Goal: Task Accomplishment & Management: Manage account settings

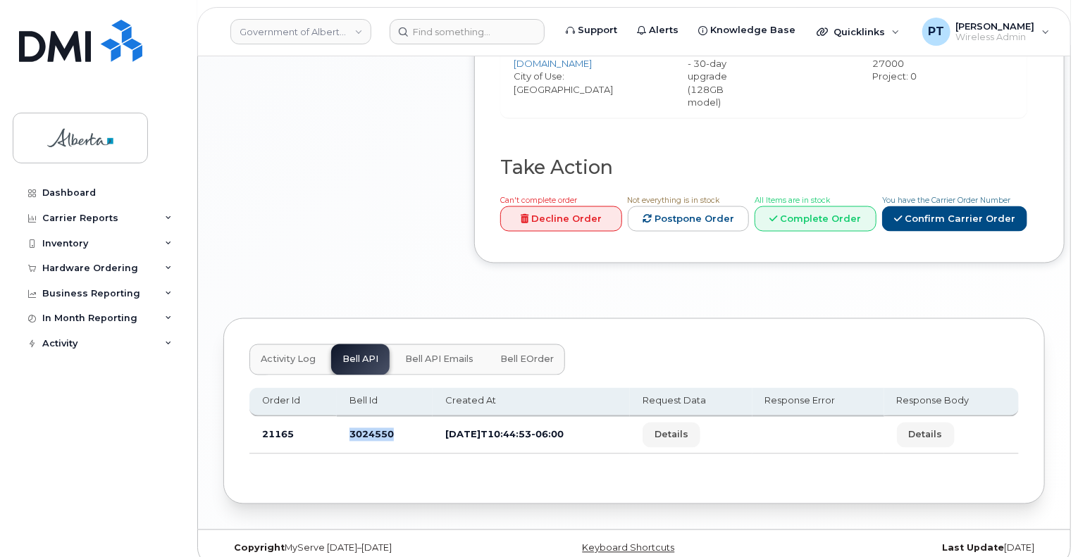
scroll to position [1097, 0]
drag, startPoint x: 99, startPoint y: 271, endPoint x: 82, endPoint y: 287, distance: 22.4
click at [99, 271] on div "Hardware Ordering" at bounding box center [90, 268] width 96 height 11
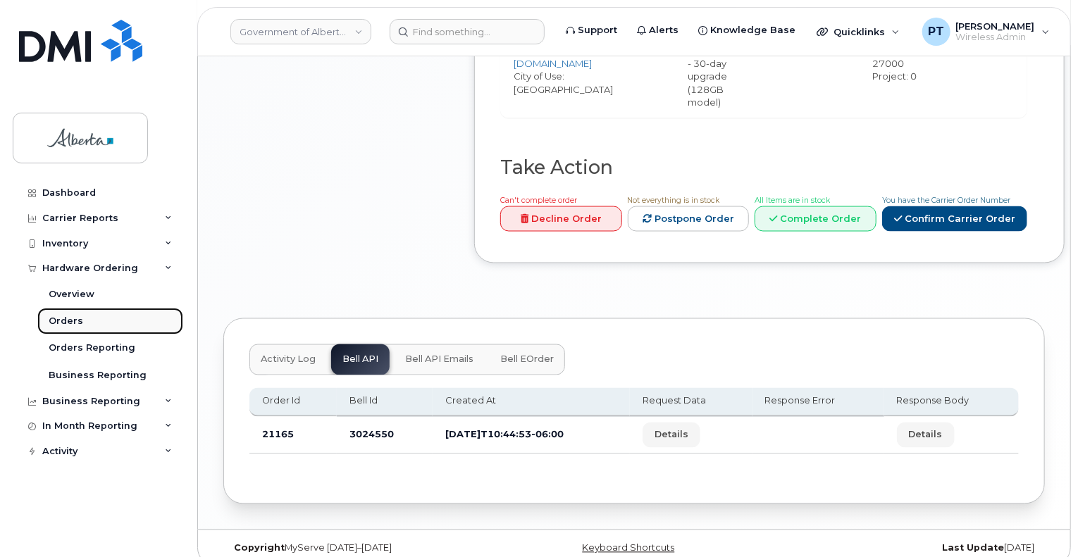
click at [67, 321] on div "Orders" at bounding box center [66, 321] width 35 height 13
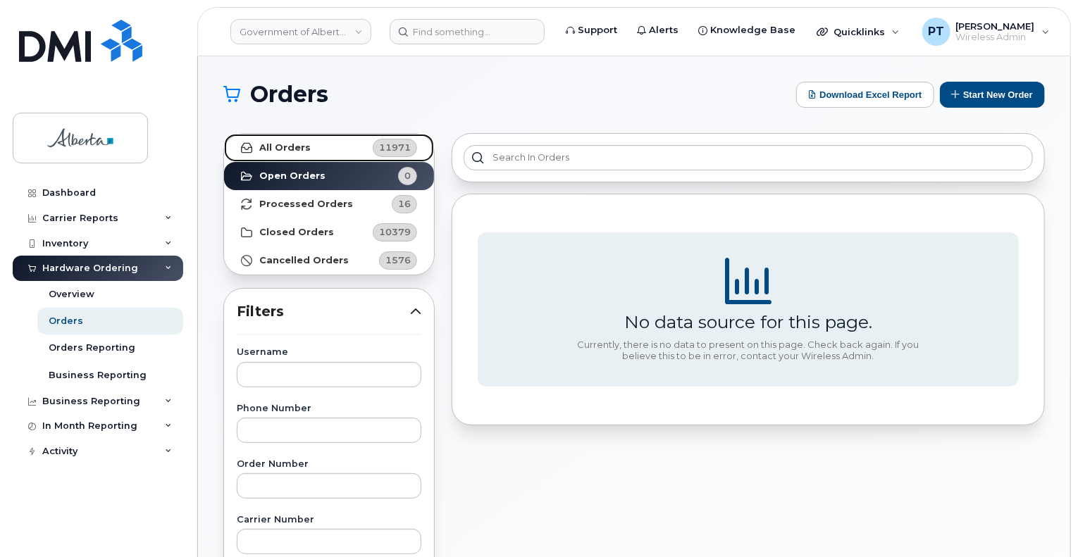
click at [288, 147] on strong "All Orders" at bounding box center [284, 147] width 51 height 11
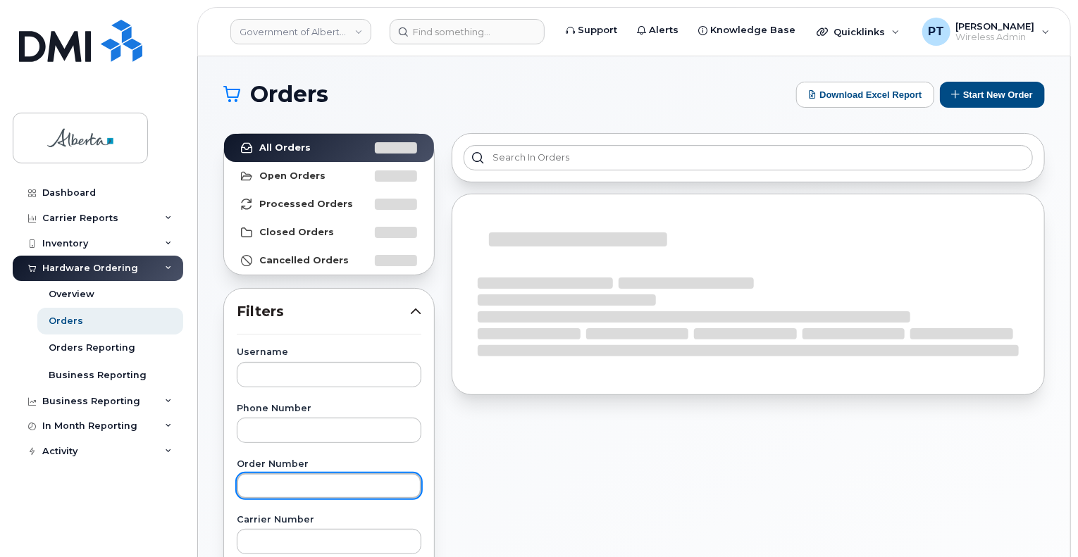
click at [264, 484] on input "text" at bounding box center [329, 486] width 185 height 25
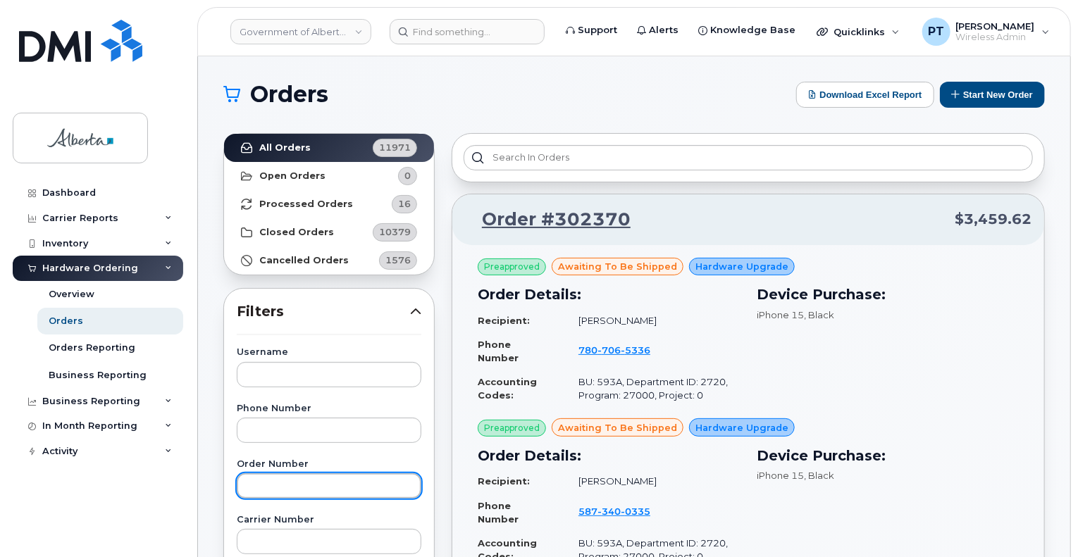
paste input "302359"
type input "302359"
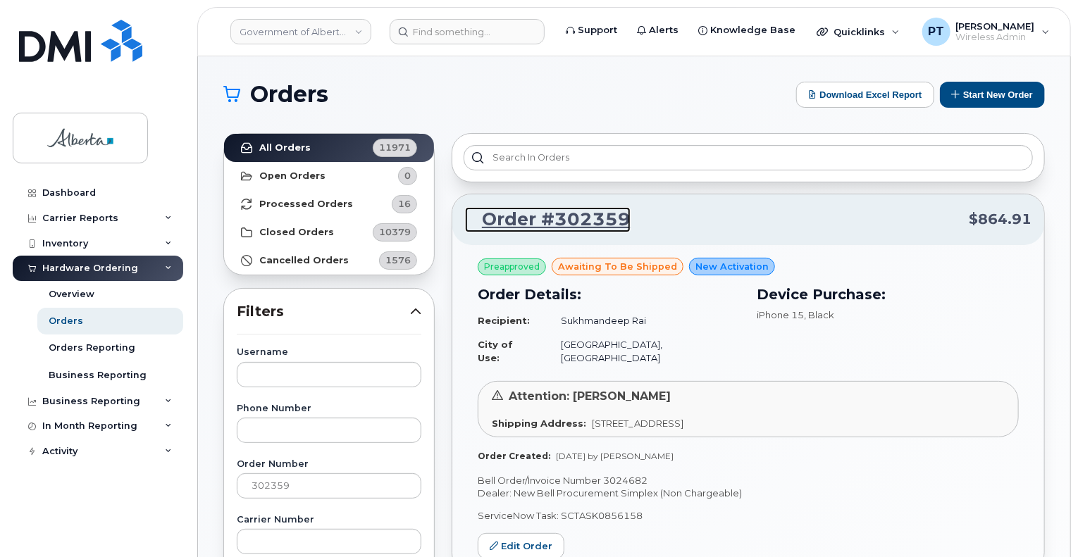
click at [530, 223] on link "Order #302359" at bounding box center [548, 219] width 166 height 25
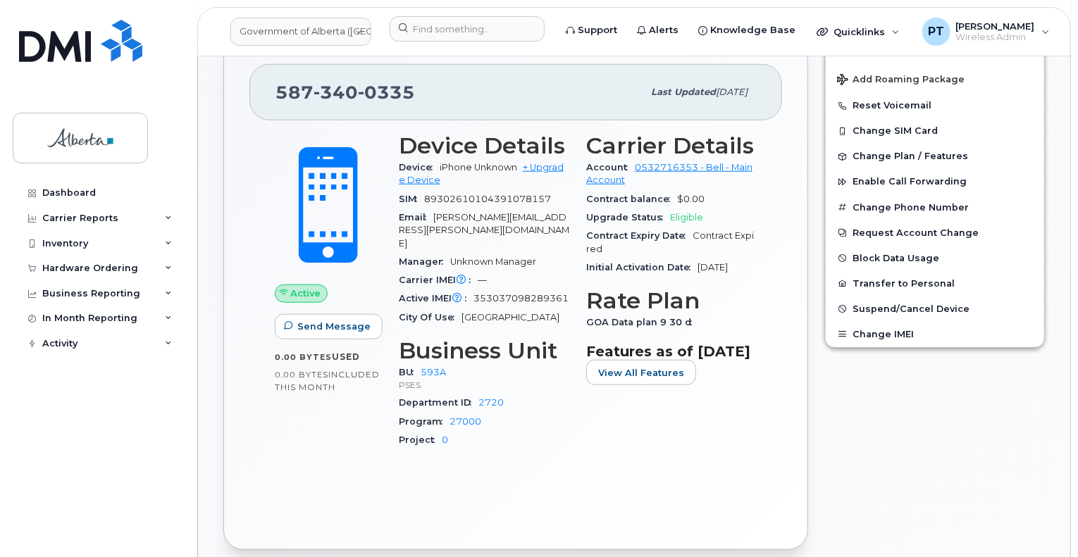
scroll to position [564, 0]
click at [475, 27] on input at bounding box center [467, 28] width 155 height 25
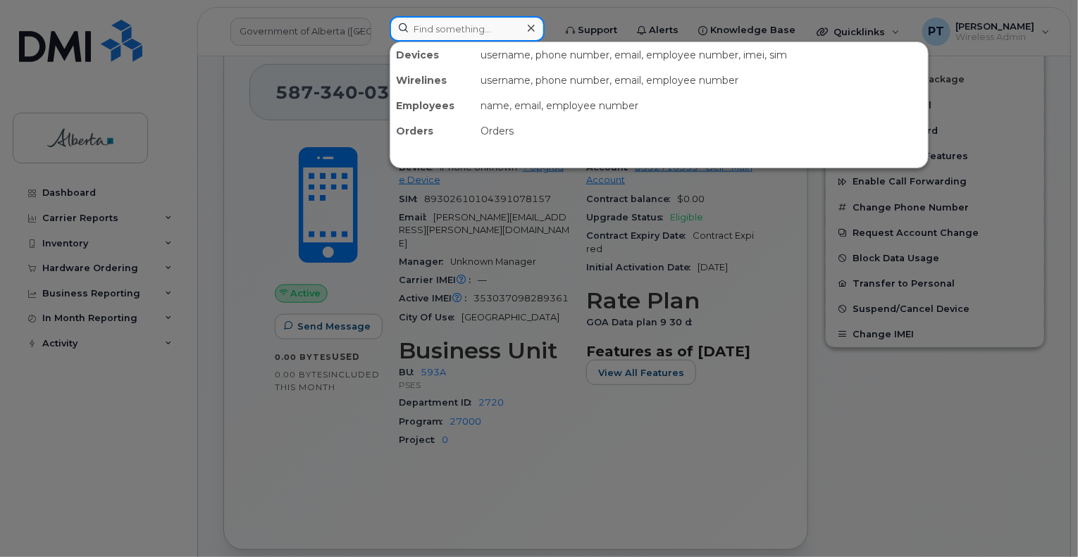
paste input "7807065336"
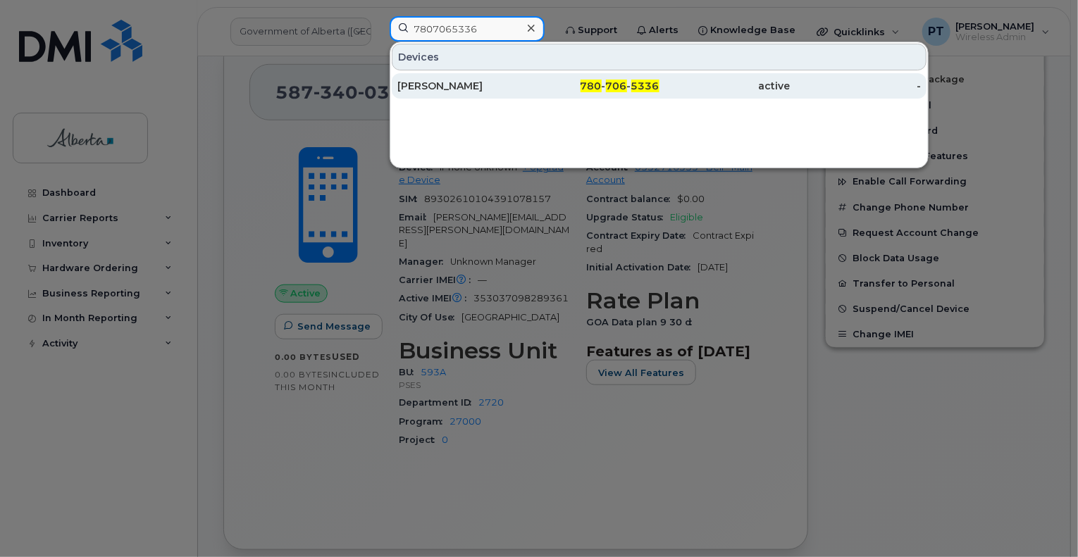
type input "7807065336"
click at [428, 84] on div "Nathan Nelson" at bounding box center [462, 86] width 131 height 14
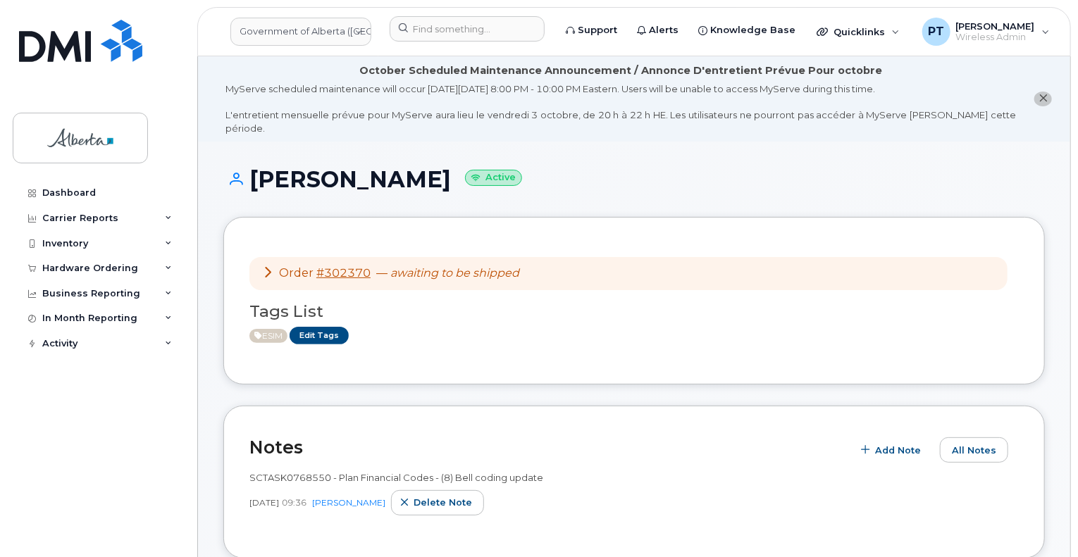
drag, startPoint x: 898, startPoint y: 439, endPoint x: 750, endPoint y: 420, distance: 149.2
click at [753, 432] on header "Notes Add Note All Notes" at bounding box center [634, 447] width 770 height 31
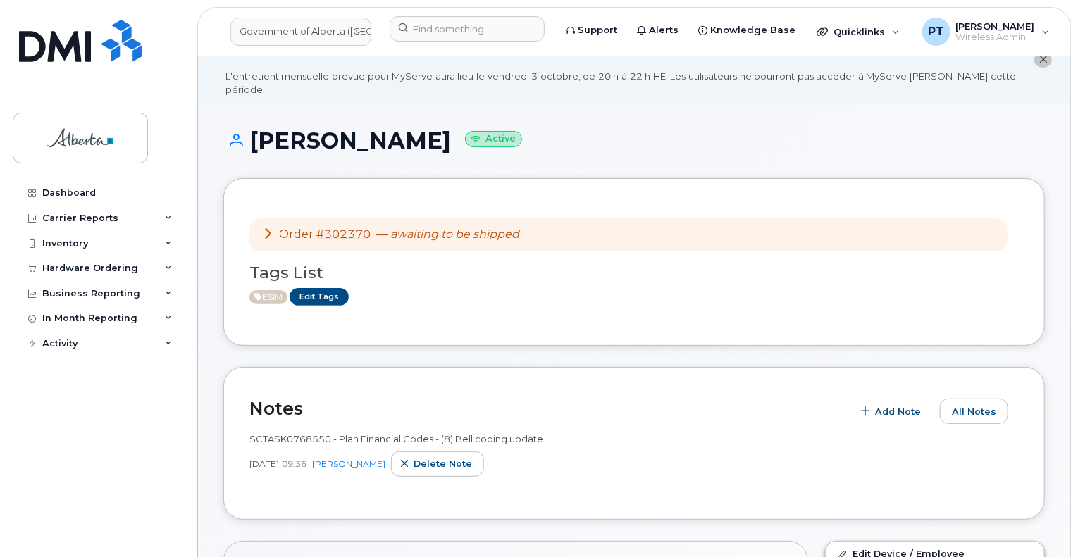
scroll to position [70, 0]
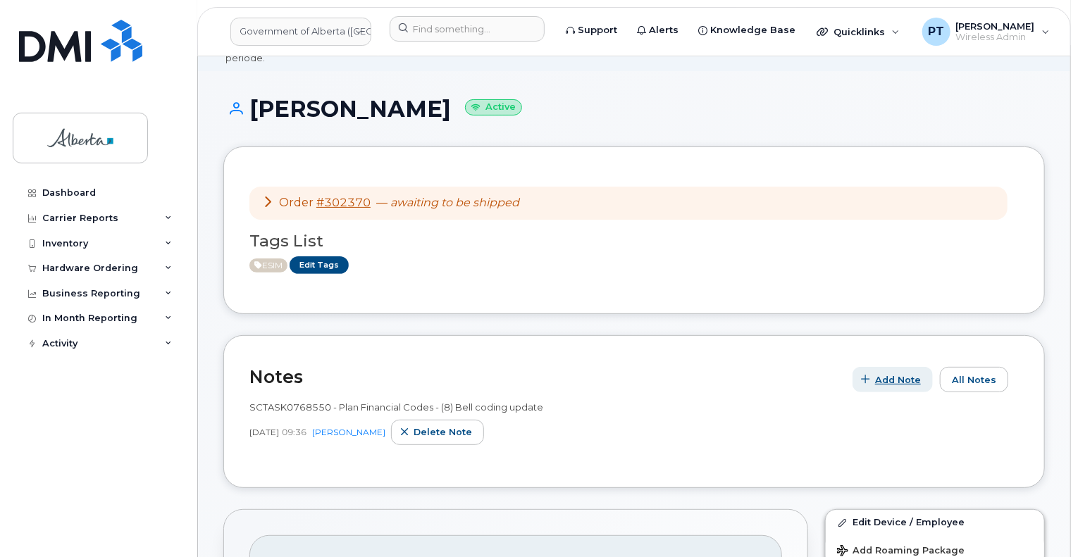
click at [885, 374] on span "Add Note" at bounding box center [898, 380] width 46 height 13
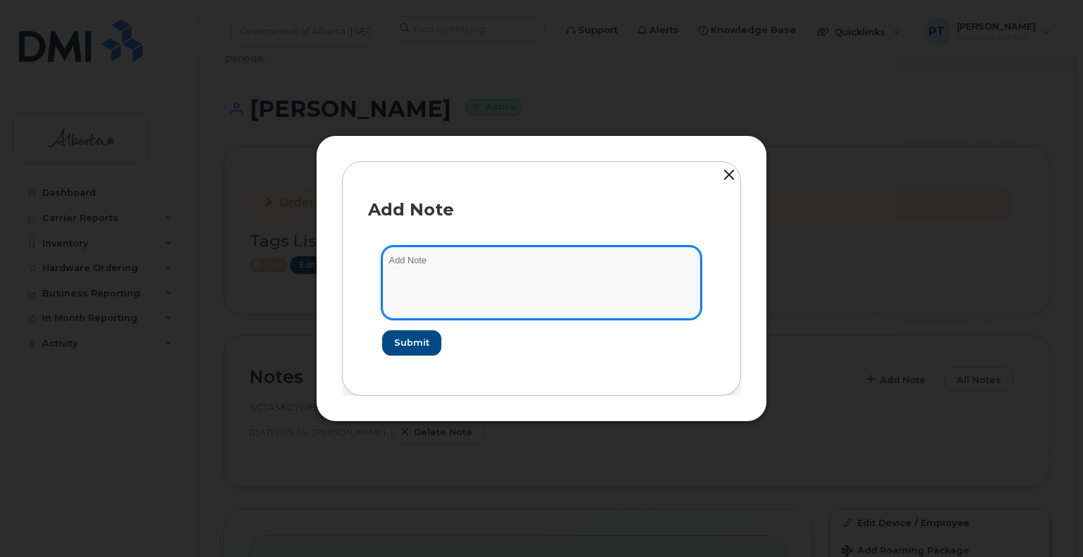
click at [400, 259] on textarea at bounding box center [541, 283] width 319 height 72
paste textarea "SCTASK0856158 Device Plan New - 7807065336 DO NOT DELETE - BEING REASSIGNED to …"
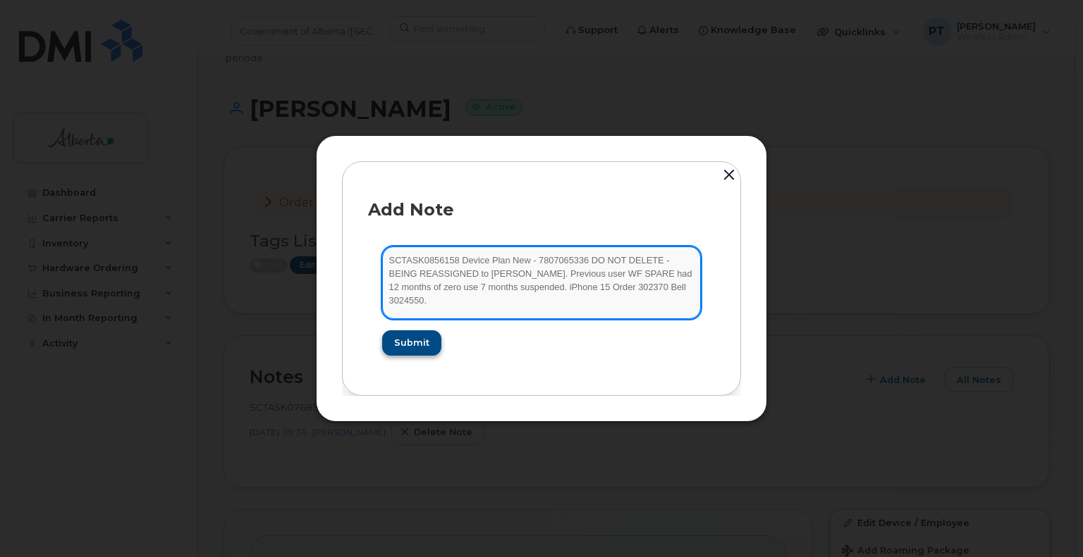
type textarea "SCTASK0856158 Device Plan New - 7807065336 DO NOT DELETE - BEING REASSIGNED to …"
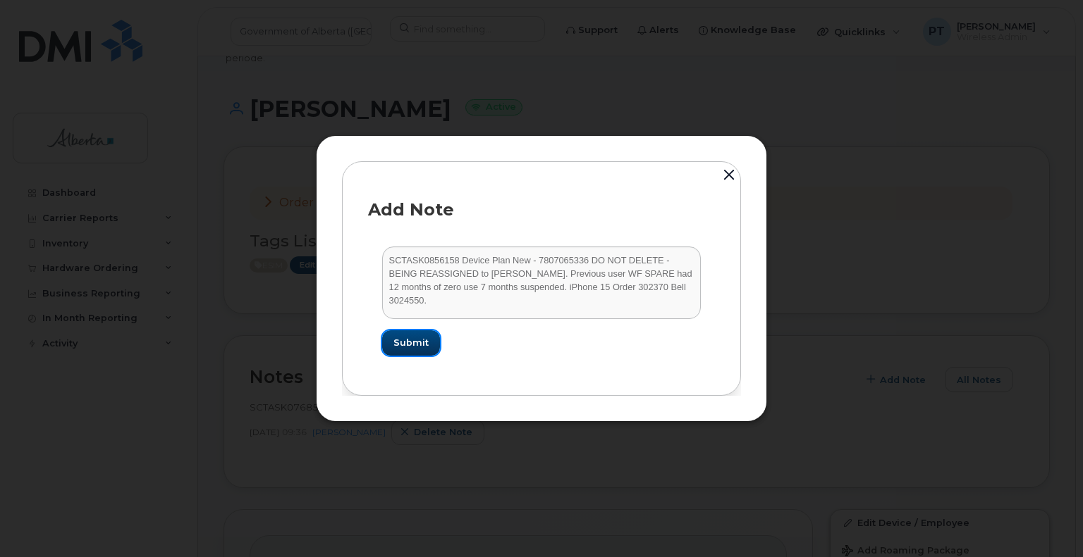
click at [409, 340] on span "Submit" at bounding box center [410, 342] width 35 height 13
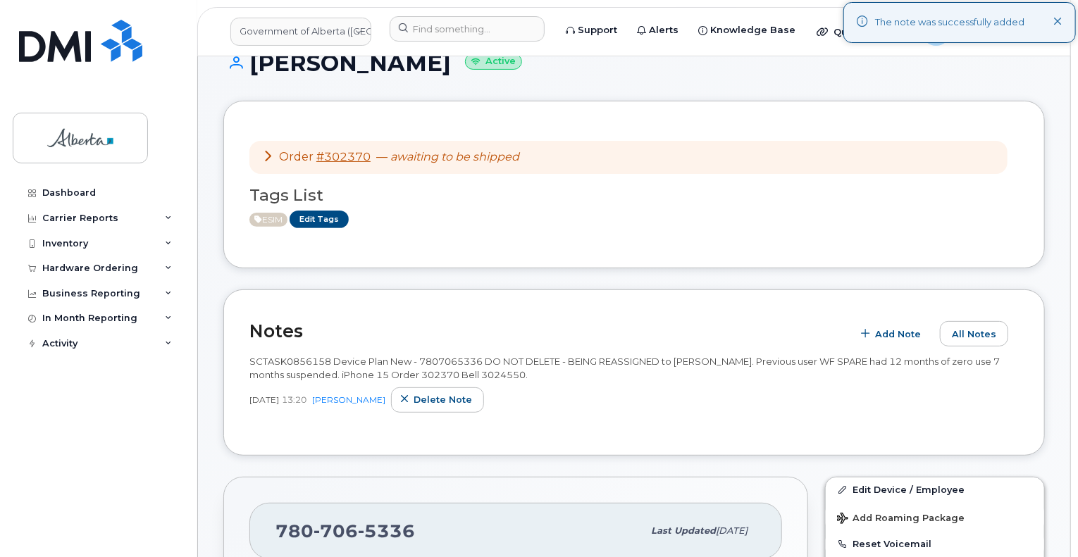
scroll to position [141, 0]
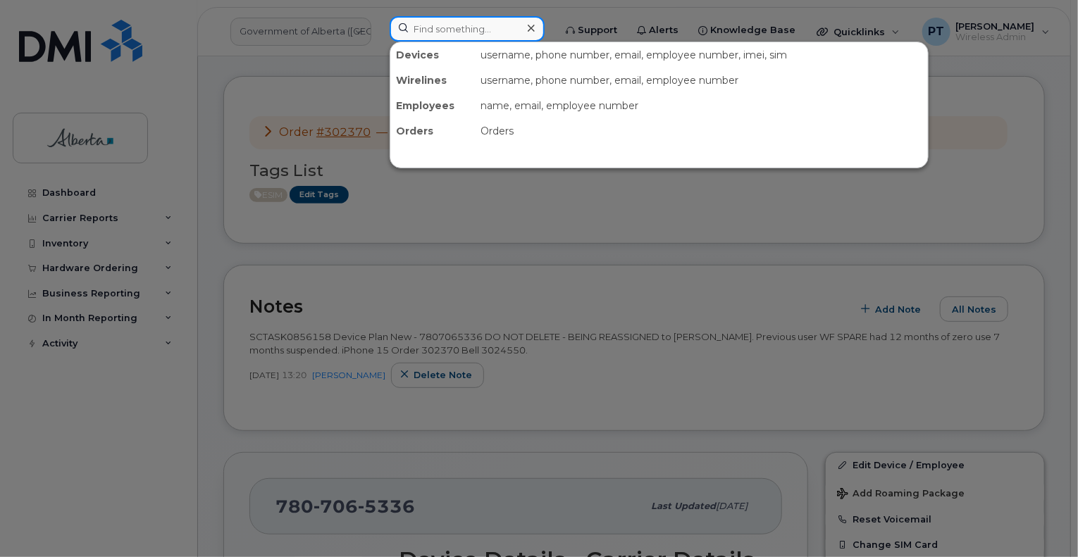
click at [480, 28] on input at bounding box center [467, 28] width 155 height 25
paste input "7802864261"
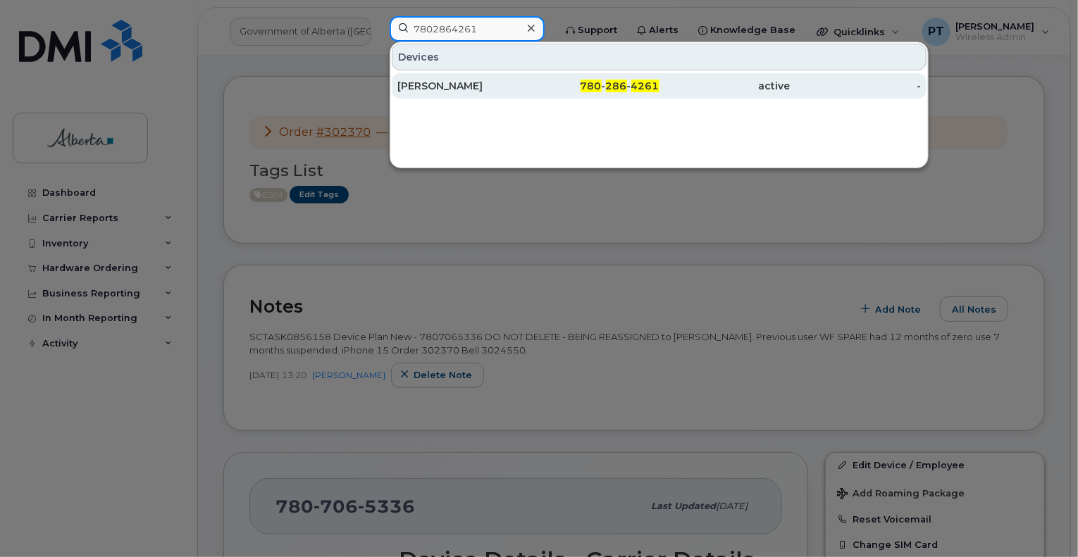
type input "7802864261"
click at [417, 85] on div "Nicholas Nelson" at bounding box center [462, 86] width 131 height 14
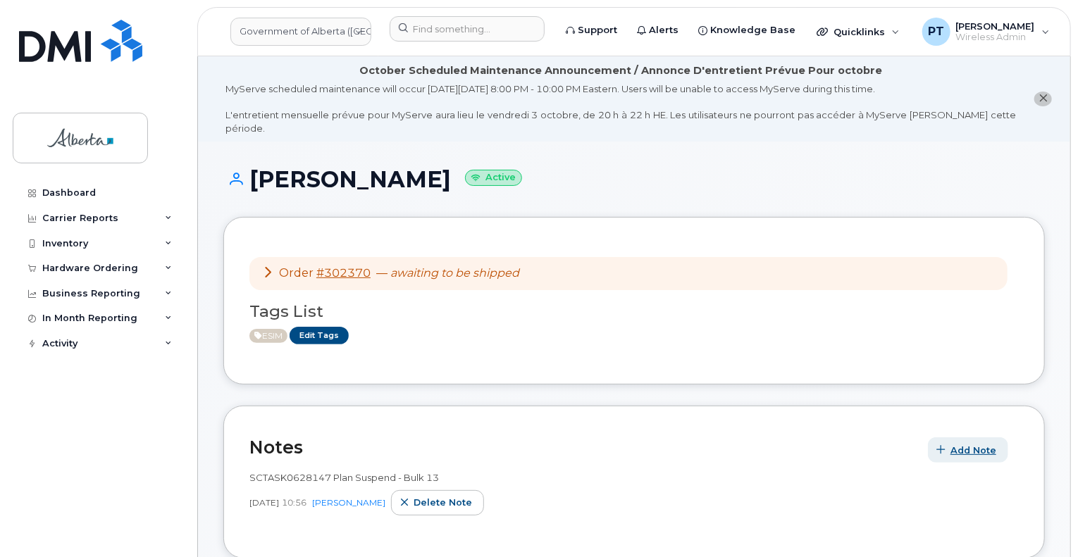
click at [949, 444] on span "button" at bounding box center [941, 450] width 13 height 13
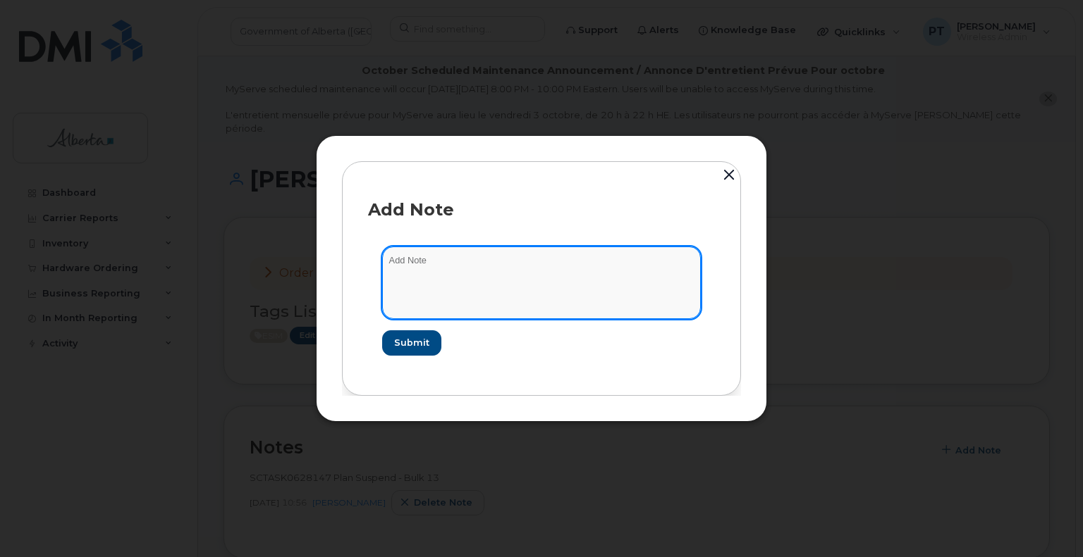
click at [452, 268] on textarea at bounding box center [541, 283] width 319 height 72
paste textarea "SCTASK0856158 Device Plan New - 7802864261 DO NOT DELETE - BEING REASSIGNED to …"
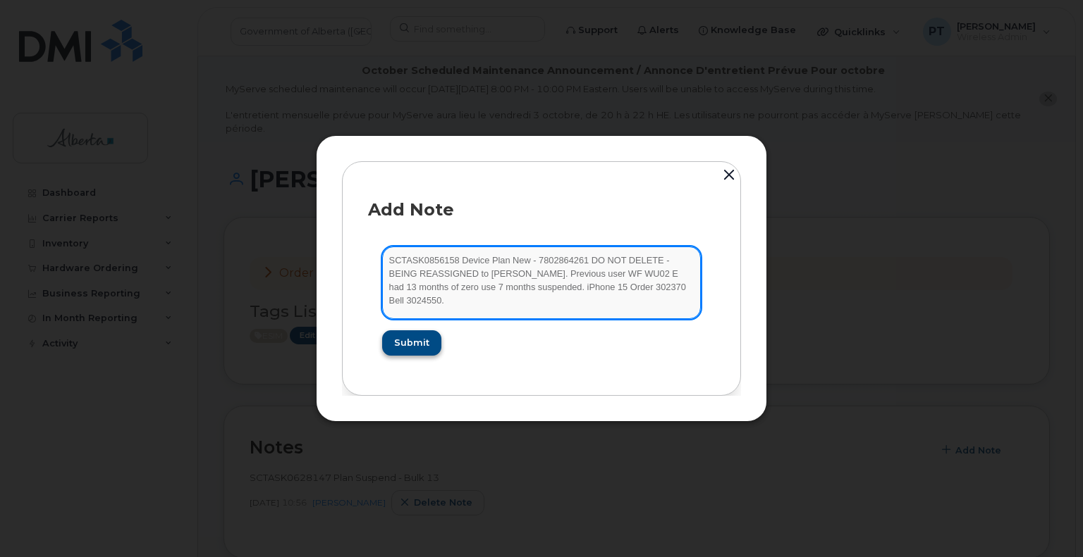
type textarea "SCTASK0856158 Device Plan New - 7802864261 DO NOT DELETE - BEING REASSIGNED to …"
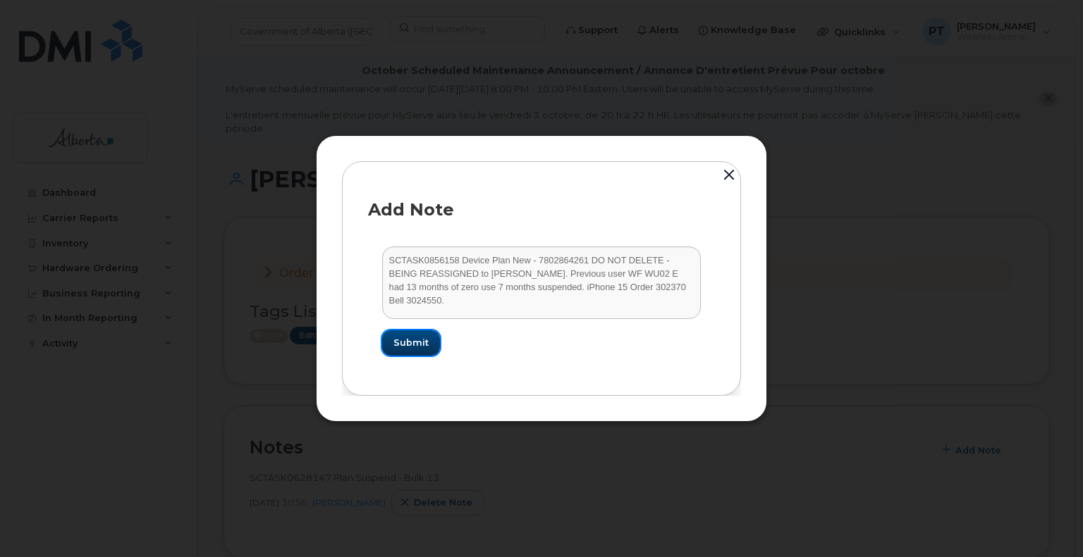
click at [413, 346] on span "Submit" at bounding box center [410, 342] width 35 height 13
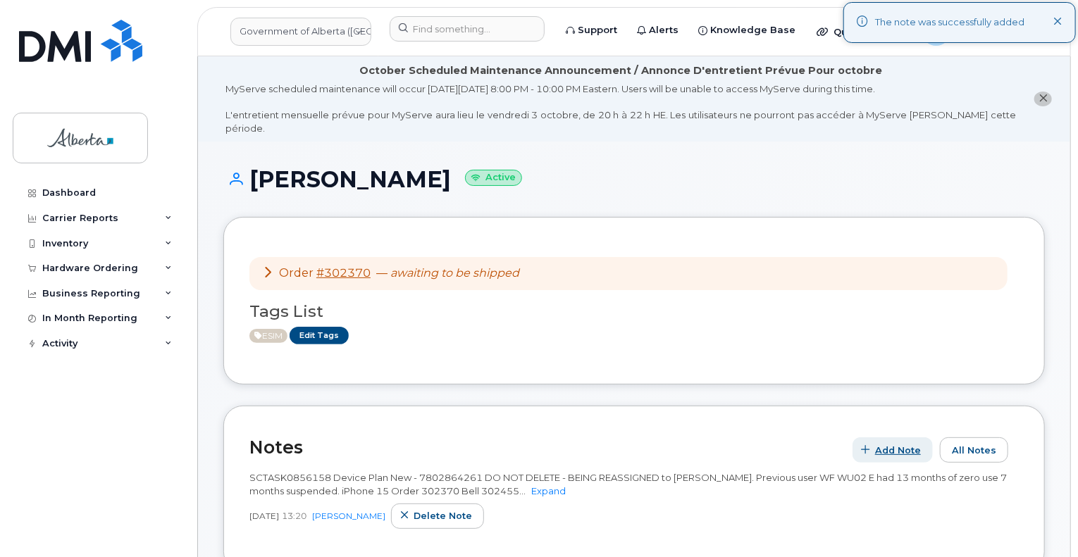
click at [870, 446] on icon "button" at bounding box center [866, 450] width 9 height 9
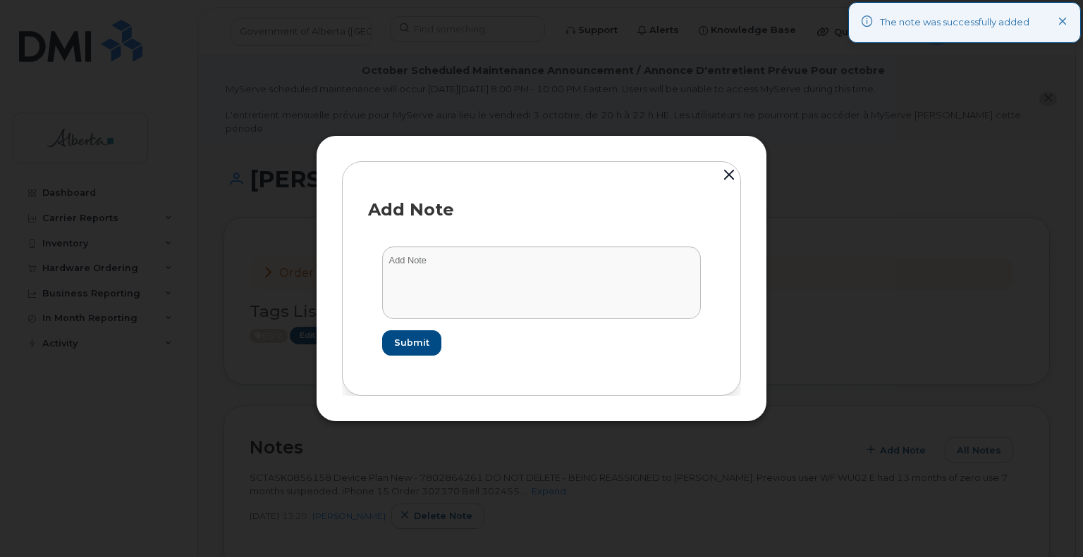
drag, startPoint x: 724, startPoint y: 174, endPoint x: 759, endPoint y: 225, distance: 61.8
click at [724, 174] on button "button" at bounding box center [728, 176] width 21 height 31
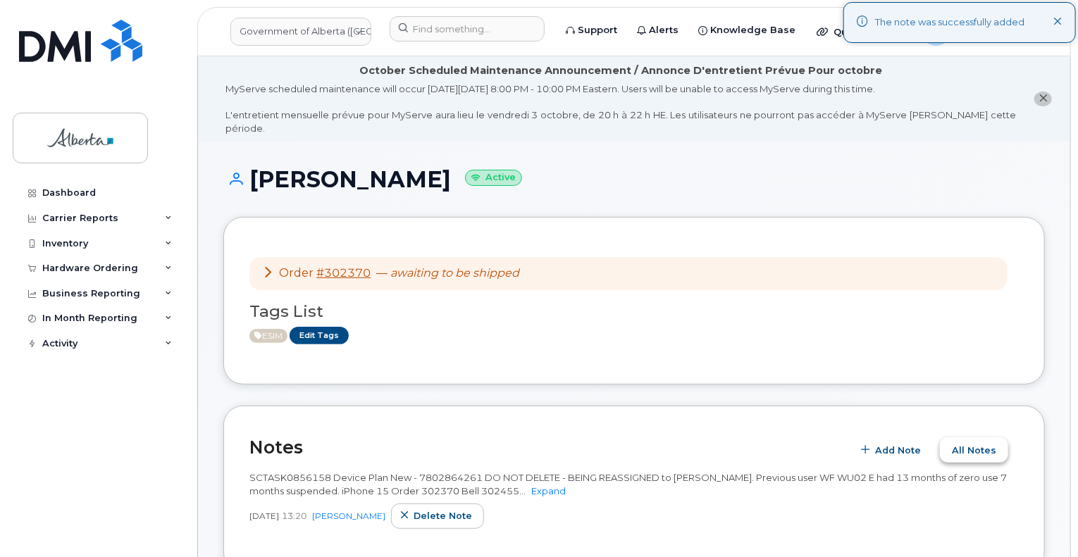
click at [975, 444] on span "All Notes" at bounding box center [974, 450] width 44 height 13
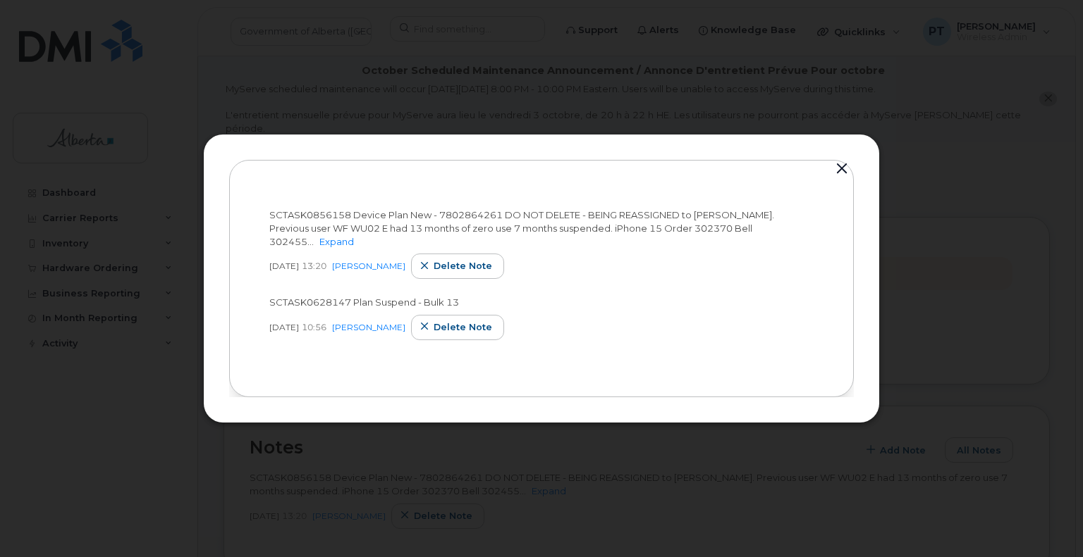
click at [844, 166] on button "button" at bounding box center [841, 169] width 21 height 20
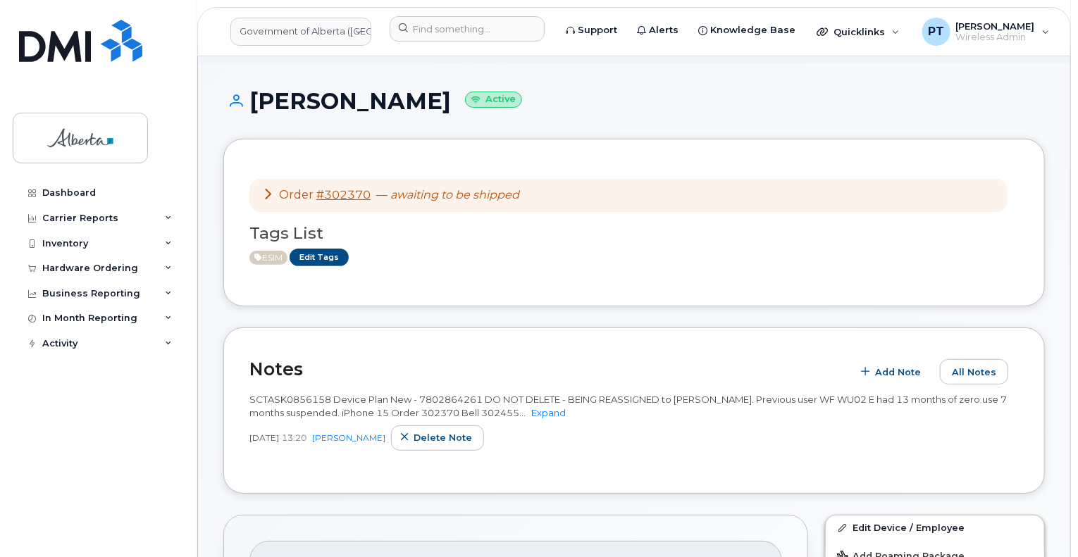
scroll to position [211, 0]
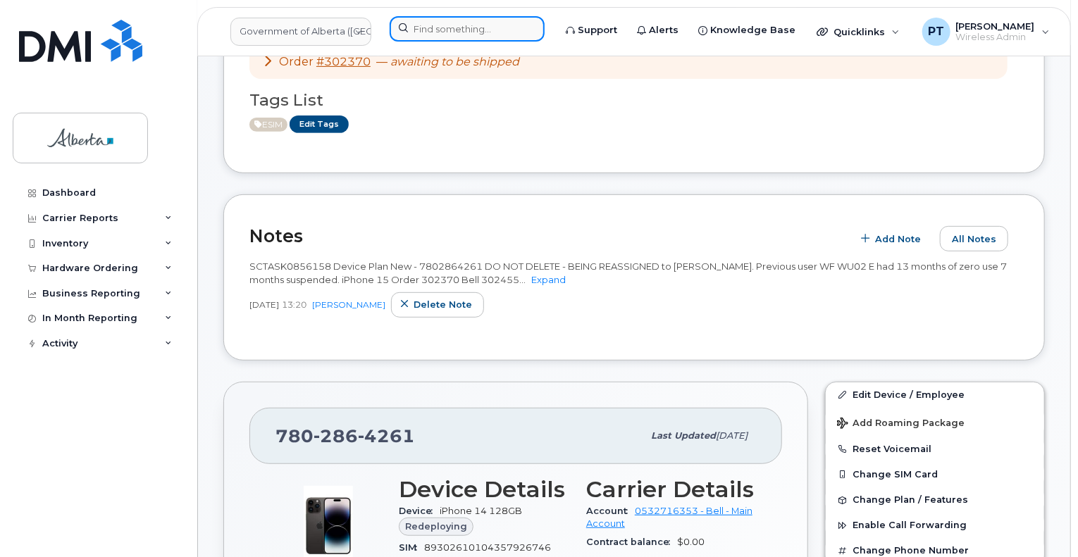
click at [471, 27] on input at bounding box center [467, 28] width 155 height 25
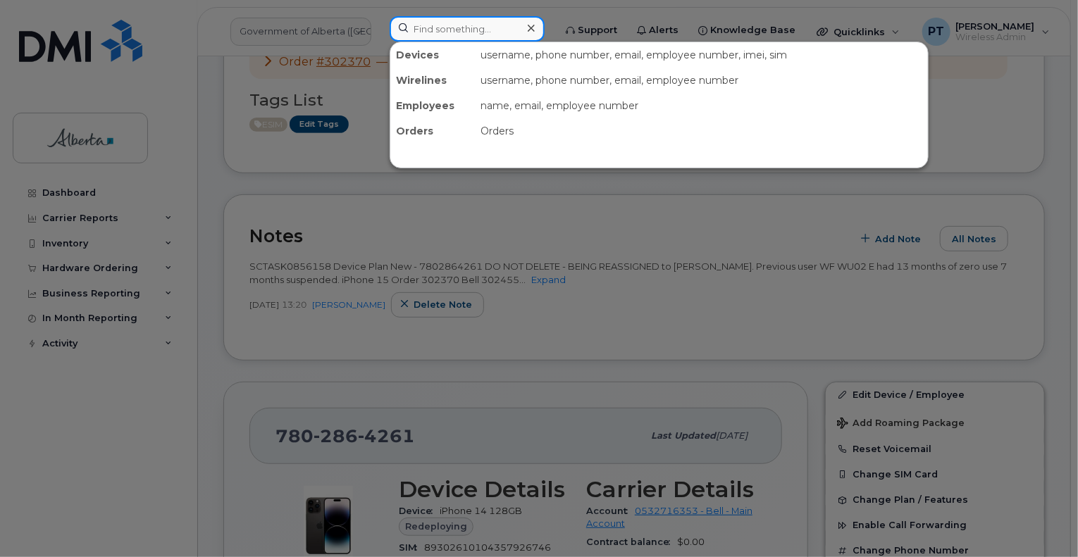
paste input "7802646877"
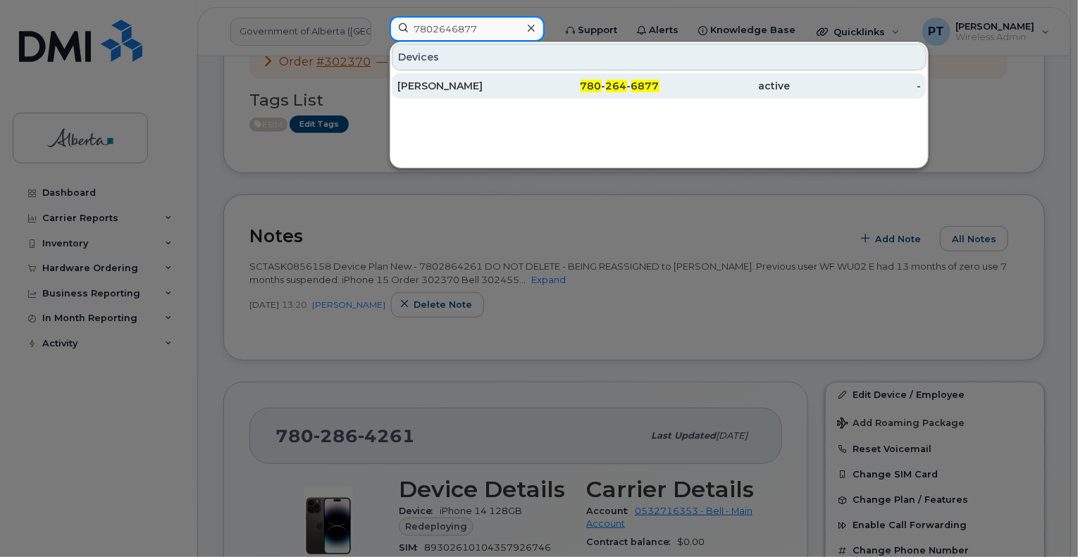
type input "7802646877"
click at [436, 91] on div "[PERSON_NAME]" at bounding box center [462, 86] width 131 height 14
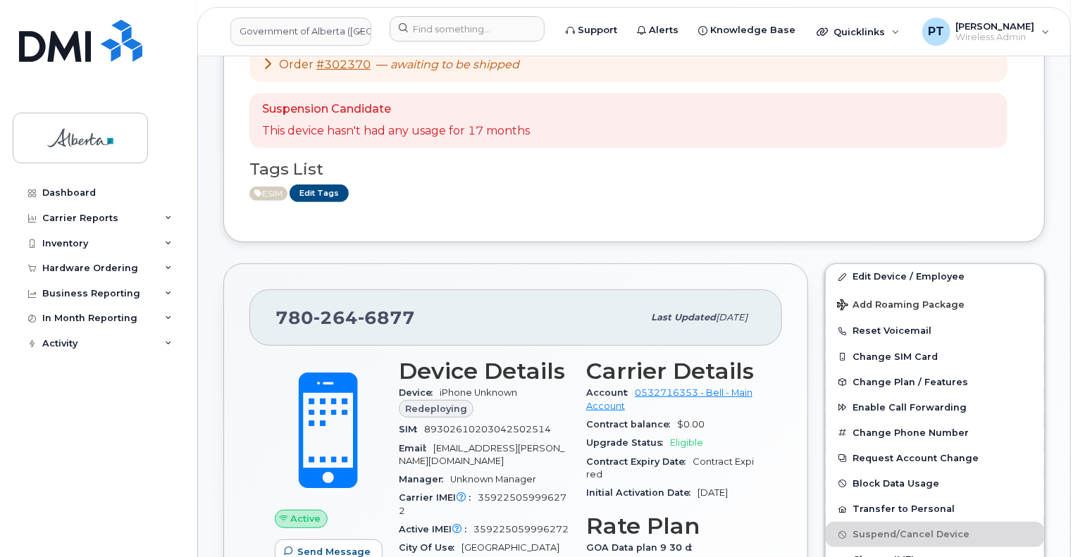
scroll to position [211, 0]
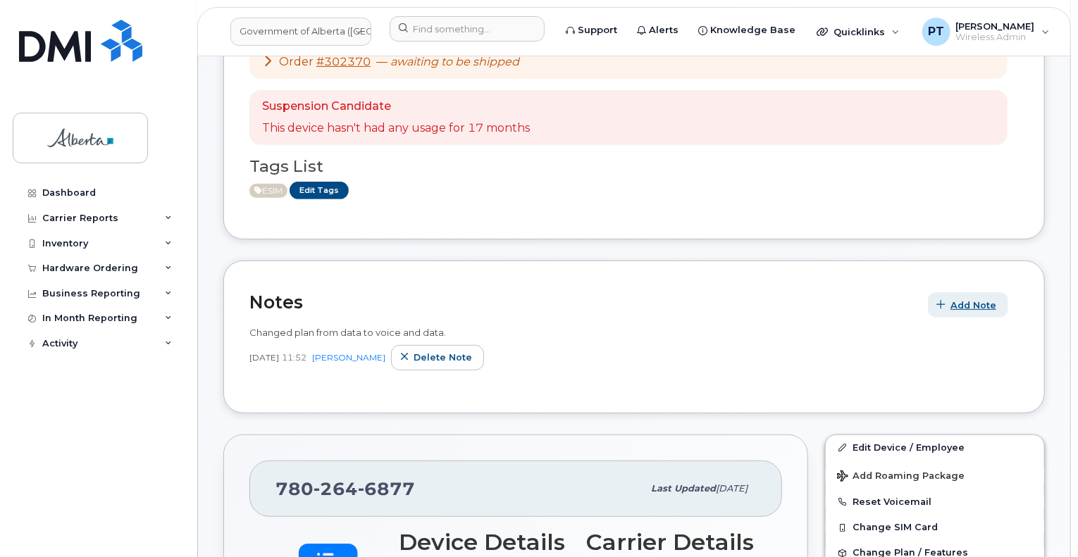
click at [973, 299] on span "Add Note" at bounding box center [974, 305] width 46 height 13
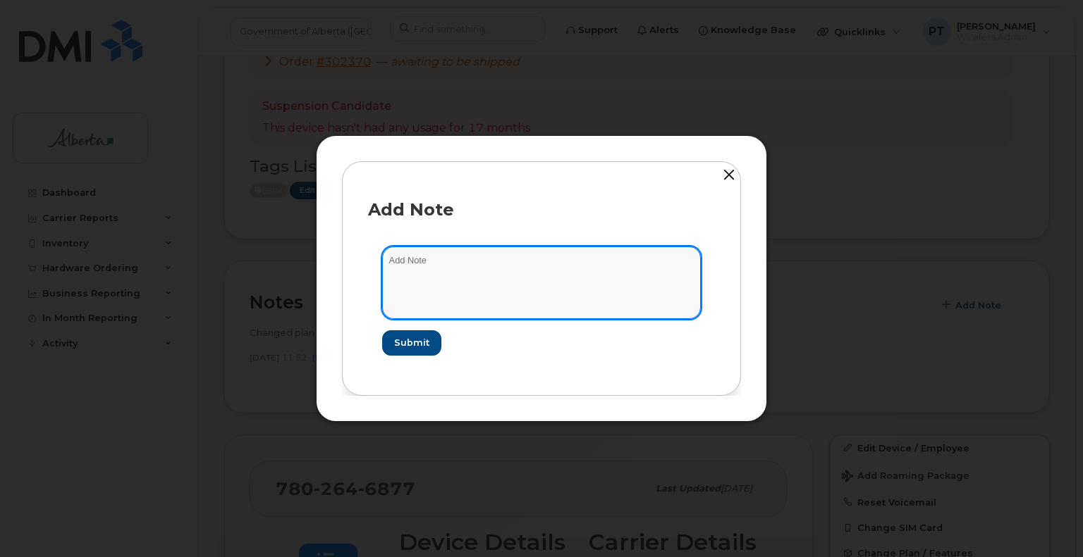
click at [405, 261] on textarea at bounding box center [541, 283] width 319 height 72
paste textarea "SCTASK0856158 Device Plan New - 7802646877 DO NOT DELETE - BEING REASSIGNED to …"
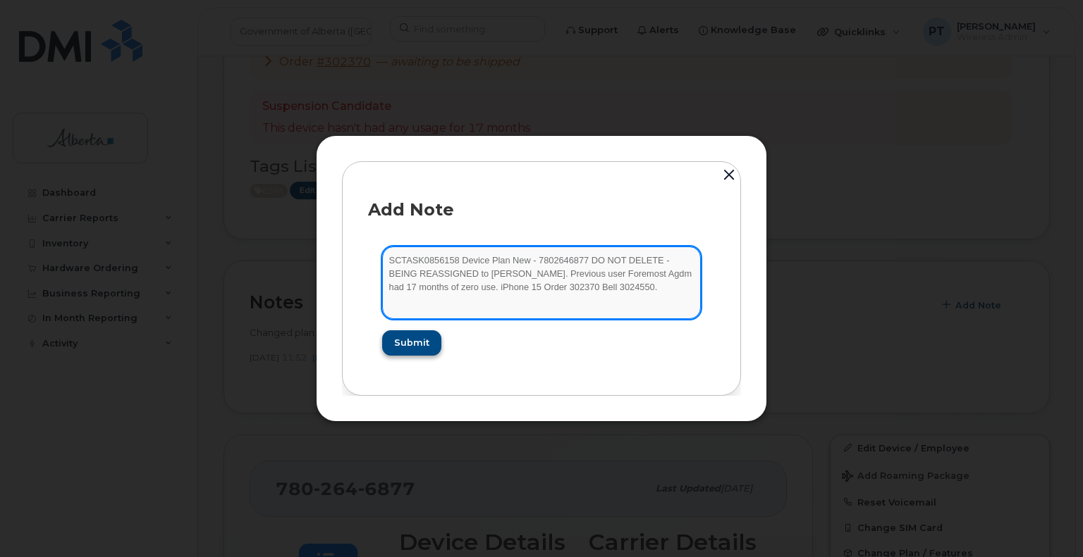
type textarea "SCTASK0856158 Device Plan New - 7802646877 DO NOT DELETE - BEING REASSIGNED to …"
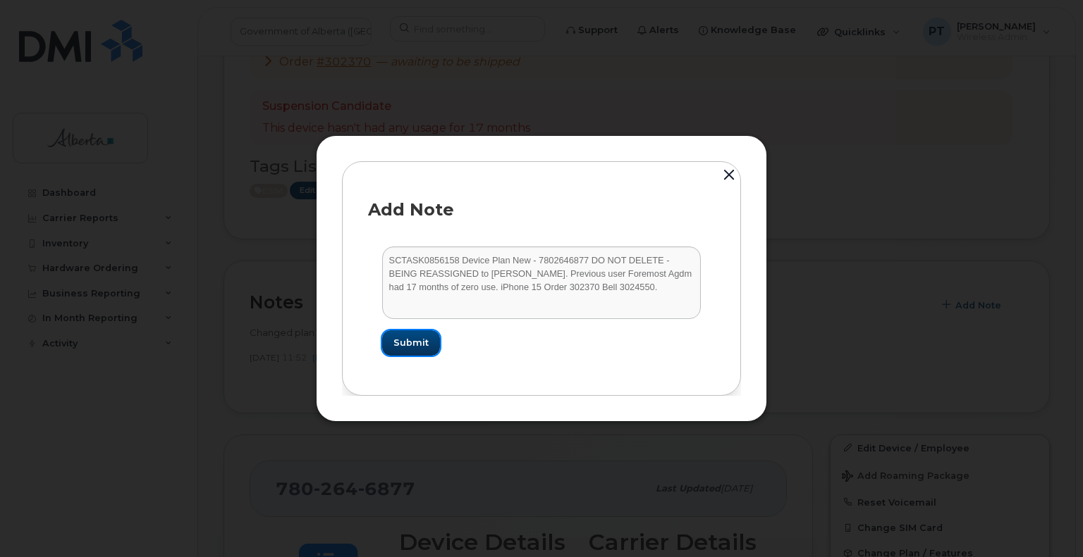
click at [413, 340] on span "Submit" at bounding box center [410, 342] width 35 height 13
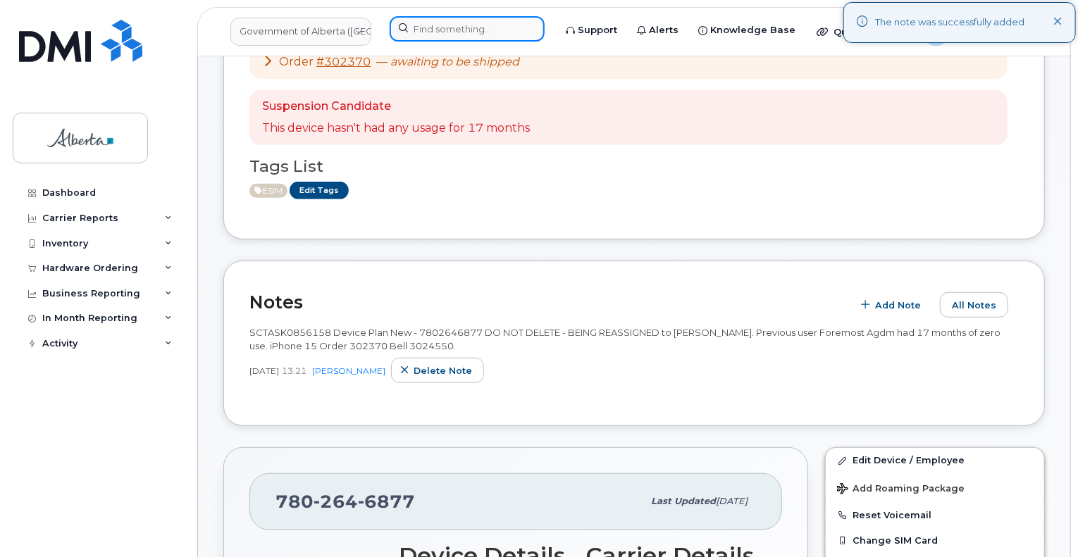
click at [471, 31] on input at bounding box center [467, 28] width 155 height 25
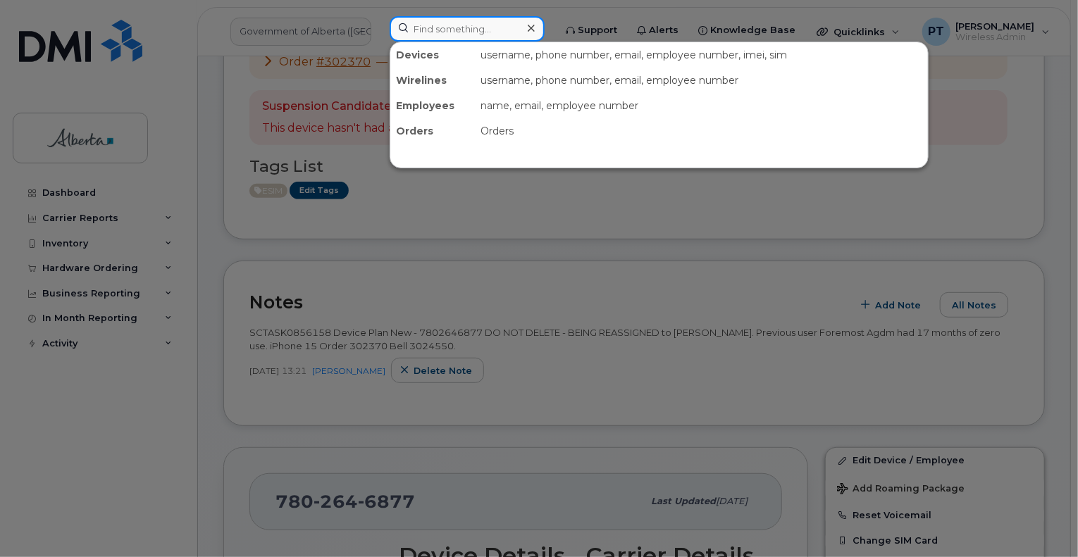
paste input "5873400335"
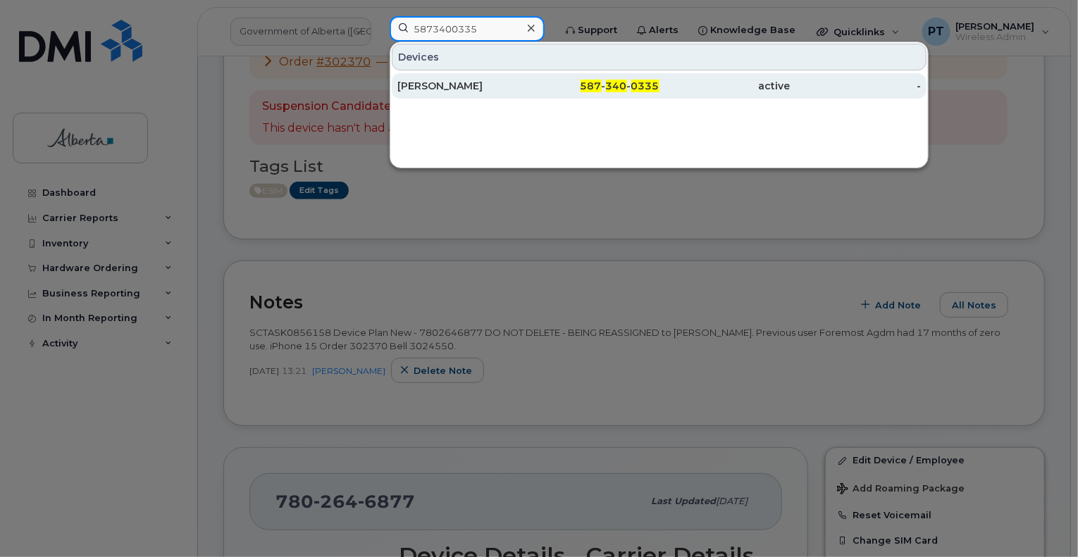
type input "5873400335"
click at [431, 88] on div "[PERSON_NAME]" at bounding box center [462, 86] width 131 height 14
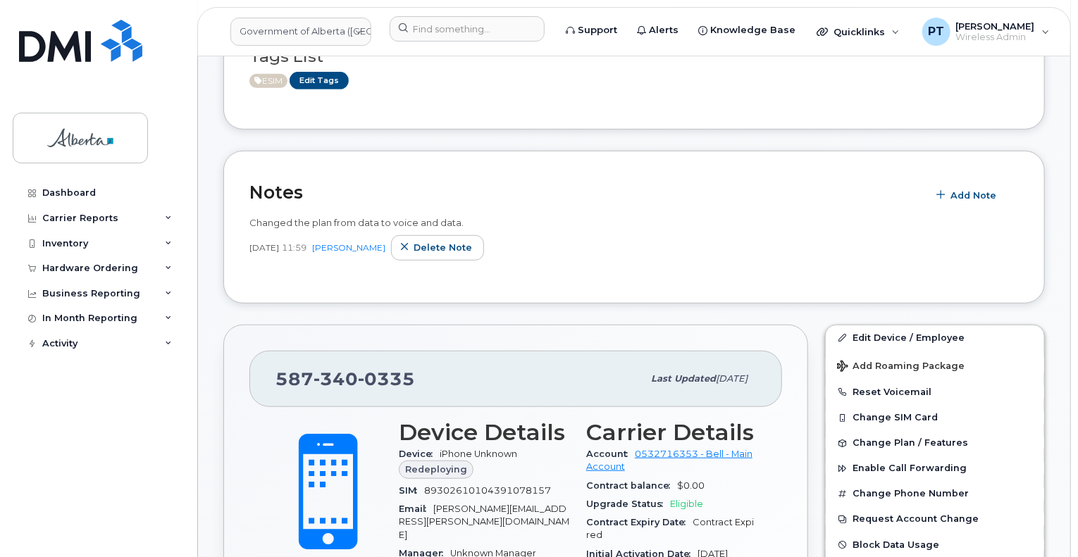
scroll to position [211, 0]
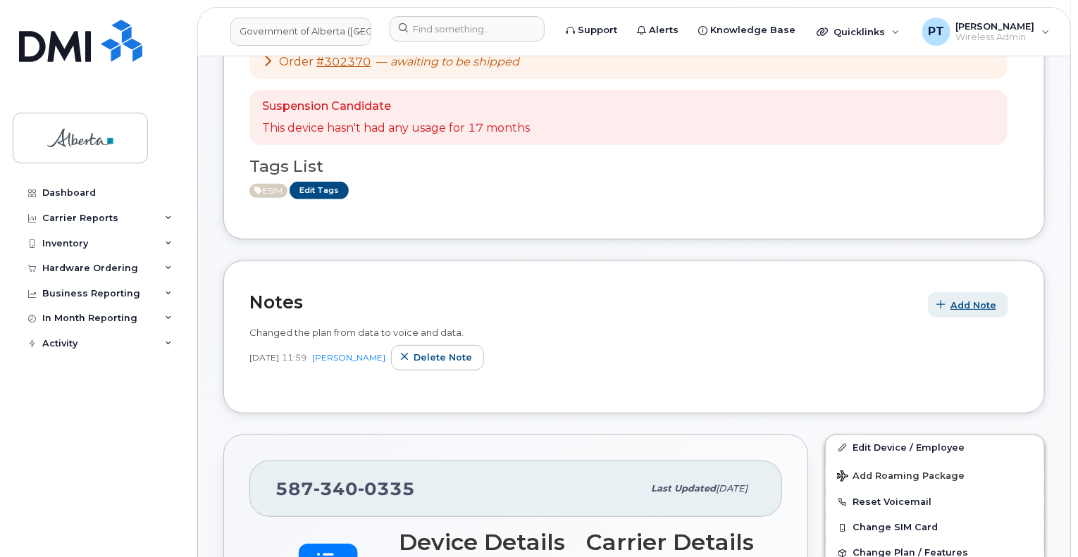
click at [954, 299] on span "Add Note" at bounding box center [974, 305] width 46 height 13
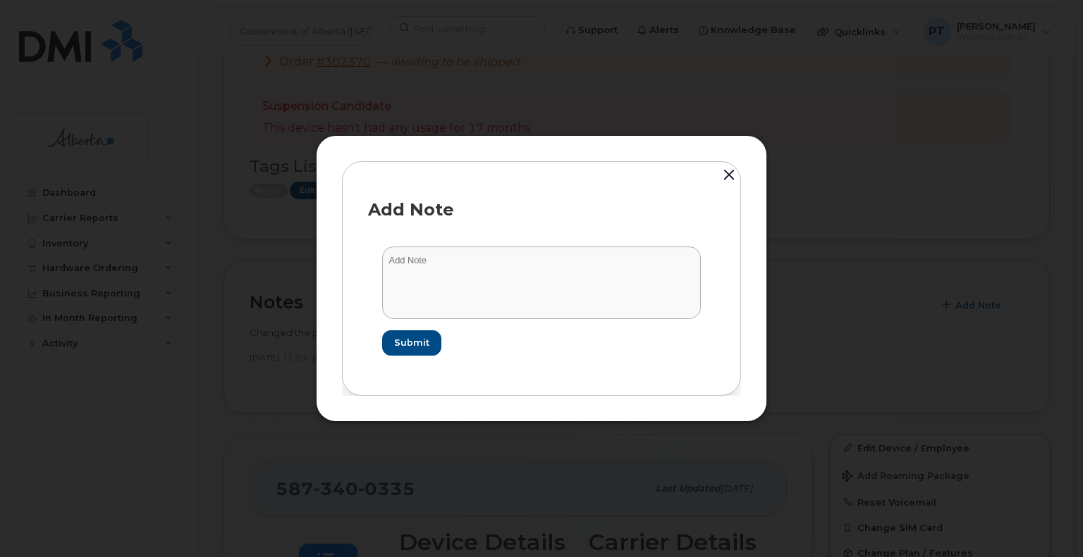
drag, startPoint x: 439, startPoint y: 246, endPoint x: 427, endPoint y: 258, distance: 16.9
click at [438, 247] on form "Submit" at bounding box center [541, 301] width 347 height 137
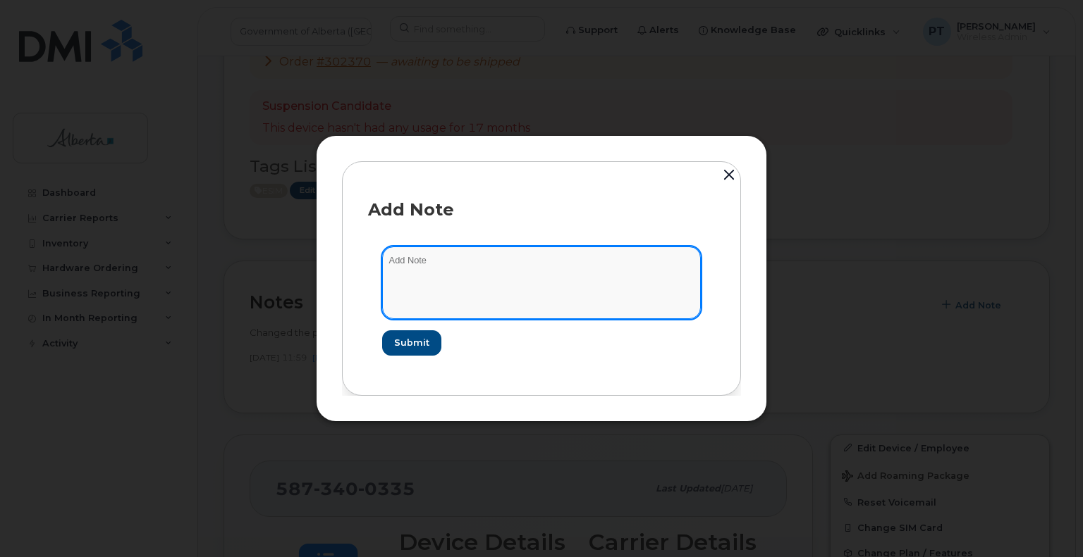
click at [426, 260] on textarea at bounding box center [541, 283] width 319 height 72
paste textarea "SCTASK0856158 Device Plan New - 5873400335 DO NOT DELETE - BEING REASSIGNED to …"
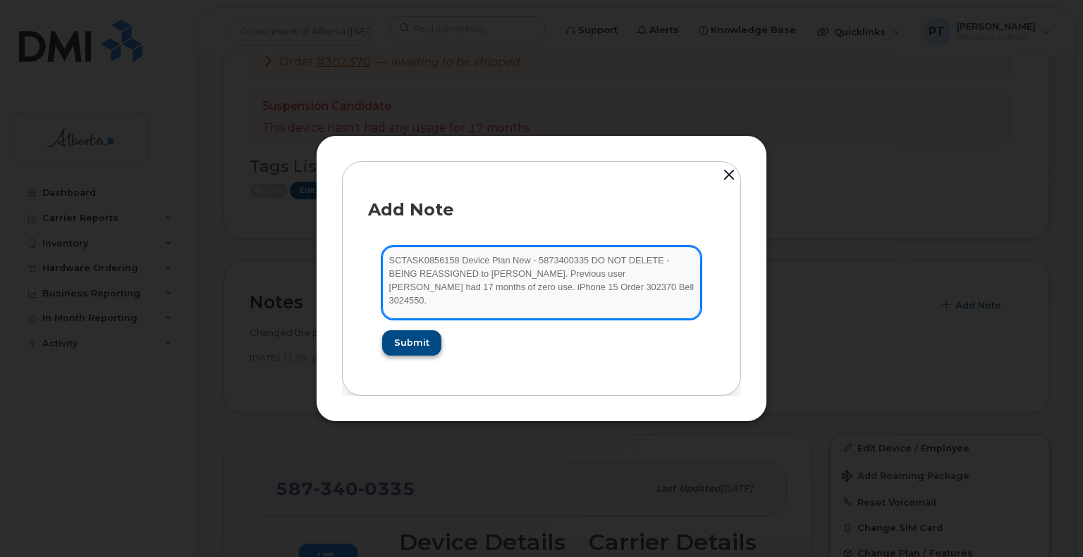
type textarea "SCTASK0856158 Device Plan New - 5873400335 DO NOT DELETE - BEING REASSIGNED to …"
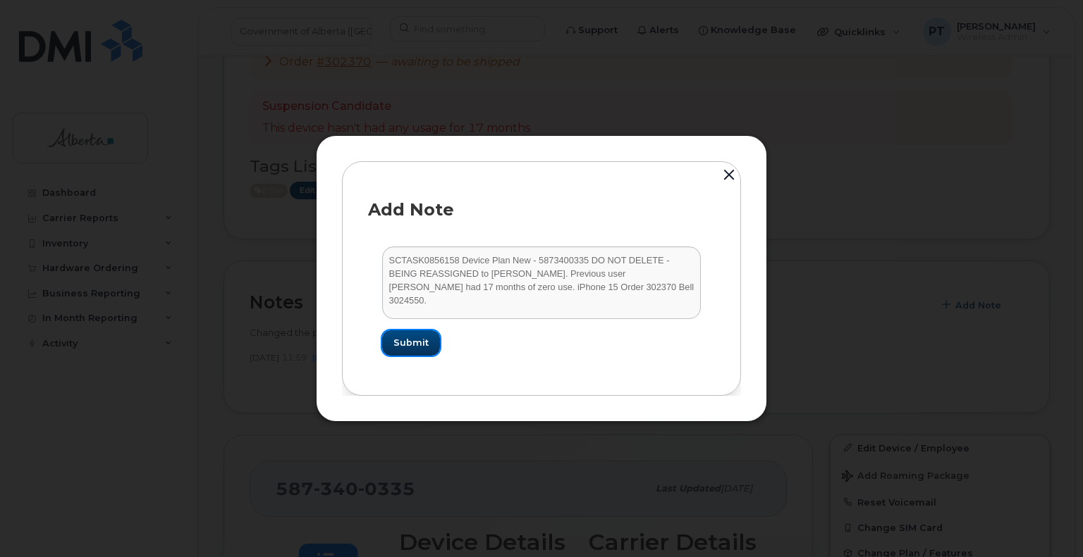
click at [408, 349] on span "Submit" at bounding box center [410, 342] width 35 height 13
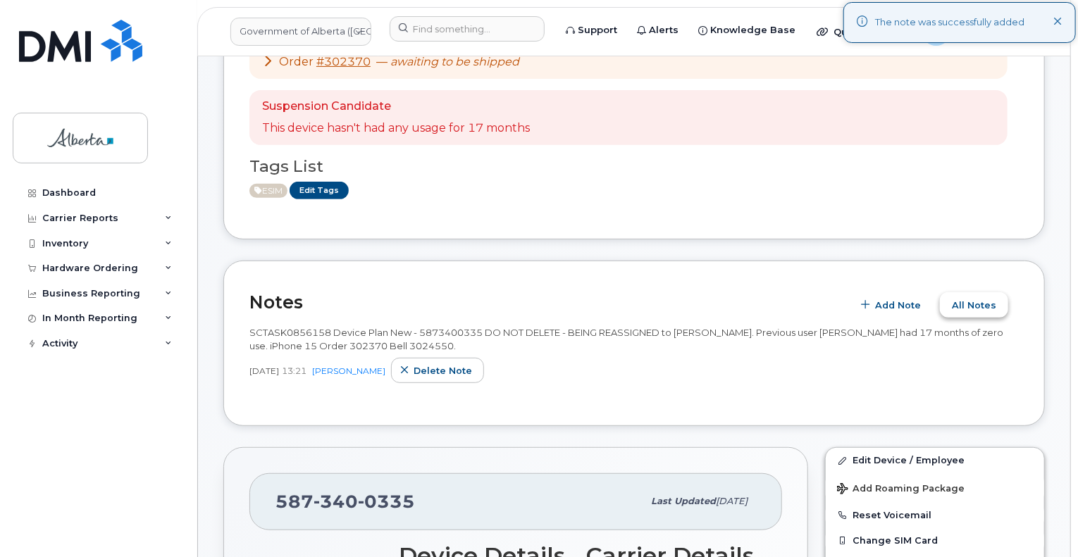
click at [977, 299] on span "All Notes" at bounding box center [974, 305] width 44 height 13
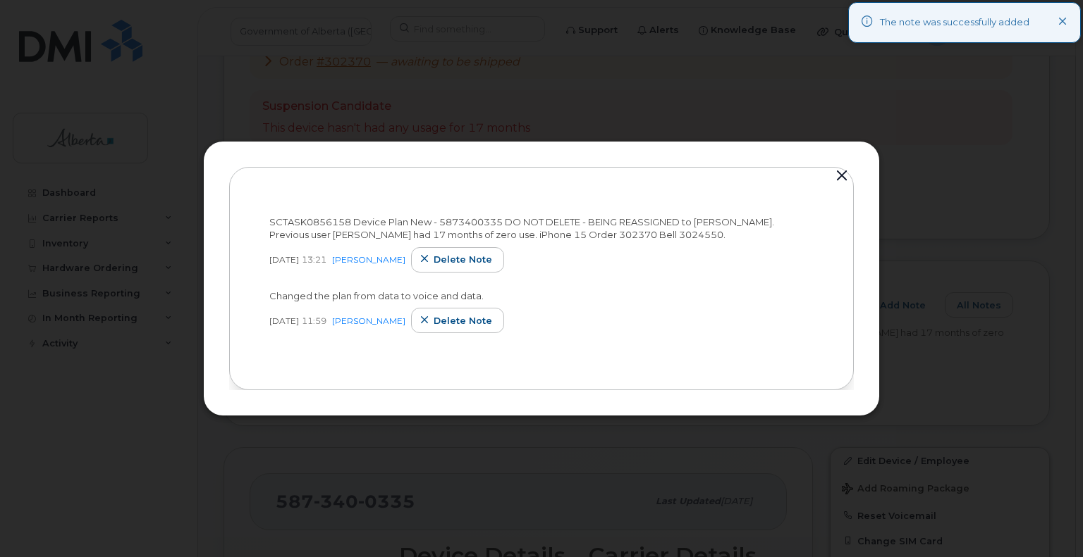
click at [682, 366] on div "SCTASK0856158 Device Plan New - 5873400335 DO NOT DELETE - BEING REASSIGNED to …" at bounding box center [541, 279] width 624 height 224
click at [839, 173] on button "button" at bounding box center [841, 176] width 21 height 20
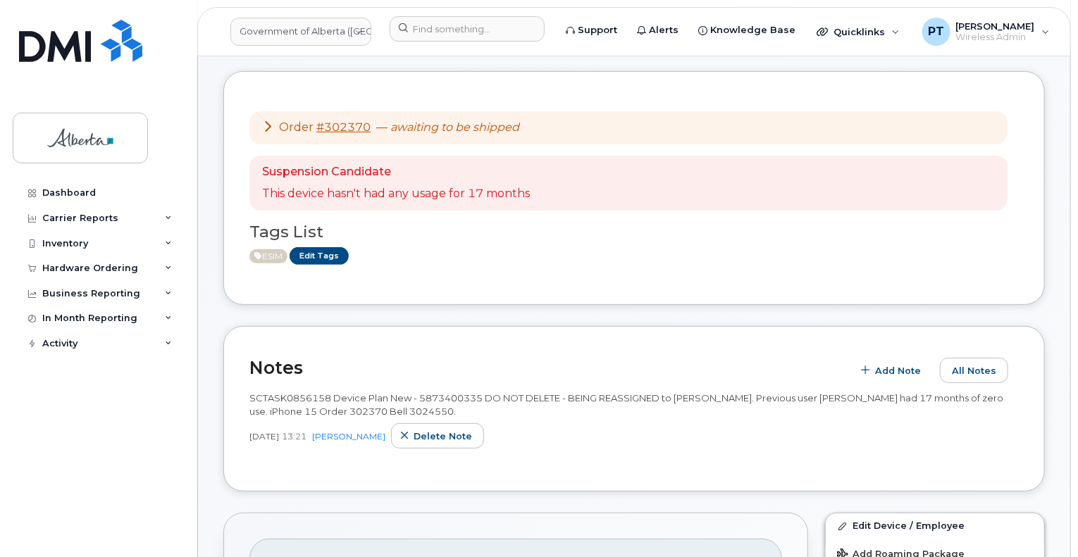
scroll to position [141, 0]
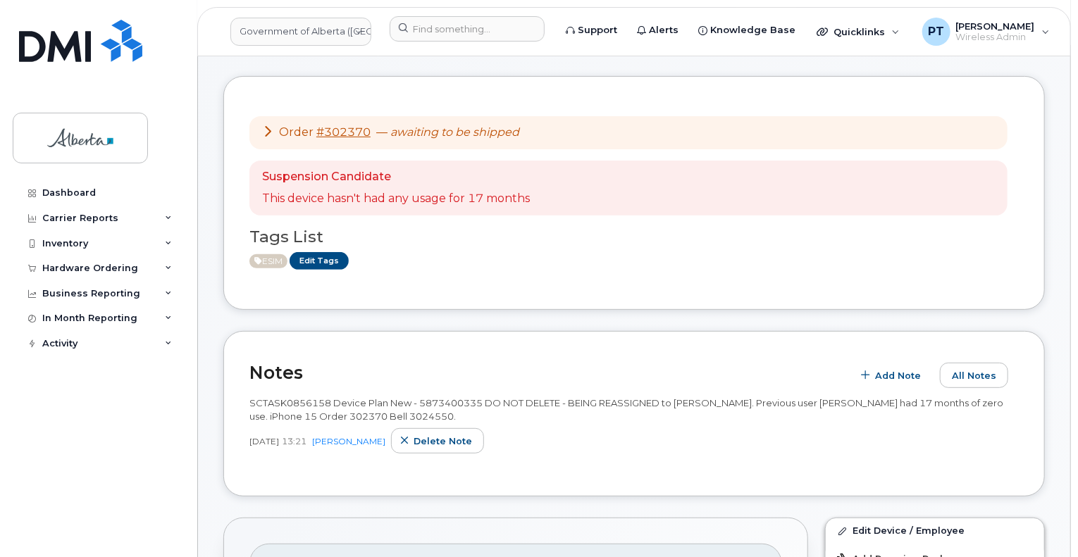
click at [711, 457] on div "Notes Add Note All Notes SCTASK0856158 Device Plan New - 5873400335 DO NOT DELE…" at bounding box center [634, 414] width 822 height 166
drag, startPoint x: 461, startPoint y: 31, endPoint x: 455, endPoint y: 38, distance: 9.0
click at [461, 31] on input at bounding box center [467, 28] width 155 height 25
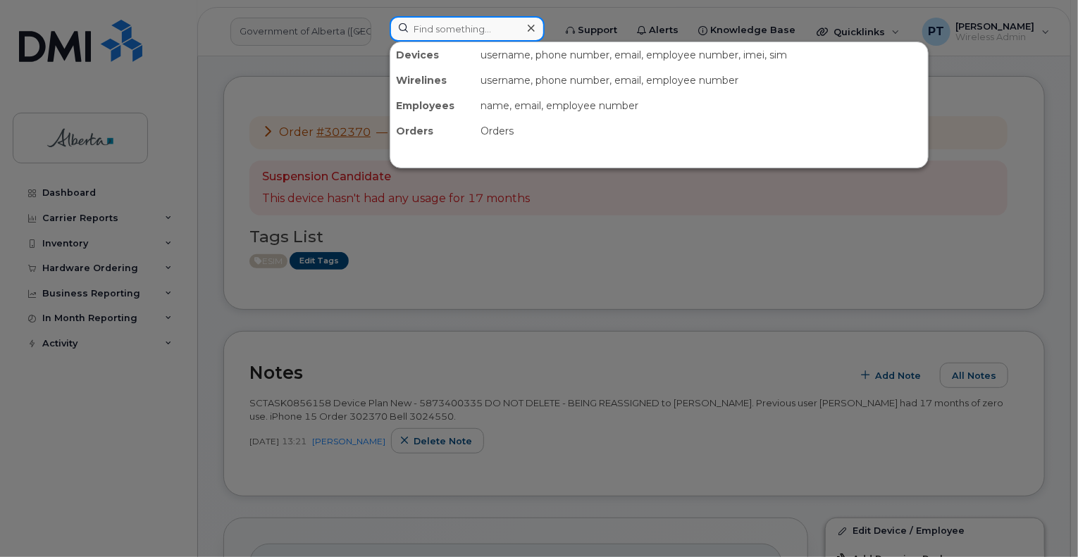
paste input "7807065336"
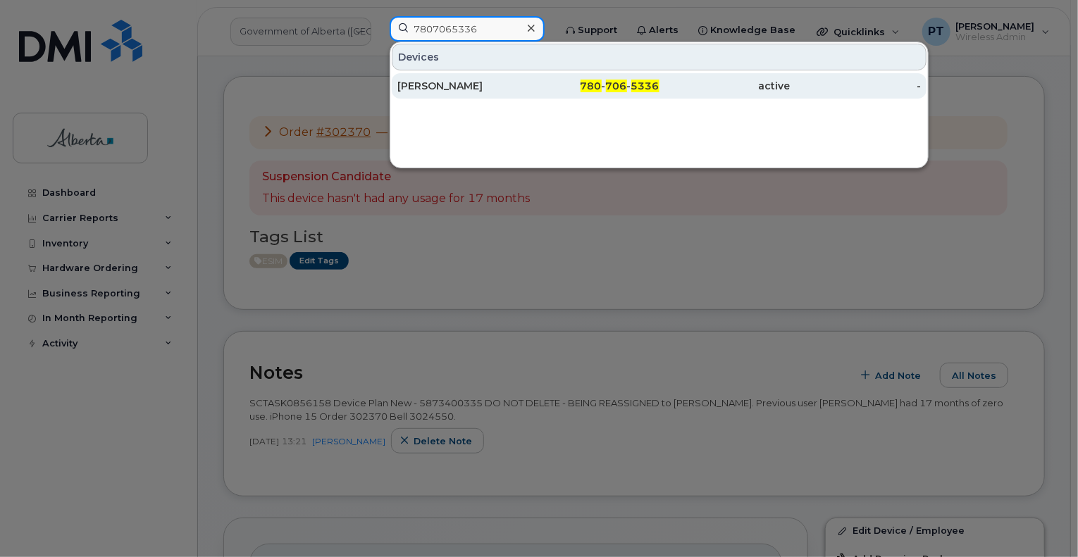
type input "7807065336"
click at [441, 85] on div "[PERSON_NAME]" at bounding box center [462, 86] width 131 height 14
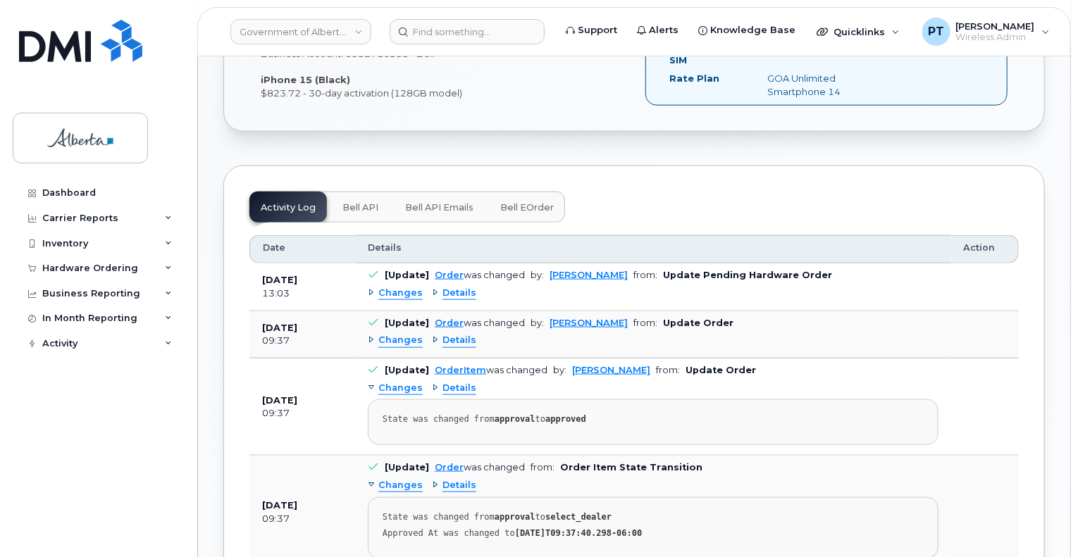
scroll to position [564, 0]
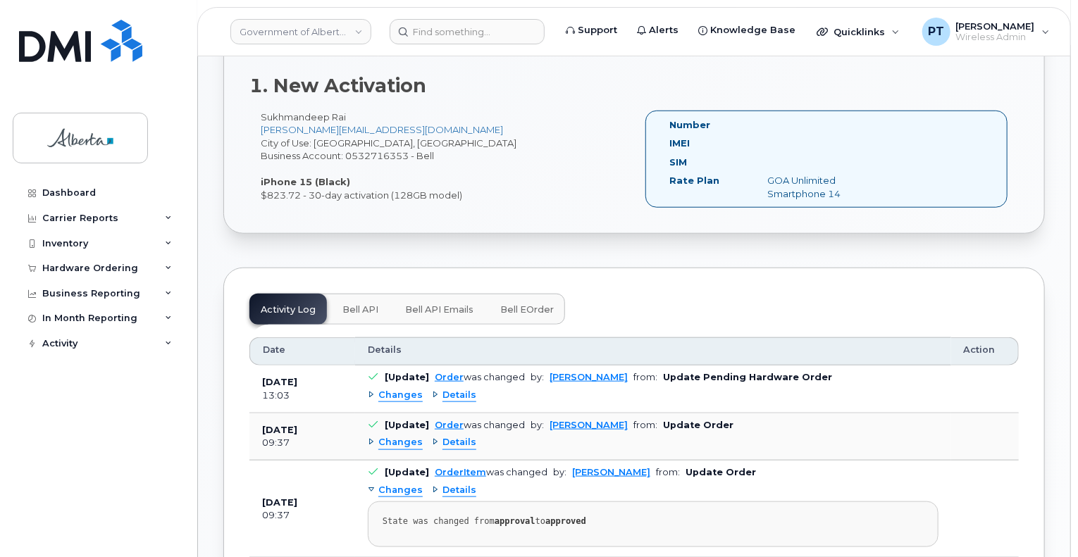
click at [350, 304] on span "Bell API" at bounding box center [361, 309] width 36 height 11
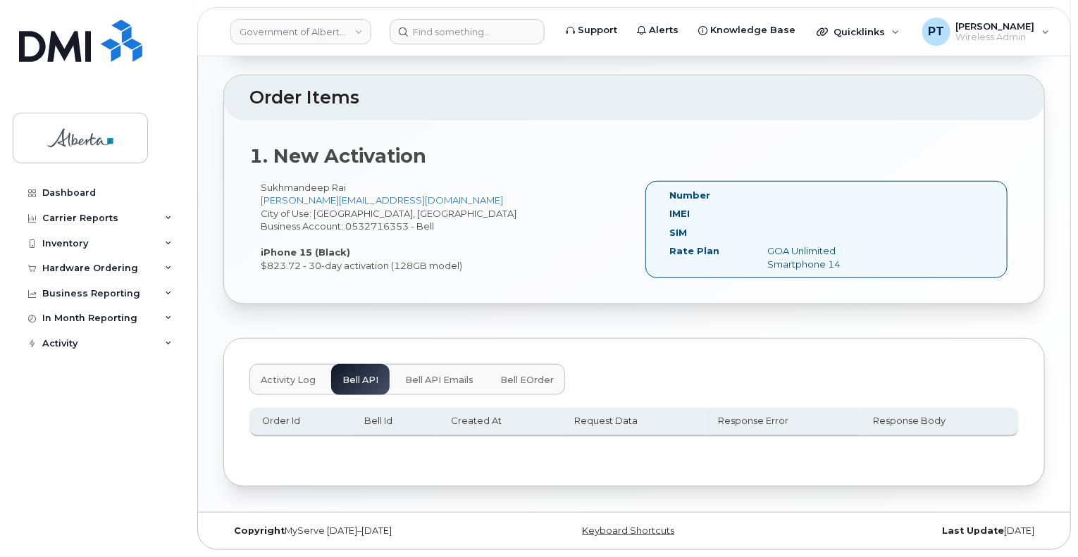
scroll to position [476, 0]
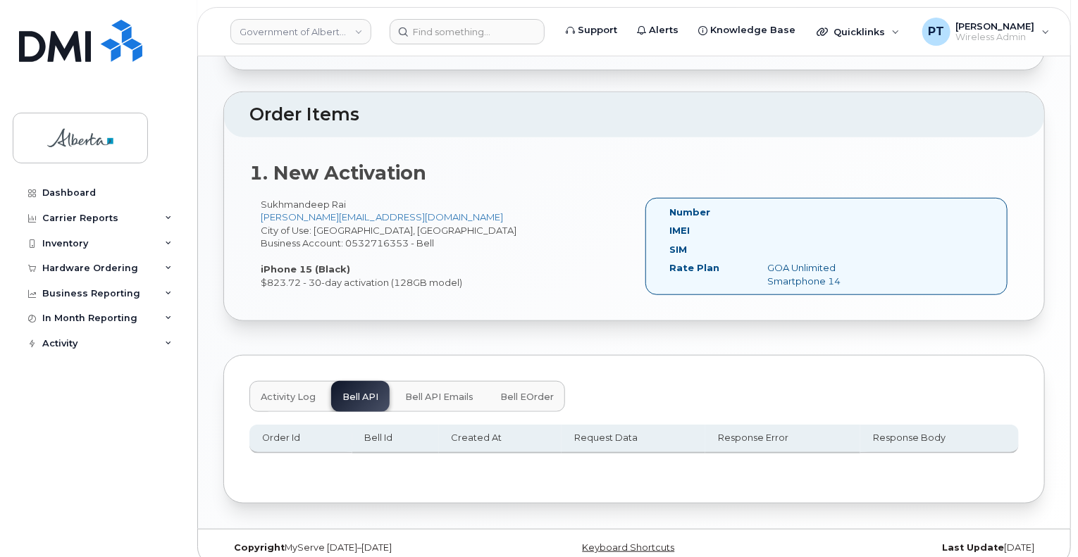
click at [271, 392] on span "Activity Log" at bounding box center [288, 397] width 55 height 11
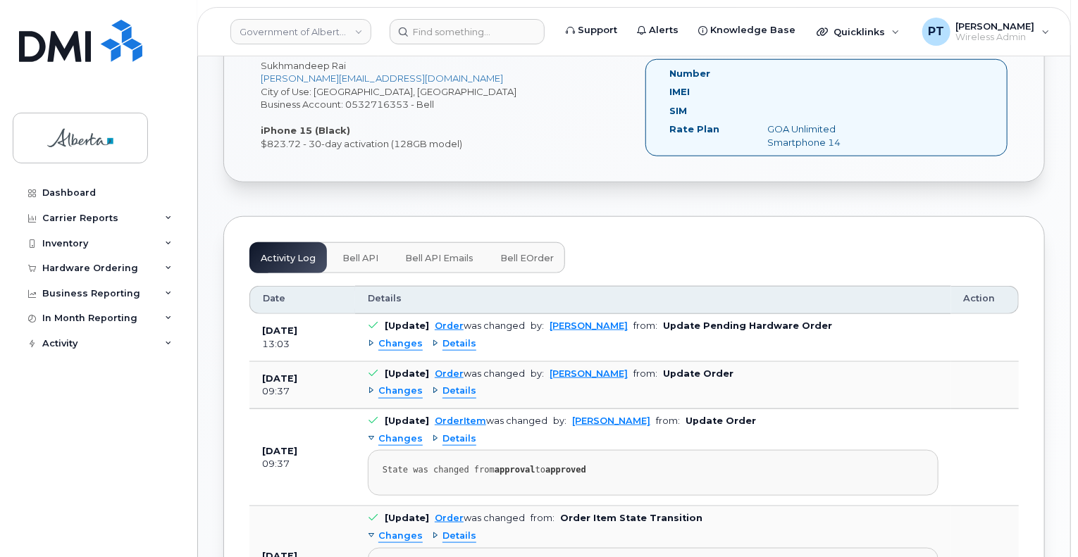
scroll to position [688, 0]
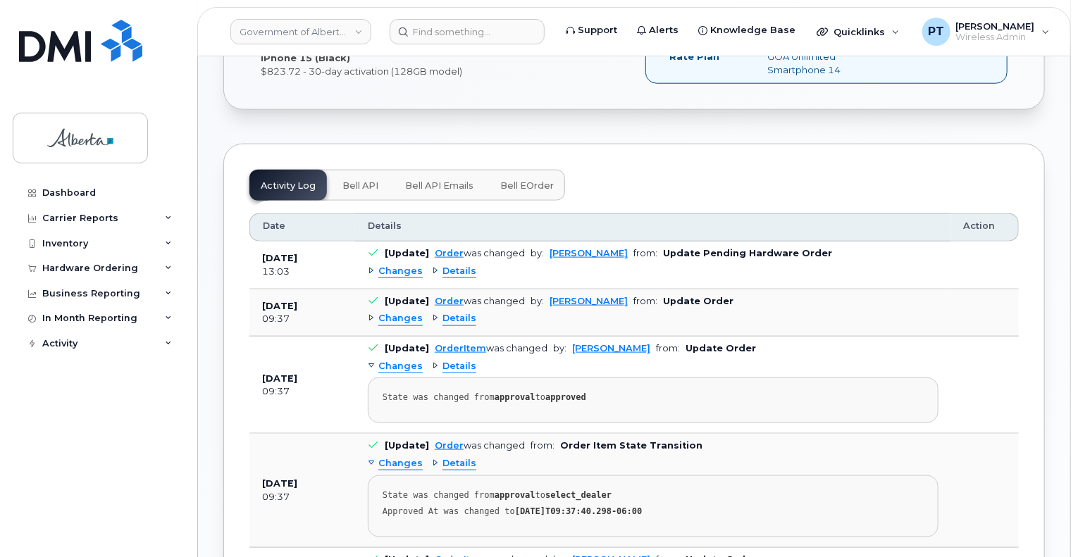
click at [392, 265] on span "Changes" at bounding box center [400, 271] width 44 height 13
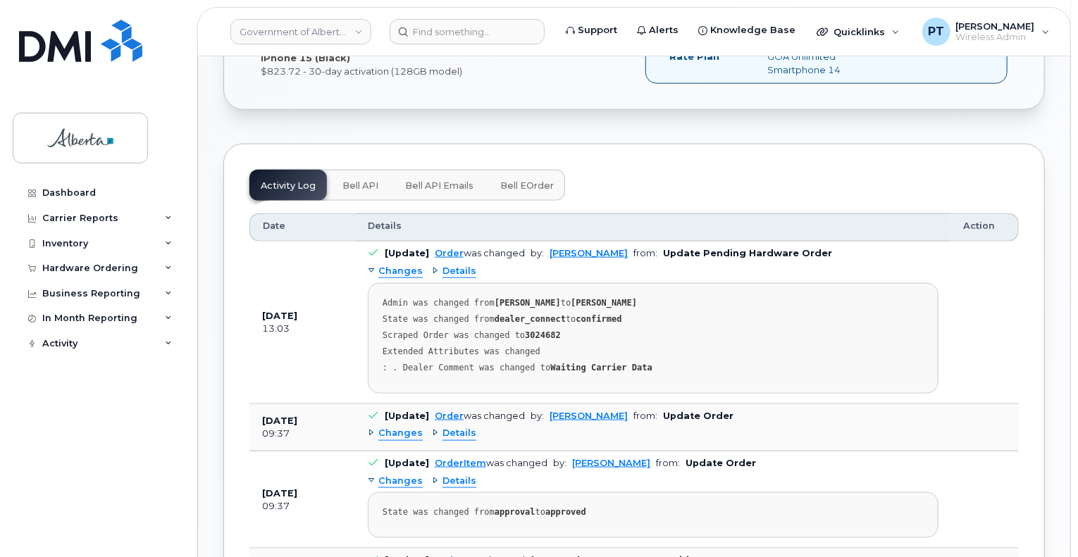
click at [529, 331] on strong "3024682" at bounding box center [543, 336] width 36 height 10
copy strong "3024682"
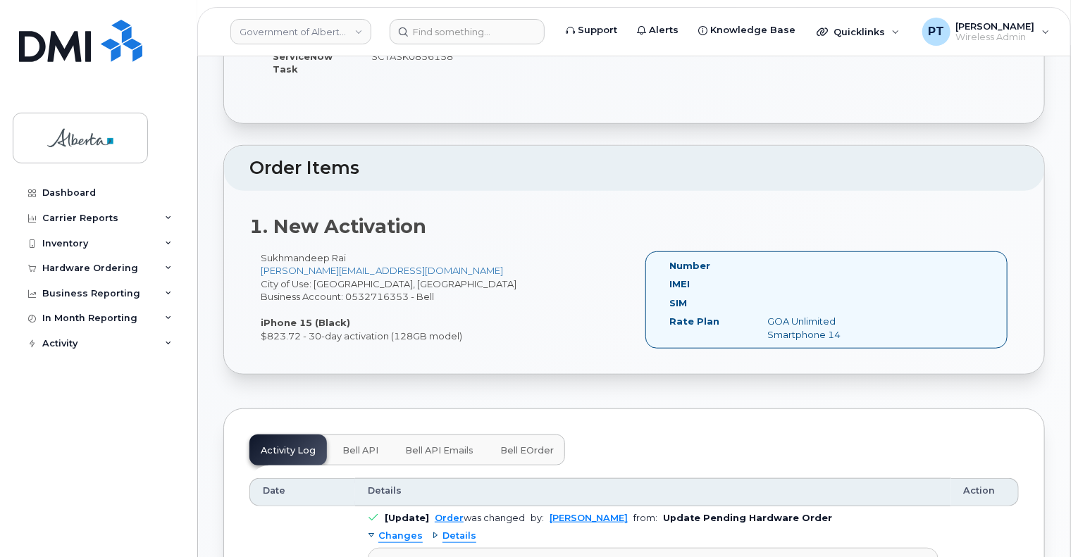
scroll to position [705, 0]
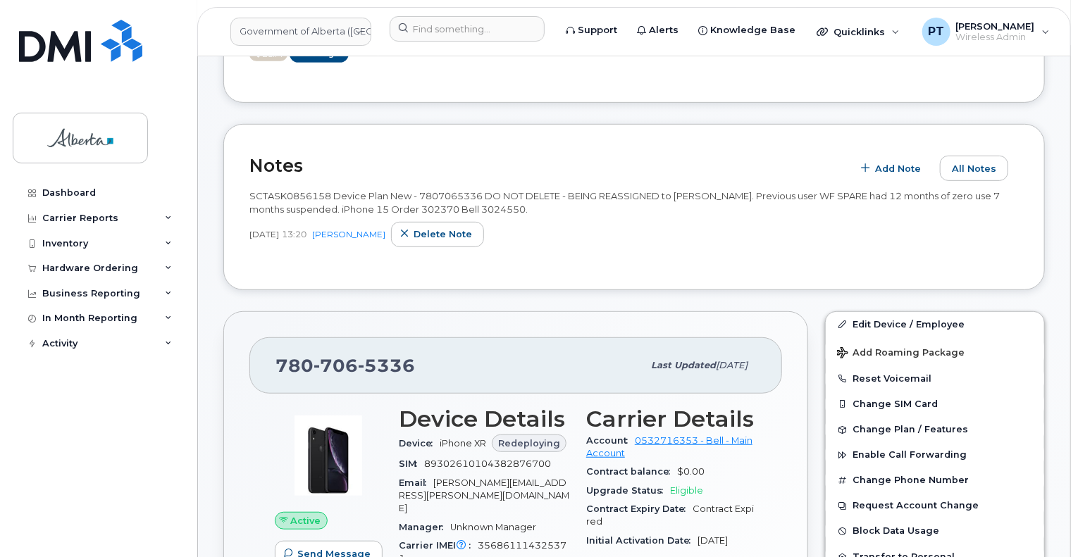
scroll to position [423, 0]
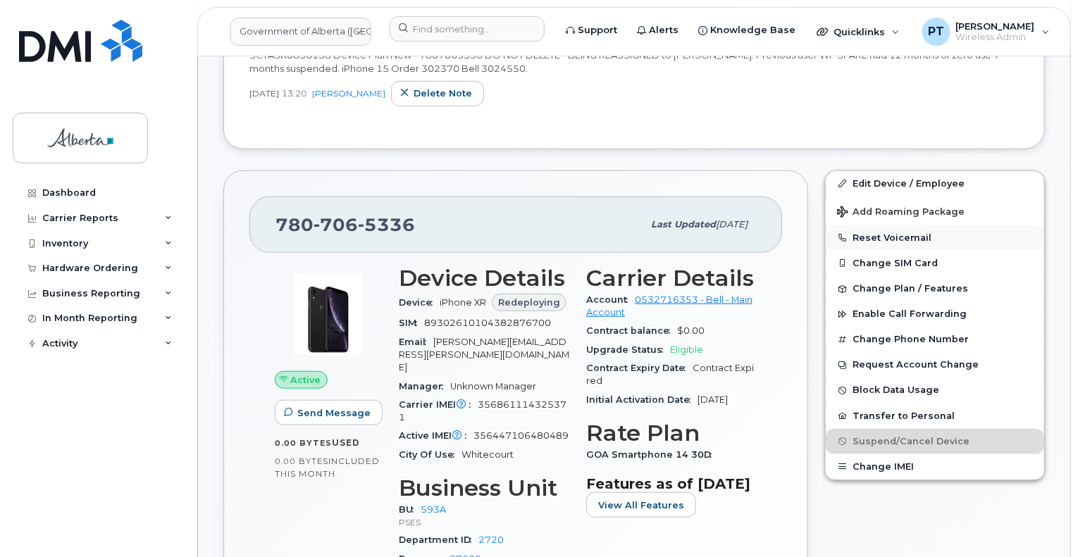
click at [873, 226] on button "Reset Voicemail" at bounding box center [935, 238] width 218 height 25
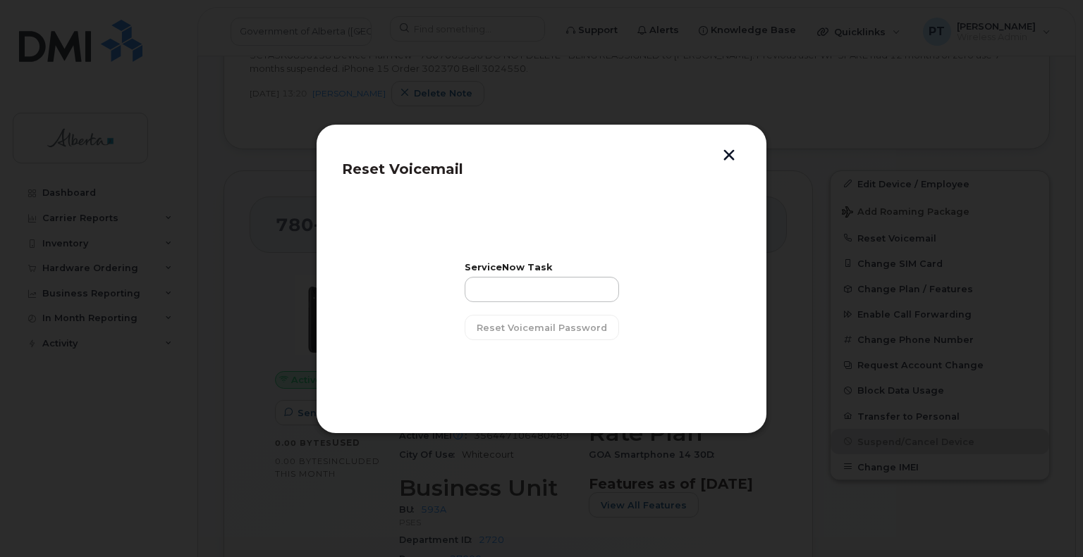
click at [529, 307] on div "ServiceNow Task Reset Voicemail Password" at bounding box center [541, 302] width 154 height 77
click at [524, 290] on input "text" at bounding box center [541, 289] width 154 height 25
paste input "SCTASK0856158"
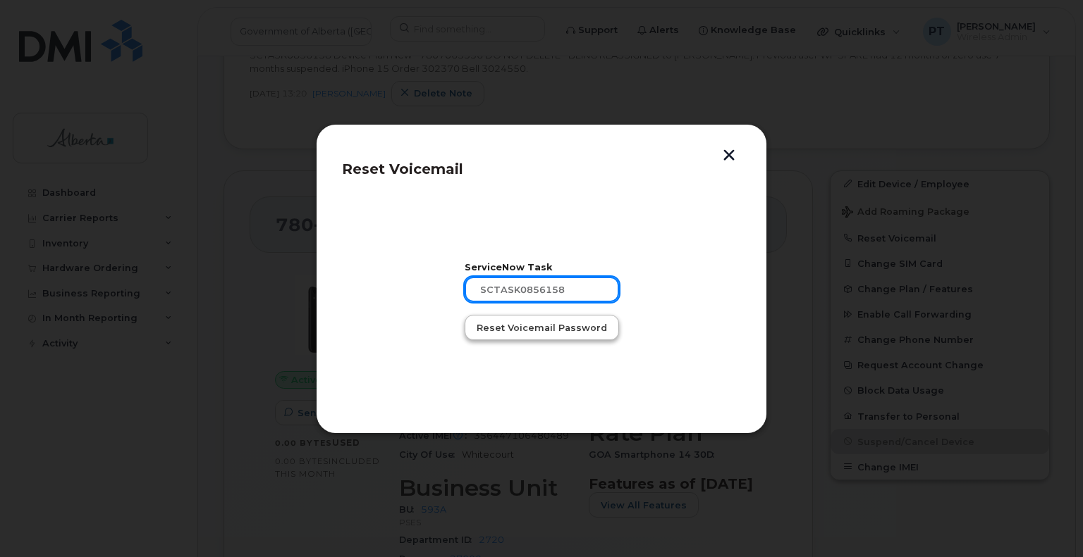
type input "SCTASK0856158"
click at [549, 332] on span "Reset Voicemail Password" at bounding box center [541, 327] width 130 height 13
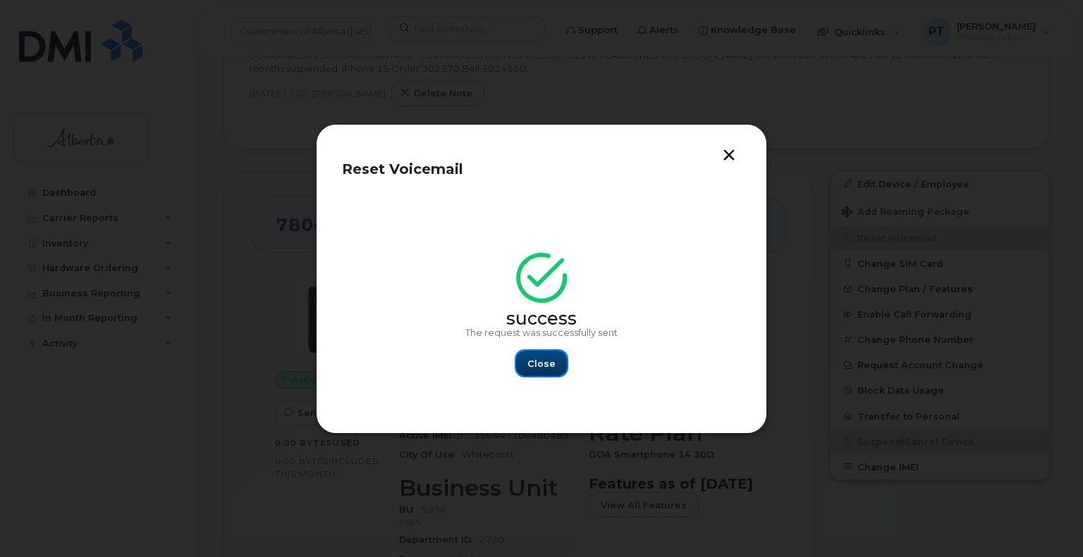
click at [530, 364] on span "Close" at bounding box center [541, 363] width 28 height 13
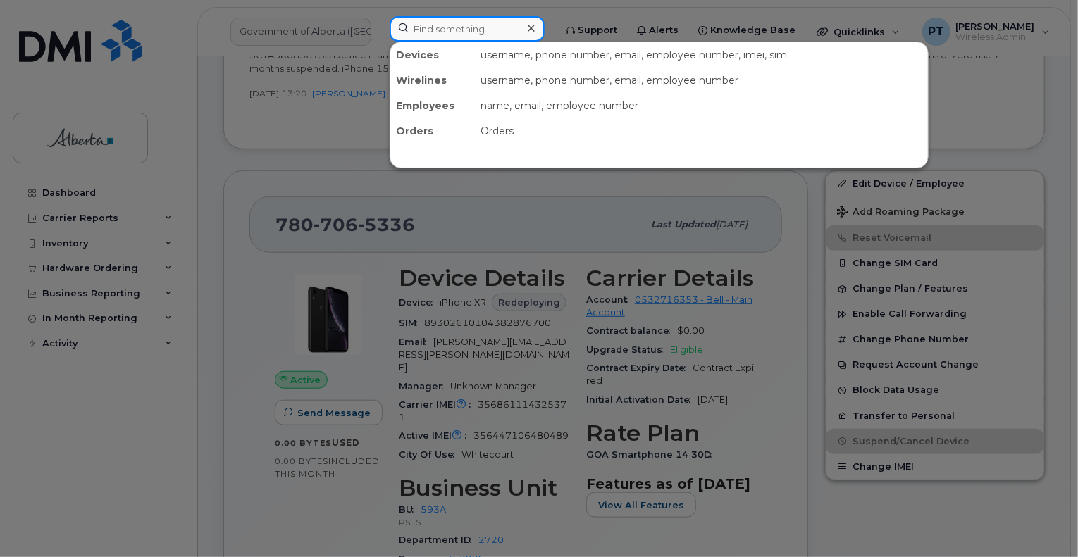
click at [480, 27] on input at bounding box center [467, 28] width 155 height 25
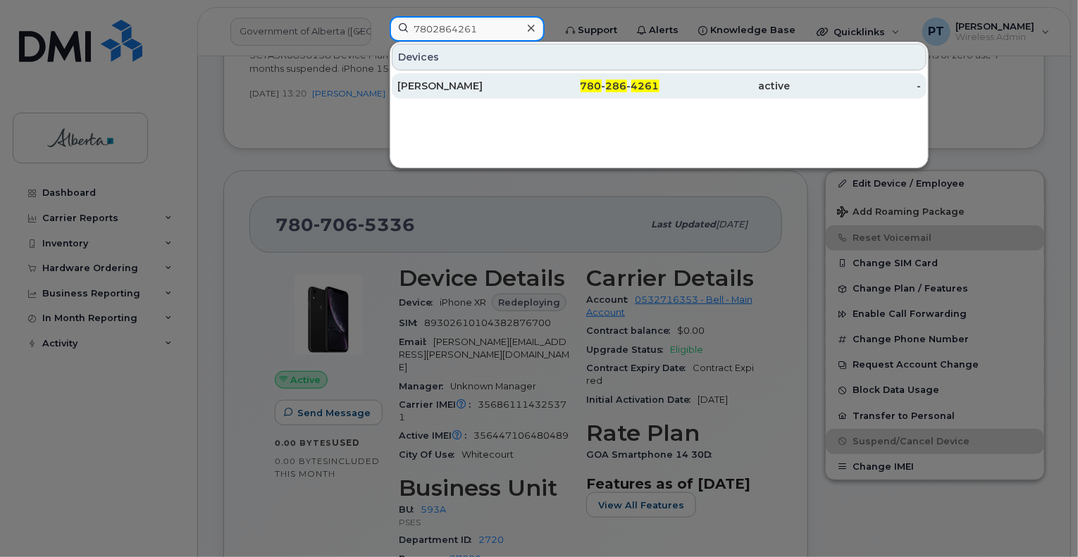
type input "7802864261"
click at [438, 86] on div "Nicholas Nelson" at bounding box center [462, 86] width 131 height 14
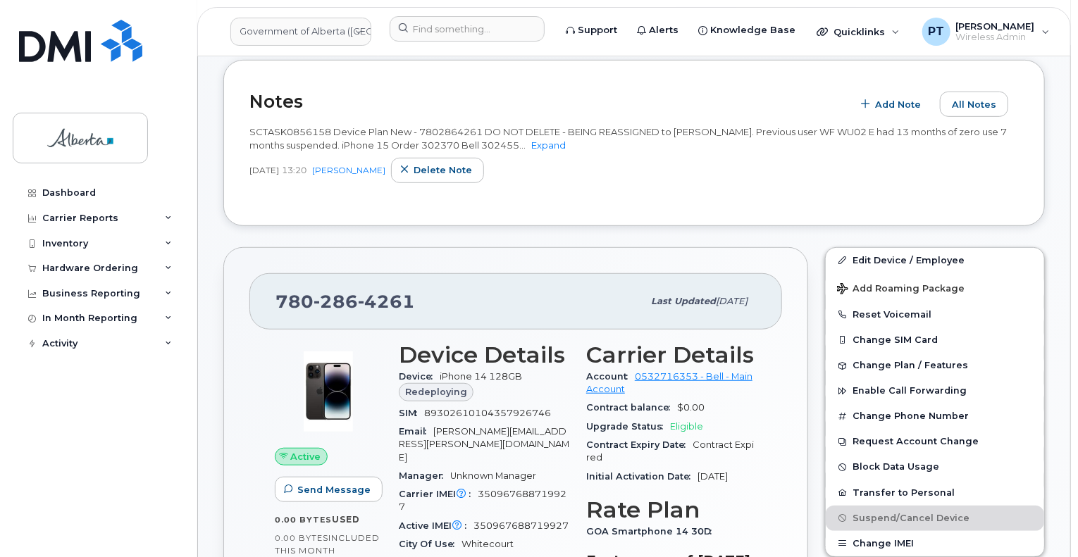
scroll to position [423, 0]
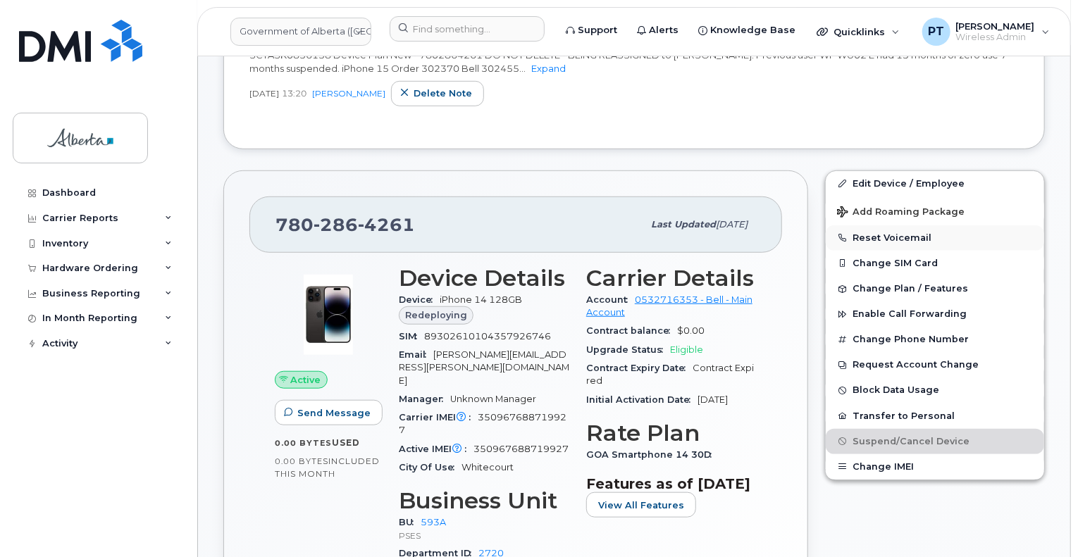
click at [880, 226] on button "Reset Voicemail" at bounding box center [935, 238] width 218 height 25
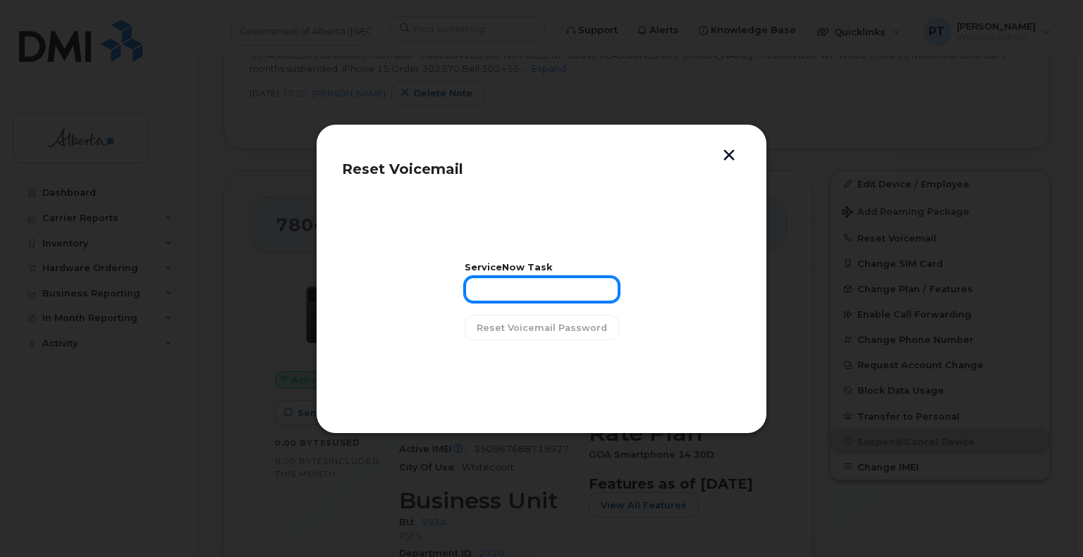
click at [538, 295] on input "text" at bounding box center [541, 289] width 154 height 25
paste input "SCTASK0856158"
type input "SCTASK0856158"
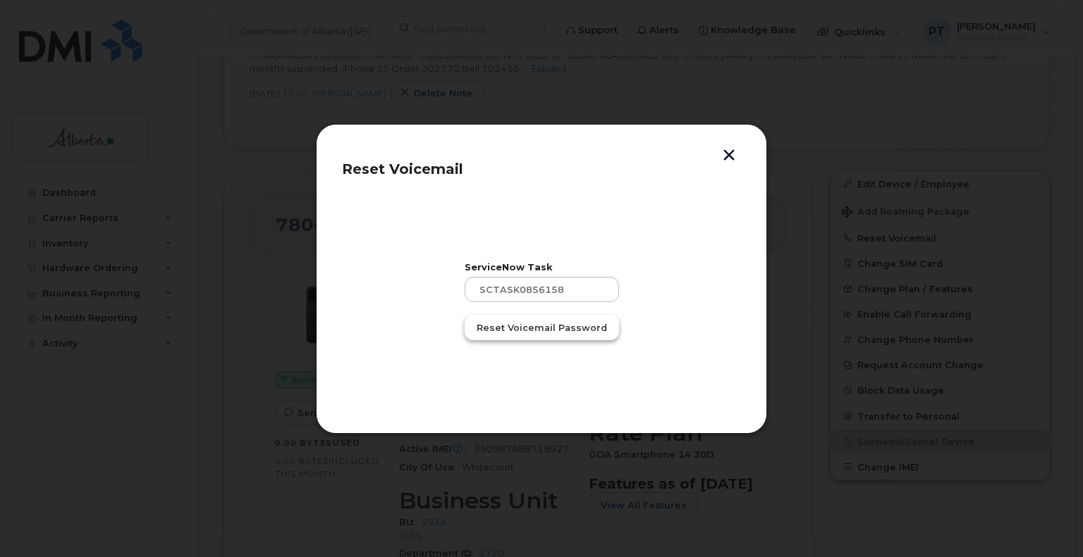
click at [533, 329] on span "Reset Voicemail Password" at bounding box center [541, 327] width 130 height 13
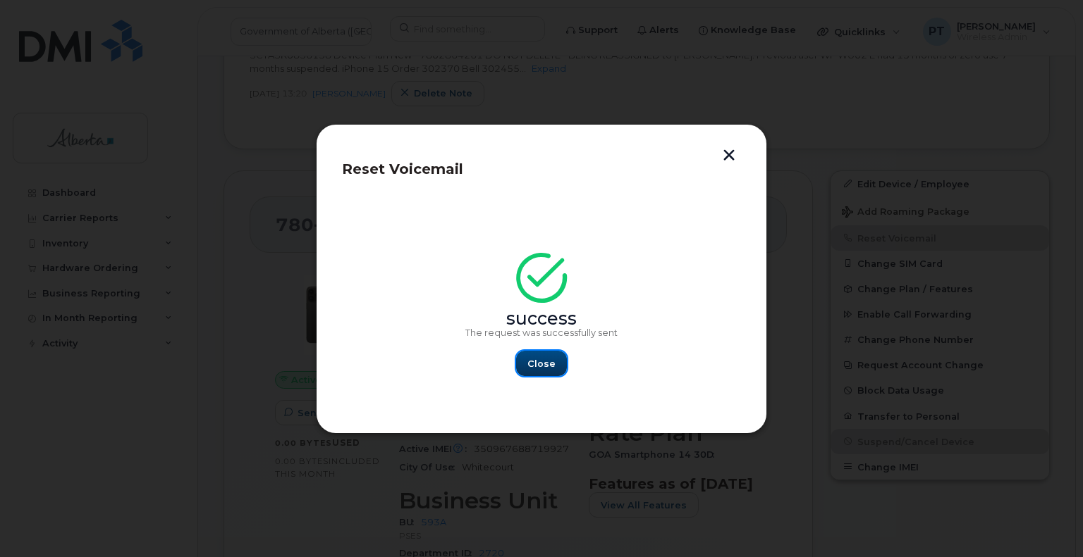
drag, startPoint x: 546, startPoint y: 366, endPoint x: 530, endPoint y: 383, distance: 23.4
click at [547, 366] on span "Close" at bounding box center [541, 363] width 28 height 13
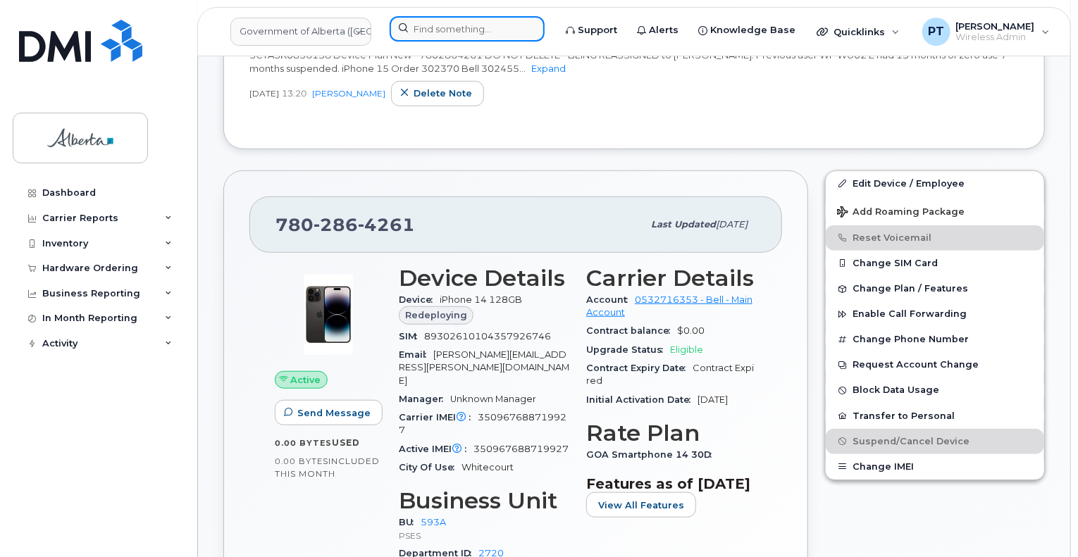
click at [493, 30] on input at bounding box center [467, 28] width 155 height 25
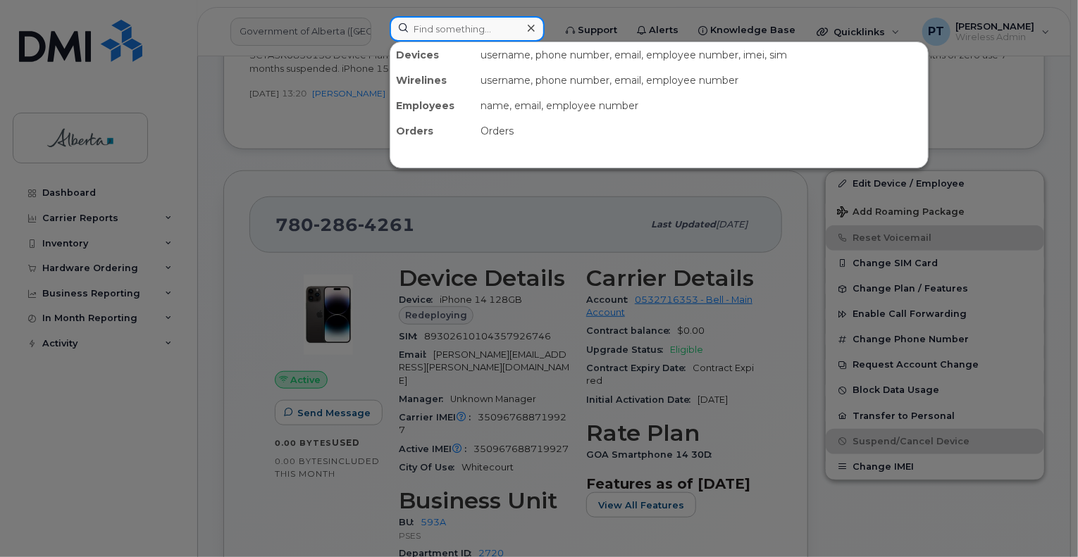
paste input "7802646877"
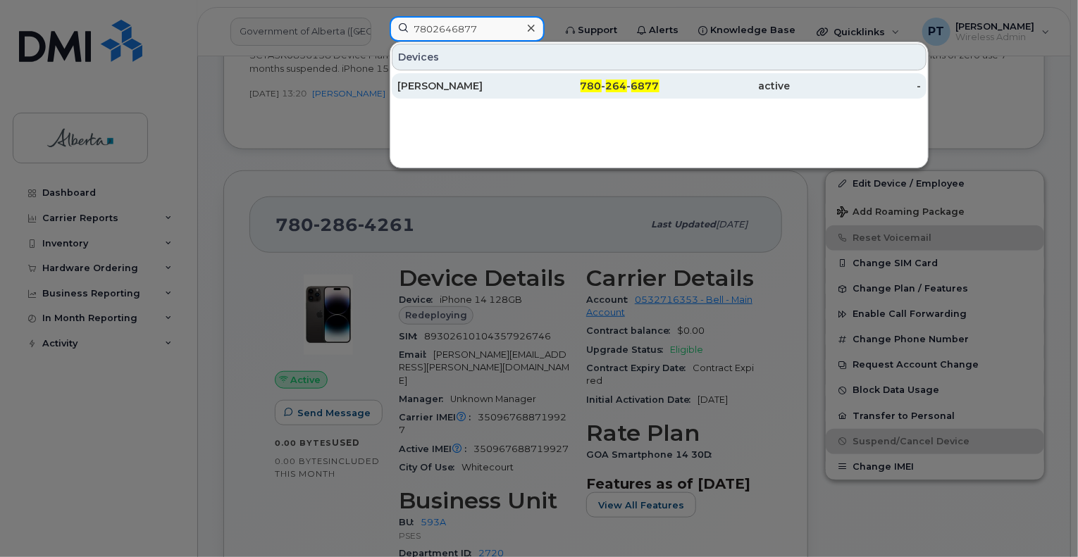
type input "7802646877"
click at [433, 86] on div "[PERSON_NAME]" at bounding box center [462, 86] width 131 height 14
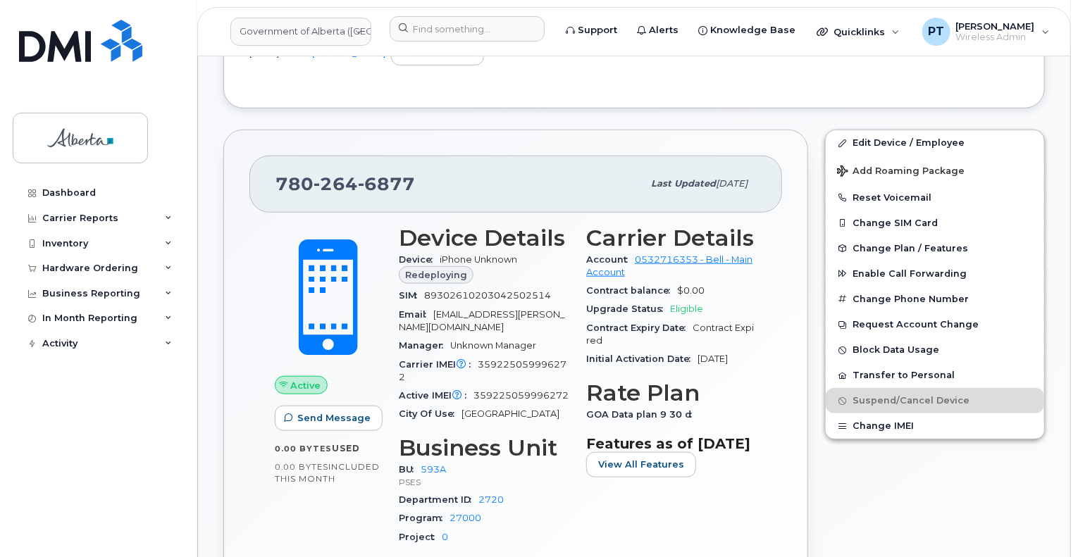
scroll to position [564, 0]
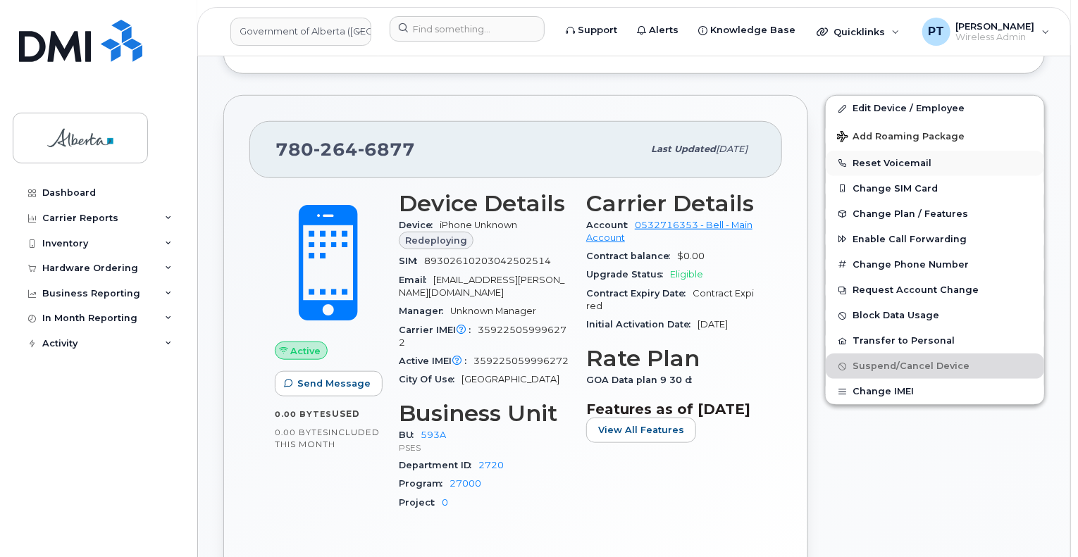
click at [885, 151] on button "Reset Voicemail" at bounding box center [935, 163] width 218 height 25
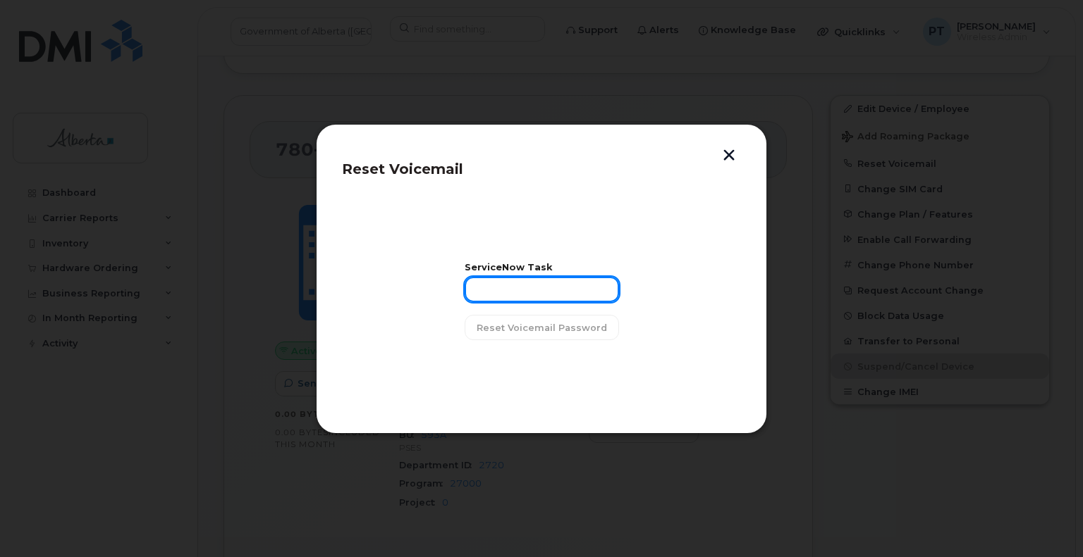
click at [477, 290] on input "text" at bounding box center [541, 289] width 154 height 25
paste input "SCTASK0856158"
type input "SCTASK0856158"
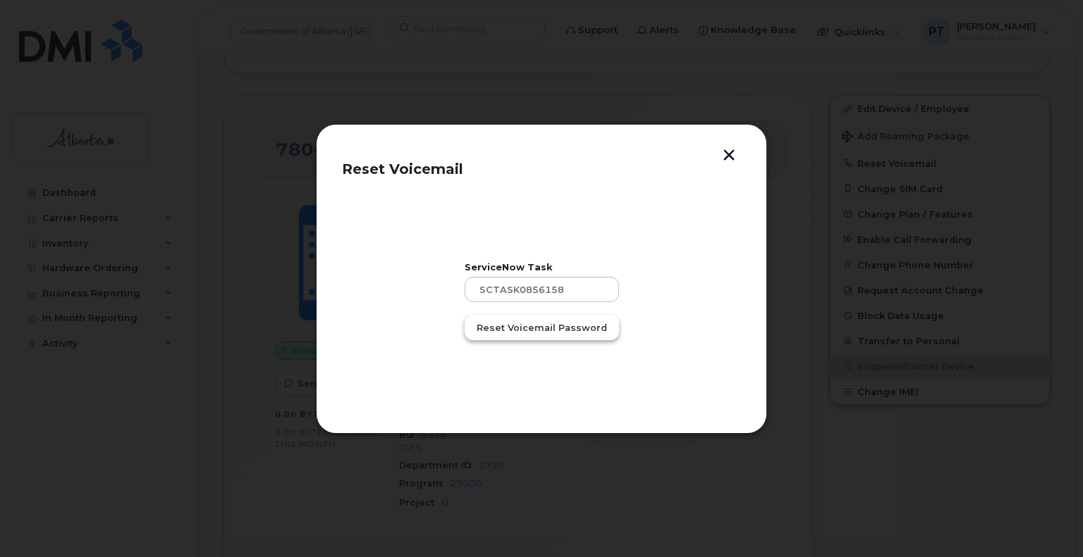
click at [507, 329] on span "Reset Voicemail Password" at bounding box center [541, 327] width 130 height 13
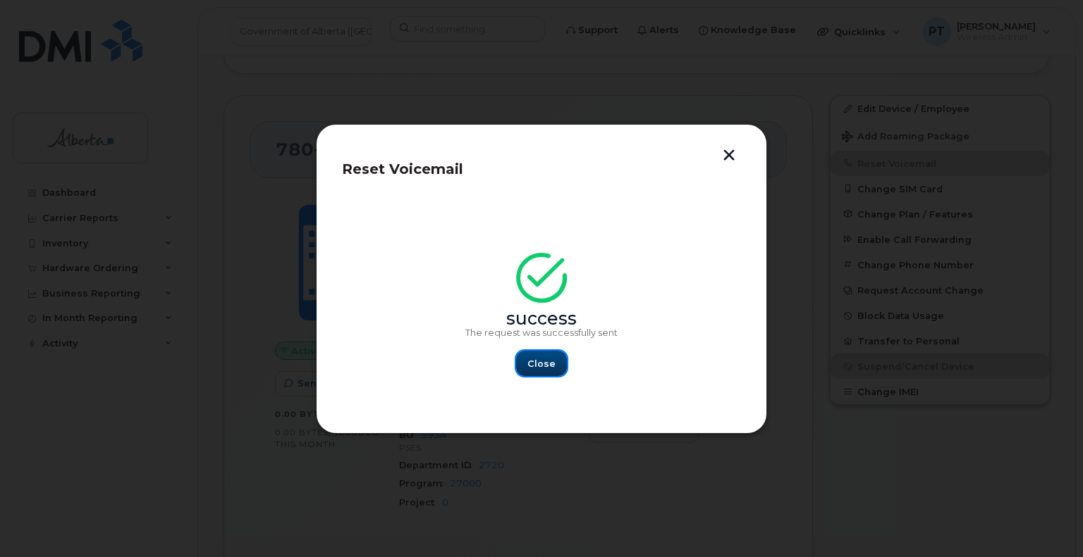
click at [543, 364] on span "Close" at bounding box center [541, 363] width 28 height 13
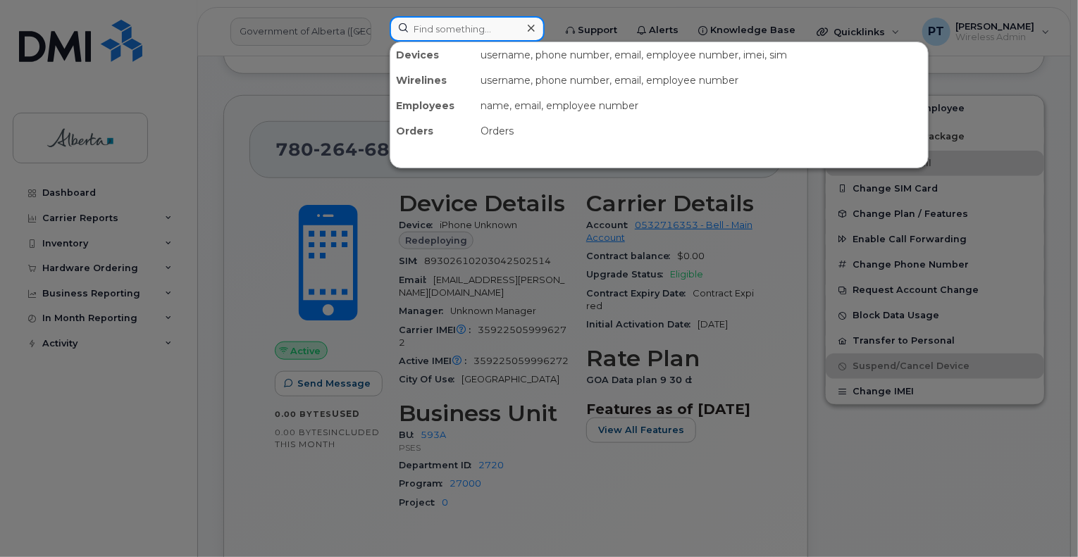
click at [488, 30] on input at bounding box center [467, 28] width 155 height 25
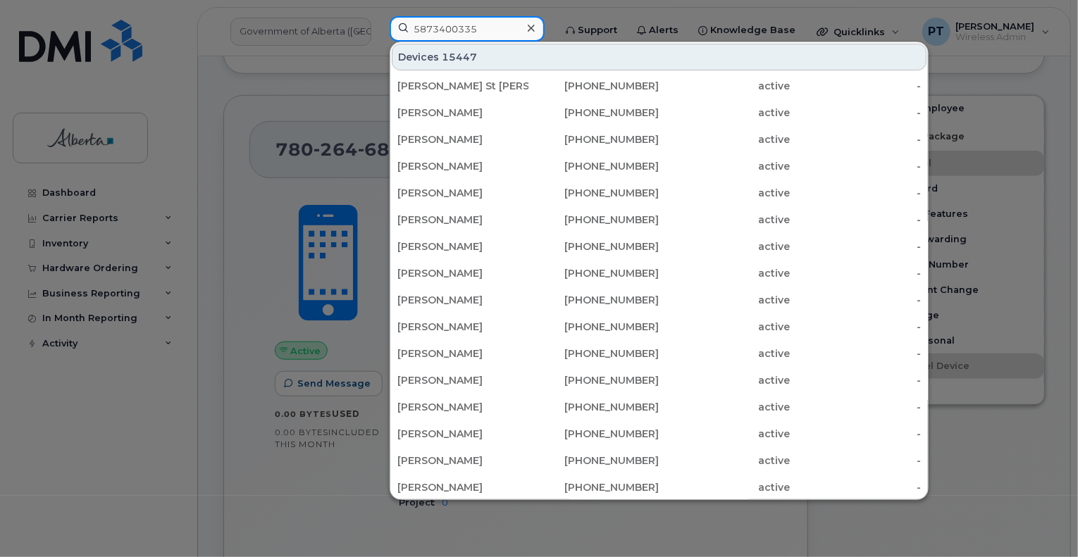
type input "5873400335"
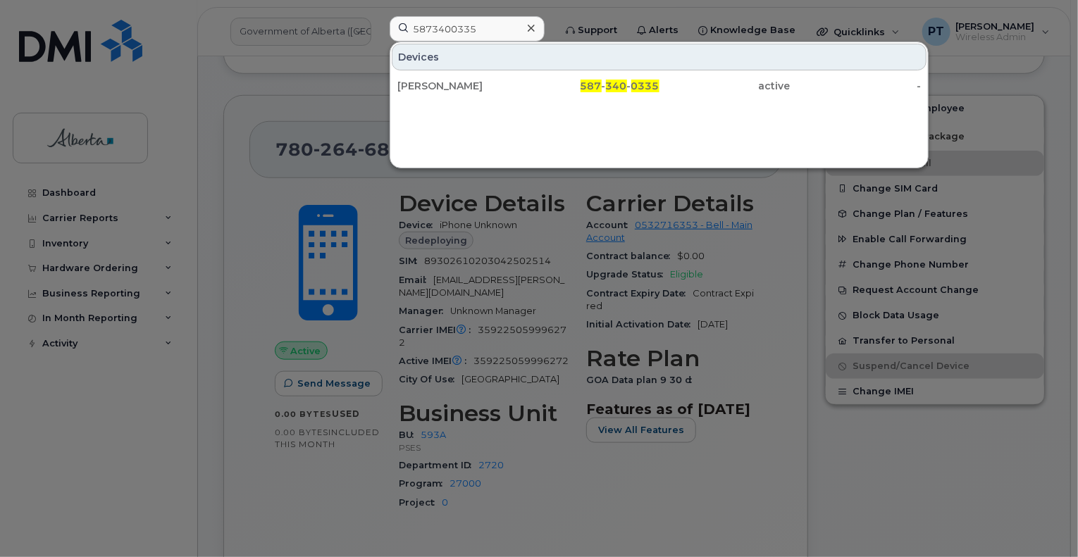
drag, startPoint x: 426, startPoint y: 85, endPoint x: 524, endPoint y: 281, distance: 220.0
click at [426, 85] on div "[PERSON_NAME]" at bounding box center [462, 86] width 131 height 14
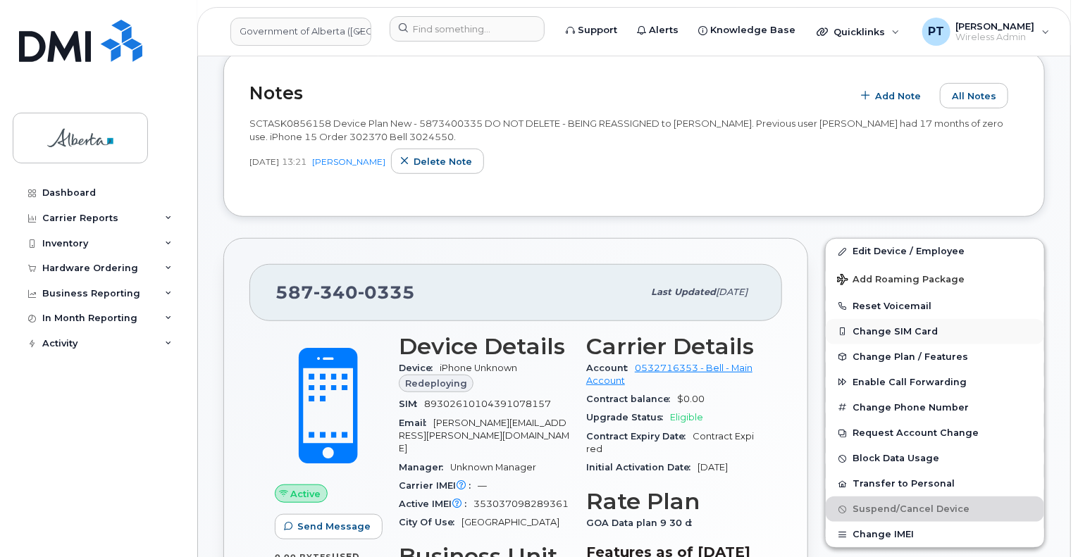
scroll to position [423, 0]
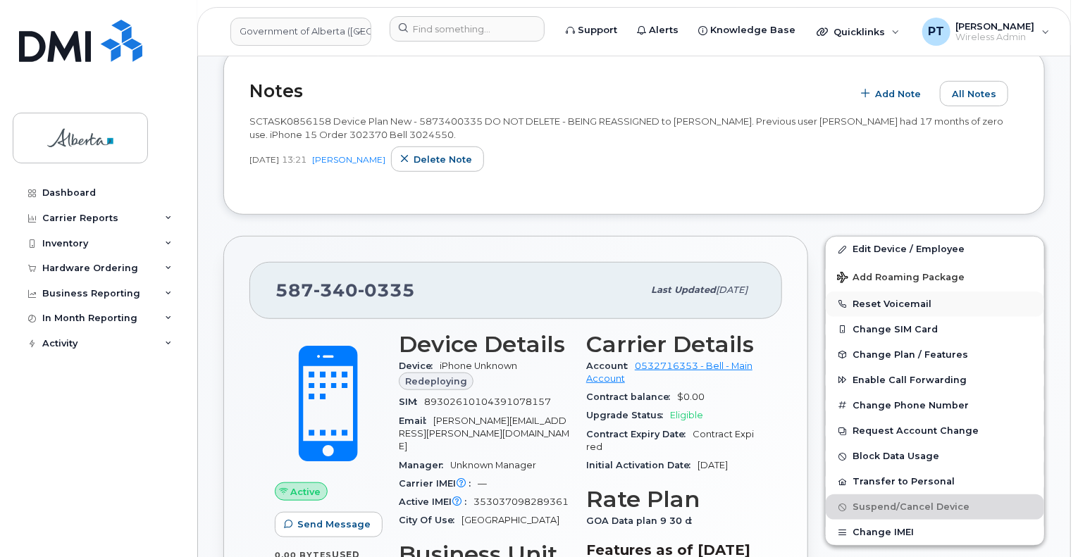
click at [874, 292] on button "Reset Voicemail" at bounding box center [935, 304] width 218 height 25
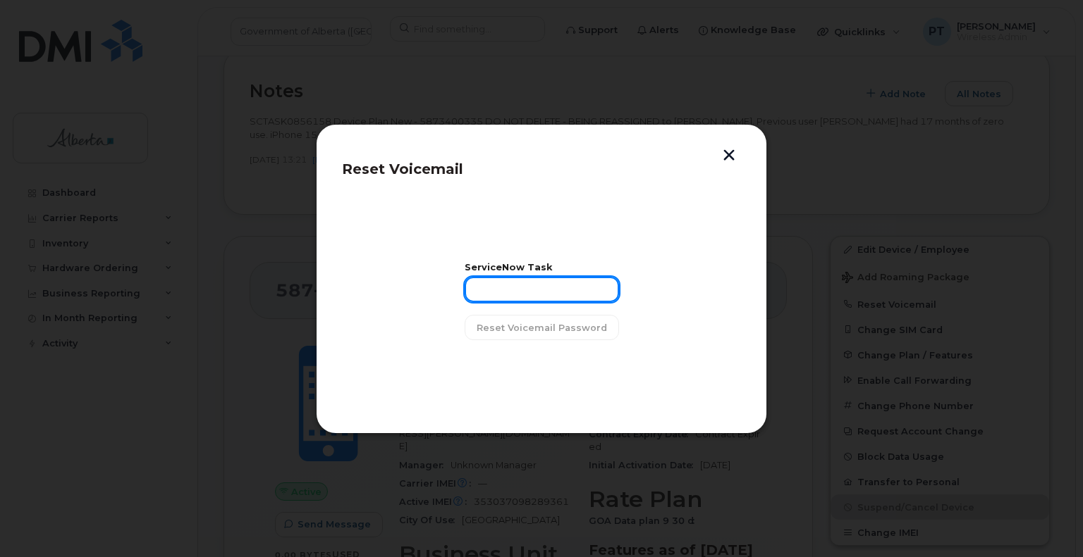
click at [574, 291] on input "text" at bounding box center [541, 289] width 154 height 25
paste input "SCTASK0856158"
type input "SCTASK0856158"
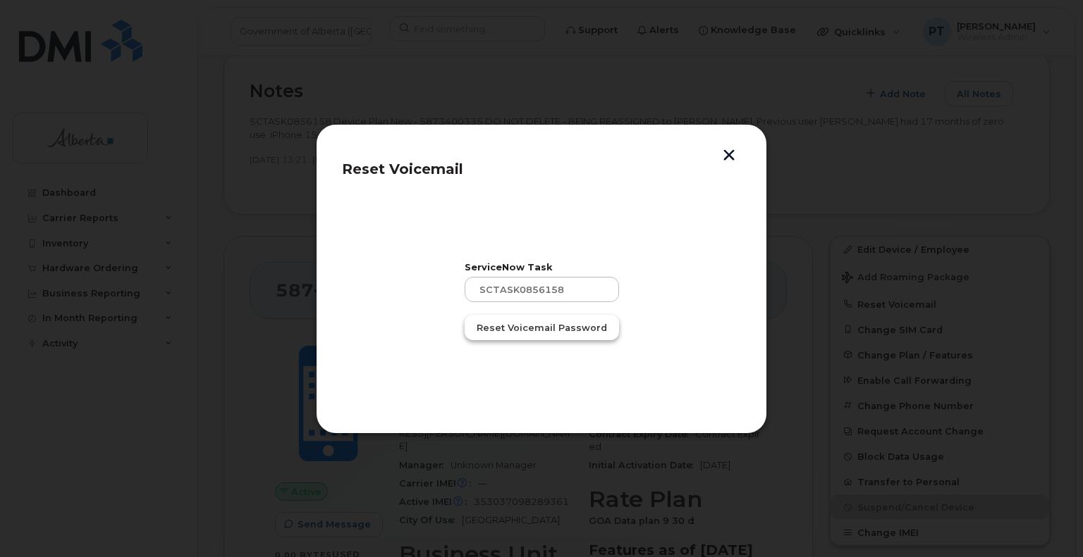
click at [540, 326] on span "Reset Voicemail Password" at bounding box center [541, 327] width 130 height 13
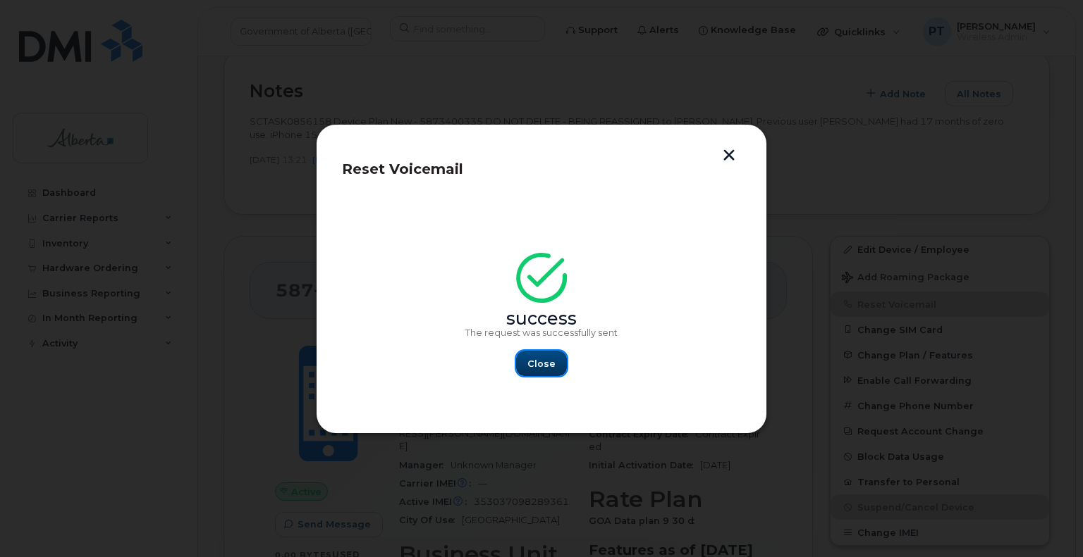
click at [541, 369] on span "Close" at bounding box center [541, 363] width 28 height 13
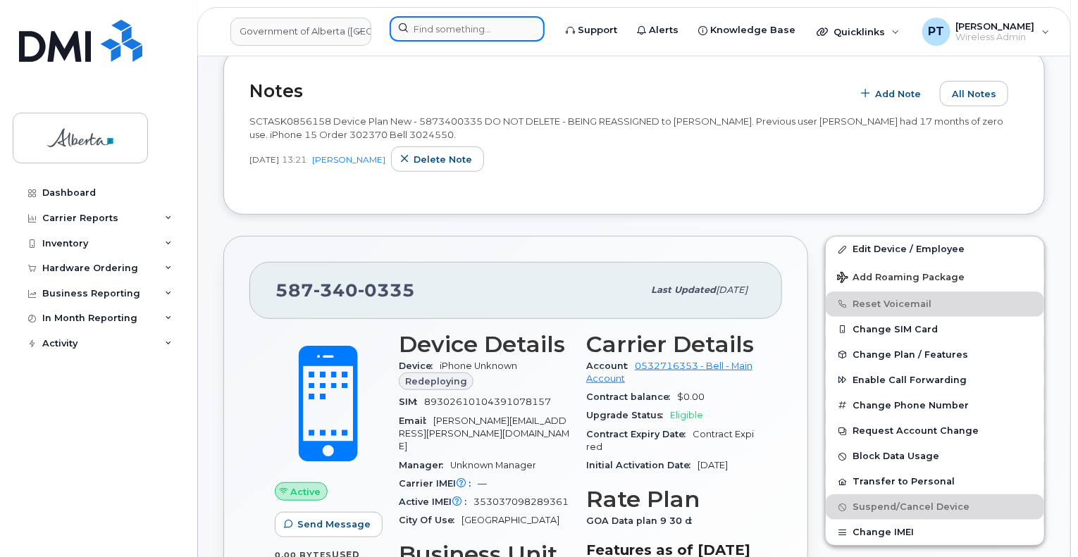
click at [471, 24] on input at bounding box center [467, 28] width 155 height 25
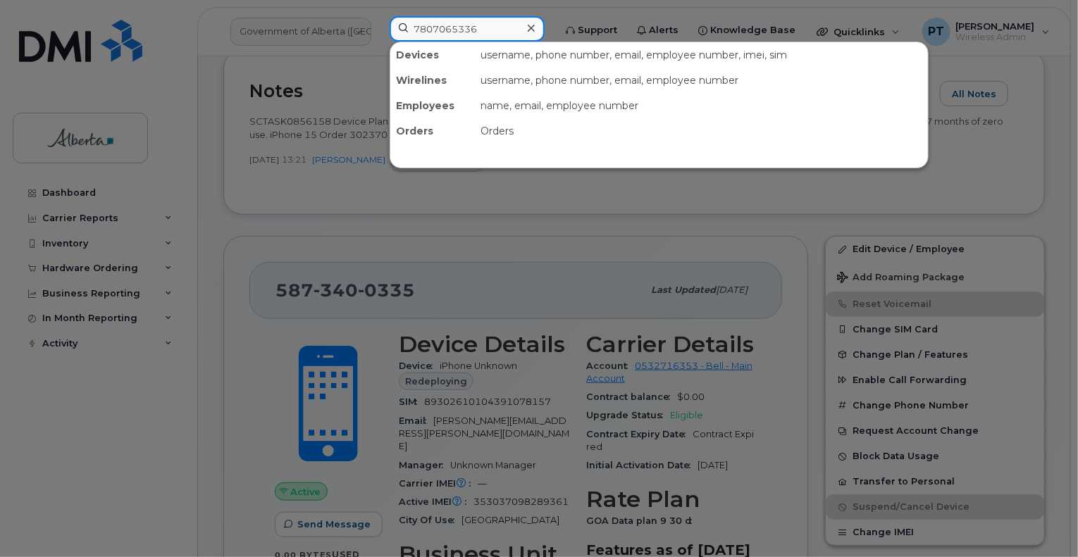
type input "7807065336"
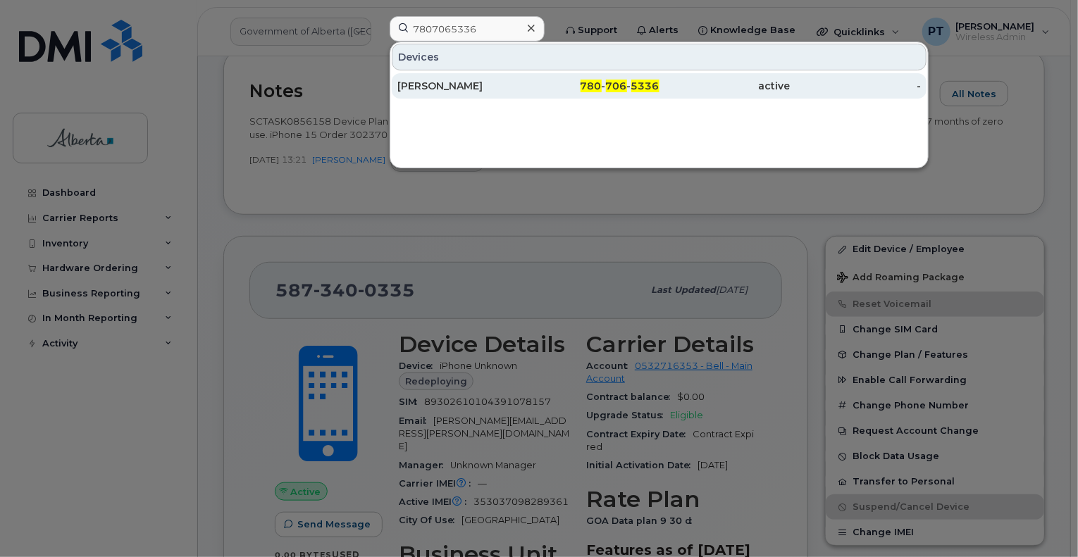
click at [438, 90] on div "Nathan Nelson" at bounding box center [462, 86] width 131 height 14
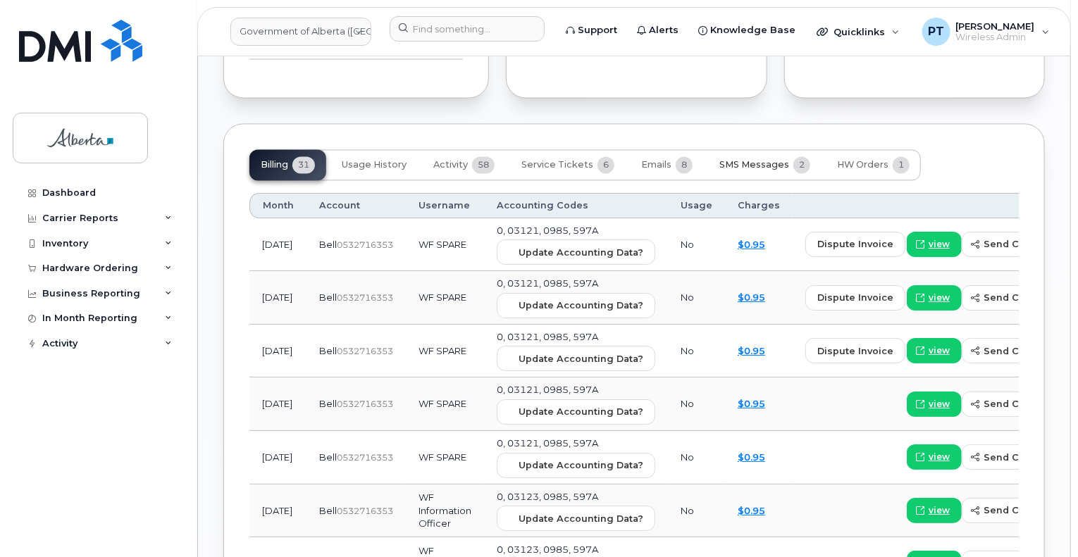
click at [750, 159] on span "SMS Messages" at bounding box center [755, 164] width 70 height 11
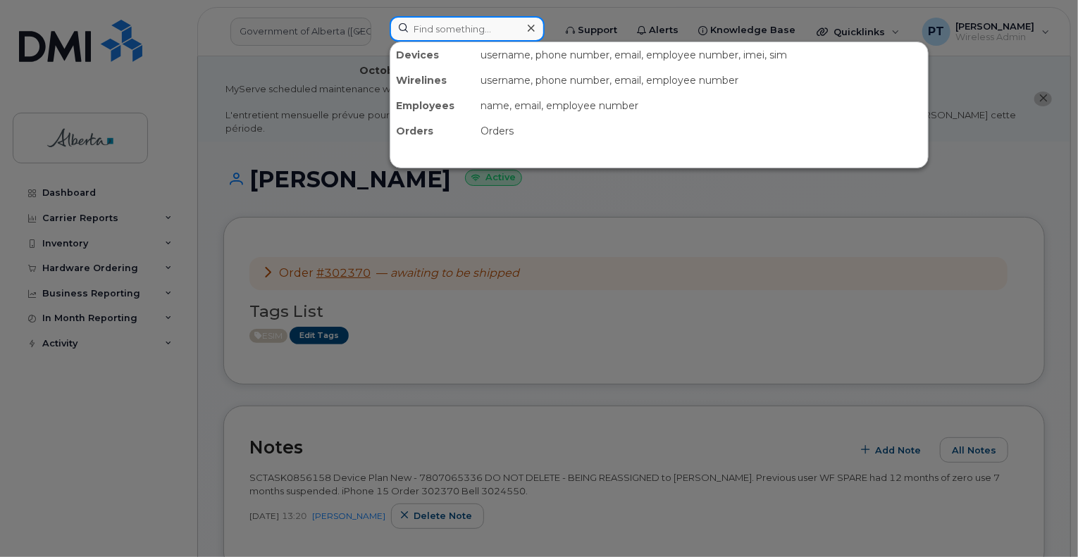
click at [434, 30] on input at bounding box center [467, 28] width 155 height 25
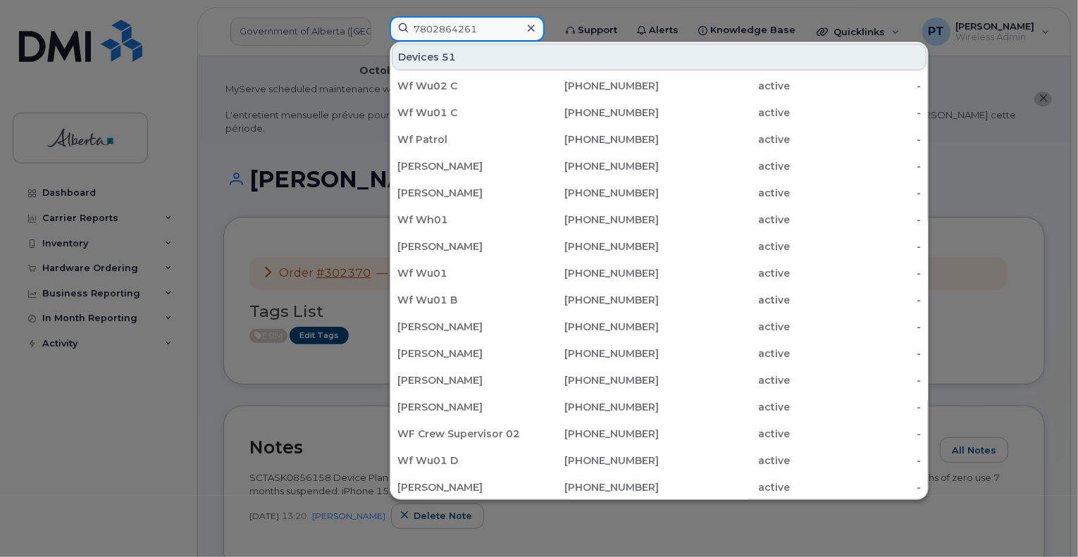
type input "7802864261"
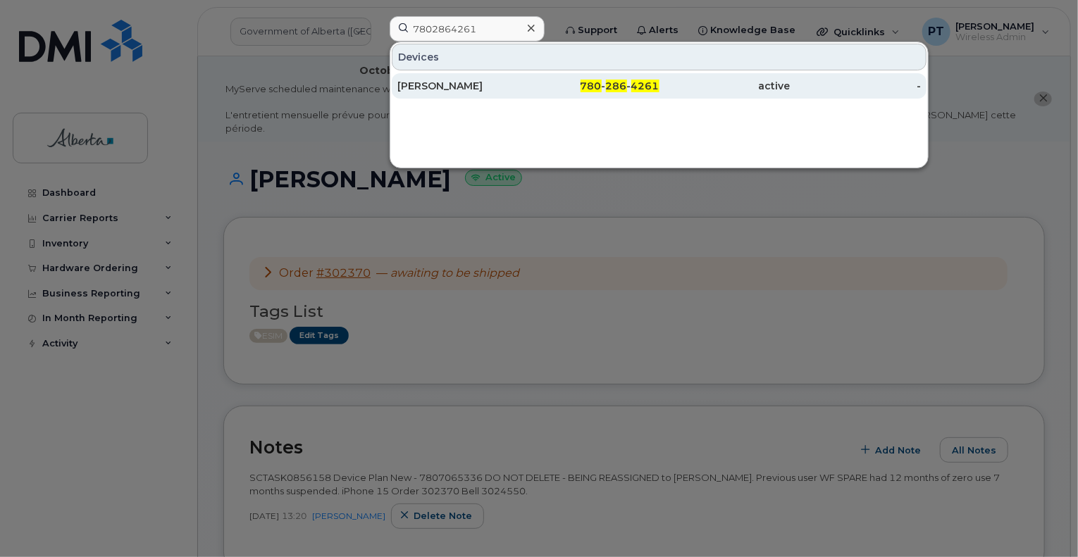
click at [433, 85] on div "[PERSON_NAME]" at bounding box center [462, 86] width 131 height 14
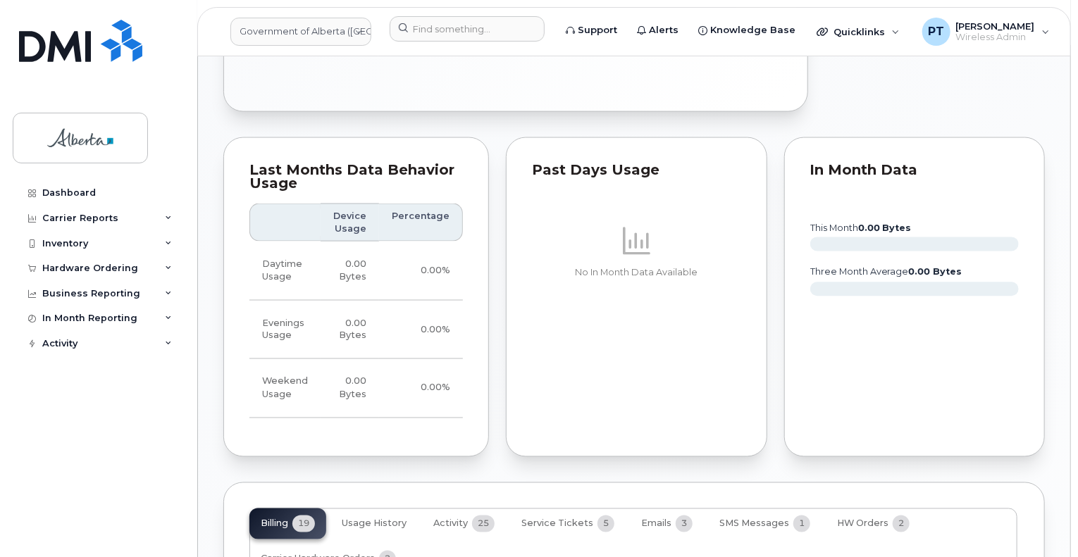
scroll to position [1057, 0]
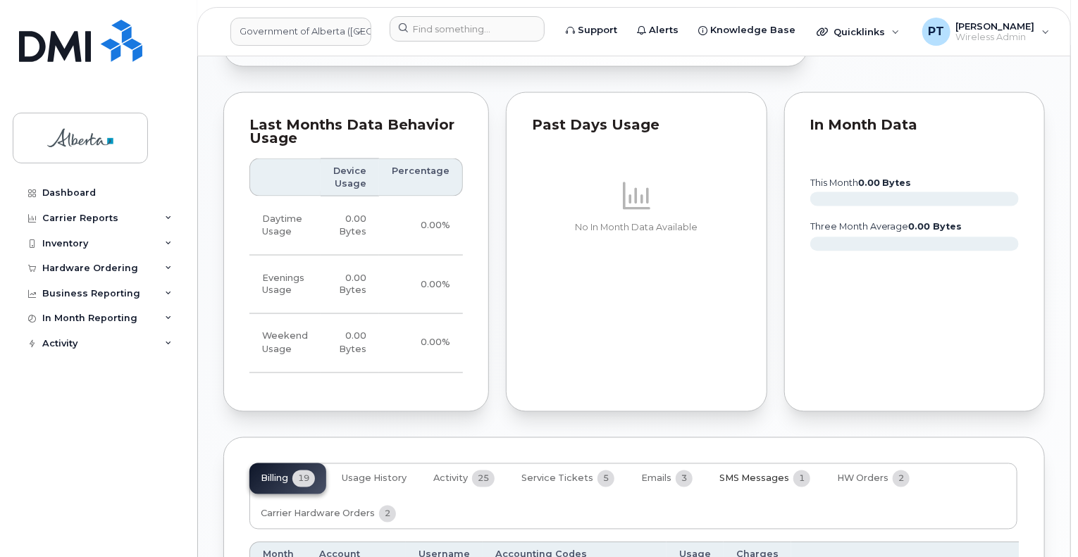
drag, startPoint x: 755, startPoint y: 448, endPoint x: 761, endPoint y: 421, distance: 27.4
click at [755, 474] on span "SMS Messages" at bounding box center [755, 479] width 70 height 11
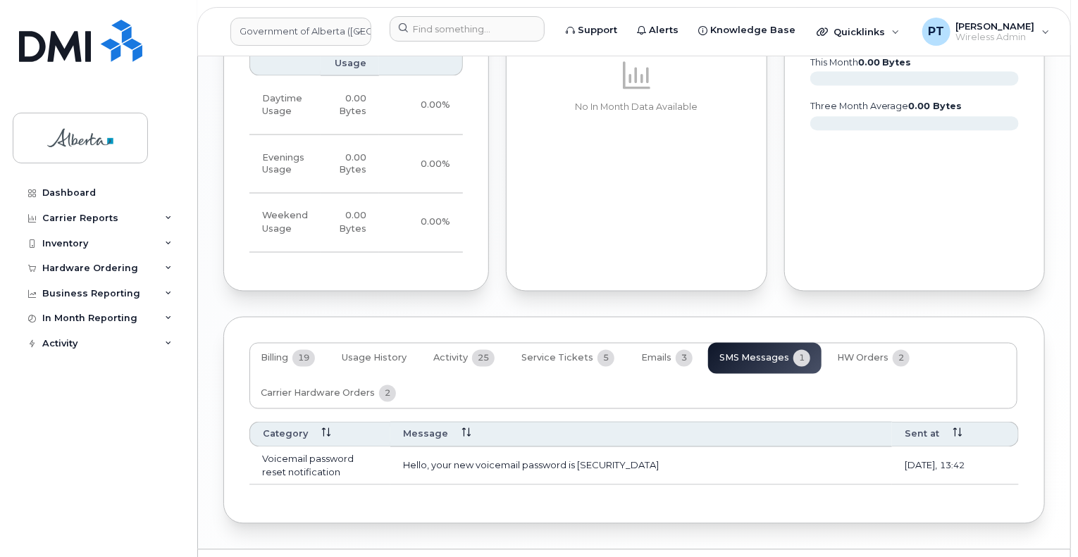
scroll to position [1186, 0]
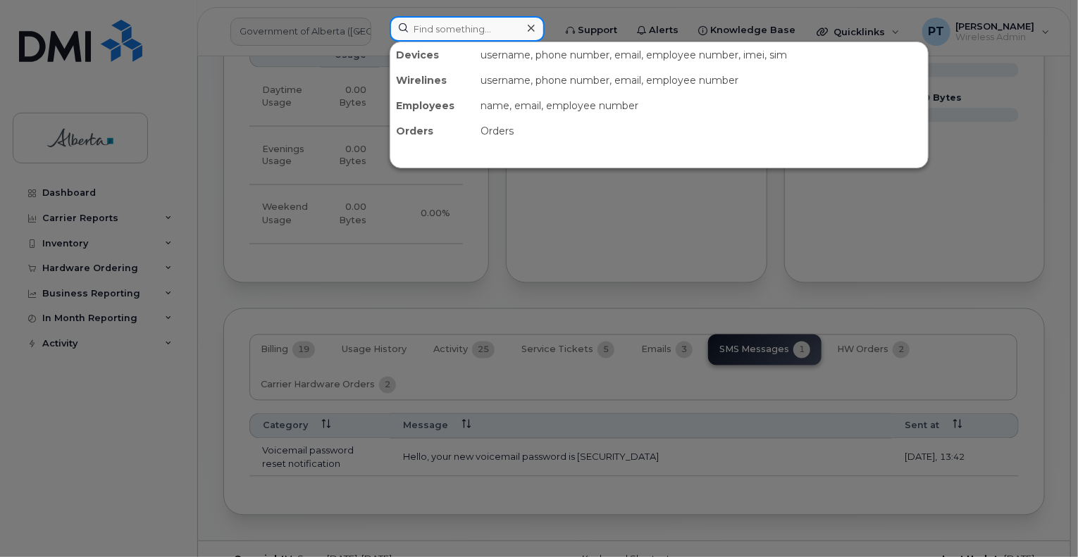
click at [480, 29] on input at bounding box center [467, 28] width 155 height 25
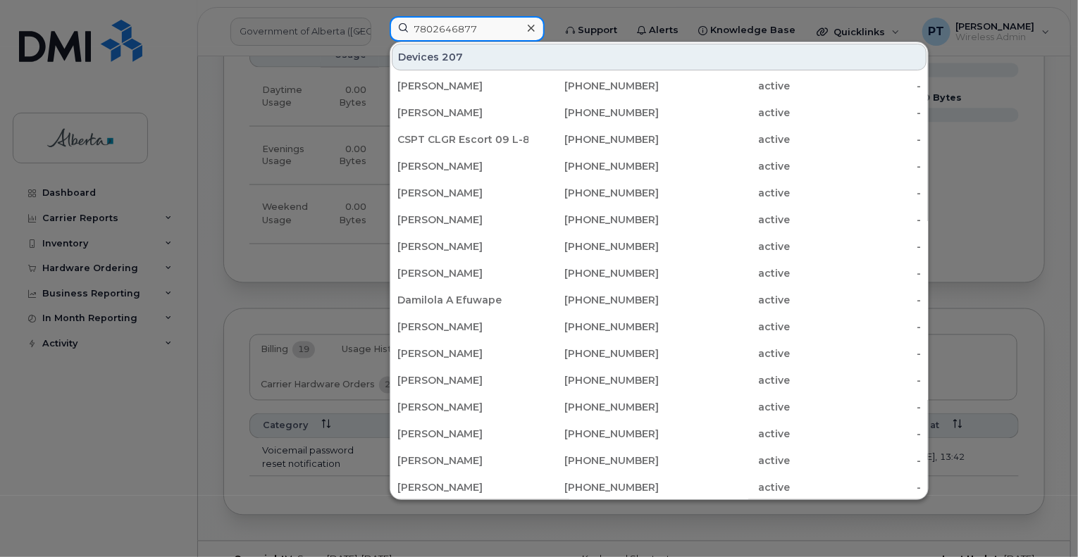
type input "7802646877"
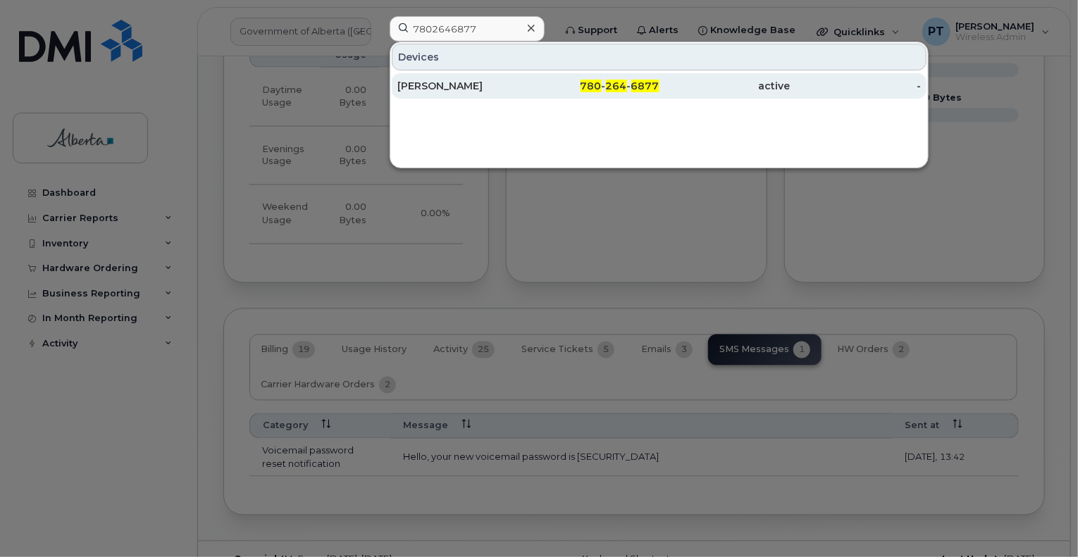
click at [424, 84] on div "[PERSON_NAME]" at bounding box center [462, 86] width 131 height 14
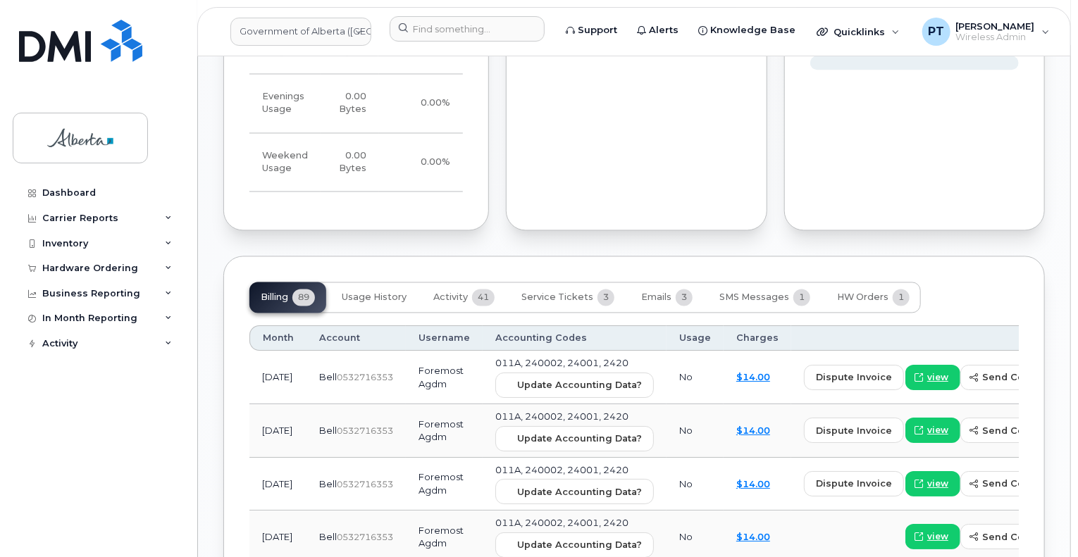
scroll to position [1441, 0]
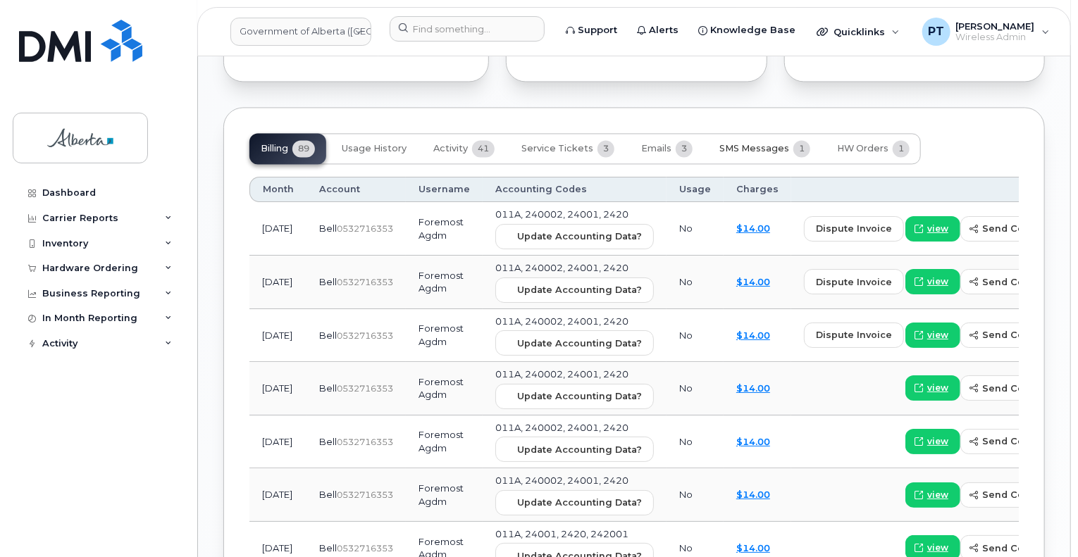
click at [745, 143] on span "SMS Messages" at bounding box center [755, 148] width 70 height 11
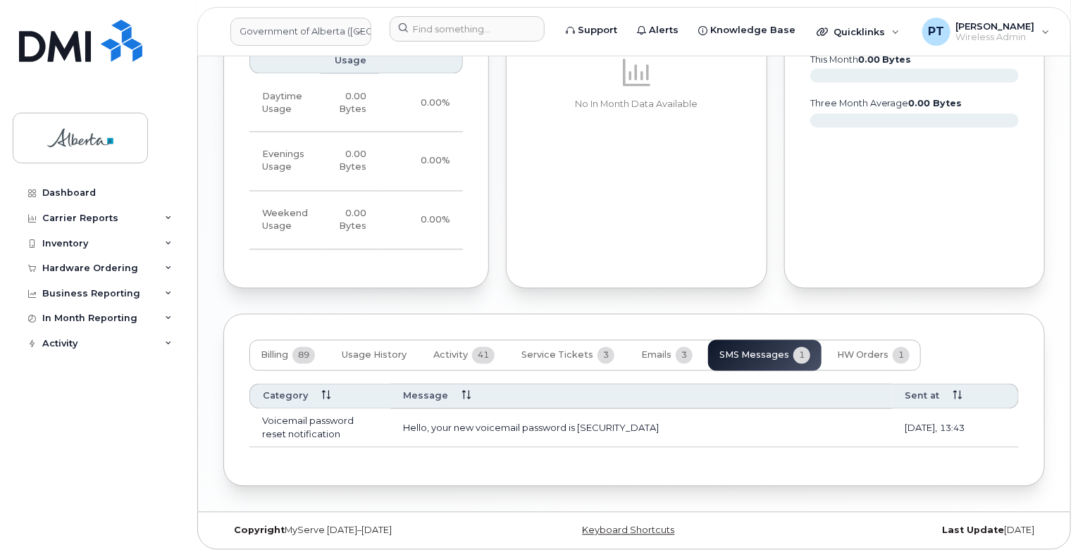
scroll to position [1217, 0]
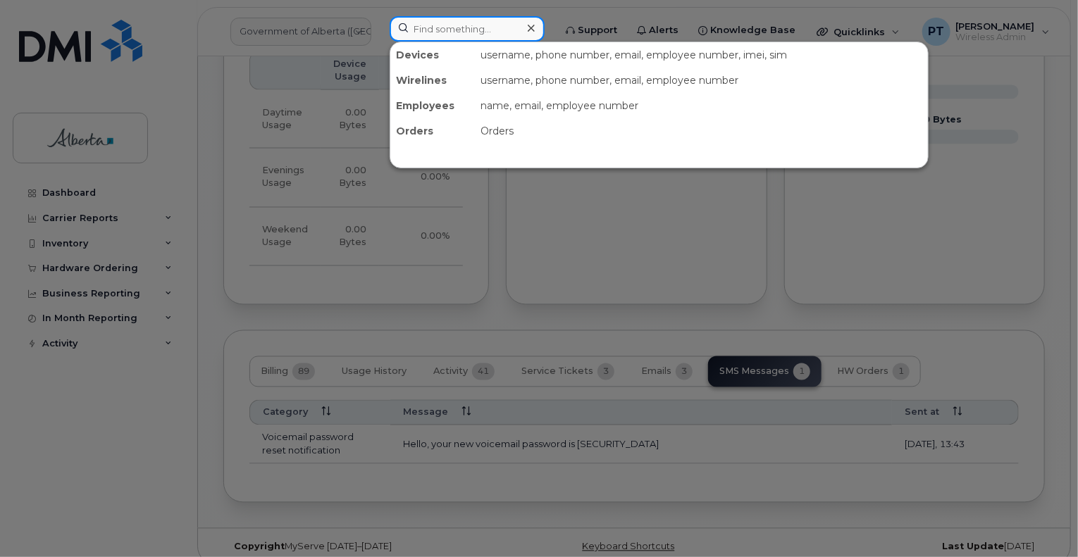
click at [452, 30] on input at bounding box center [467, 28] width 155 height 25
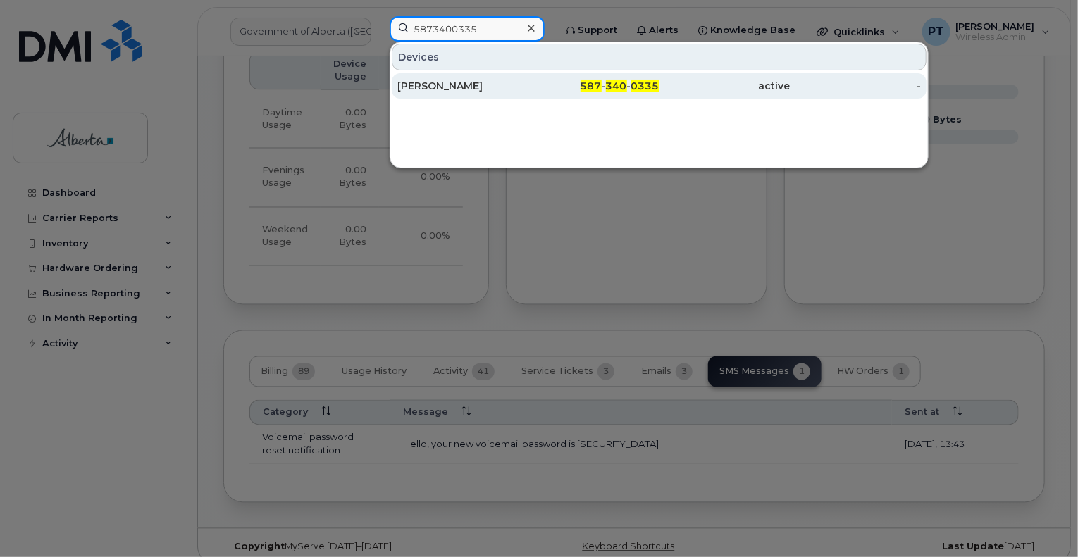
type input "5873400335"
drag, startPoint x: 441, startPoint y: 85, endPoint x: 432, endPoint y: 92, distance: 11.6
click at [440, 85] on div "[PERSON_NAME]" at bounding box center [462, 86] width 131 height 14
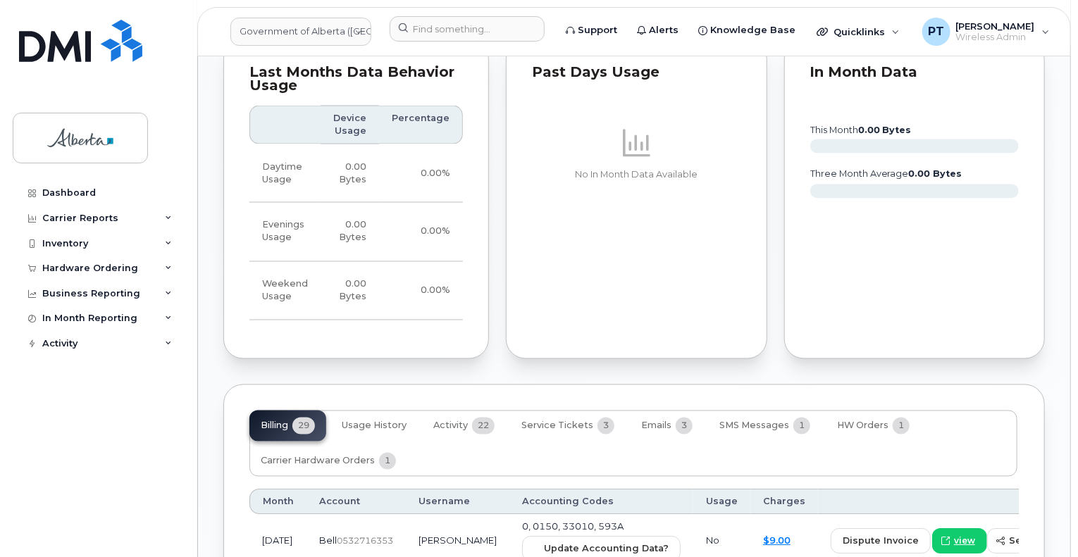
scroll to position [1269, 0]
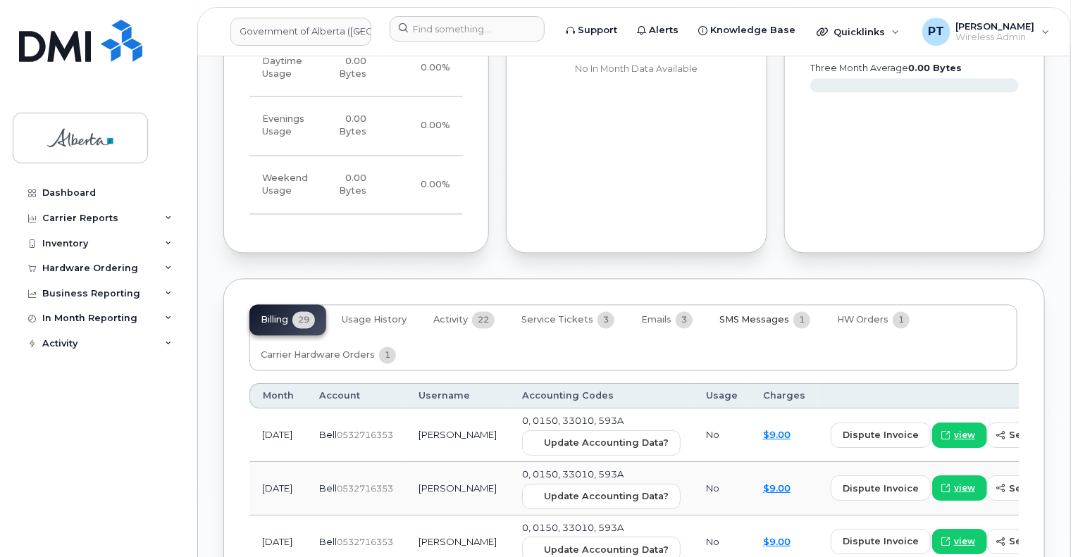
click at [760, 315] on span "SMS Messages" at bounding box center [755, 320] width 70 height 11
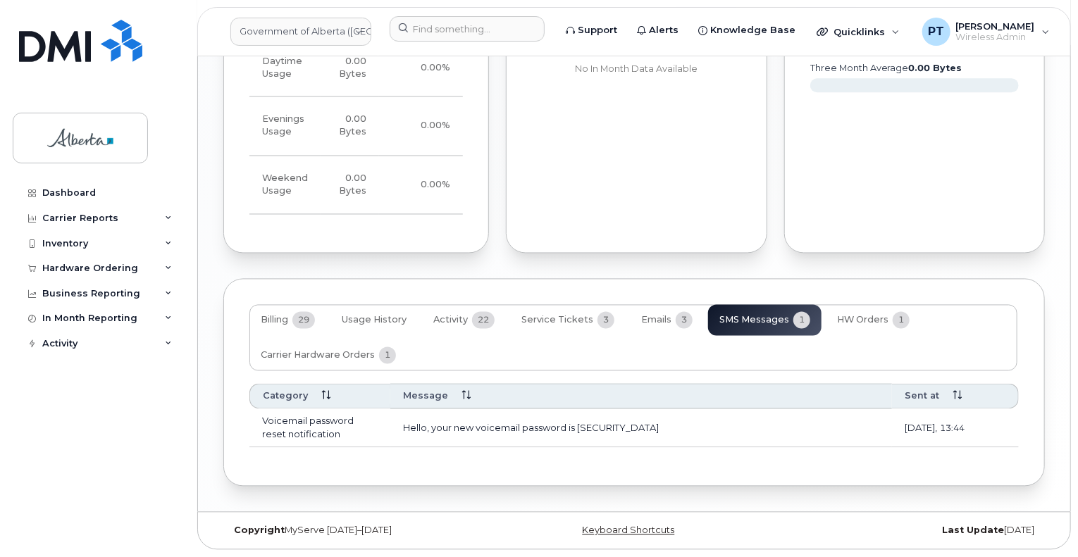
scroll to position [1240, 0]
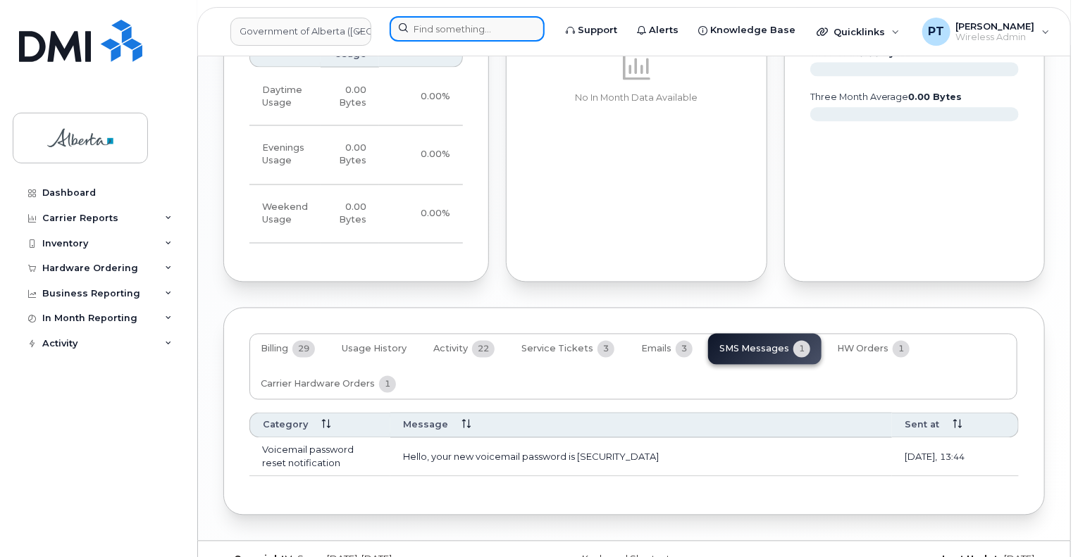
click at [450, 31] on input at bounding box center [467, 28] width 155 height 25
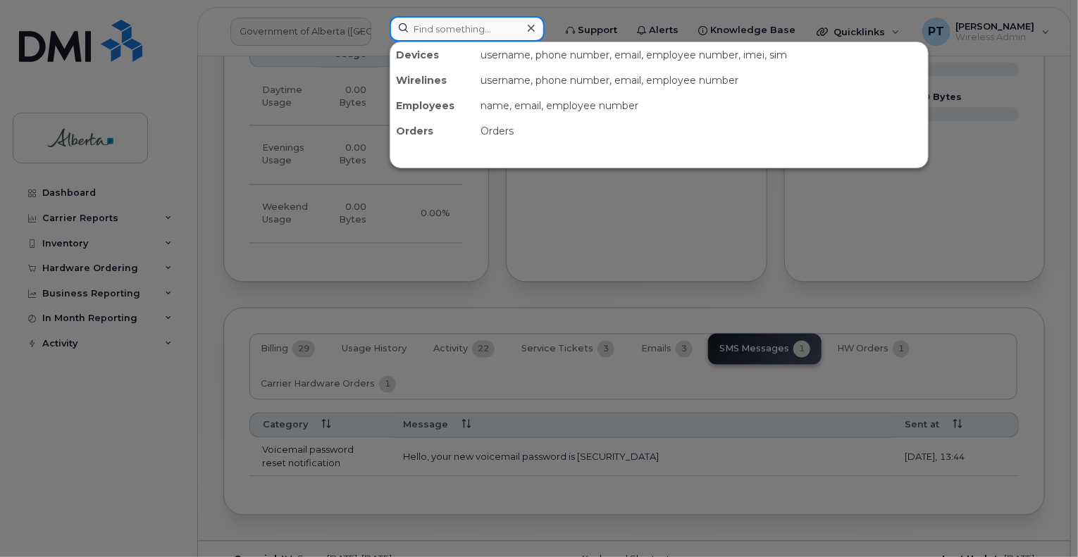
paste input "5873400335"
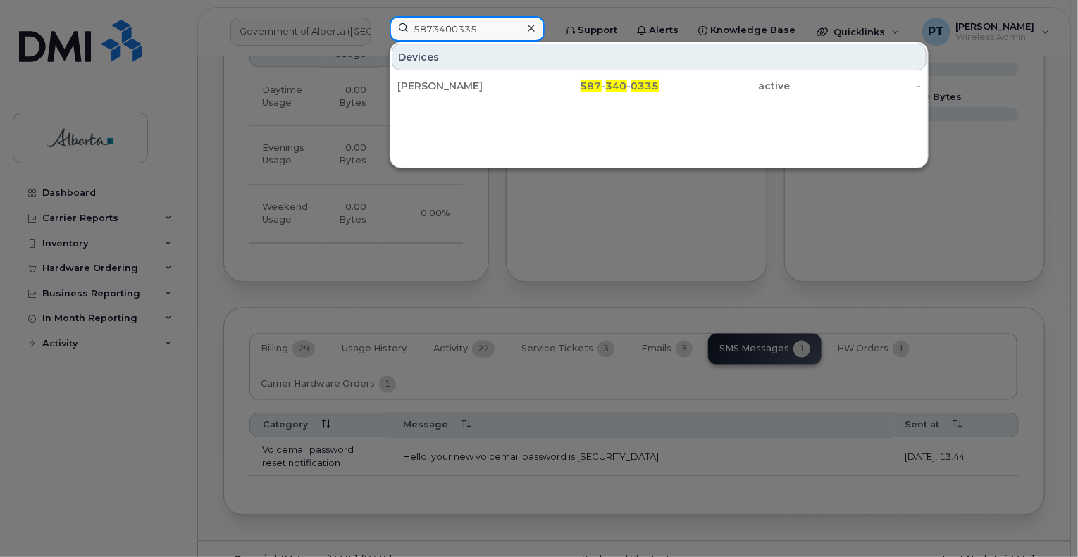
type input "5873400335"
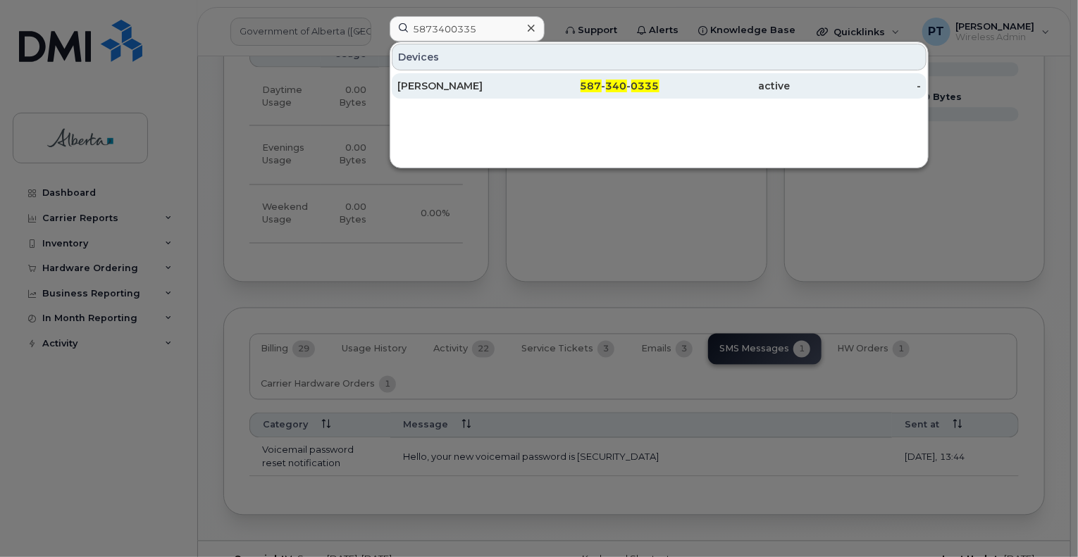
click at [445, 85] on div "Jason Valleau" at bounding box center [462, 86] width 131 height 14
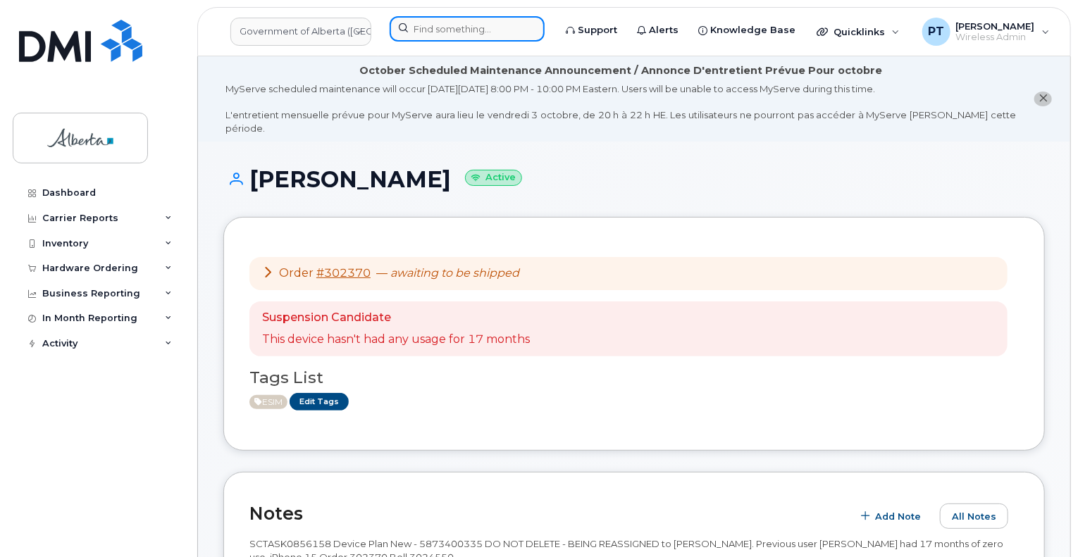
click at [505, 27] on input at bounding box center [467, 28] width 155 height 25
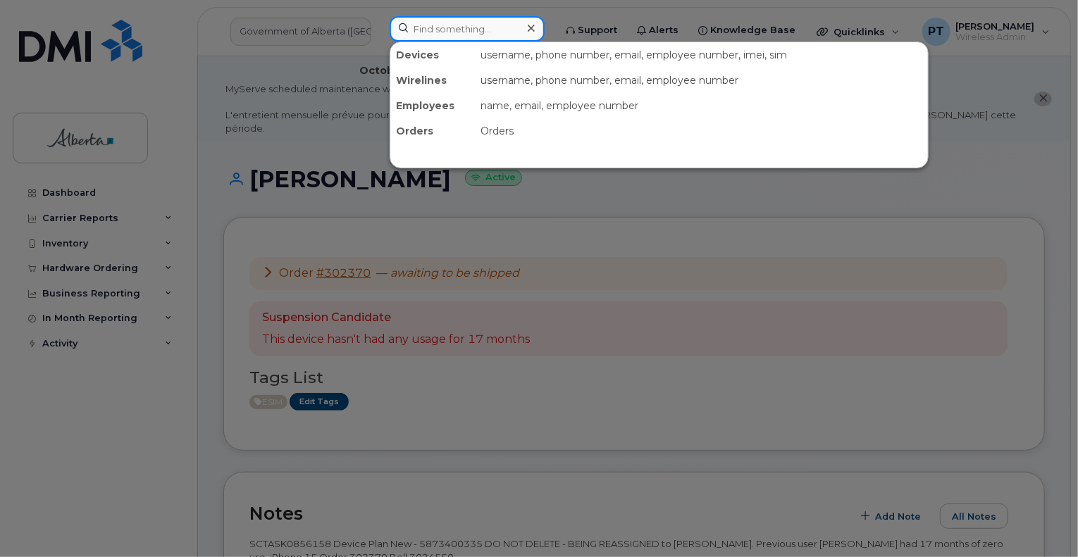
paste input "Spencer Wicks"
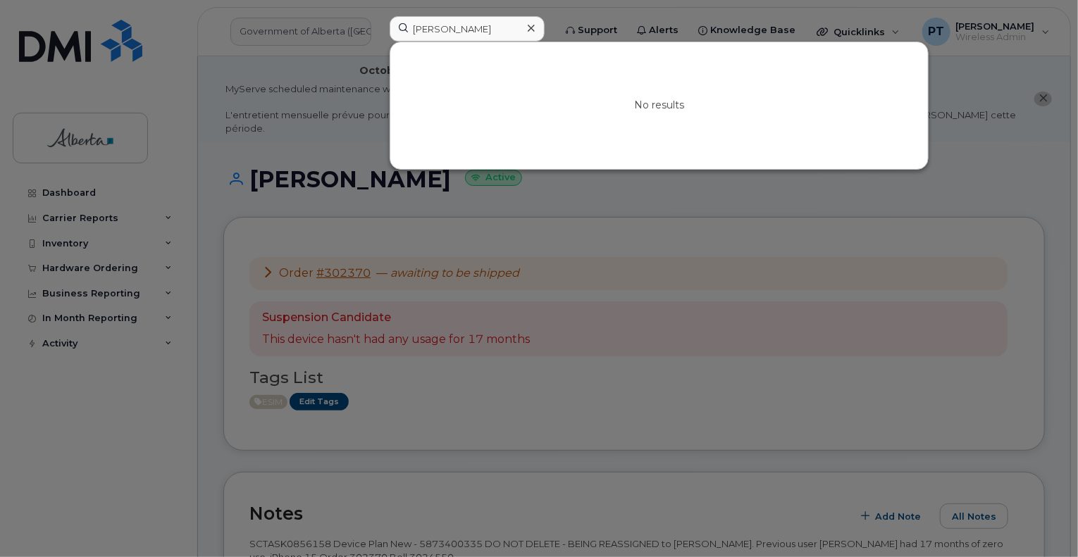
click at [609, 354] on div at bounding box center [539, 278] width 1078 height 557
click at [419, 29] on input "Spencer Wicks" at bounding box center [467, 28] width 155 height 25
paste input "4035815376"
type input "S4035815376 pencer Wicks"
click at [535, 27] on icon at bounding box center [531, 28] width 7 height 11
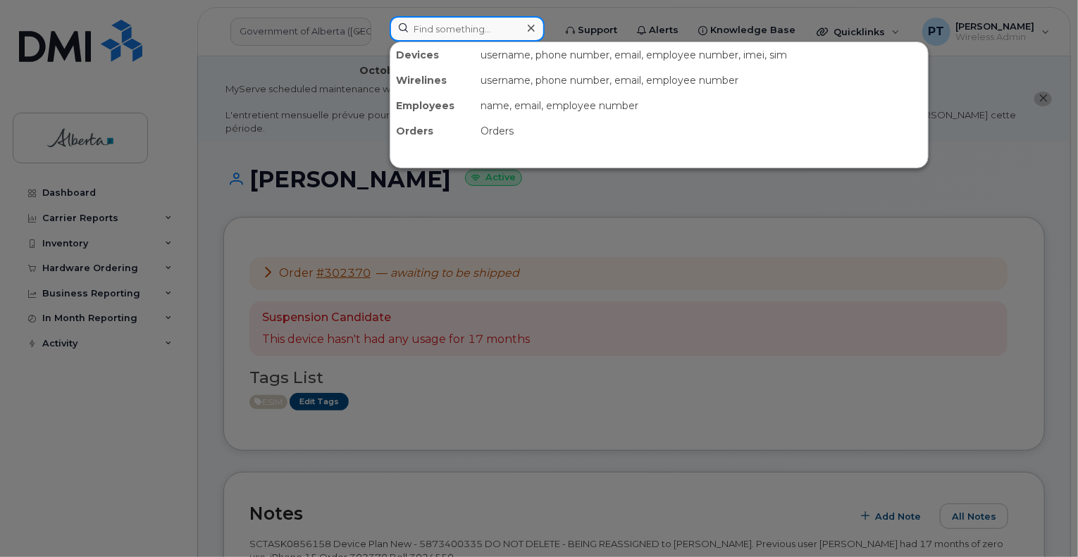
paste input "4035815376"
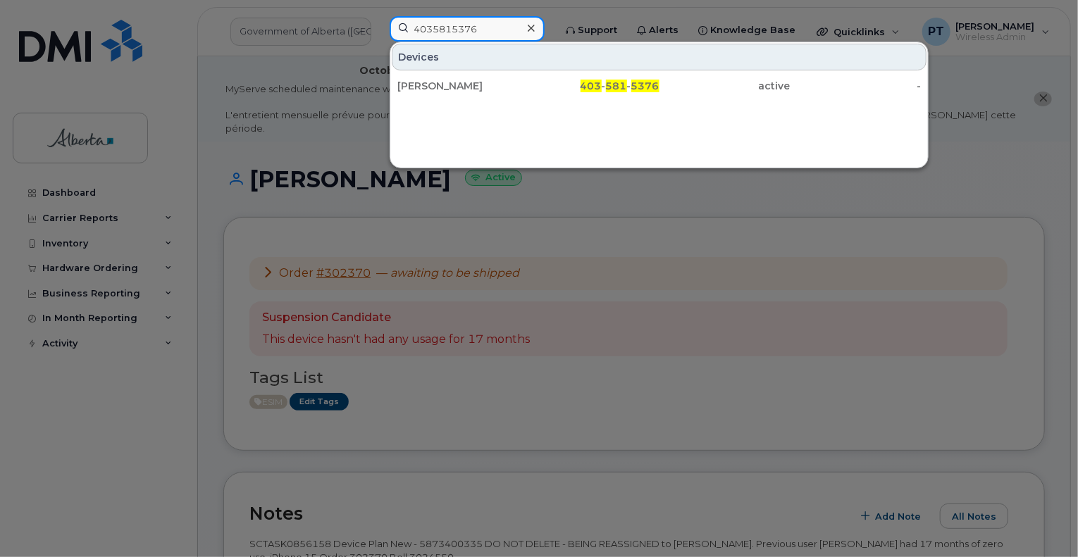
type input "4035815376"
drag, startPoint x: 415, startPoint y: 87, endPoint x: 206, endPoint y: 140, distance: 215.7
click at [415, 87] on div "[PERSON_NAME]" at bounding box center [462, 86] width 131 height 14
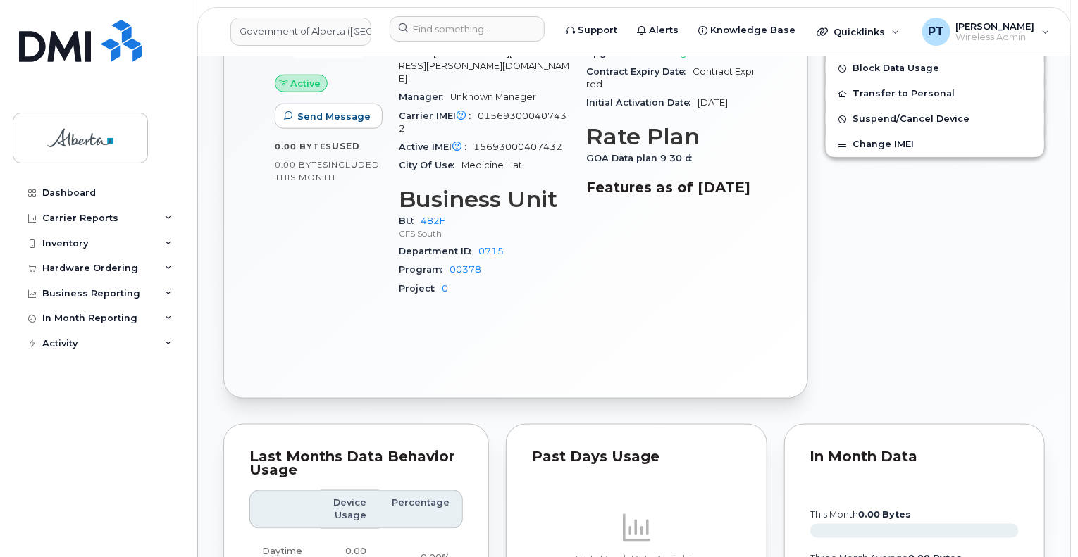
scroll to position [564, 0]
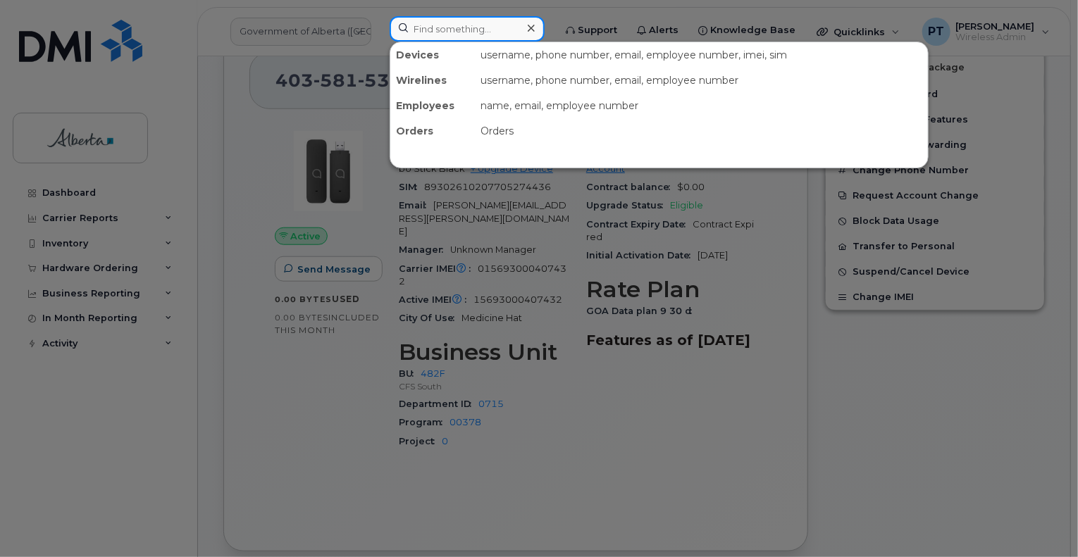
click at [482, 25] on input at bounding box center [467, 28] width 155 height 25
paste input "4036326542"
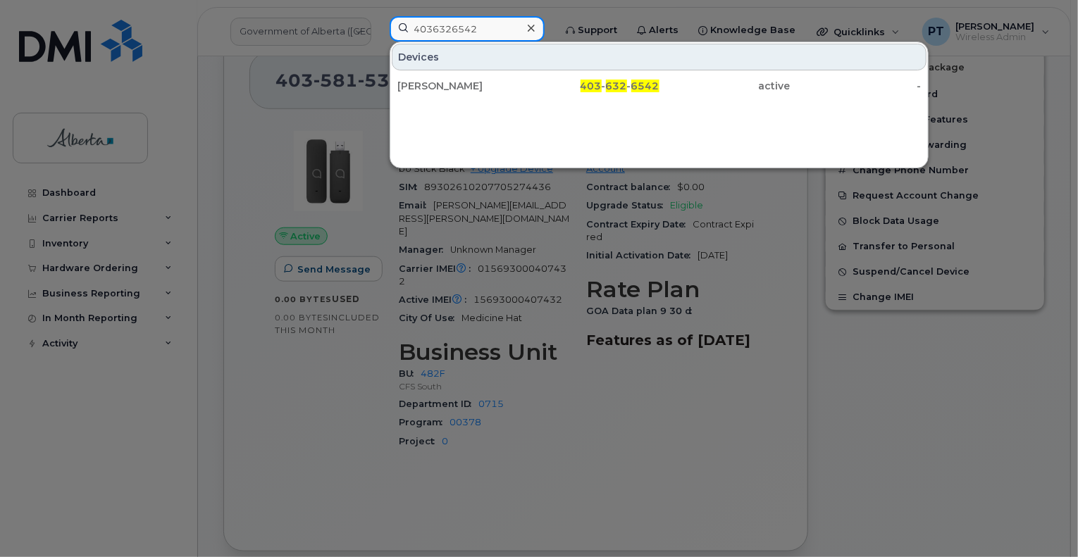
type input "4036326542"
drag, startPoint x: 414, startPoint y: 88, endPoint x: 359, endPoint y: 52, distance: 65.7
click at [414, 87] on div "Kelly Schiebelbein" at bounding box center [462, 86] width 131 height 14
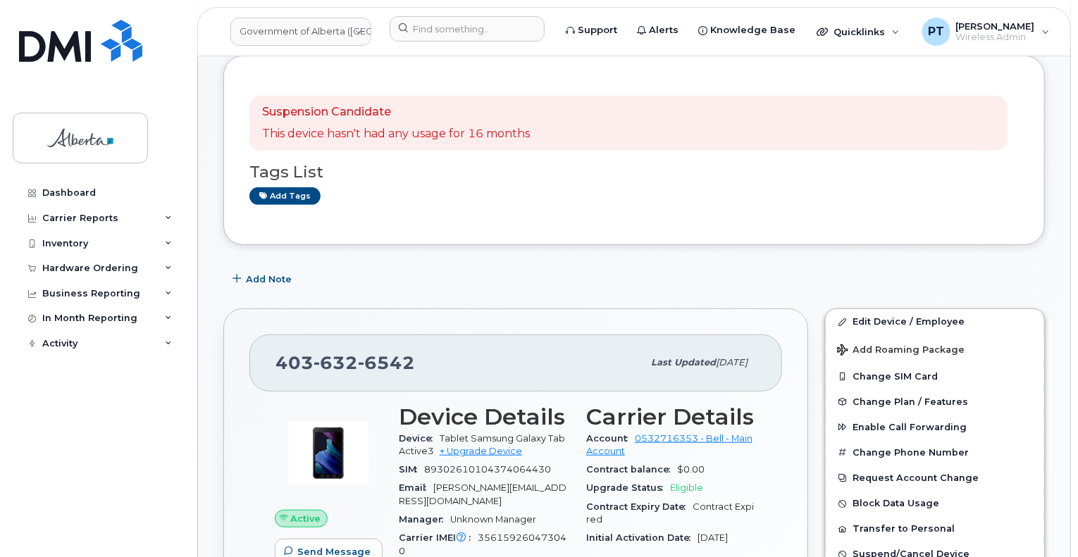
scroll to position [282, 0]
click at [482, 36] on input at bounding box center [467, 28] width 155 height 25
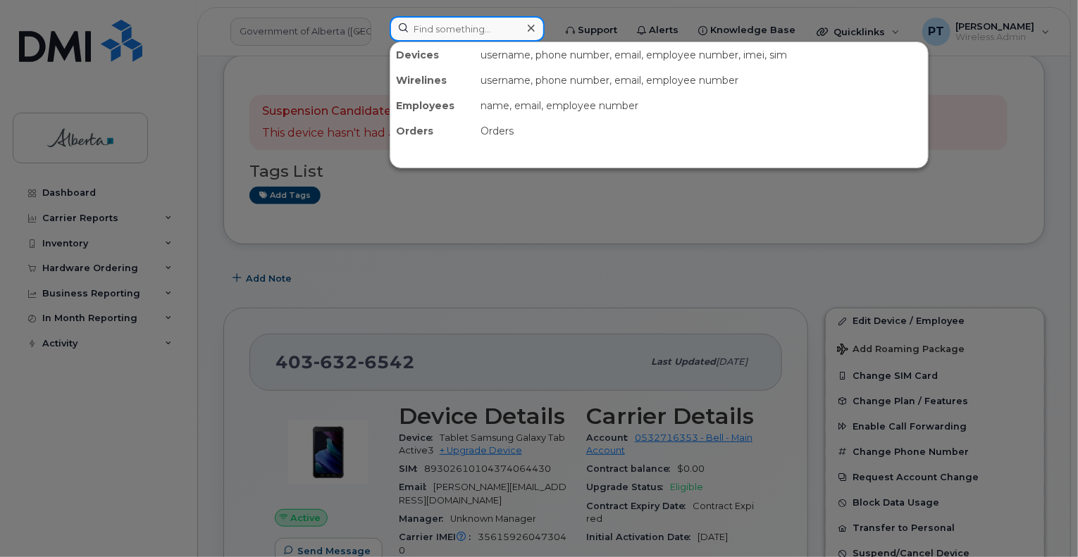
paste input "5873430446"
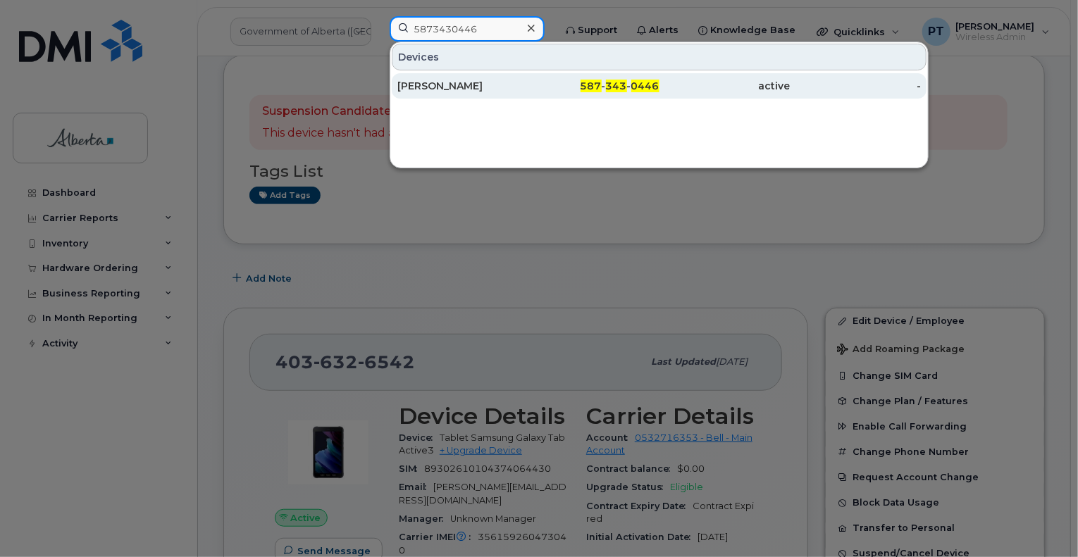
type input "5873430446"
click at [428, 82] on div "[PERSON_NAME]" at bounding box center [462, 86] width 131 height 14
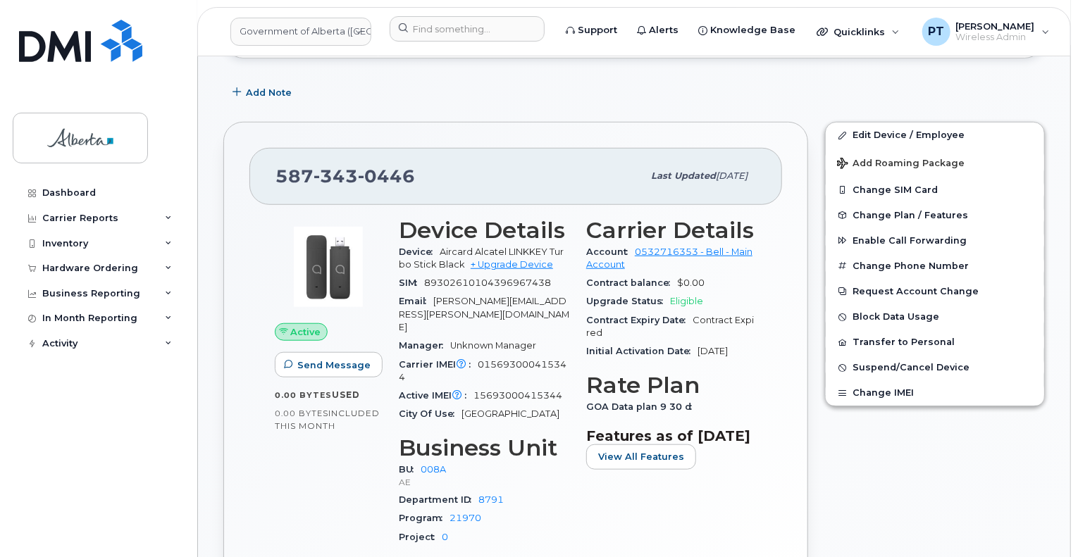
scroll to position [493, 0]
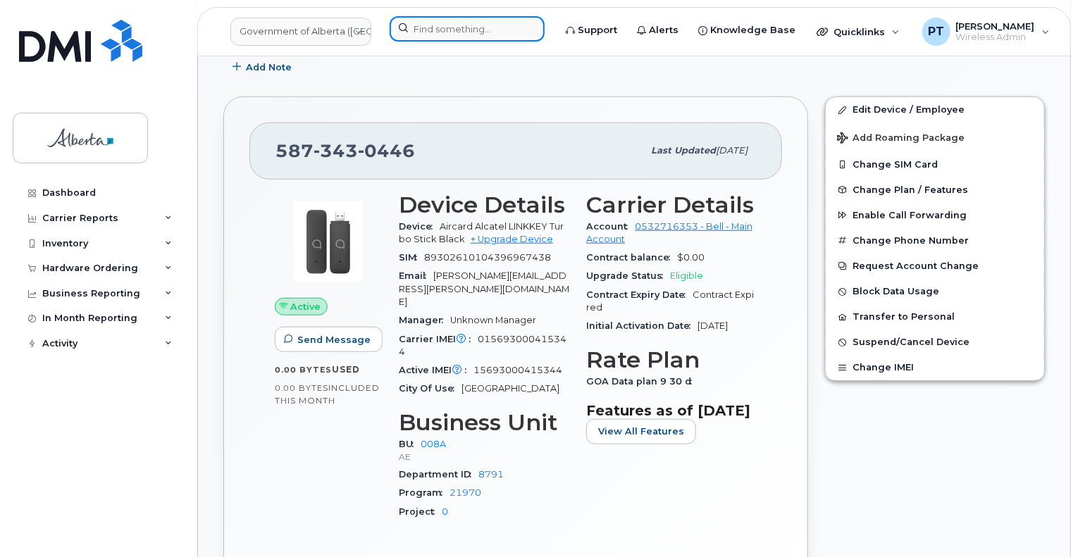
click at [516, 30] on input at bounding box center [467, 28] width 155 height 25
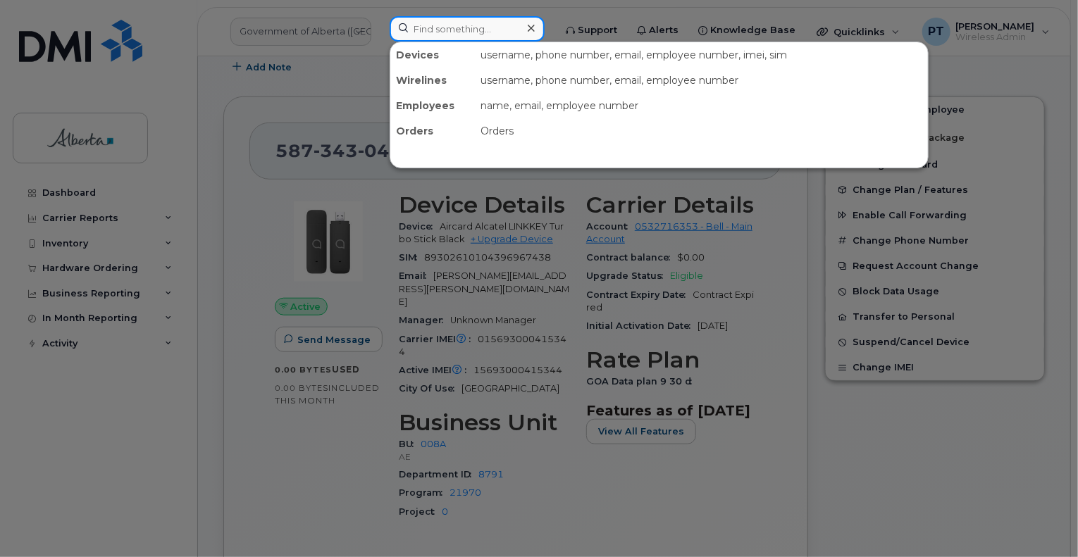
paste input "7802851738"
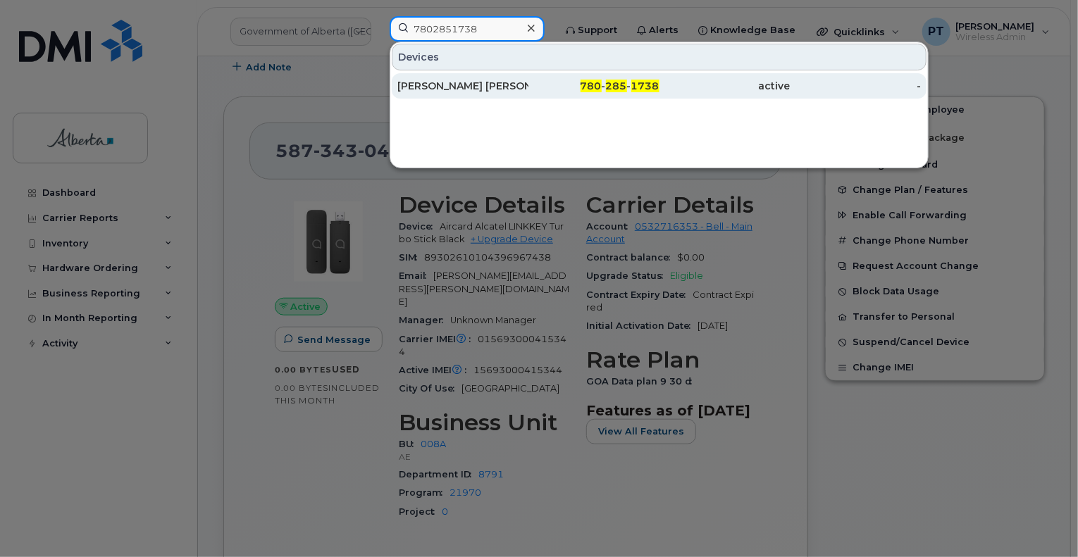
type input "7802851738"
click at [445, 85] on div "[PERSON_NAME] [PERSON_NAME]" at bounding box center [462, 86] width 131 height 14
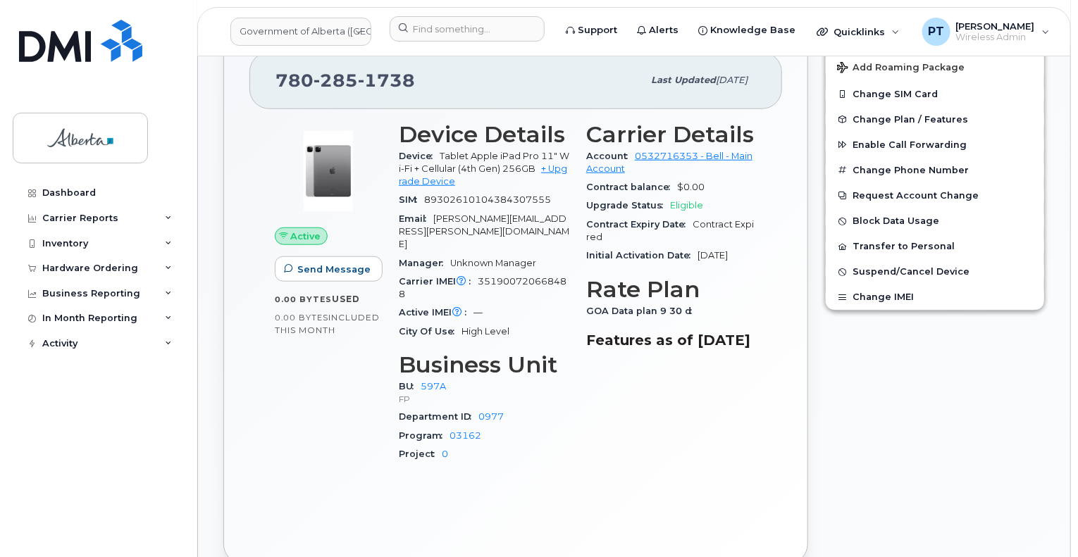
scroll to position [211, 0]
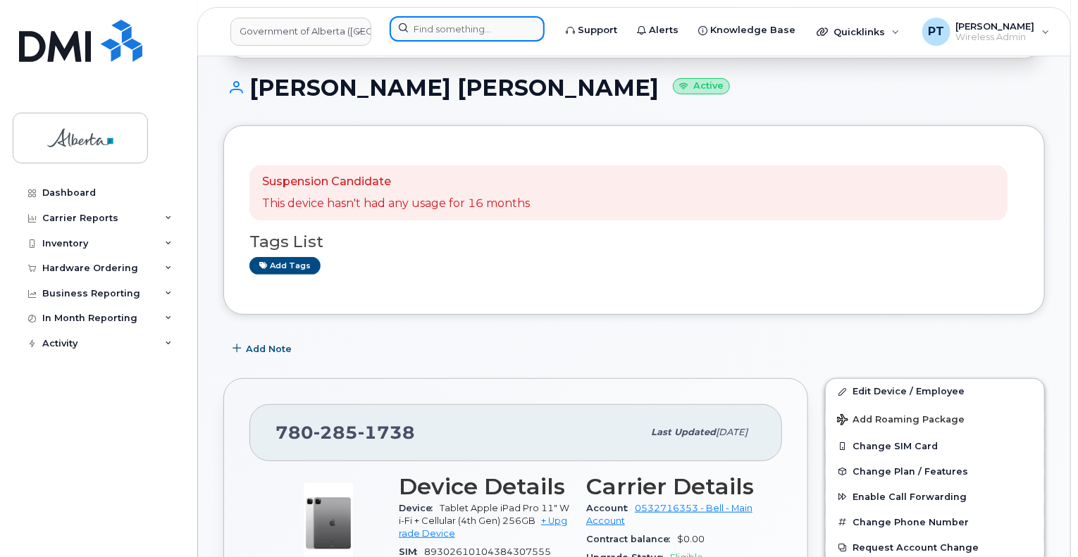
click at [424, 33] on input at bounding box center [467, 28] width 155 height 25
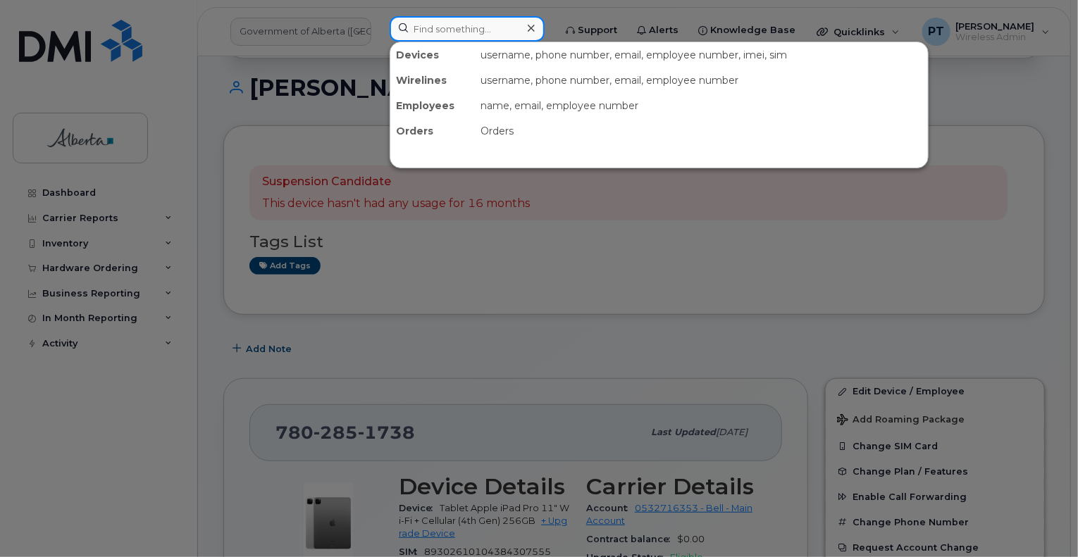
paste input "4035974279"
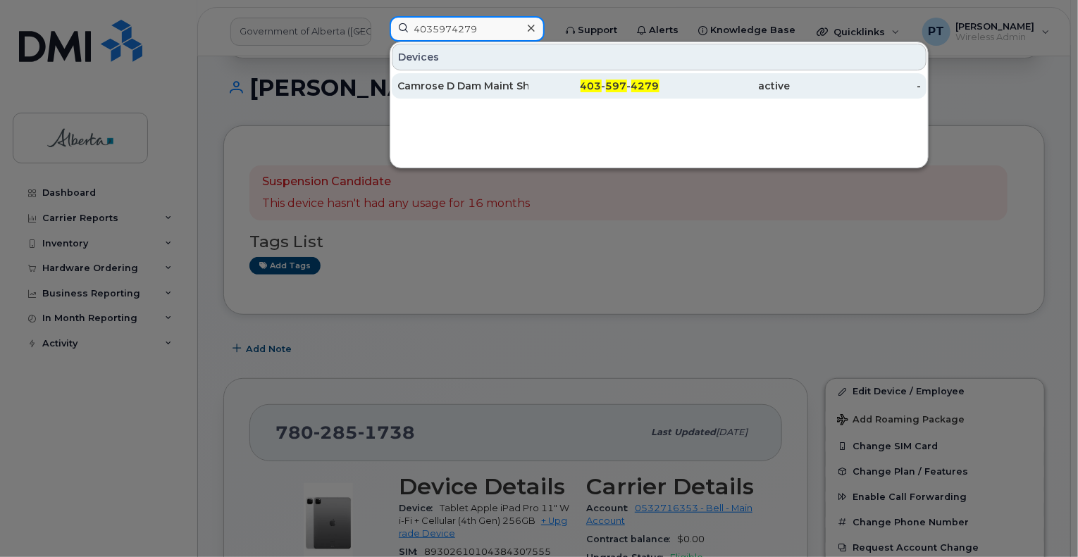
type input "4035974279"
click at [460, 90] on div "Camrose D Dam Maint Shop Security" at bounding box center [462, 86] width 131 height 14
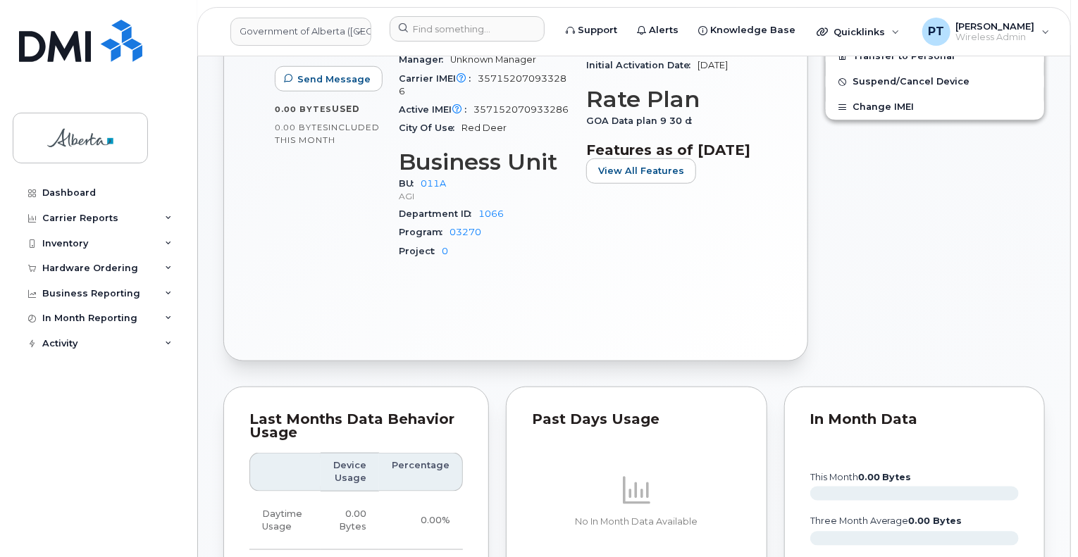
scroll to position [352, 0]
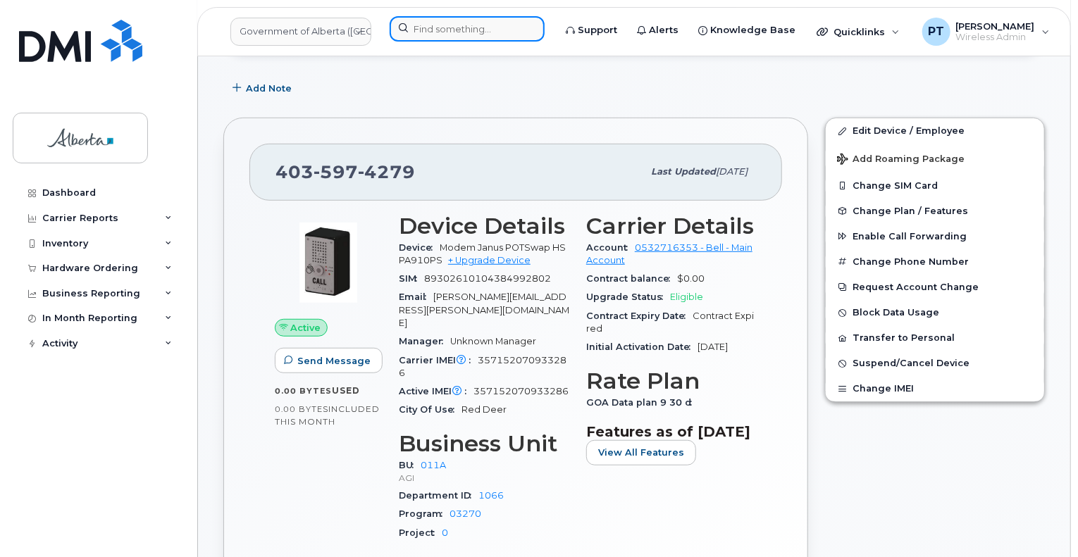
click at [467, 24] on input at bounding box center [467, 28] width 155 height 25
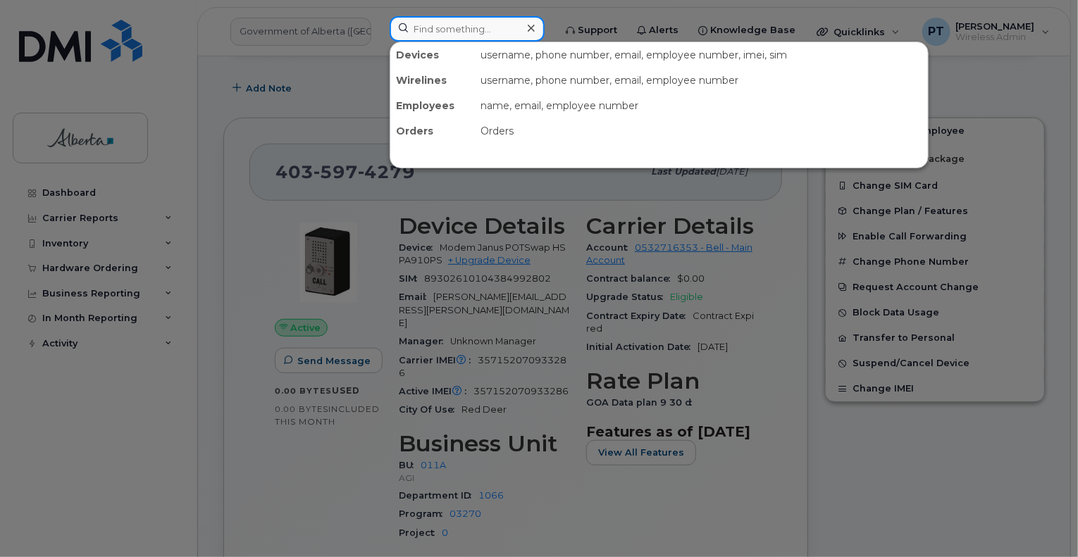
paste input "4035976549"
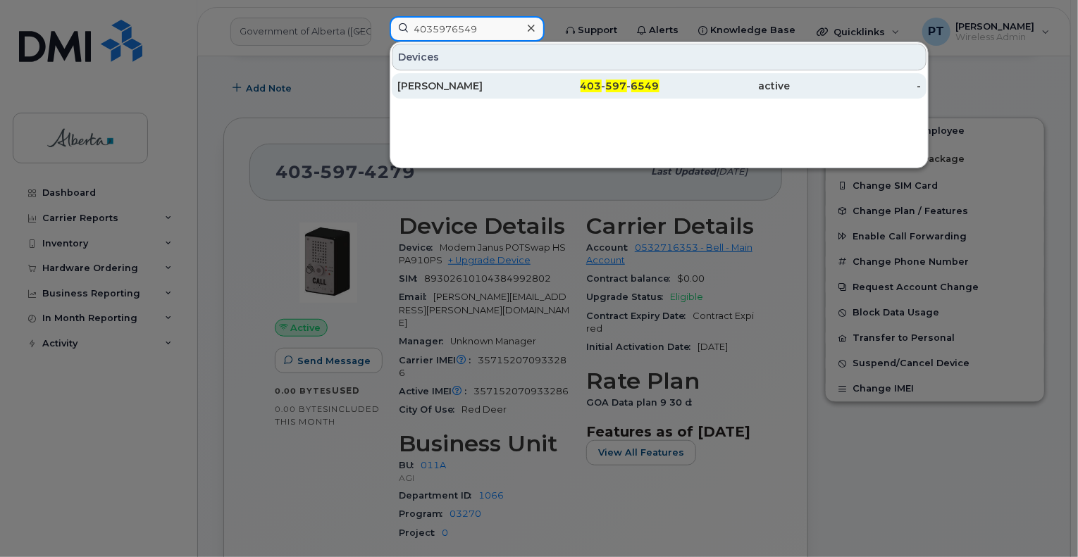
type input "4035976549"
click at [438, 87] on div "Byron Bjornson" at bounding box center [462, 86] width 131 height 14
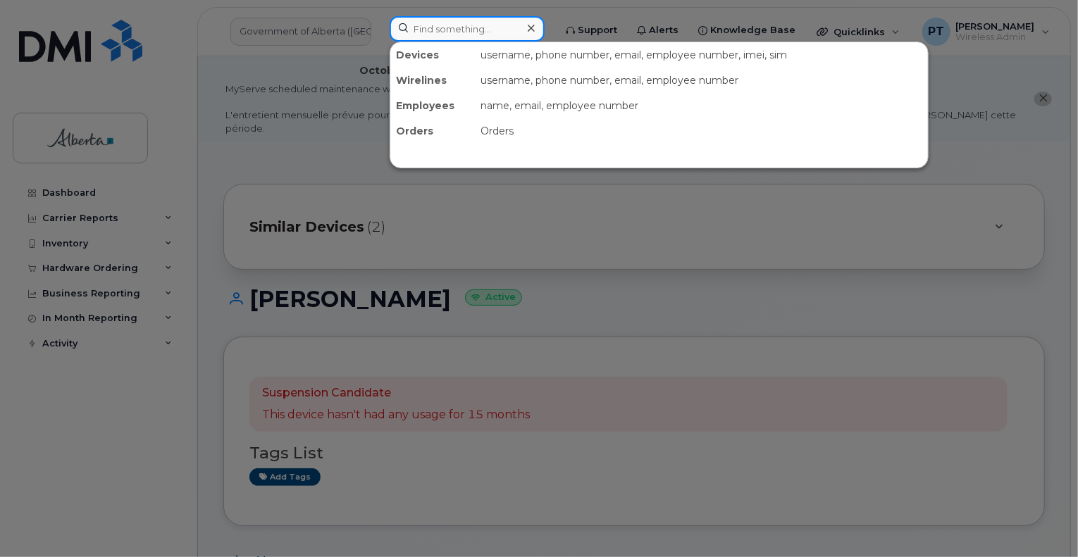
click at [462, 25] on input at bounding box center [467, 28] width 155 height 25
paste input "4035815376"
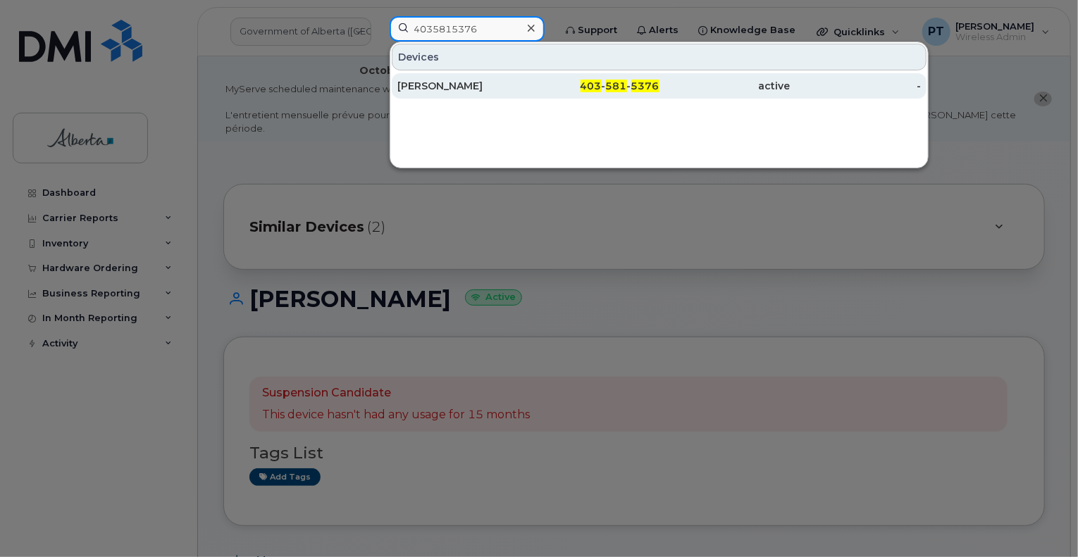
type input "4035815376"
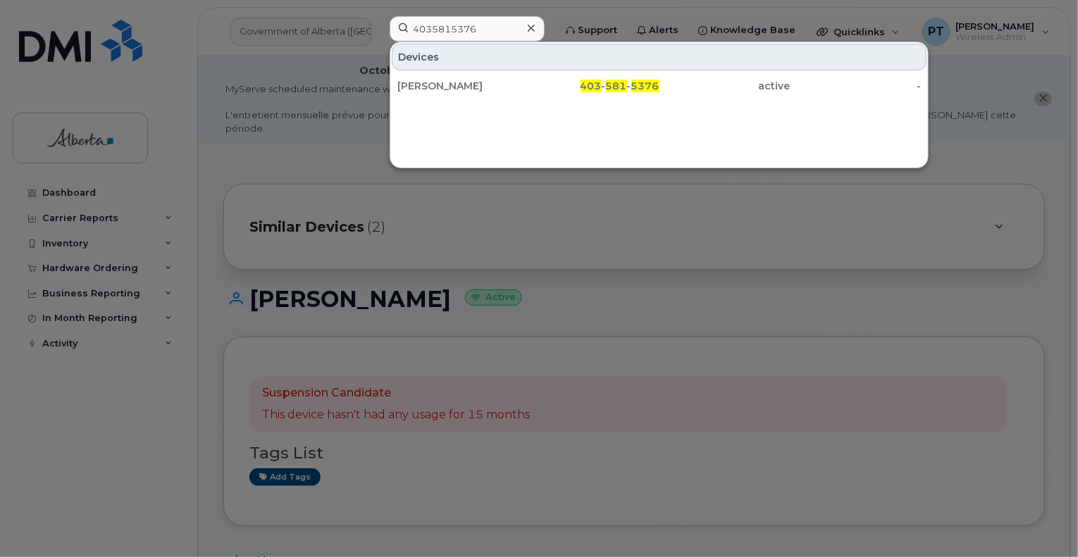
drag, startPoint x: 417, startPoint y: 82, endPoint x: 347, endPoint y: 290, distance: 219.5
click at [418, 82] on div "[PERSON_NAME]" at bounding box center [462, 86] width 131 height 14
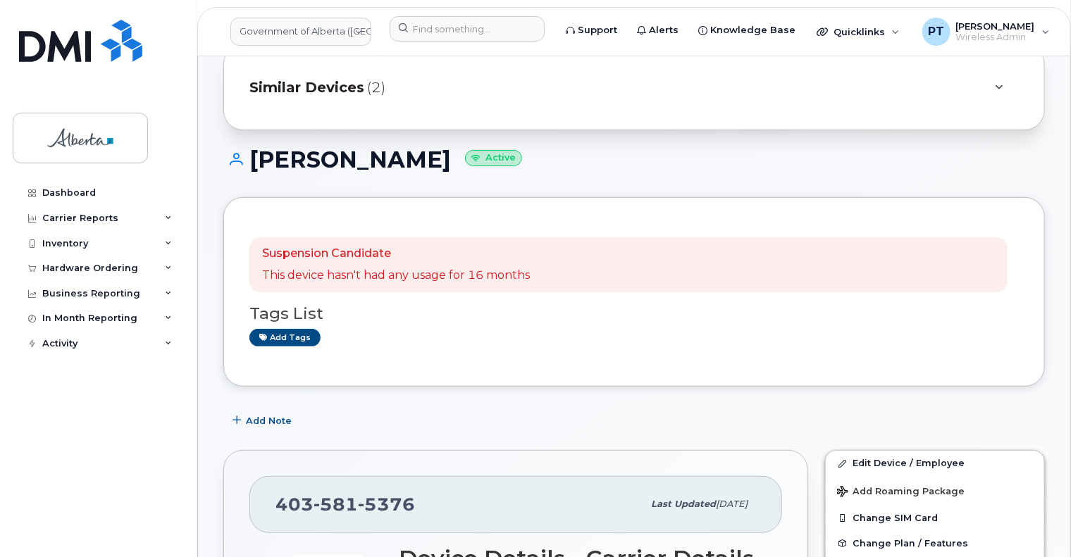
scroll to position [141, 0]
click at [290, 328] on link "Add tags" at bounding box center [284, 337] width 71 height 18
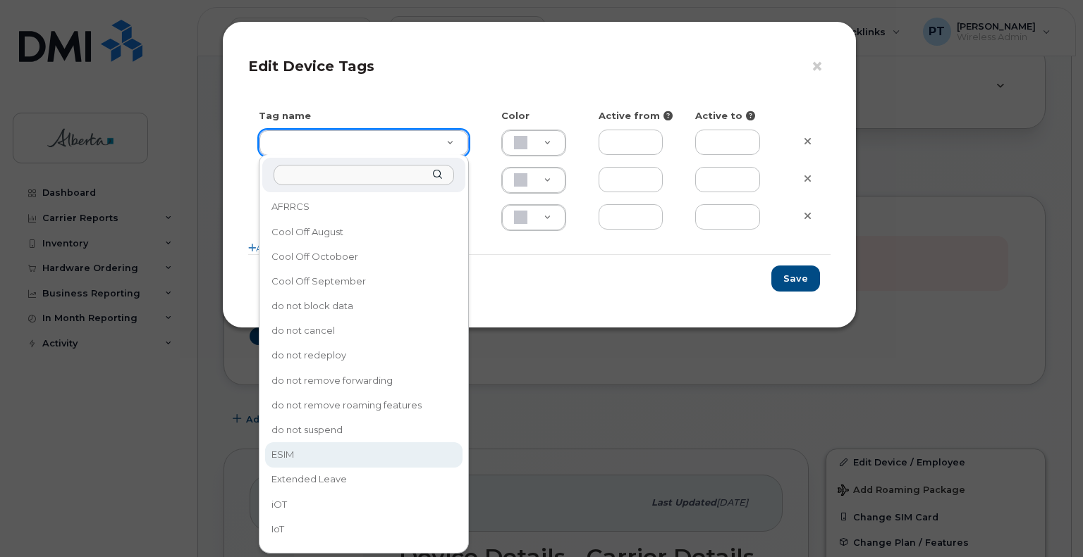
type input "ESIM"
type input "D6CDC1"
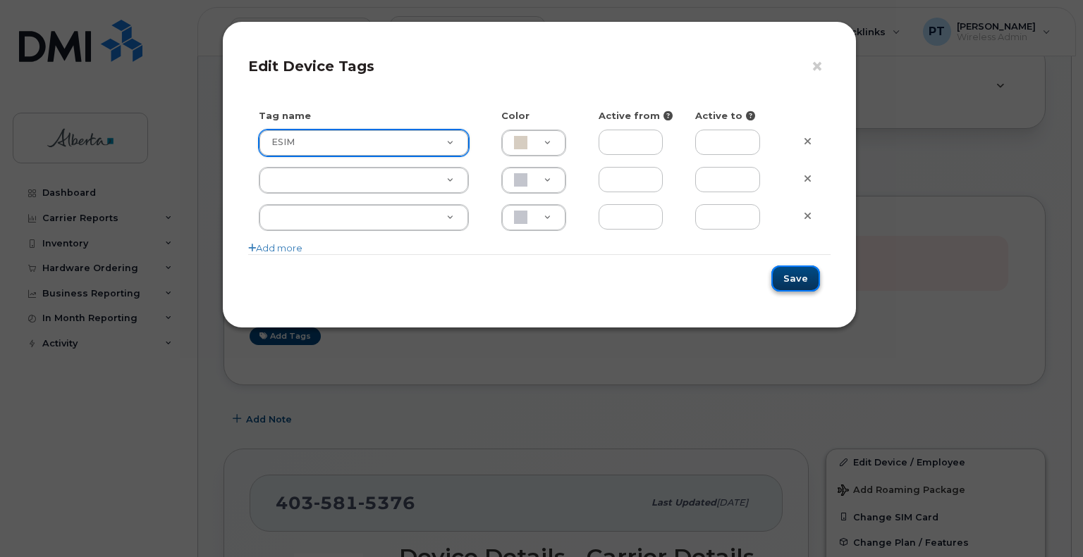
click at [799, 276] on button "Save" at bounding box center [795, 279] width 49 height 26
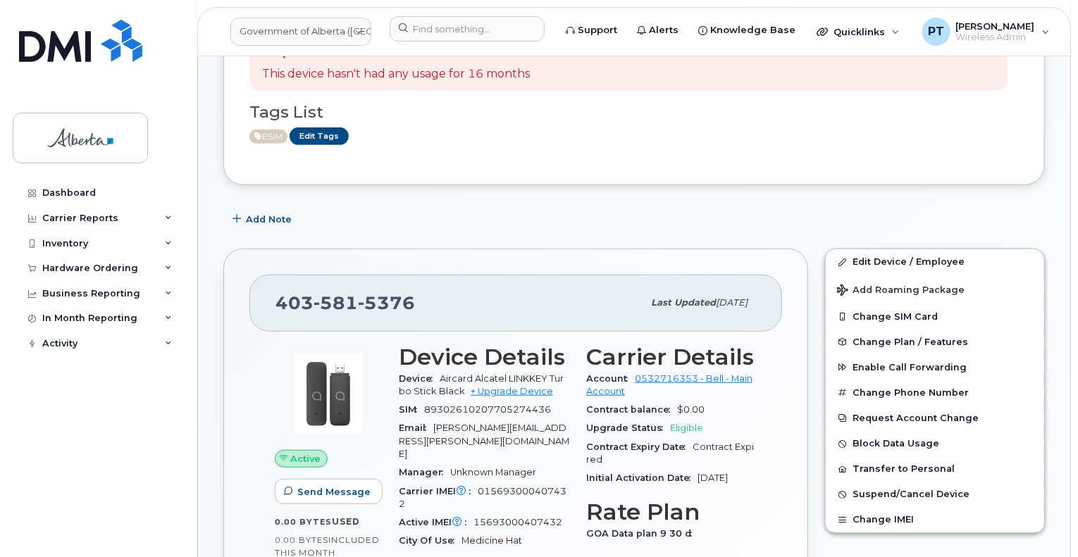
scroll to position [352, 0]
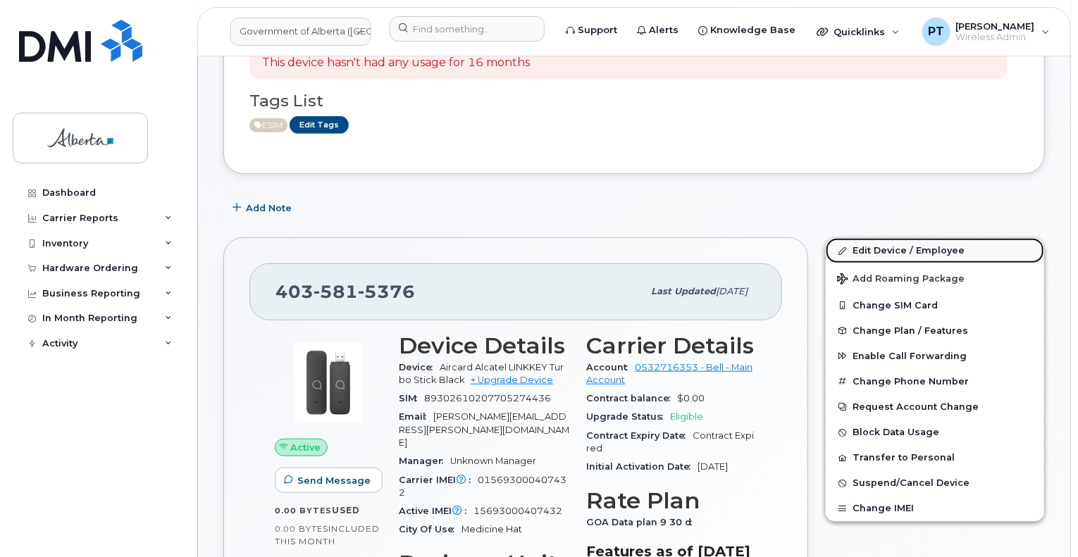
click at [880, 238] on link "Edit Device / Employee" at bounding box center [935, 250] width 218 height 25
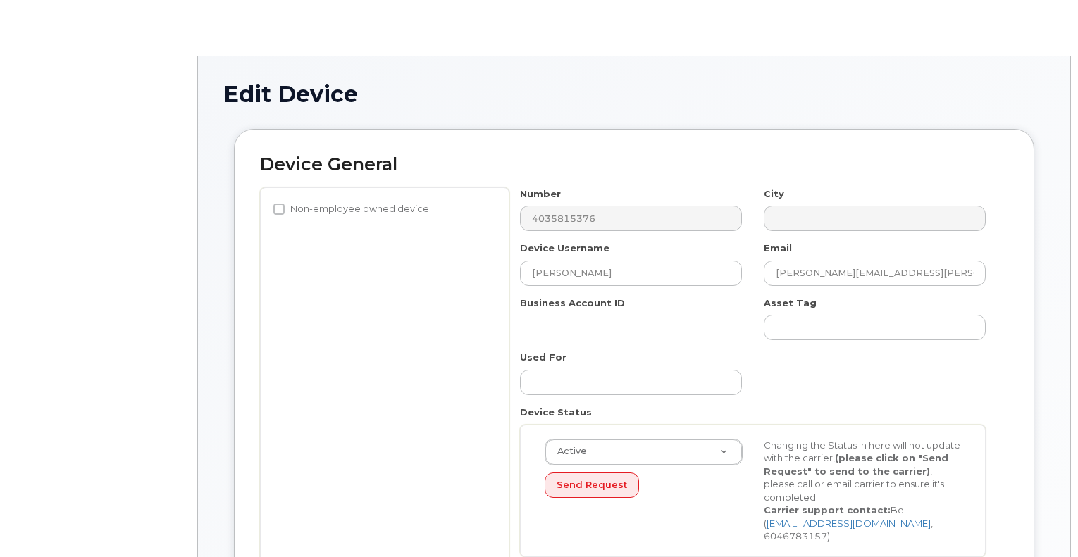
select select "4749740"
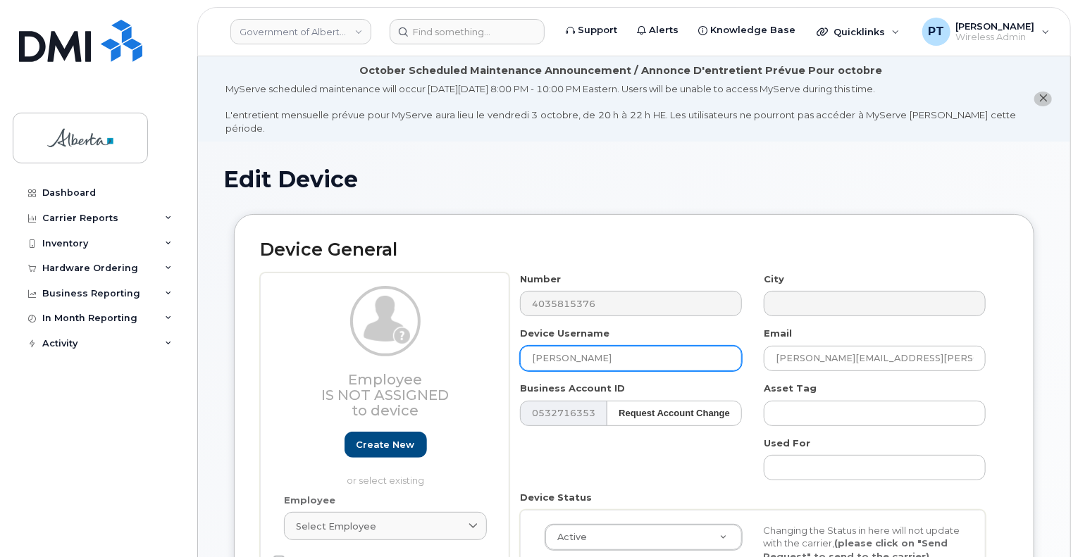
drag, startPoint x: 615, startPoint y: 349, endPoint x: 528, endPoint y: 347, distance: 86.7
click at [528, 347] on input "[PERSON_NAME]" at bounding box center [631, 358] width 222 height 25
paste input "[PERSON_NAME]"
type input "[PERSON_NAME]"
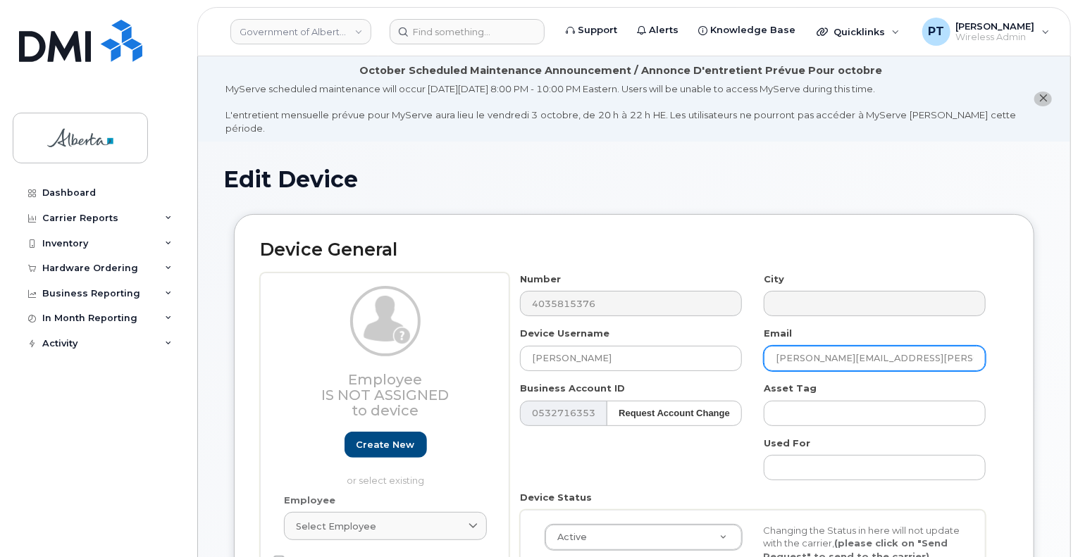
drag, startPoint x: 898, startPoint y: 345, endPoint x: 758, endPoint y: 349, distance: 139.6
click at [758, 349] on div "Email [PERSON_NAME][EMAIL_ADDRESS][PERSON_NAME][DOMAIN_NAME]" at bounding box center [875, 349] width 244 height 44
paste input "[PERSON_NAME].[PERSON_NAME]"
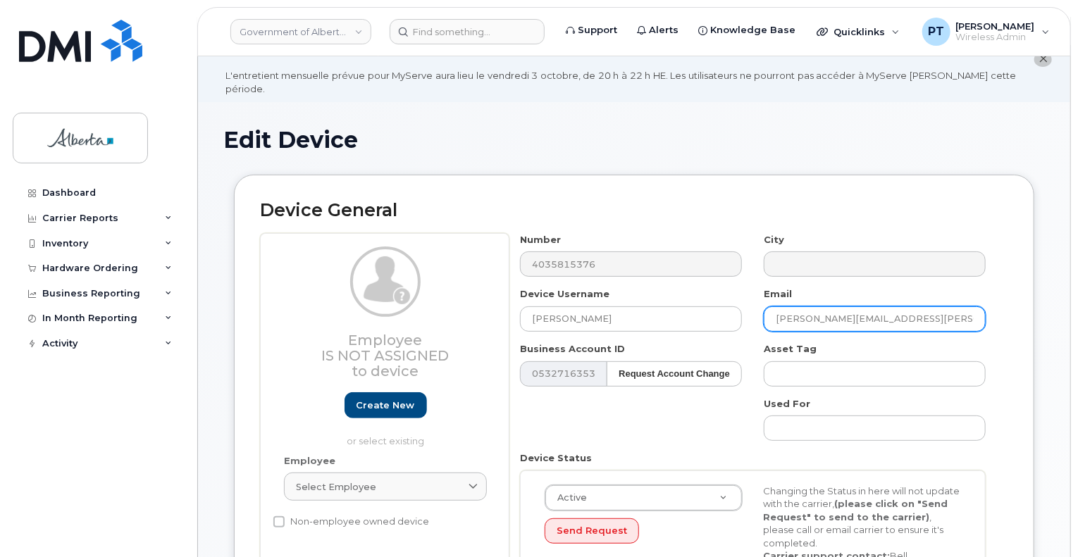
scroll to position [70, 0]
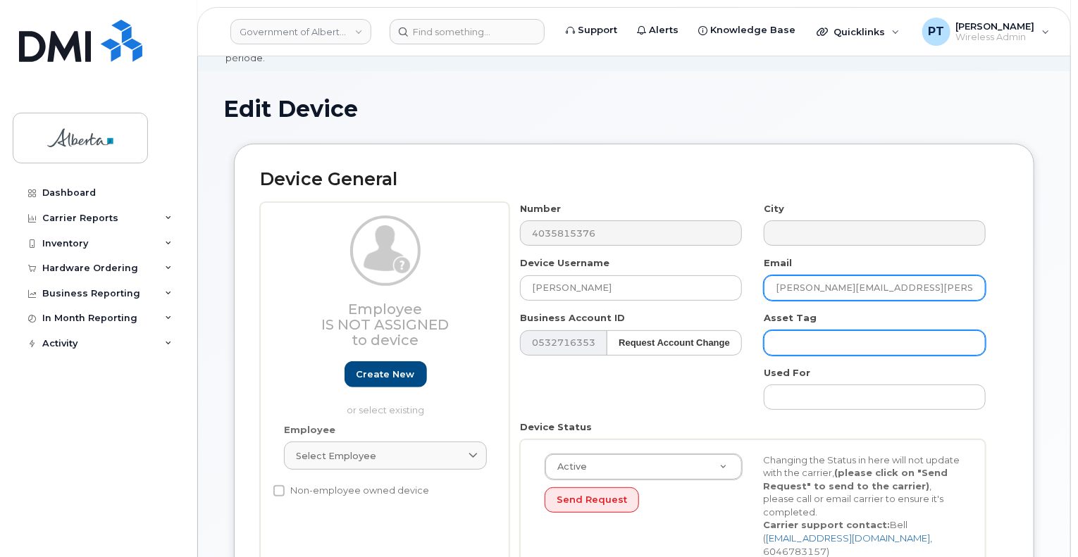
type input "[PERSON_NAME][EMAIL_ADDRESS][PERSON_NAME][DOMAIN_NAME]"
click at [799, 336] on input "text" at bounding box center [875, 343] width 222 height 25
click at [804, 331] on input "text" at bounding box center [875, 343] width 222 height 25
paste input "L-170880"
click at [919, 331] on input "L-170880 s/n" at bounding box center [875, 343] width 222 height 25
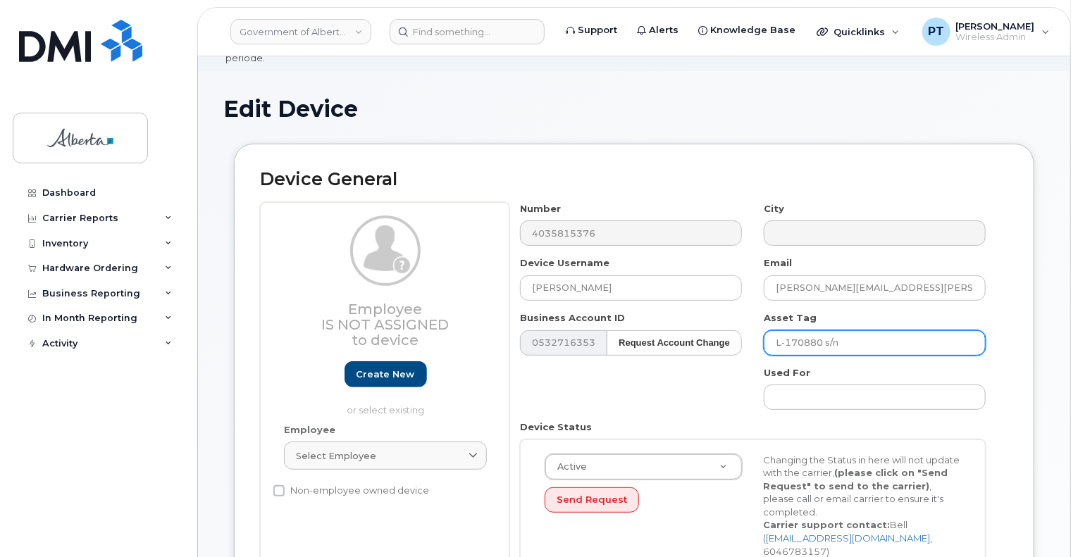
paste input "5GTTC90043"
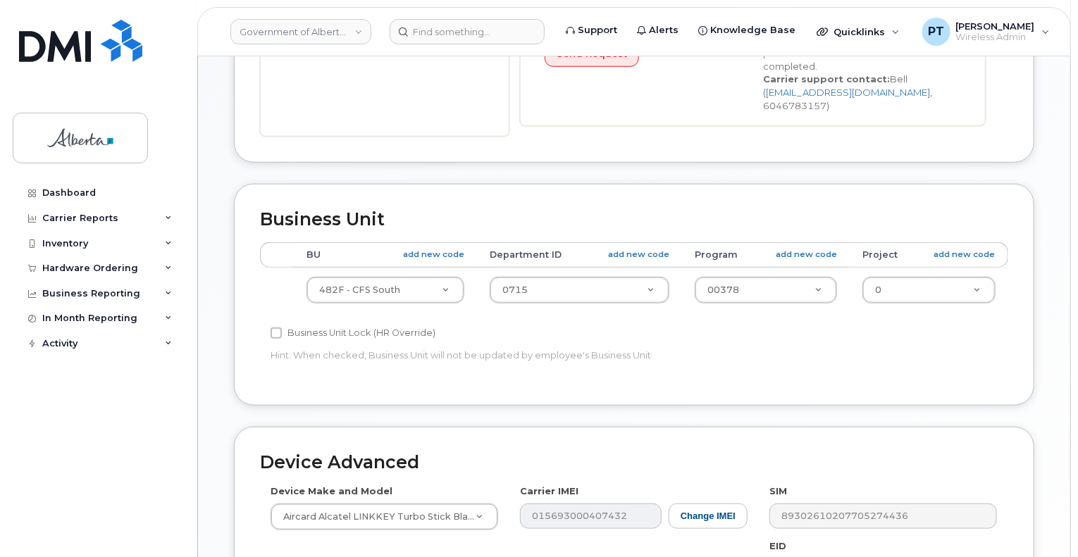
scroll to position [564, 0]
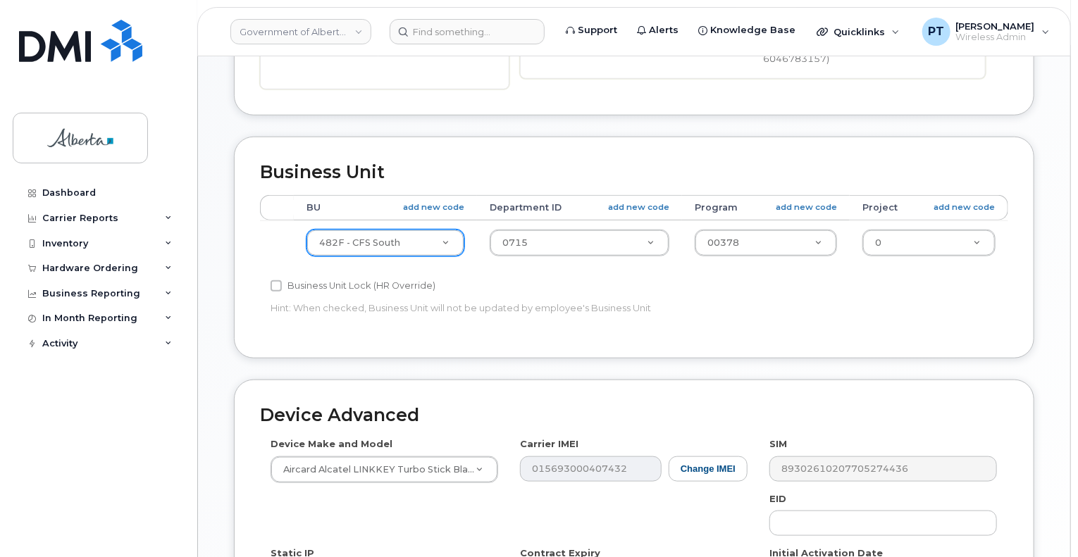
type input "L-170880 s/n 5GTTC90043"
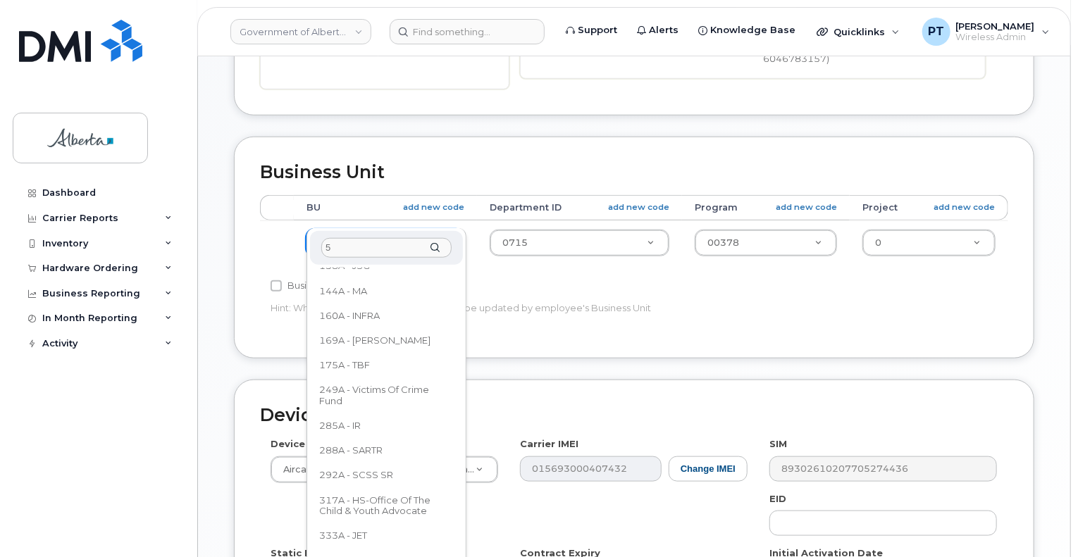
scroll to position [0, 0]
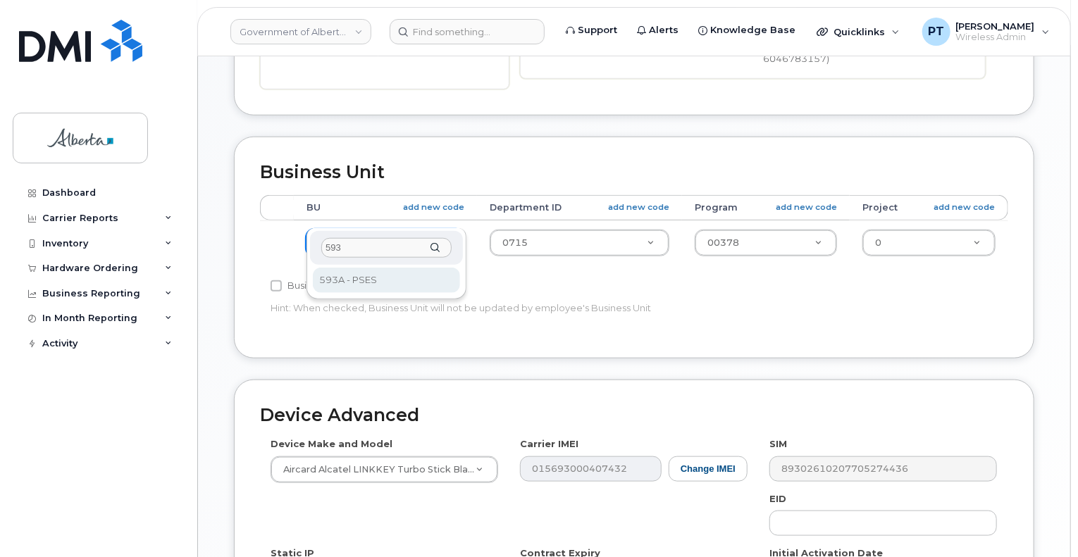
type input "593"
select select "4797682"
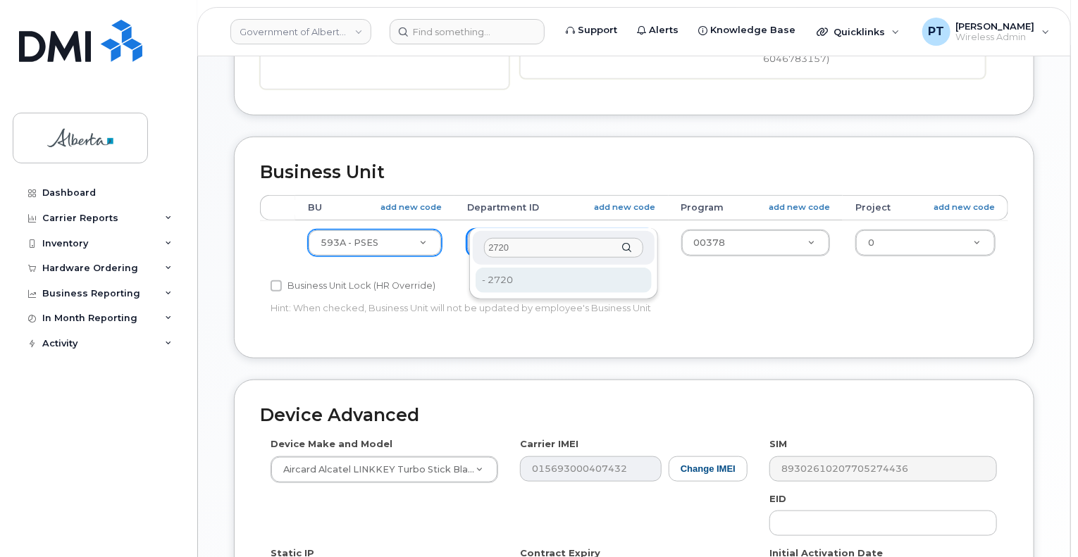
type input "2720"
type input "4752674"
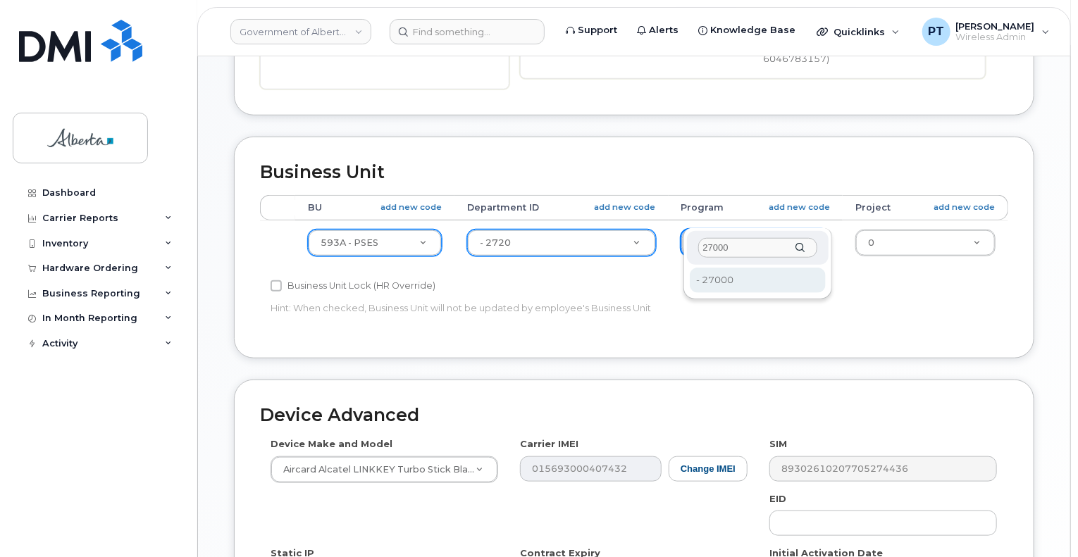
type input "27000"
type input "4206368"
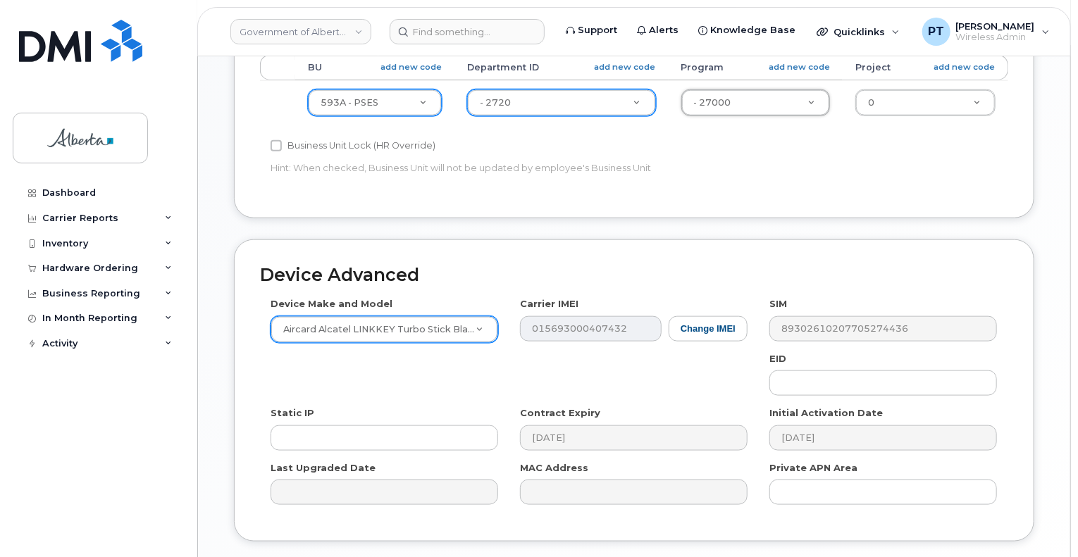
scroll to position [705, 0]
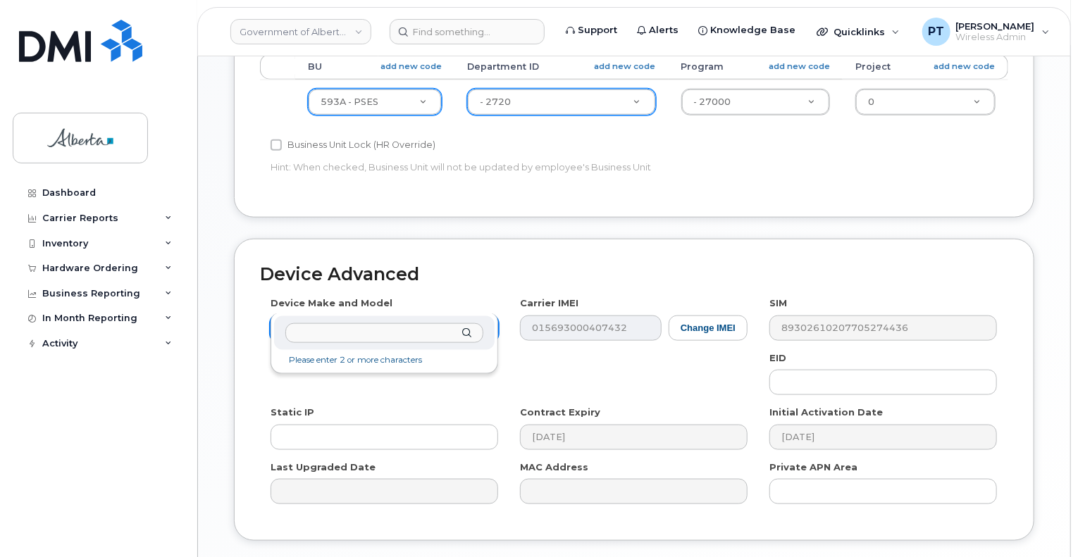
click at [351, 332] on input "text" at bounding box center [384, 333] width 198 height 20
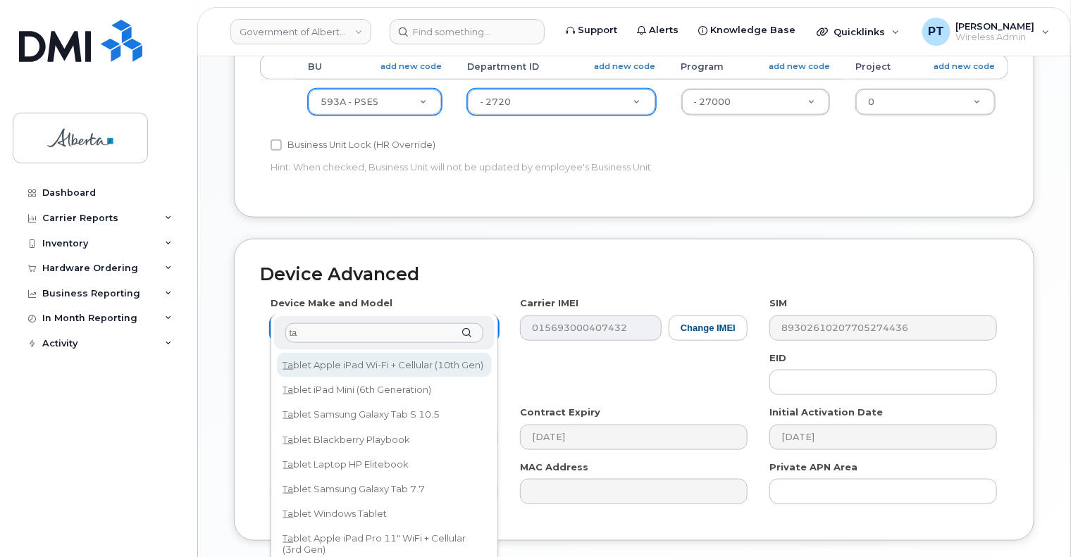
type input "t"
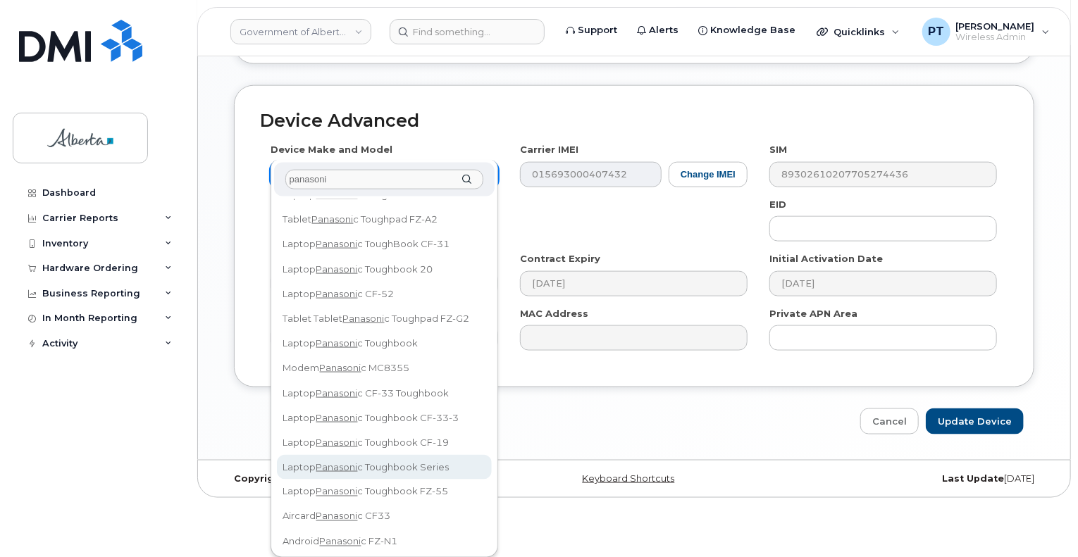
scroll to position [0, 0]
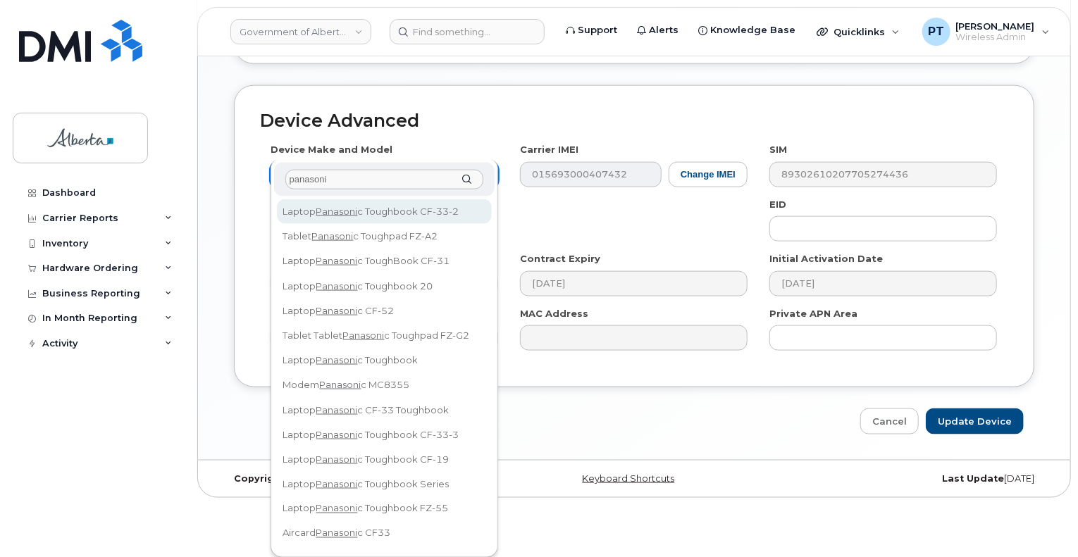
drag, startPoint x: 353, startPoint y: 180, endPoint x: 310, endPoint y: 180, distance: 43.0
click at [310, 180] on input "panasoni" at bounding box center [384, 180] width 198 height 20
drag, startPoint x: 345, startPoint y: 178, endPoint x: 240, endPoint y: 178, distance: 104.3
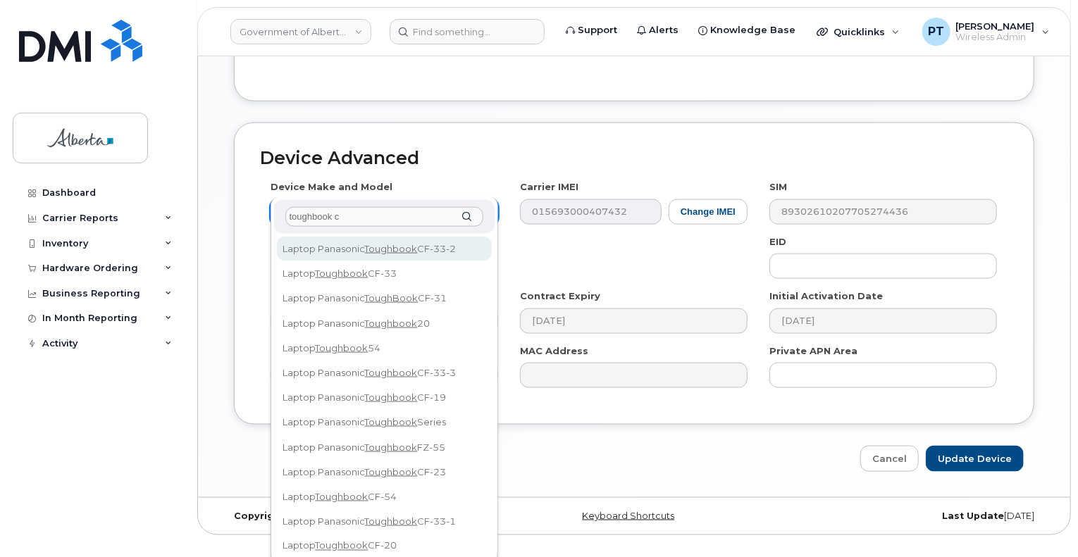
scroll to position [777, 0]
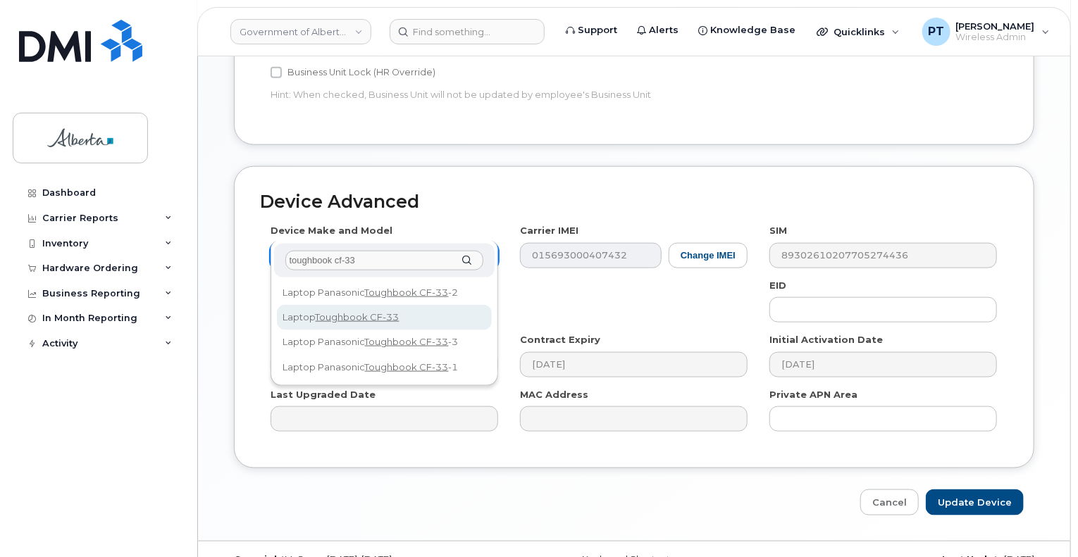
type input "toughbook cf-33"
drag, startPoint x: 354, startPoint y: 316, endPoint x: 331, endPoint y: 314, distance: 23.4
select select "3005"
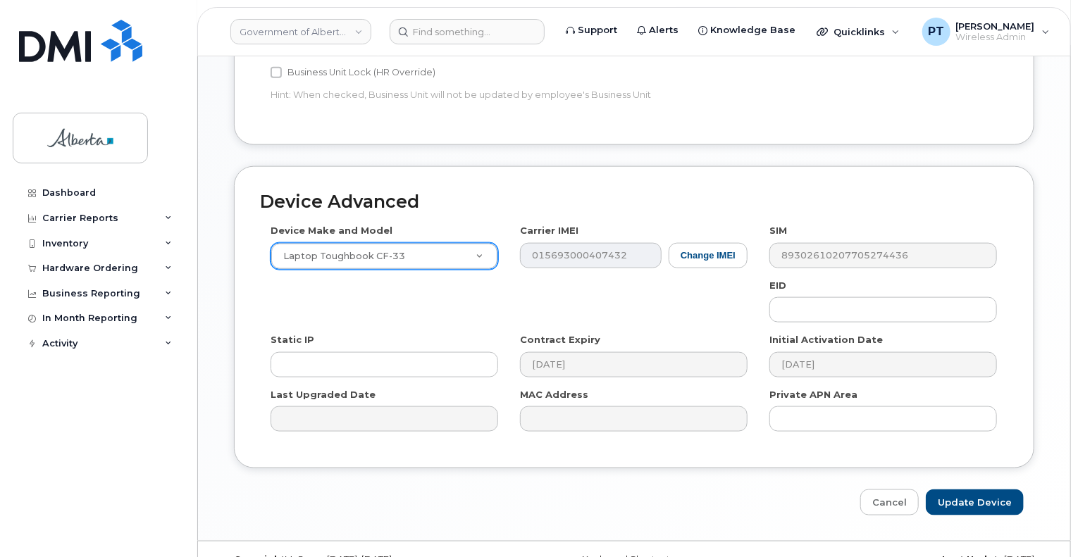
click at [404, 299] on div "Device Make and Model Laptop Toughbook CF-33 Android TCL 502 Watch Apple Watch …" at bounding box center [634, 333] width 748 height 218
click at [877, 297] on input "text" at bounding box center [884, 309] width 228 height 25
paste input "89049032000001000000222180918769"
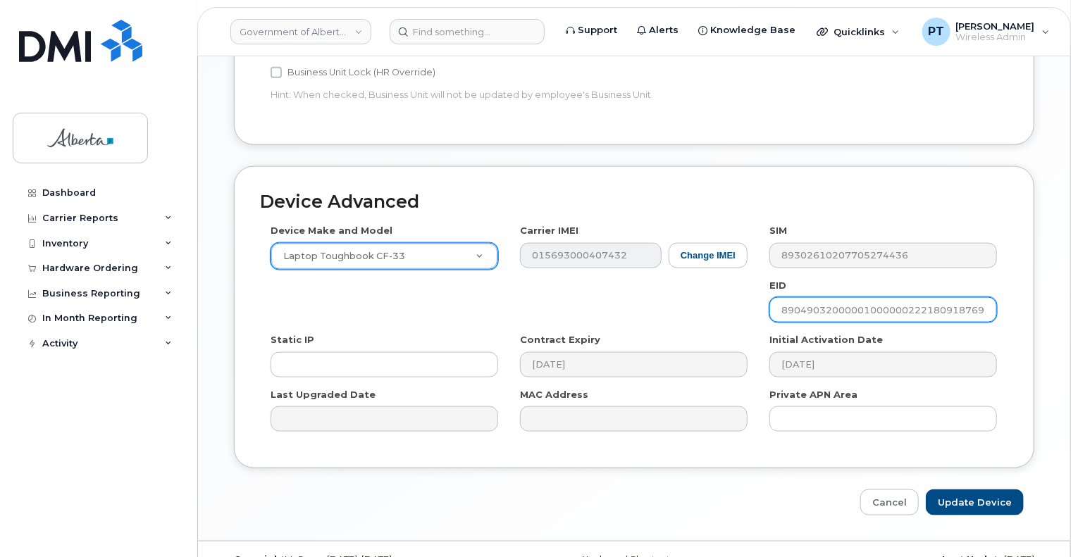
type input "89049032000001000000222180918769"
click at [620, 275] on div "Device Make and Model Laptop Toughbook CF-33 Android TCL 502 Watch Apple Watch …" at bounding box center [634, 333] width 748 height 218
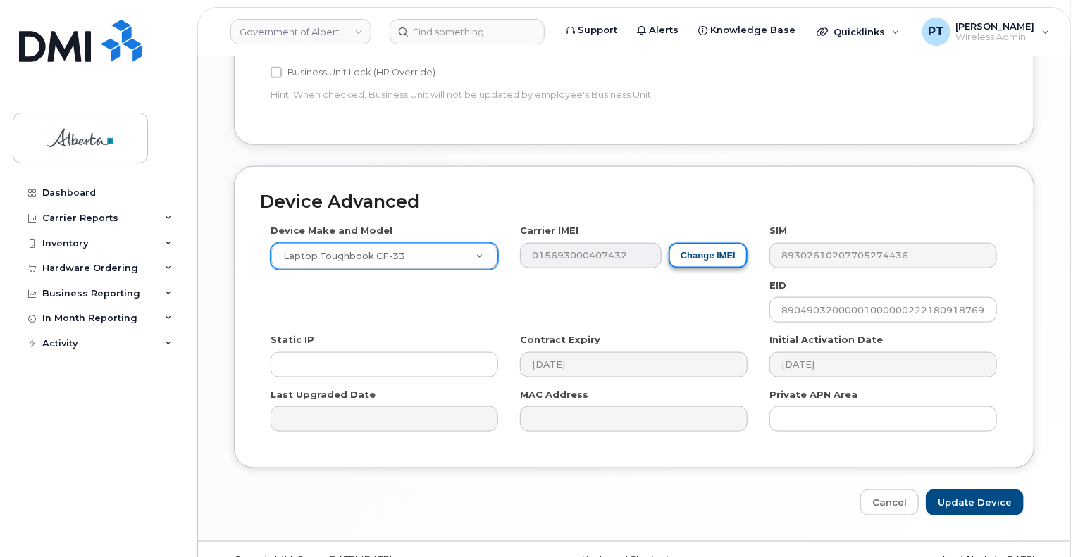
click at [702, 243] on button "Change IMEI" at bounding box center [708, 256] width 79 height 26
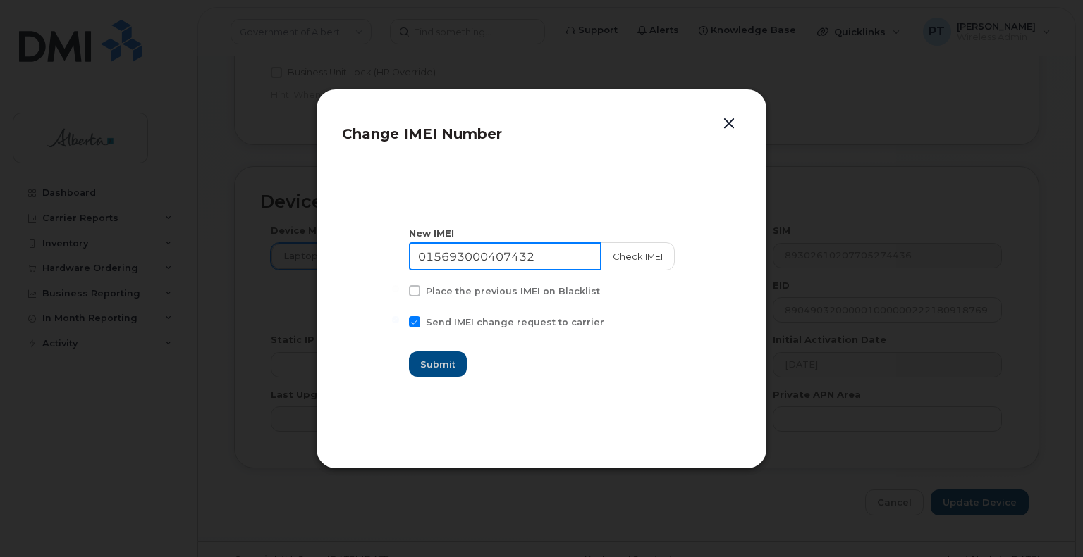
drag, startPoint x: 561, startPoint y: 255, endPoint x: 396, endPoint y: 255, distance: 164.9
click at [396, 255] on section "New IMEI 015693000407432 Check IMEI Place the previous IMEI on Blacklist Send I…" at bounding box center [541, 302] width 399 height 282
paste input "35462279047712"
type input "354622790477122"
click at [626, 261] on button "Check IMEI" at bounding box center [637, 256] width 74 height 28
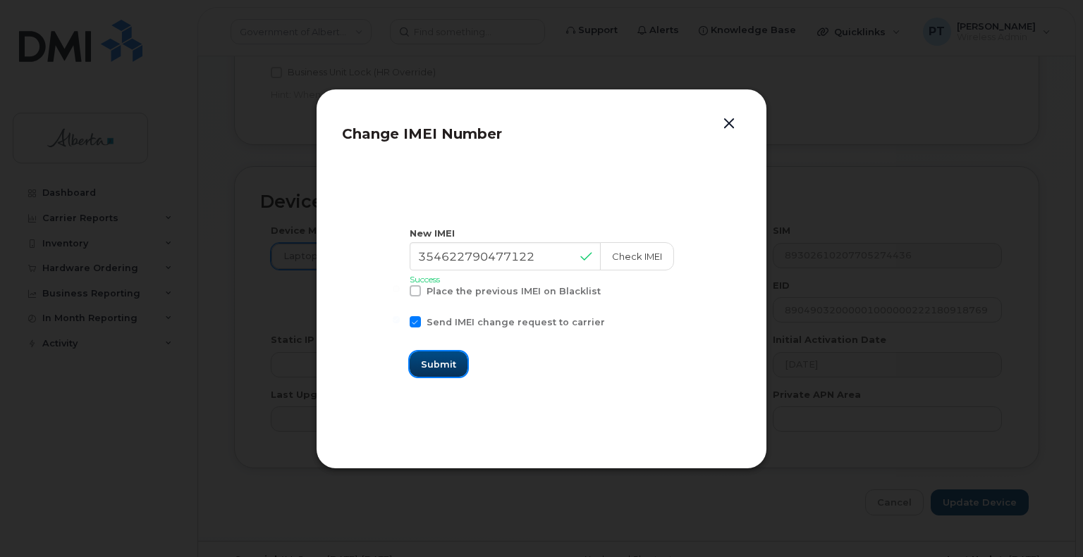
click at [443, 362] on span "Submit" at bounding box center [438, 364] width 35 height 13
type input "354622790477122"
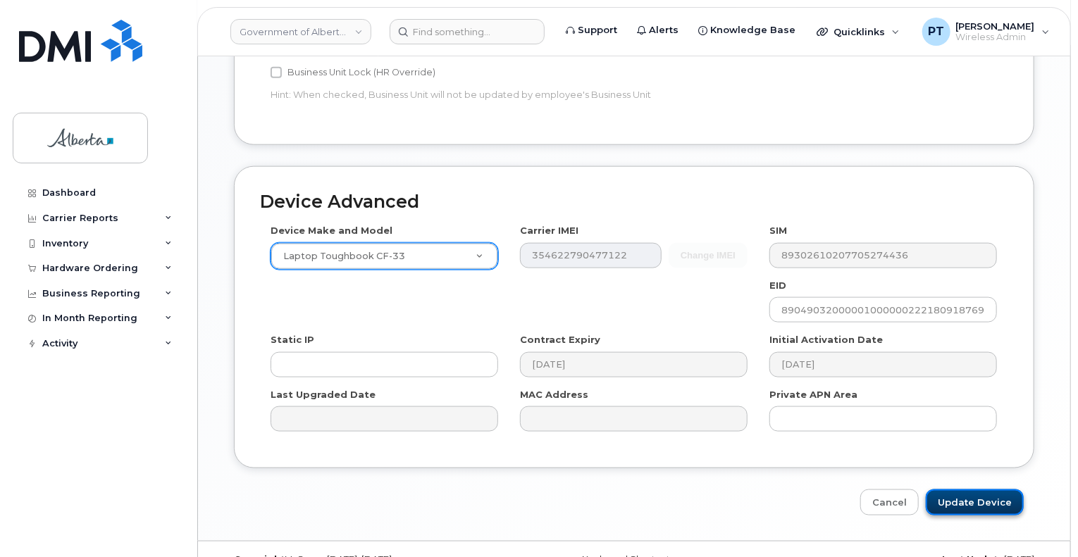
click at [973, 490] on input "Update Device" at bounding box center [975, 503] width 98 height 26
type input "Saving..."
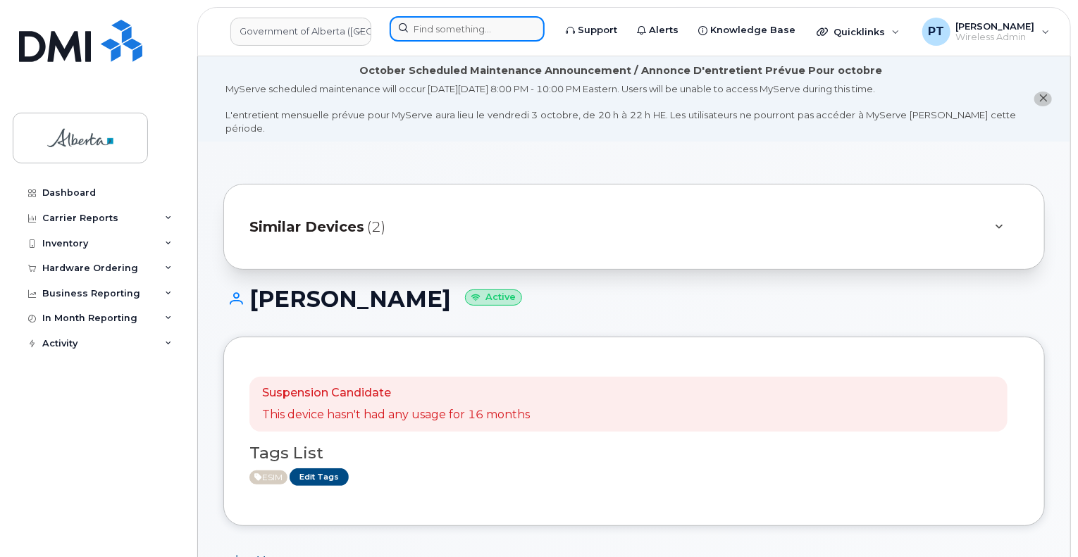
click at [448, 29] on input at bounding box center [467, 28] width 155 height 25
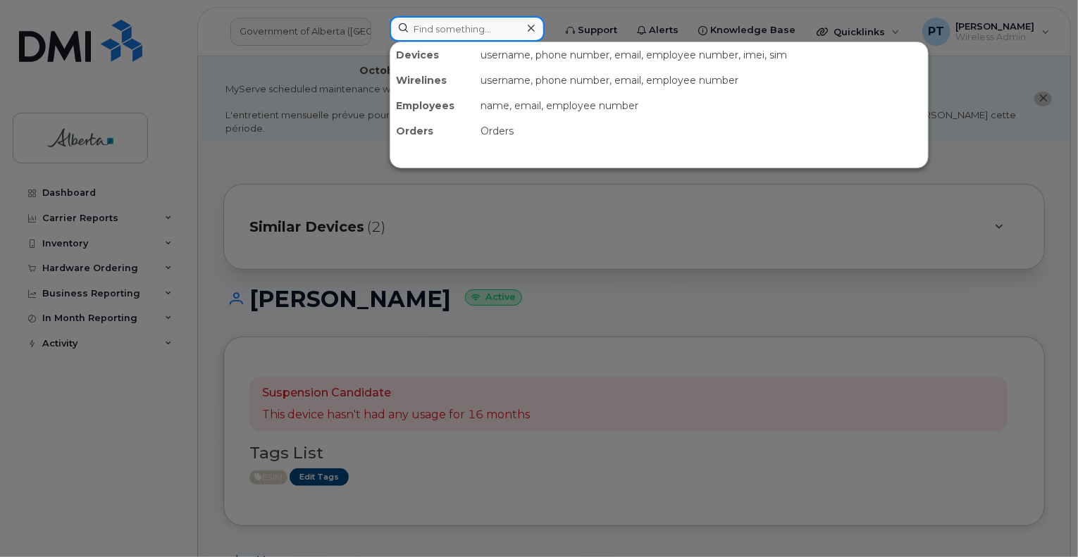
paste input "4036326542"
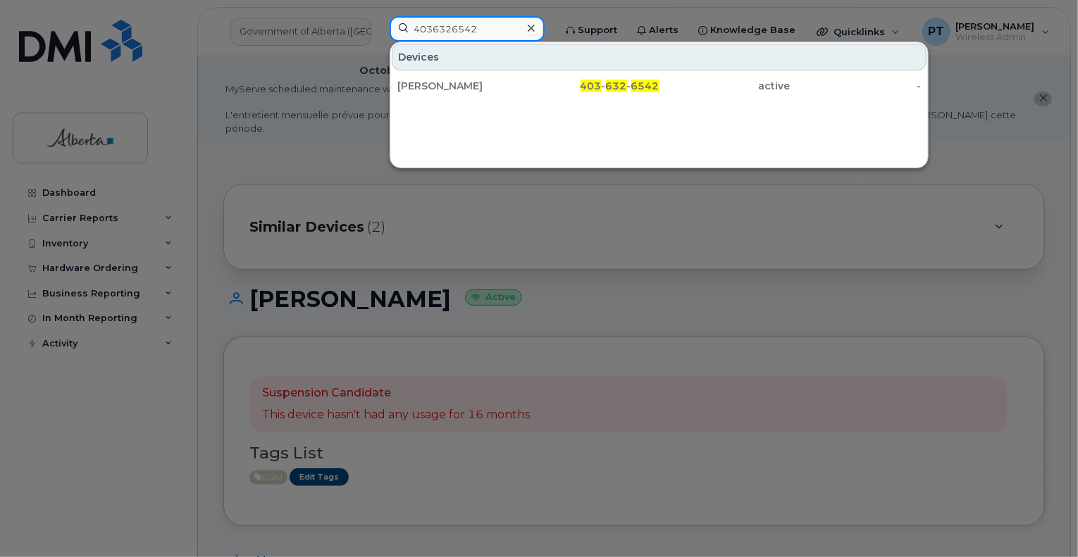
type input "4036326542"
click at [538, 233] on div at bounding box center [539, 278] width 1078 height 557
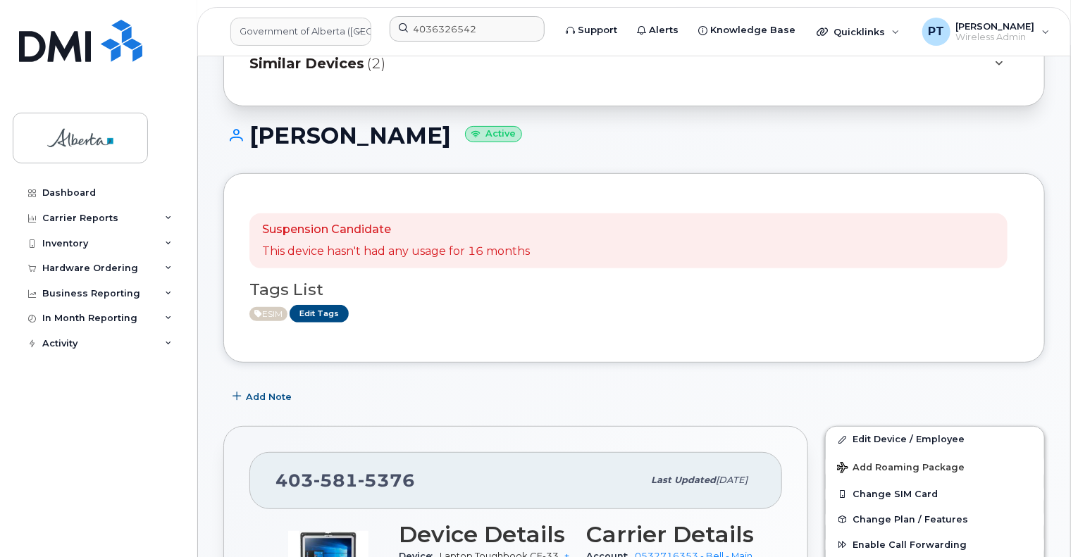
scroll to position [211, 0]
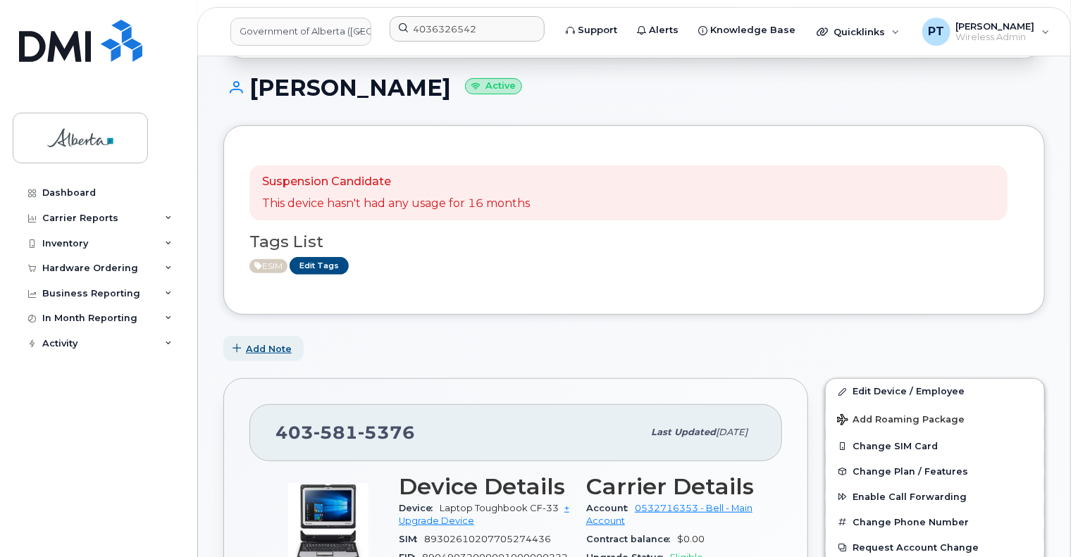
click at [273, 343] on span "Add Note" at bounding box center [269, 349] width 46 height 13
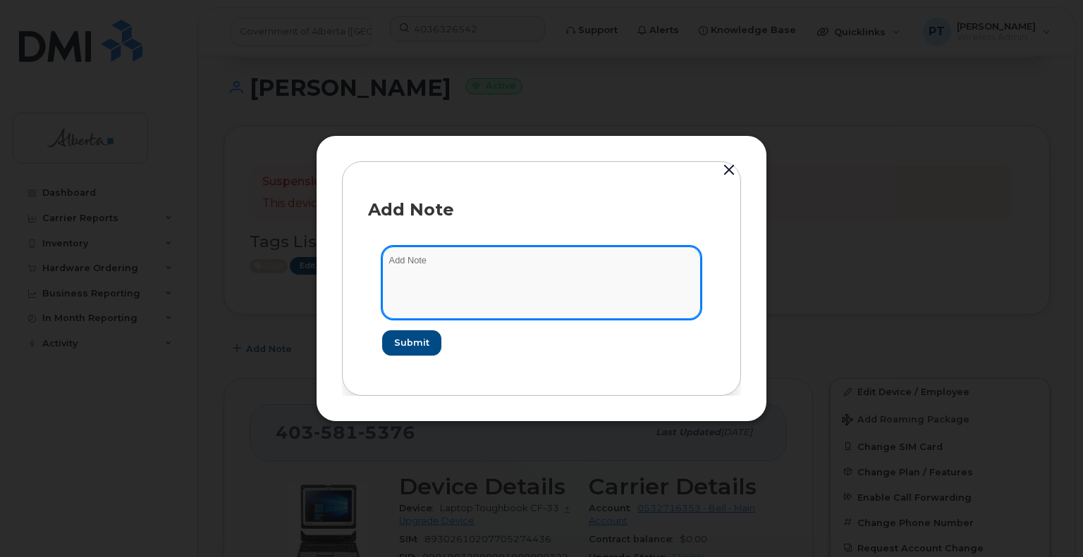
click at [412, 262] on textarea at bounding box center [541, 283] width 319 height 72
paste textarea "SCTASK0856828 4036326542 DO NOT DELETE - BEING REASSIGNED to Nicholas Nelson. P…"
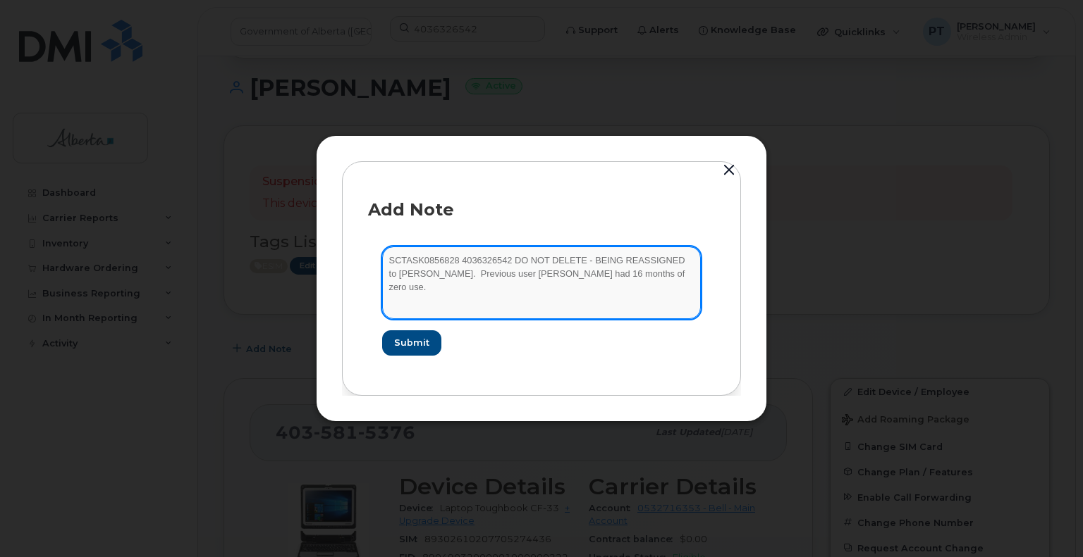
click at [459, 261] on textarea "SCTASK0856828 4036326542 DO NOT DELETE - BEING REASSIGNED to Nicholas Nelson. P…" at bounding box center [541, 283] width 319 height 72
drag, startPoint x: 497, startPoint y: 264, endPoint x: 507, endPoint y: 258, distance: 12.3
click at [497, 264] on textarea "SCTASK0856828 Plan New Data Toughbooks4036326542 DO NOT DELETE - BEING REASSIGN…" at bounding box center [541, 283] width 319 height 72
click at [580, 261] on textarea "SCTASK0856828 Plan New (6) Data Toughbooks4036326542 DO NOT DELETE - BEING REAS…" at bounding box center [541, 283] width 319 height 72
click at [586, 308] on textarea "SCTASK0856828 Plan New (6) Data Toughbooks - 4036326542 DO NOT DELETE - BEING R…" at bounding box center [541, 283] width 319 height 72
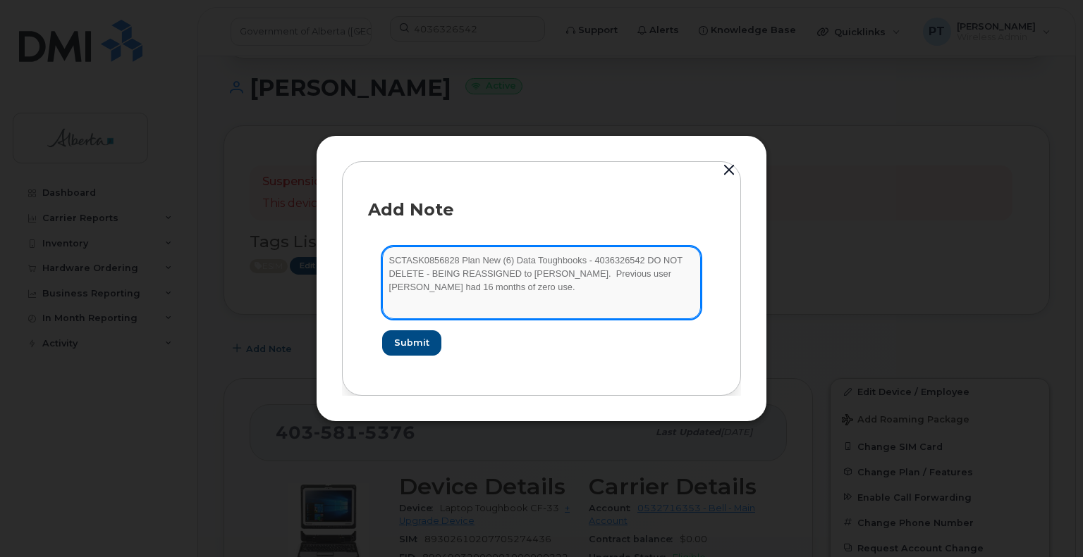
click at [578, 312] on textarea "SCTASK0856828 Plan New (6) Data Toughbooks - 4036326542 DO NOT DELETE - BEING R…" at bounding box center [541, 283] width 319 height 72
type textarea "SCTASK0856828 Plan New (6) Data Toughbooks - 4036326542 DO NOT DELETE - BEING R…"
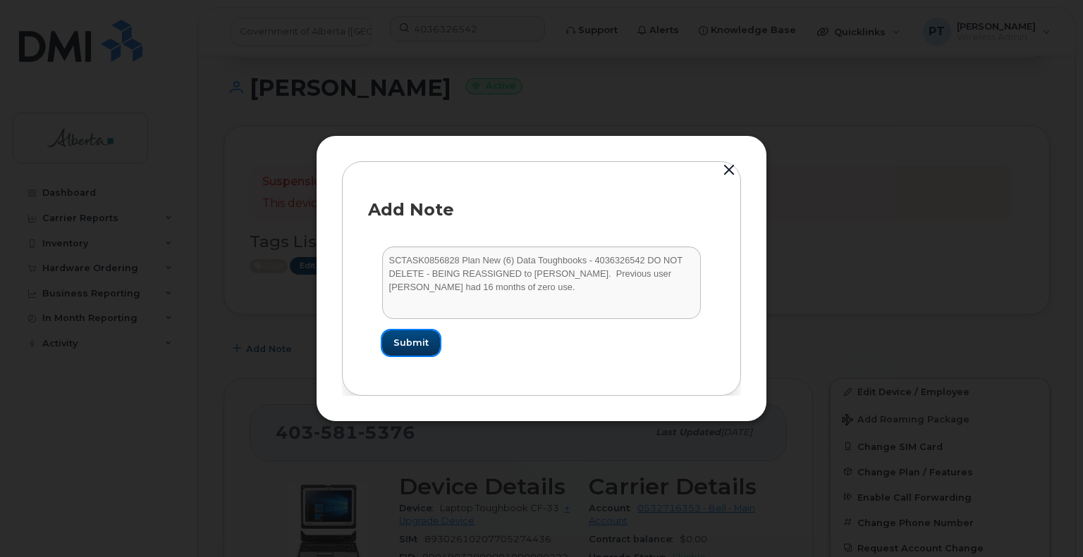
click at [408, 338] on span "Submit" at bounding box center [410, 342] width 35 height 13
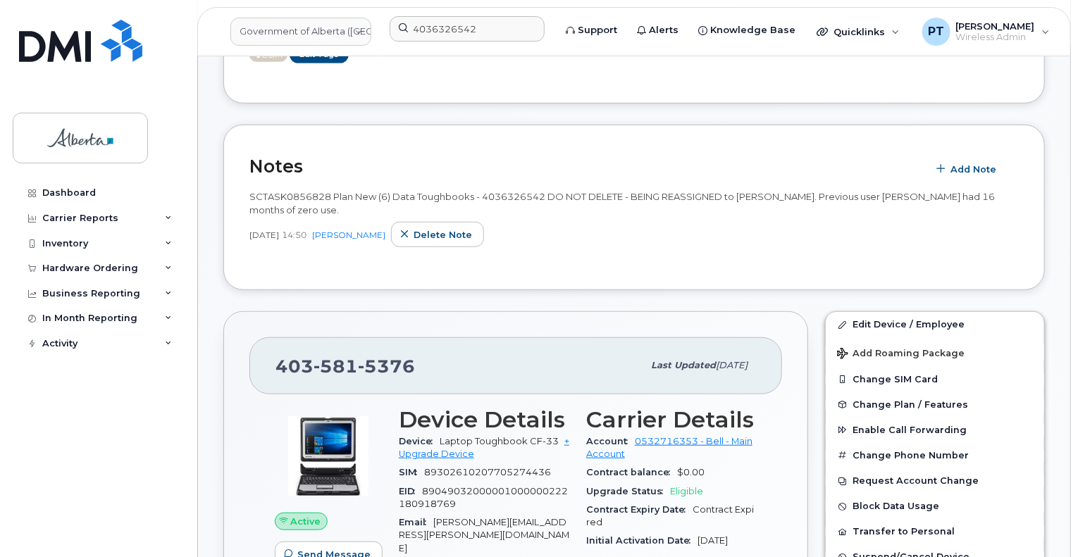
scroll to position [493, 0]
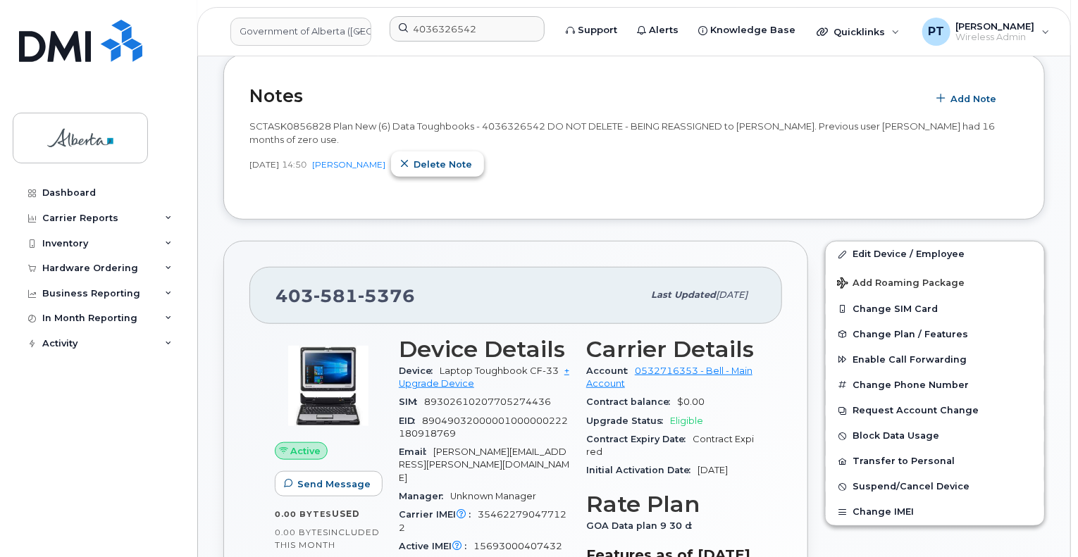
click at [430, 158] on span "Delete note" at bounding box center [443, 164] width 58 height 13
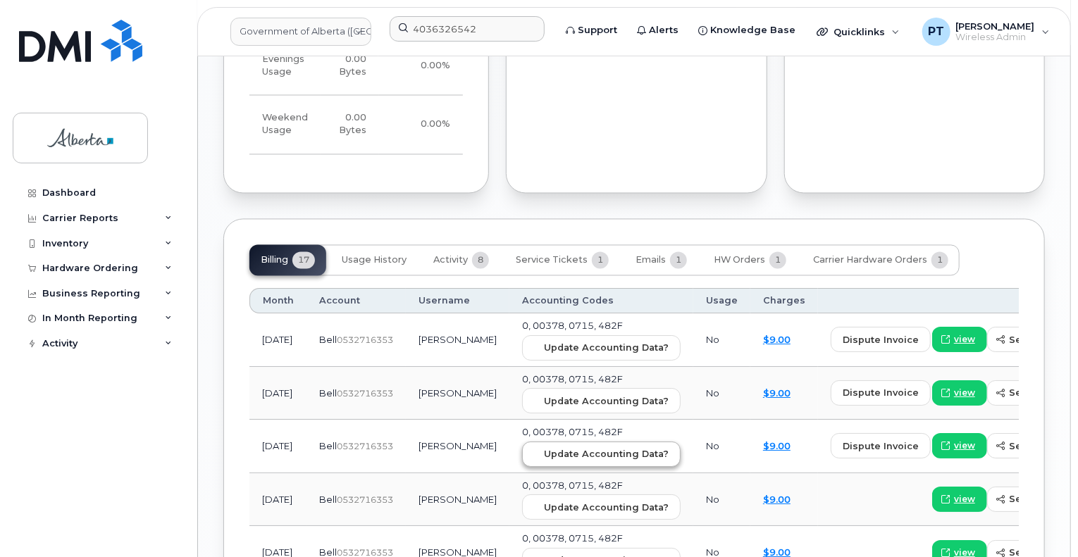
scroll to position [1410, 0]
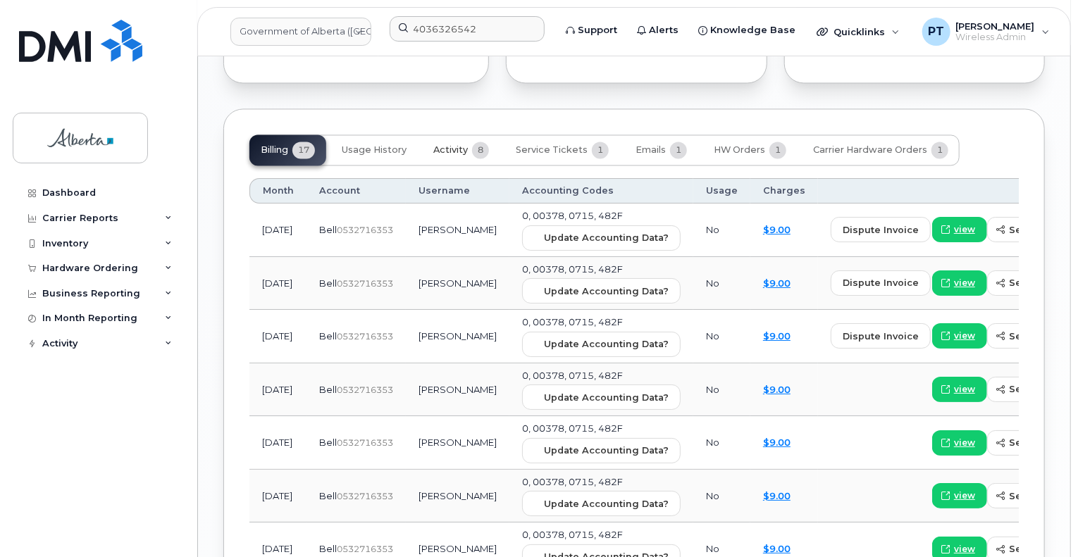
click at [452, 144] on span "Activity" at bounding box center [450, 149] width 35 height 11
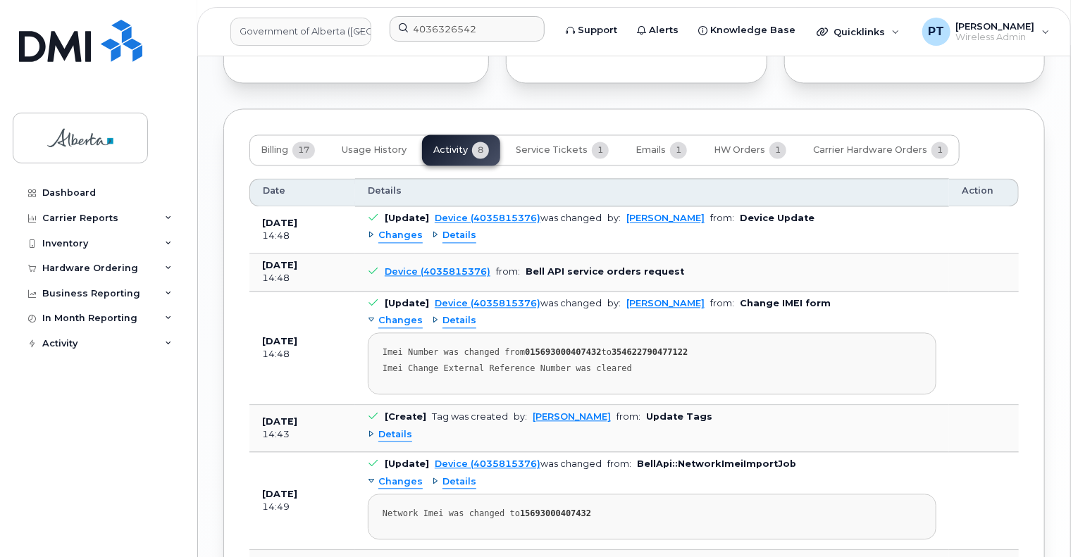
click at [397, 229] on span "Changes" at bounding box center [400, 235] width 44 height 13
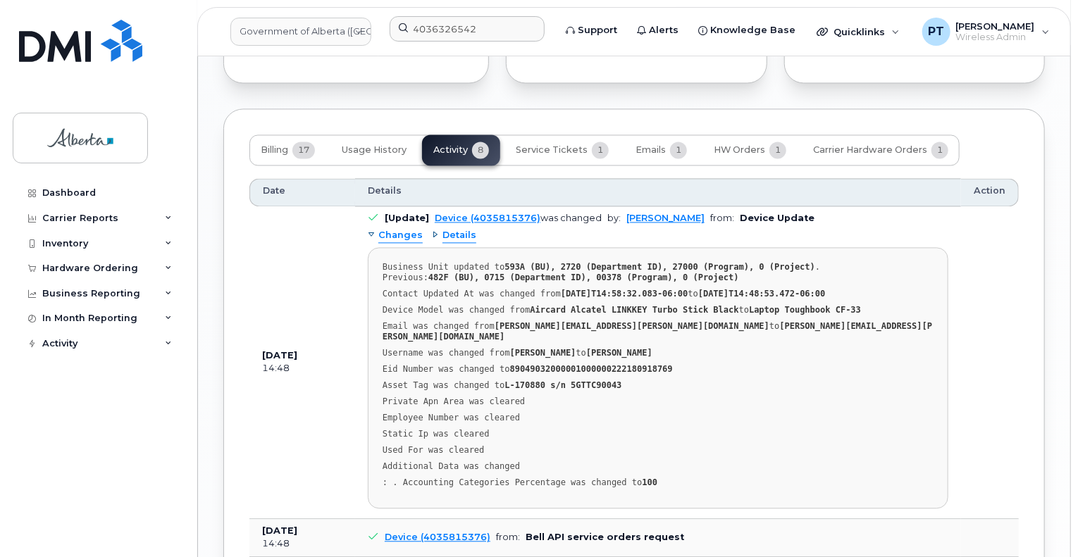
click at [395, 229] on span "Changes" at bounding box center [400, 235] width 44 height 13
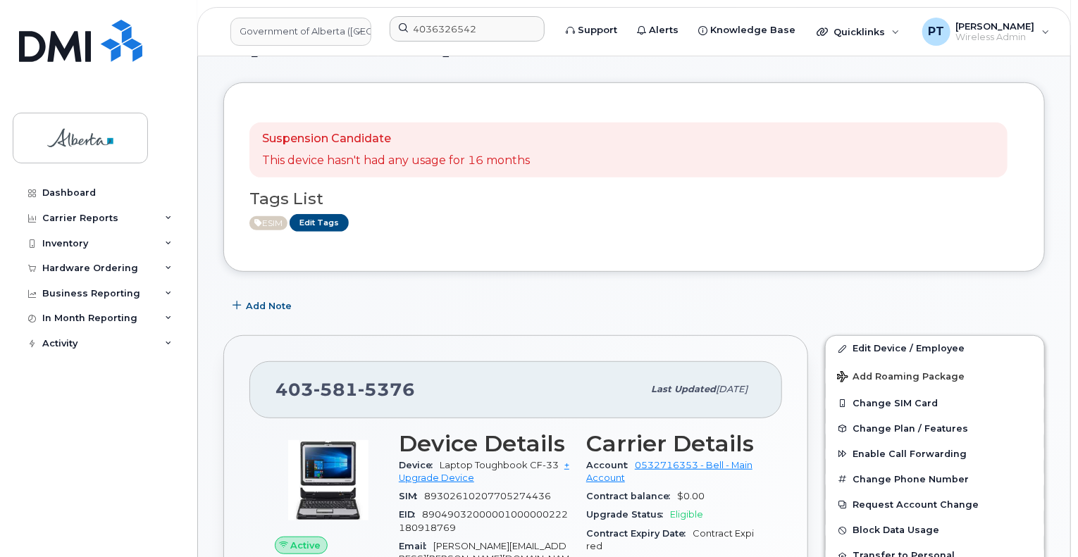
scroll to position [282, 0]
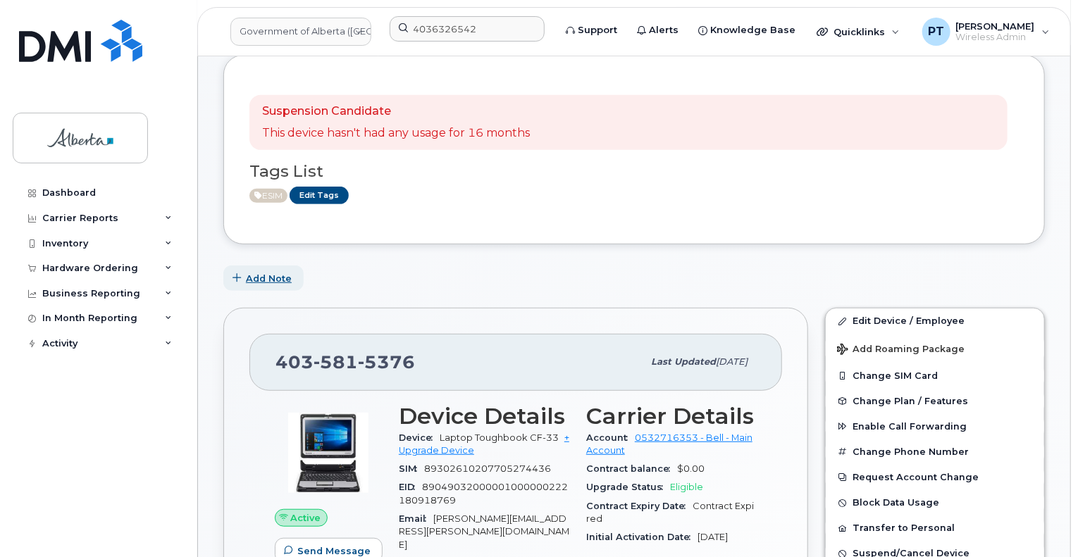
click at [258, 272] on span "Add Note" at bounding box center [269, 278] width 46 height 13
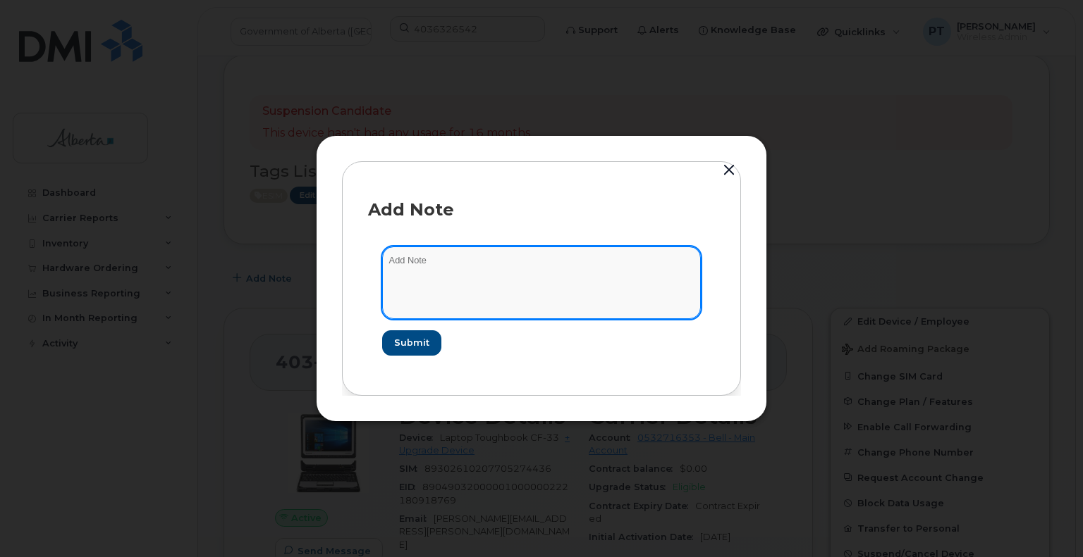
click at [475, 255] on textarea at bounding box center [541, 283] width 319 height 72
paste textarea "SCTASK0856828 Plan New (6) Data Toughbooks - 4035815376 DO NOT DELETE - BEING R…"
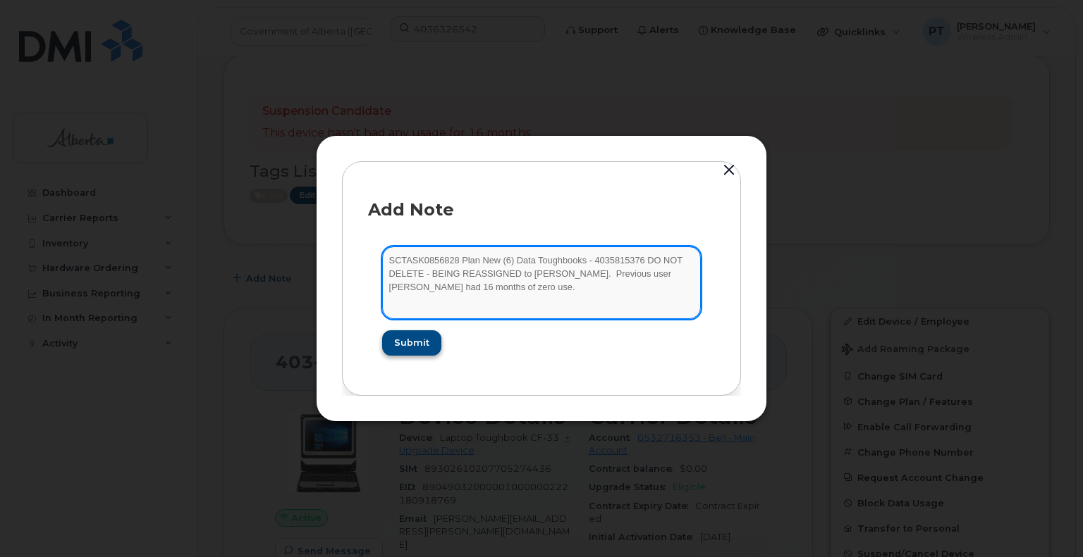
type textarea "SCTASK0856828 Plan New (6) Data Toughbooks - 4035815376 DO NOT DELETE - BEING R…"
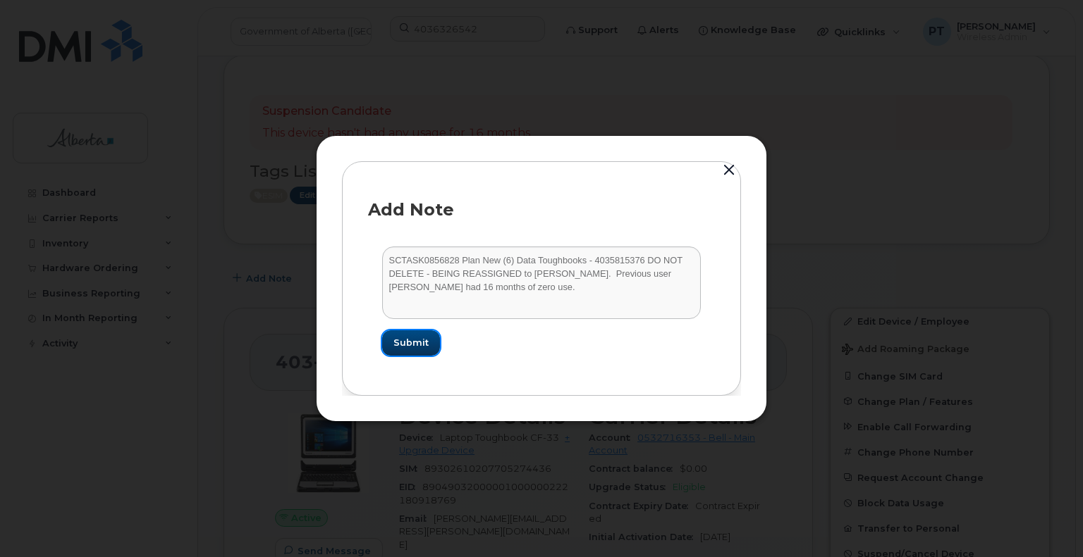
click at [400, 338] on span "Submit" at bounding box center [410, 342] width 35 height 13
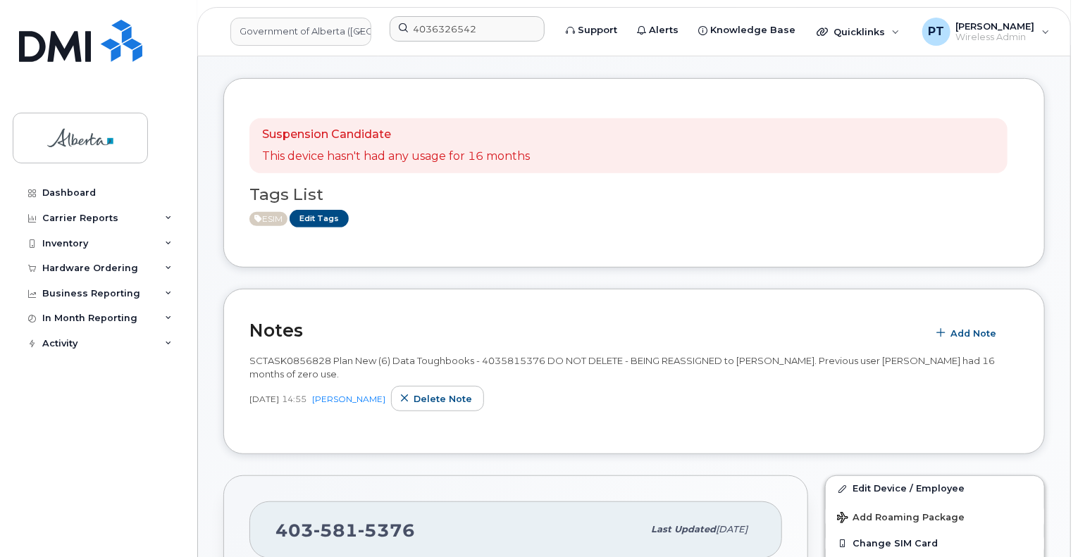
scroll to position [0, 0]
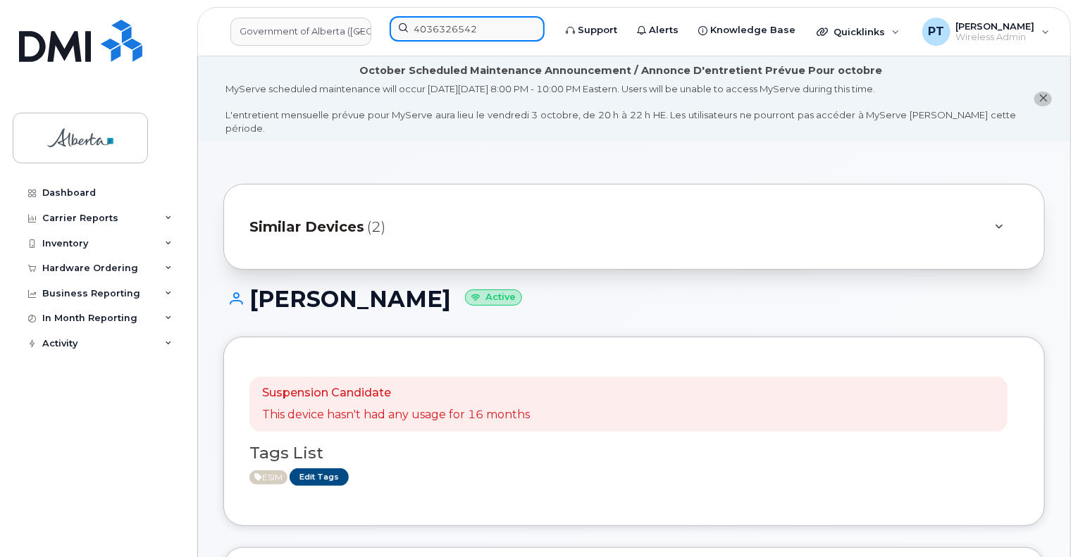
click at [471, 35] on input "4036326542" at bounding box center [467, 28] width 155 height 25
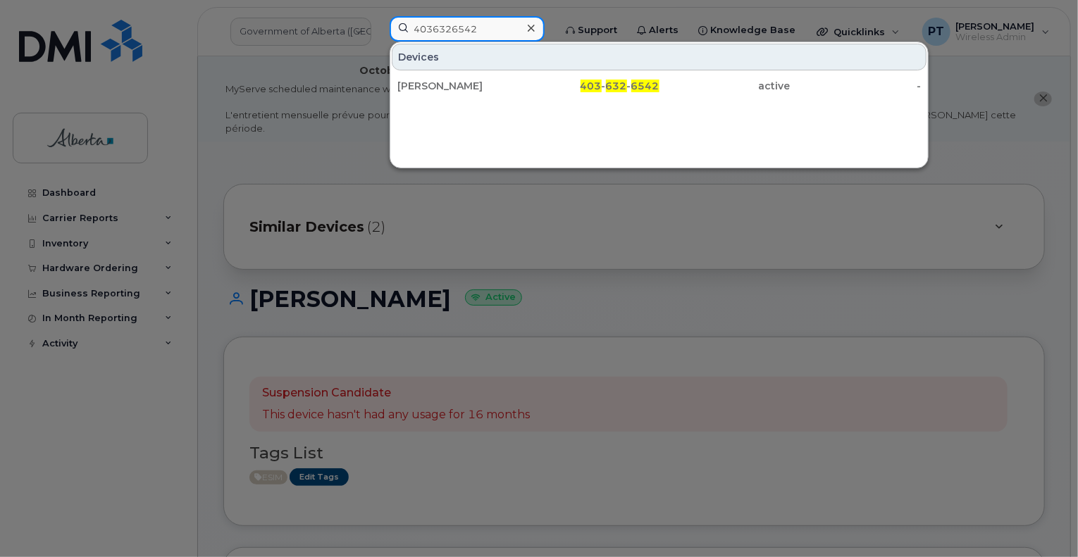
click at [496, 33] on input "4036326542" at bounding box center [467, 28] width 155 height 25
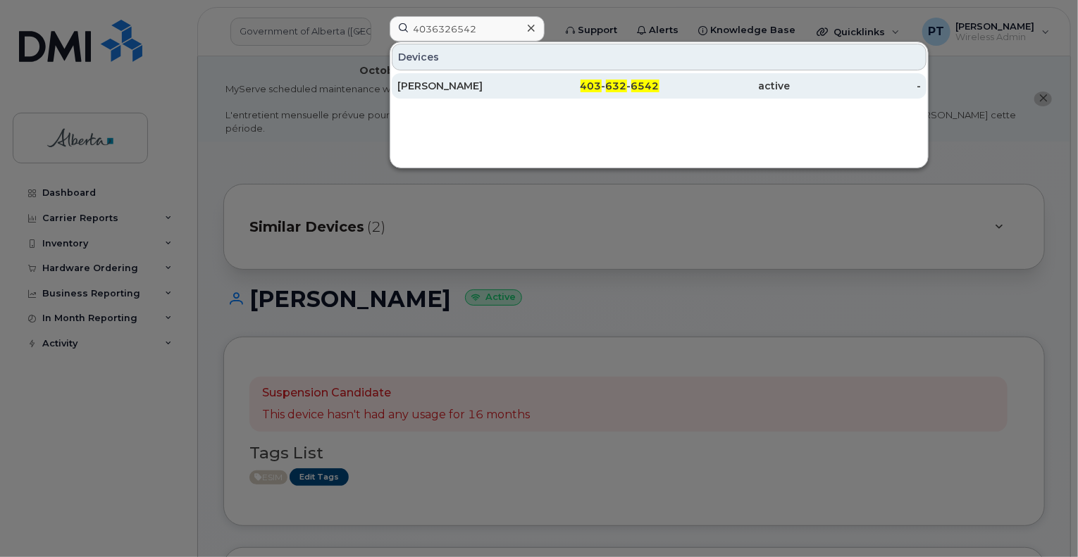
click at [464, 88] on div "Kelly Schiebelbein" at bounding box center [462, 86] width 131 height 14
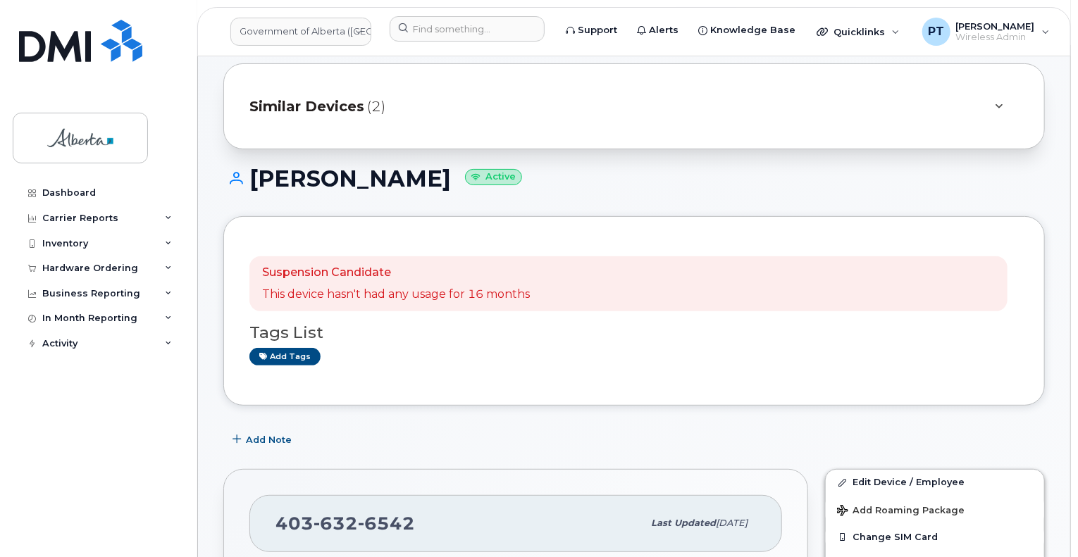
scroll to position [141, 0]
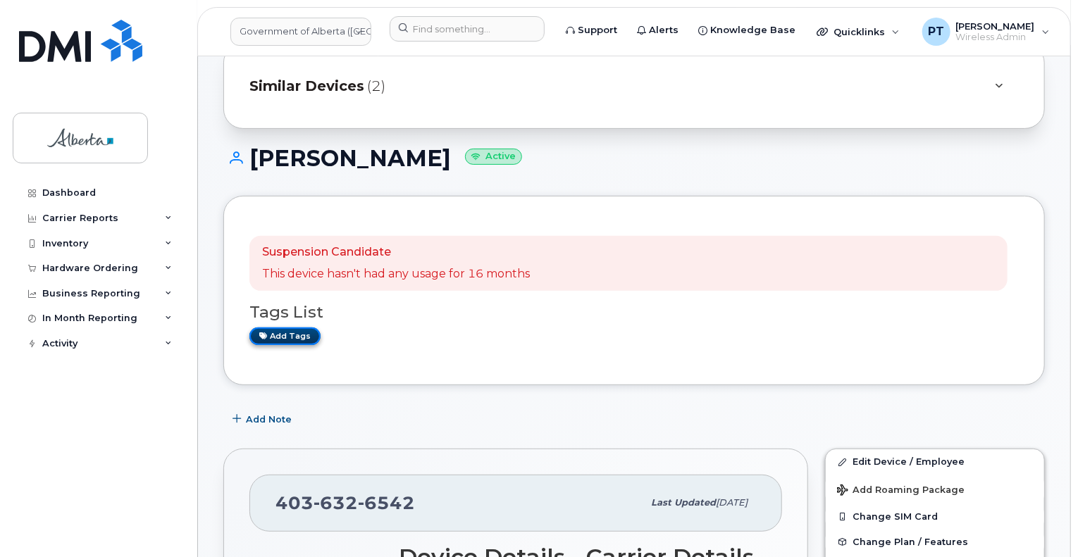
click at [290, 328] on link "Add tags" at bounding box center [284, 337] width 71 height 18
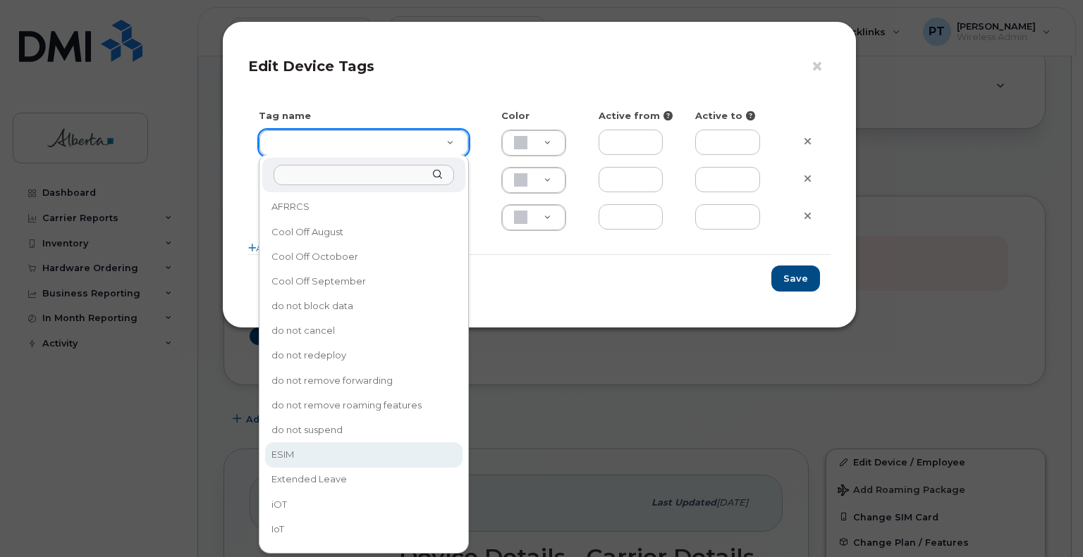
type input "ESIM"
type input "D6CDC1"
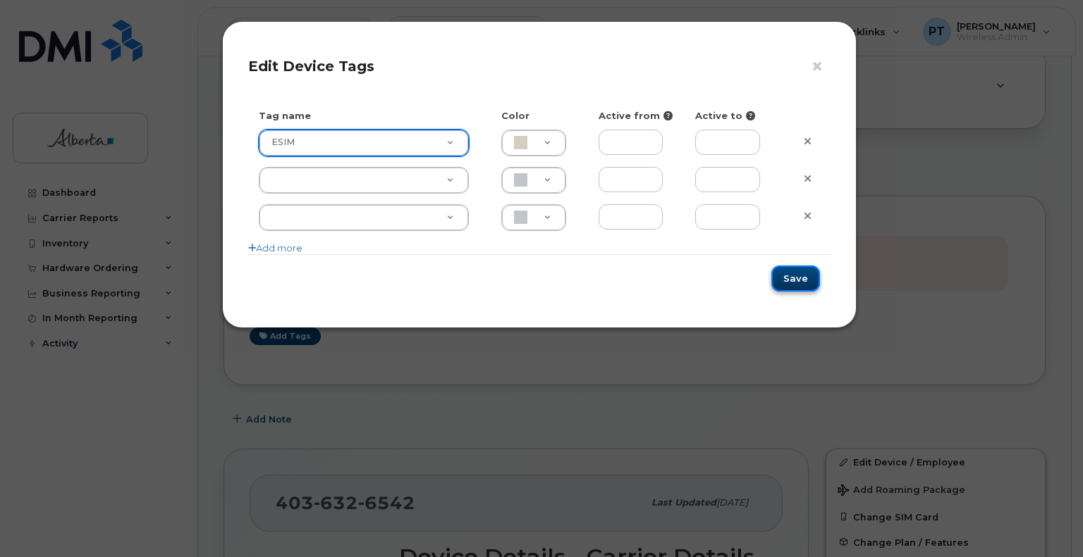
click at [806, 274] on button "Save" at bounding box center [795, 279] width 49 height 26
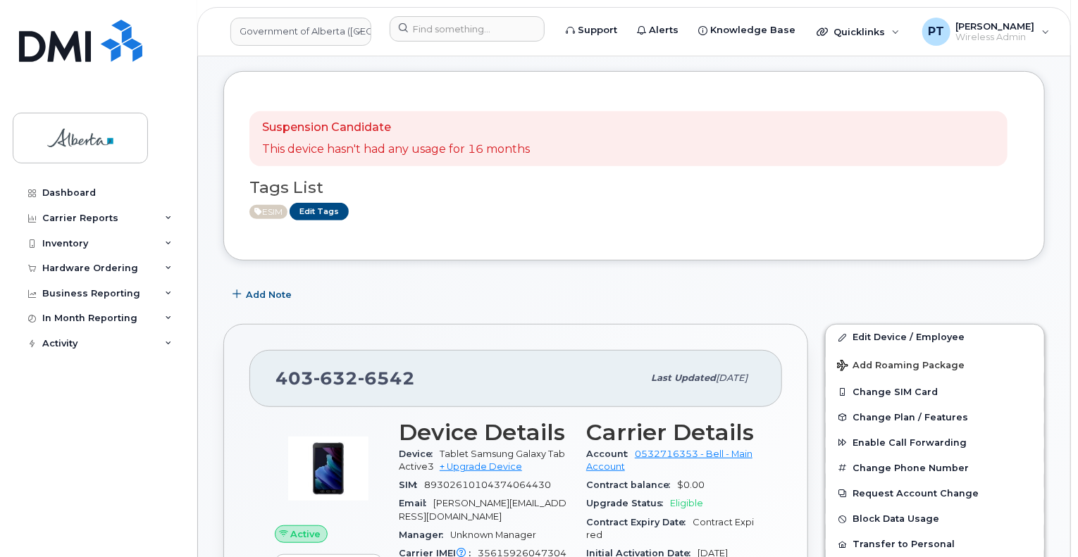
scroll to position [352, 0]
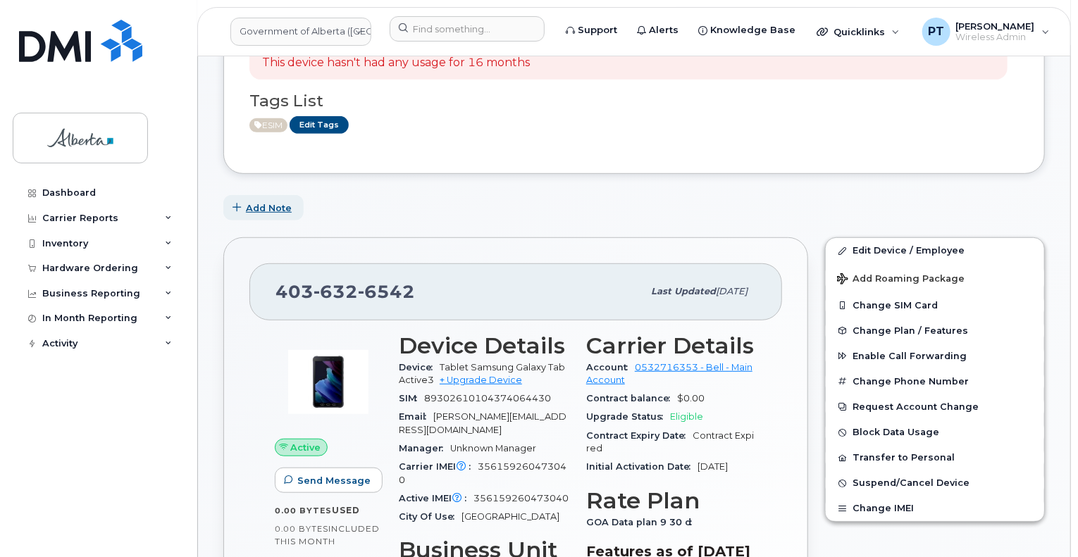
click at [274, 202] on span "Add Note" at bounding box center [269, 208] width 46 height 13
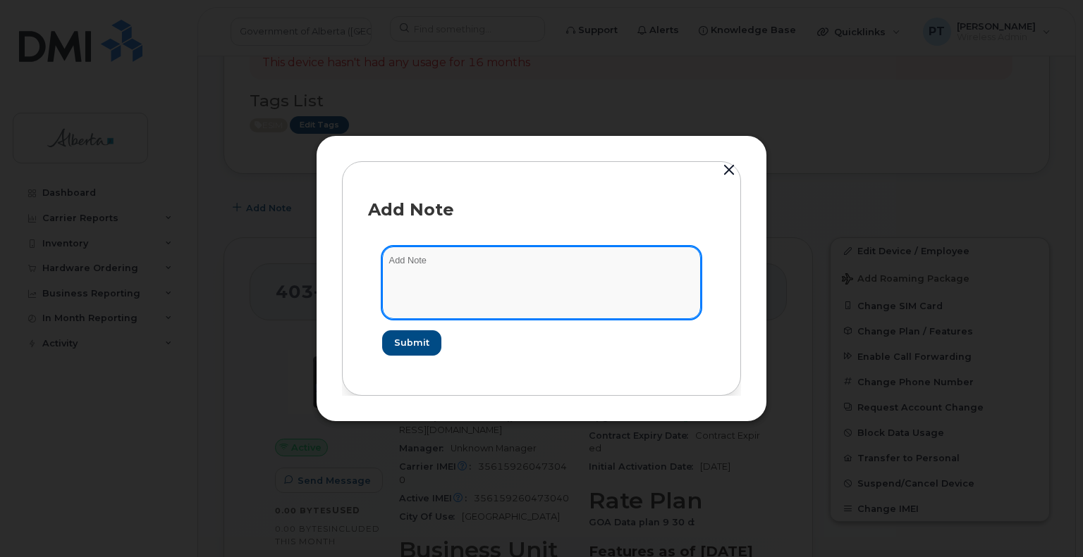
click at [415, 265] on textarea at bounding box center [541, 283] width 319 height 72
paste textarea "SCTASK0856828 Plan New (6) Data Toughbooks - 4036326542 DO NOT DELETE - BEING R…"
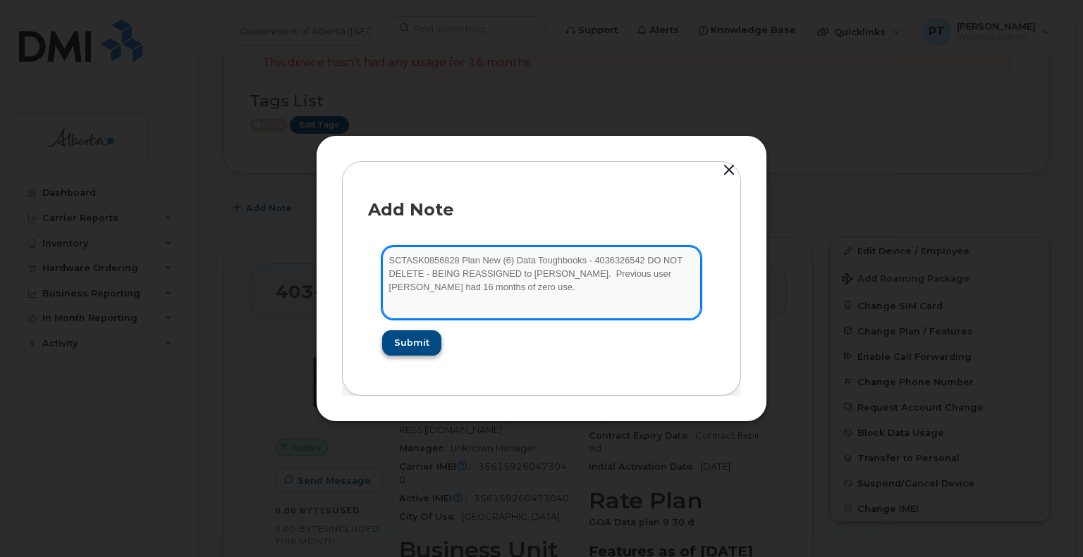
type textarea "SCTASK0856828 Plan New (6) Data Toughbooks - 4036326542 DO NOT DELETE - BEING R…"
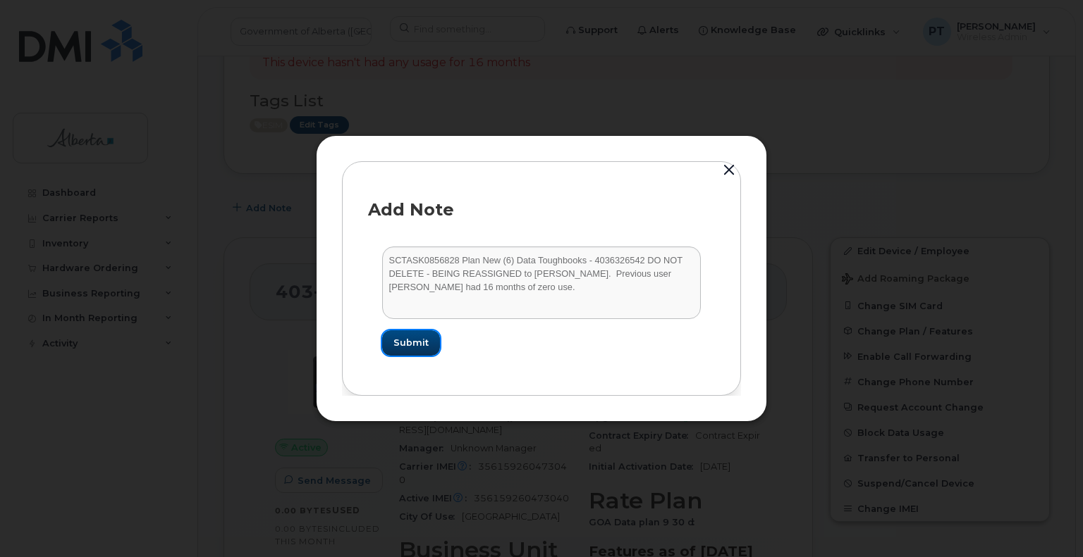
click at [405, 350] on button "Submit" at bounding box center [411, 343] width 58 height 25
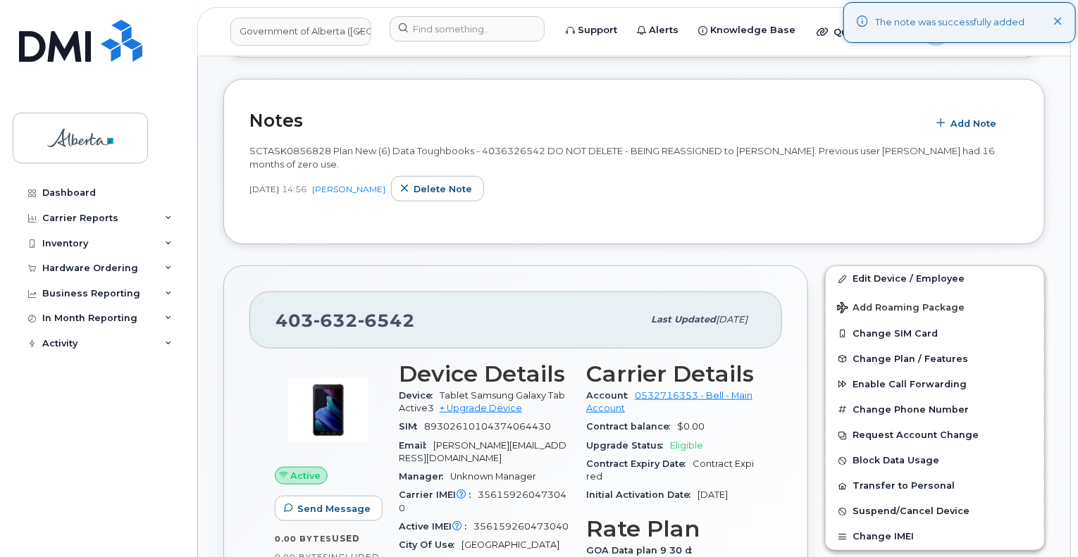
scroll to position [493, 0]
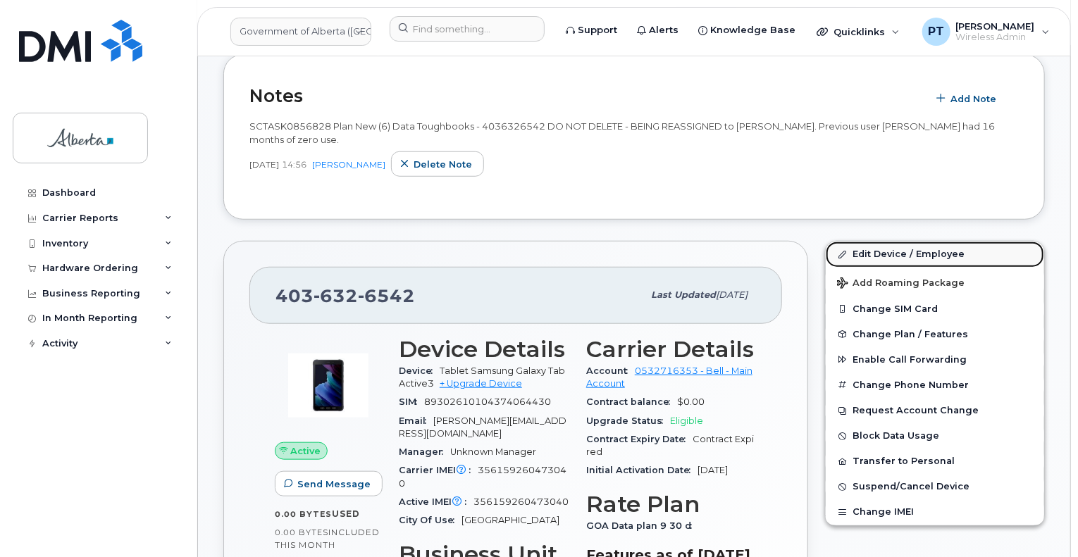
drag, startPoint x: 884, startPoint y: 236, endPoint x: 872, endPoint y: 242, distance: 13.2
click at [884, 242] on link "Edit Device / Employee" at bounding box center [935, 254] width 218 height 25
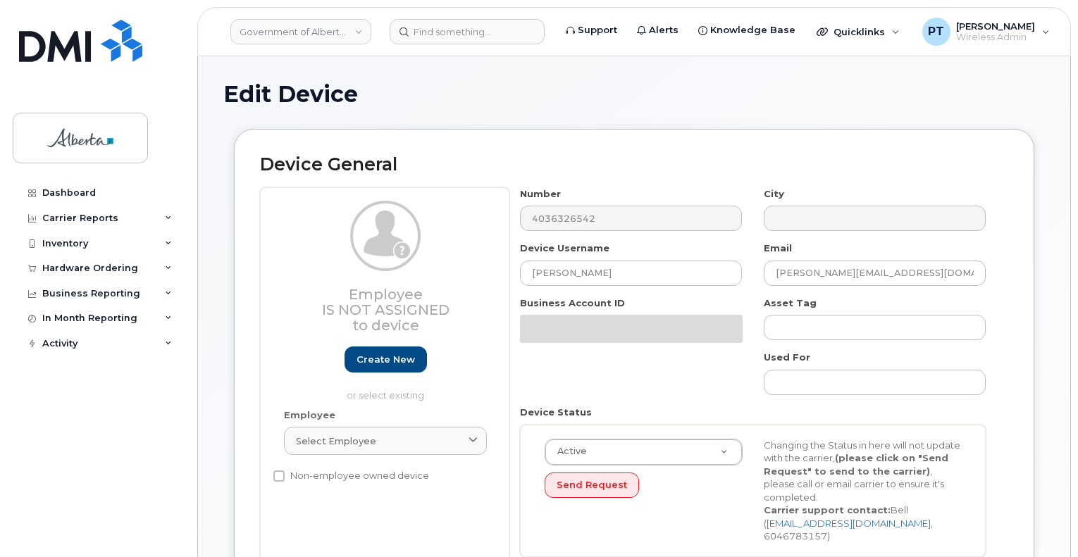
select select "4120331"
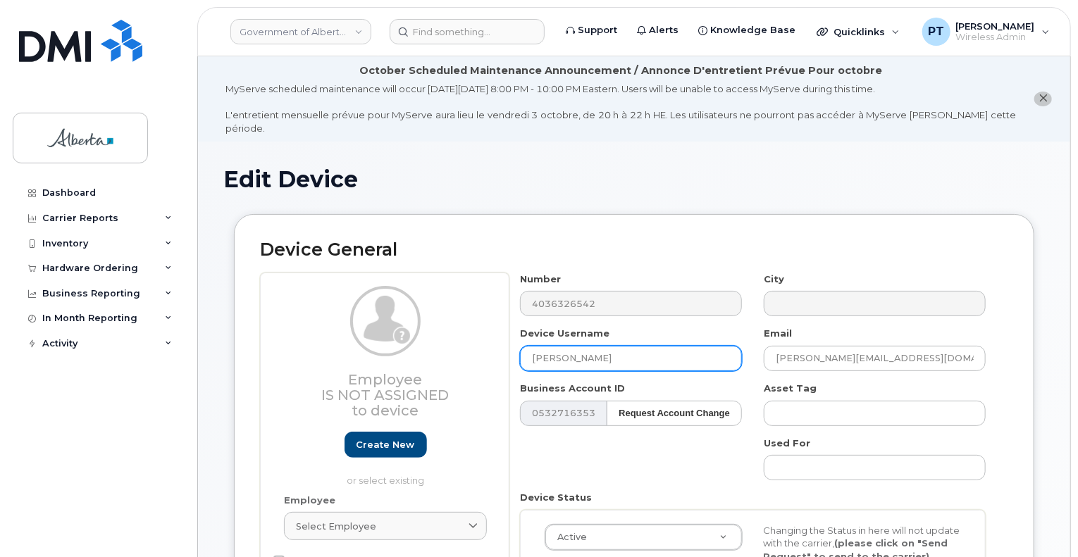
drag, startPoint x: 648, startPoint y: 346, endPoint x: 465, endPoint y: 354, distance: 183.4
click at [467, 353] on div "Employee Is not assigned to device Create new or select existing Employee Selec…" at bounding box center [634, 463] width 748 height 381
paste input "[PERSON_NAME]"
type input "[PERSON_NAME]"
drag, startPoint x: 932, startPoint y: 348, endPoint x: 737, endPoint y: 340, distance: 195.4
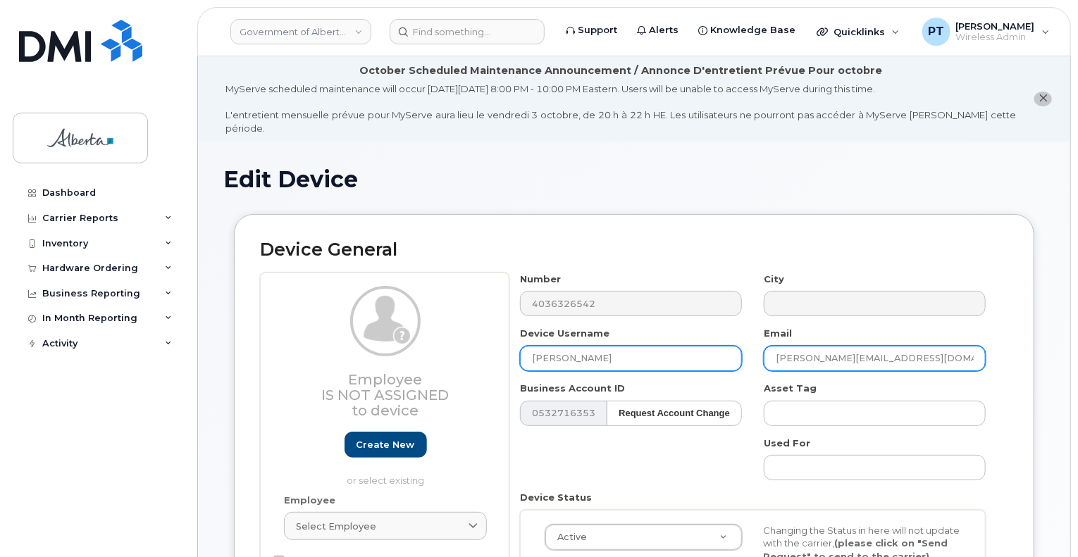
click at [739, 346] on div "Number 4036326542 City Device Username [PERSON_NAME] Email [PERSON_NAME][EMAIL_…" at bounding box center [754, 463] width 488 height 381
paste input "[PERSON_NAME].Nelso"
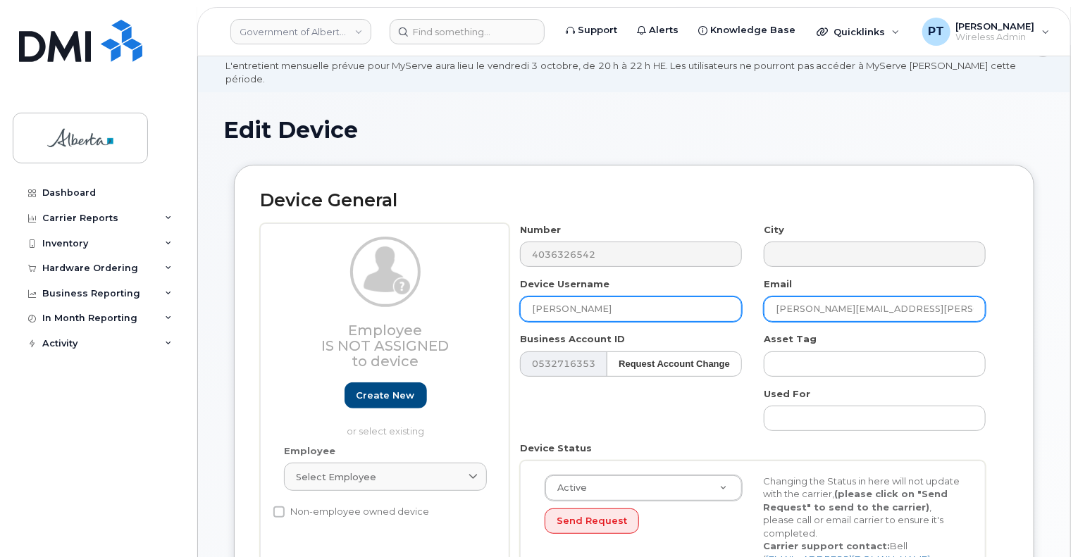
scroll to position [70, 0]
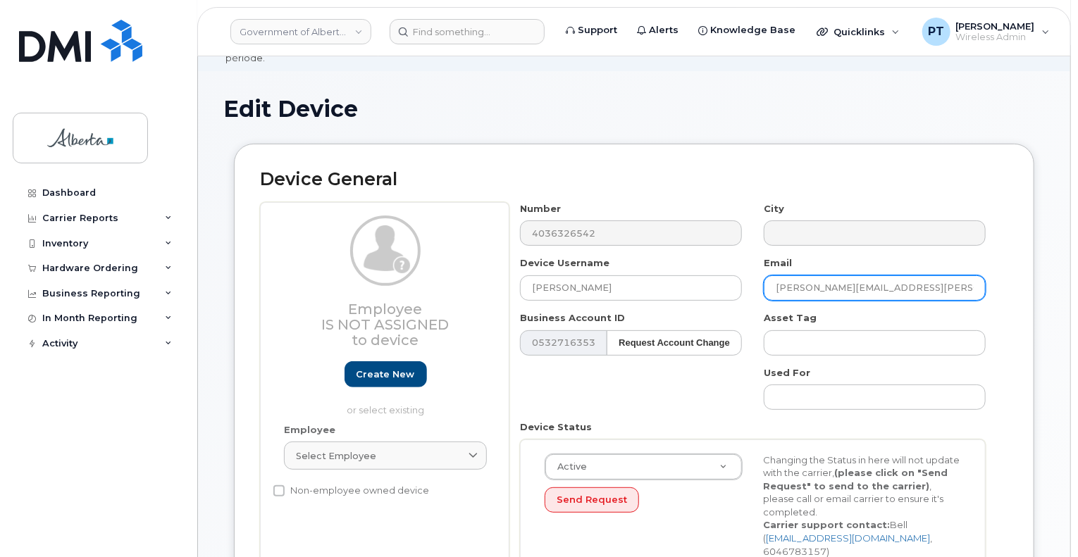
type input "[PERSON_NAME][EMAIL_ADDRESS][PERSON_NAME][DOMAIN_NAME]"
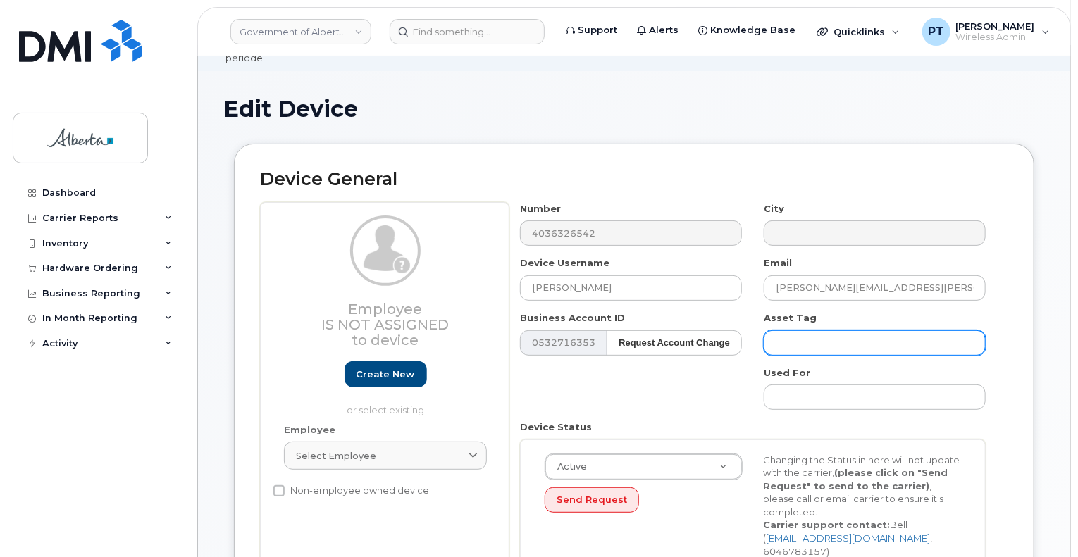
click at [855, 333] on input "text" at bounding box center [875, 343] width 222 height 25
paste input "L-170859"
click at [871, 331] on input "L-170859 s/n" at bounding box center [875, 343] width 222 height 25
paste input "5GTTC90002"
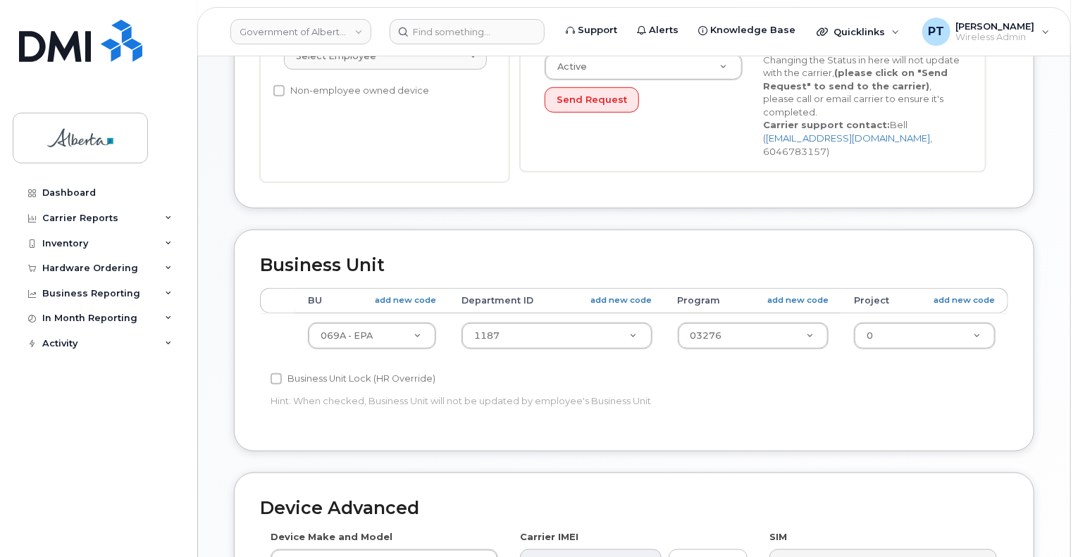
scroll to position [493, 0]
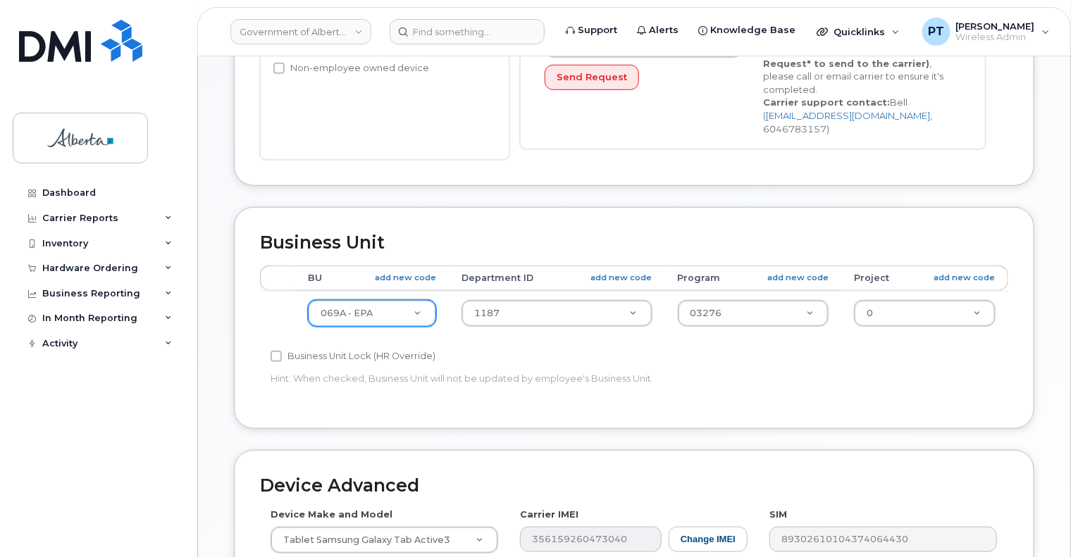
type input "L-170859 s/n 5GTTC90002"
type input "593"
select select "4797682"
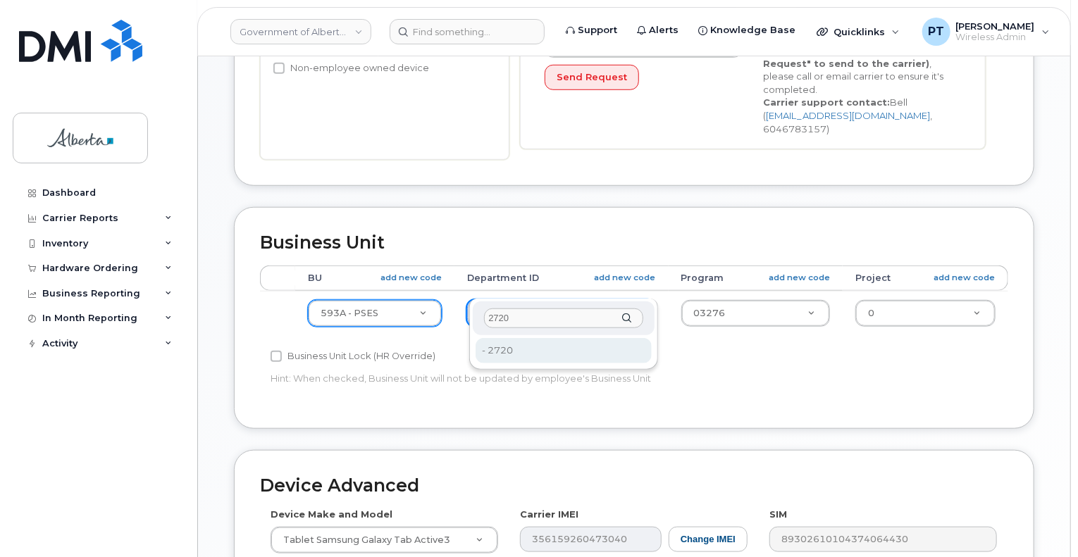
type input "2720"
type input "4752674"
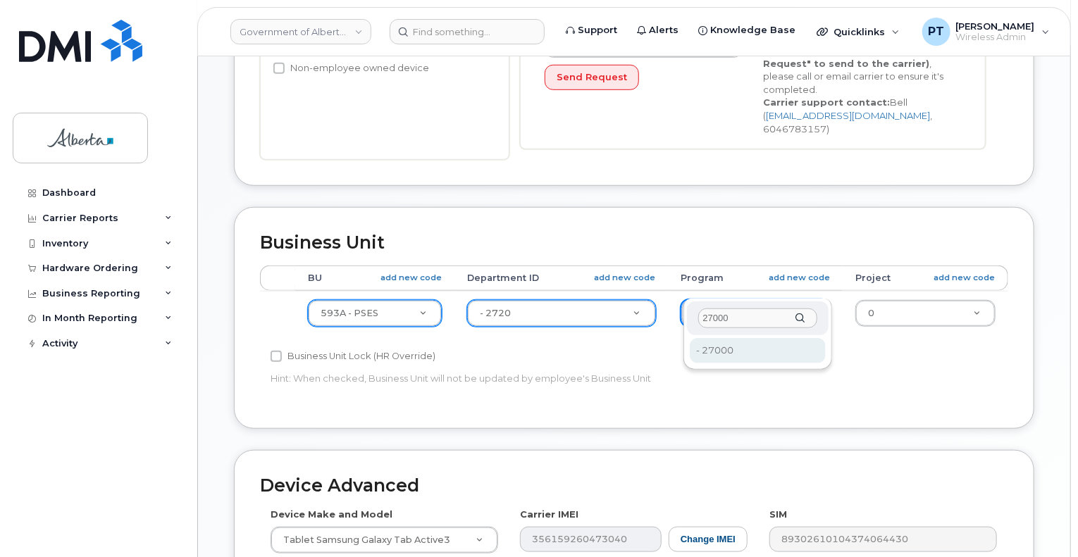
type input "27000"
drag, startPoint x: 716, startPoint y: 347, endPoint x: 706, endPoint y: 372, distance: 26.6
type input "4206368"
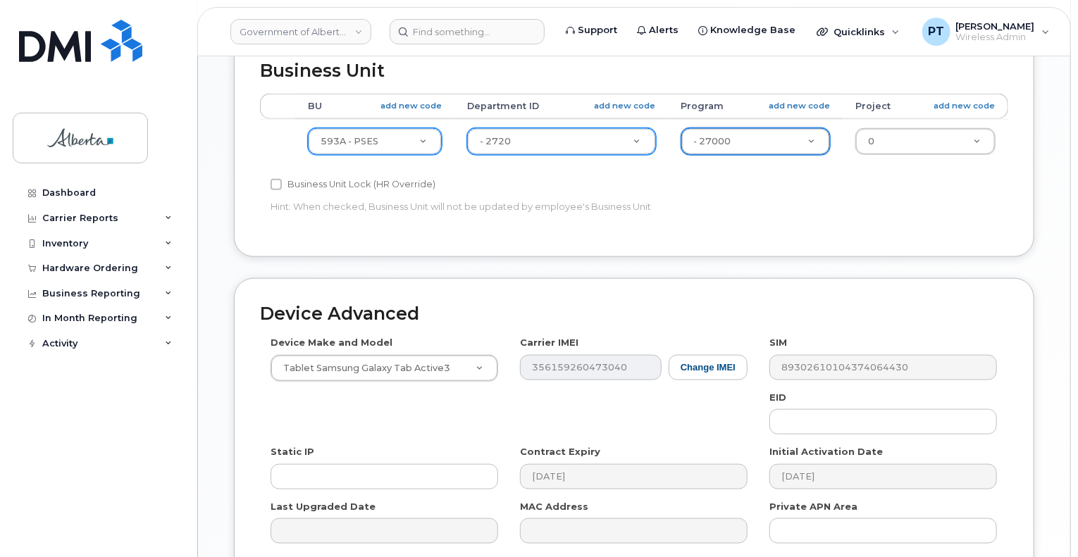
scroll to position [705, 0]
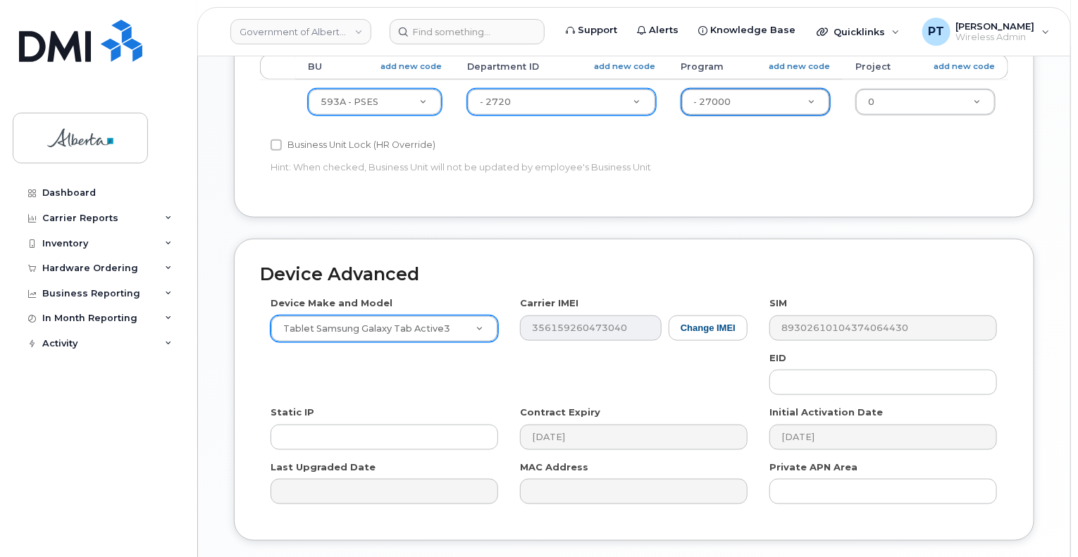
drag, startPoint x: 478, startPoint y: 296, endPoint x: 464, endPoint y: 298, distance: 14.3
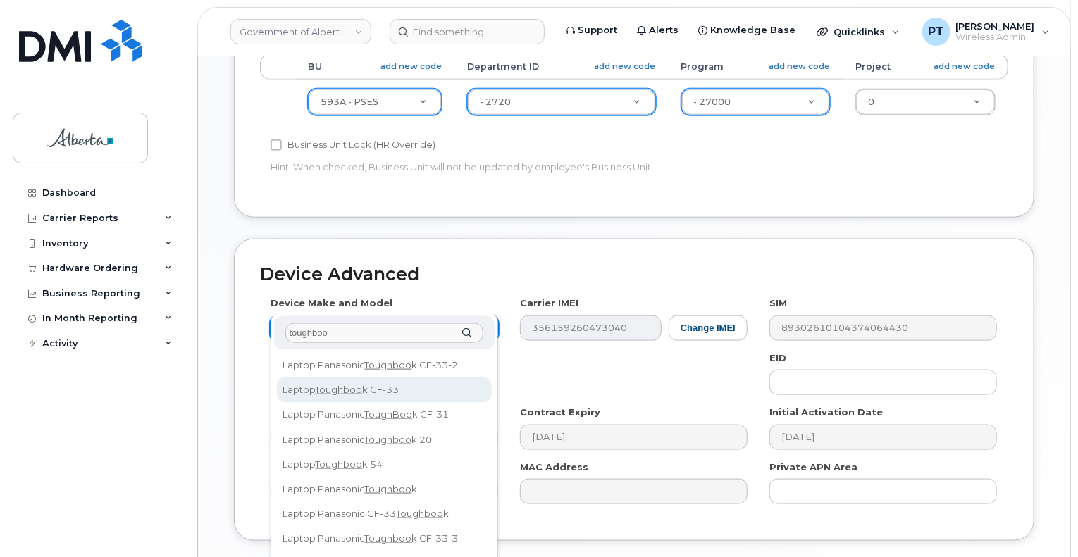
type input "toughboo"
select select "3005"
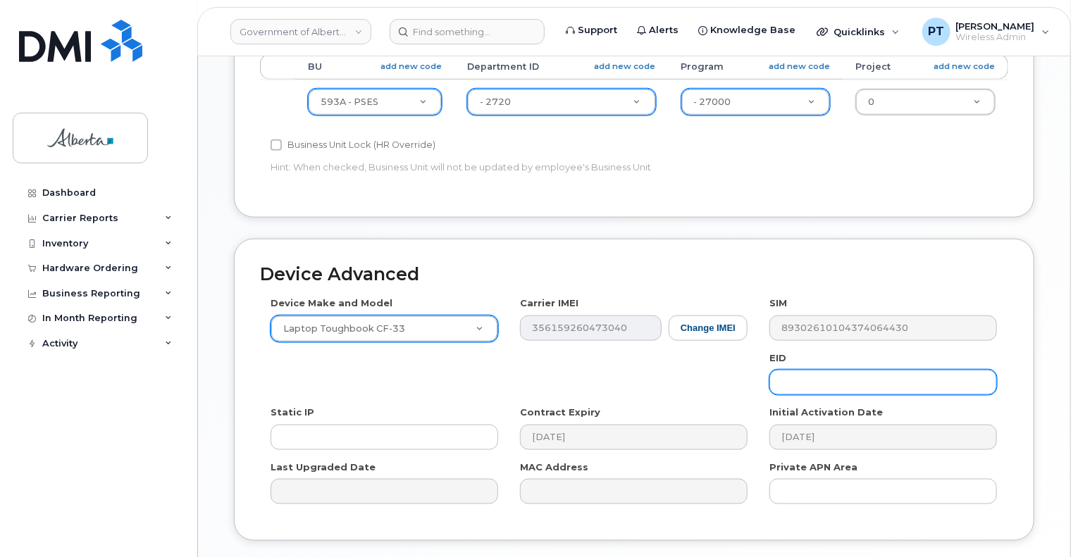
click at [877, 370] on input "text" at bounding box center [884, 382] width 228 height 25
paste input "89049032000001000000222180925462"
type input "89049032000001000000222180925462"
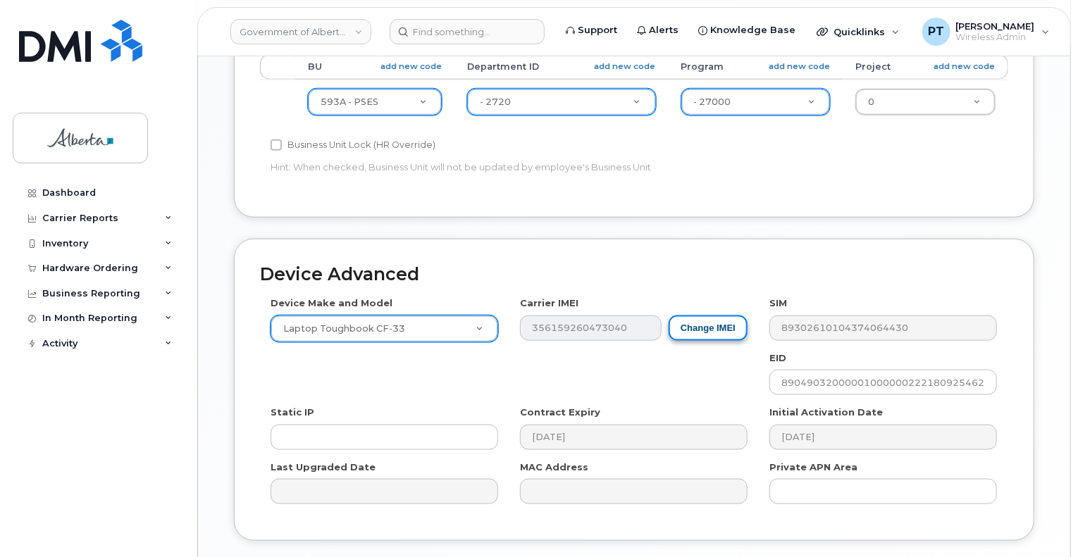
click at [702, 316] on button "Change IMEI" at bounding box center [708, 329] width 79 height 26
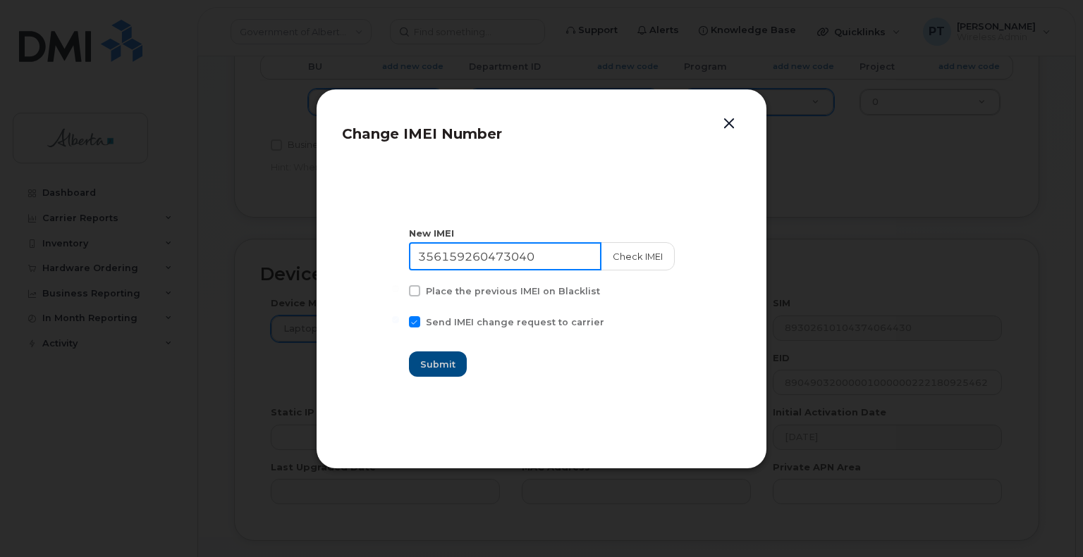
click at [521, 260] on input "356159260473040" at bounding box center [505, 256] width 192 height 28
paste input "4622790476355"
type input "354622790476355"
click at [633, 257] on button "Check IMEI" at bounding box center [637, 256] width 74 height 28
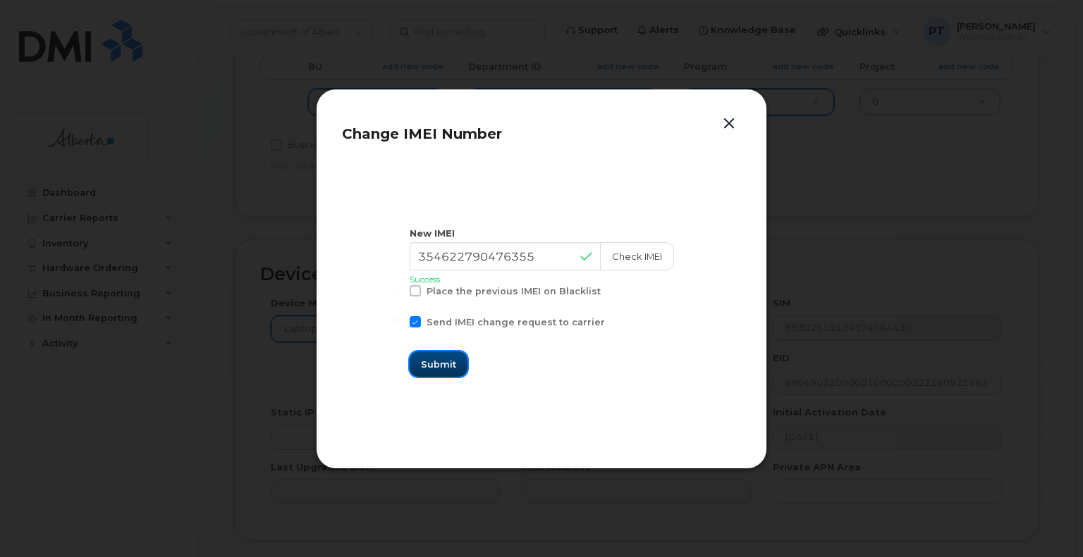
click at [444, 360] on span "Submit" at bounding box center [438, 364] width 35 height 13
type input "354622790476355"
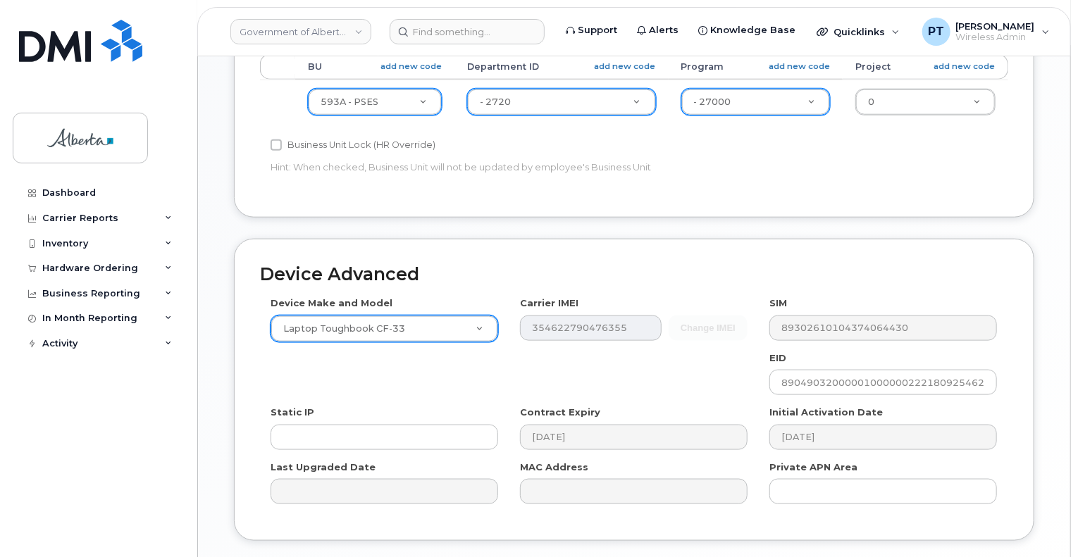
type input "Saving..."
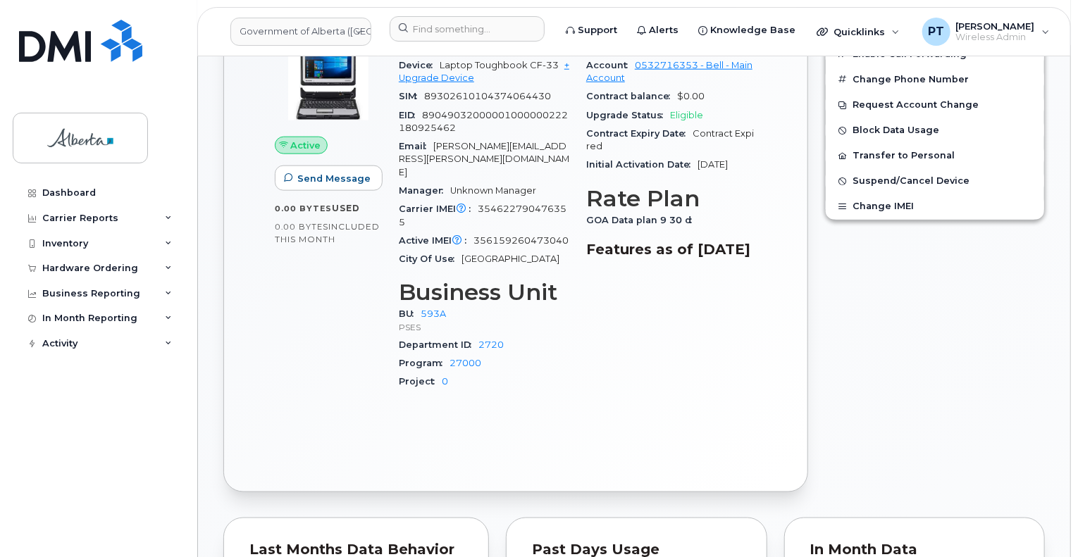
scroll to position [846, 0]
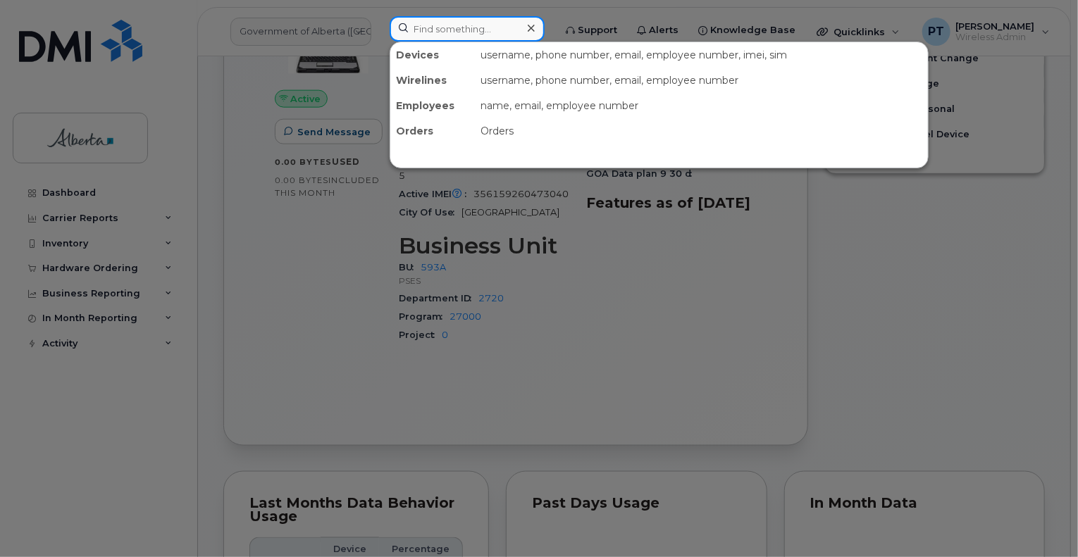
click at [505, 27] on input at bounding box center [467, 28] width 155 height 25
paste input "5873430446"
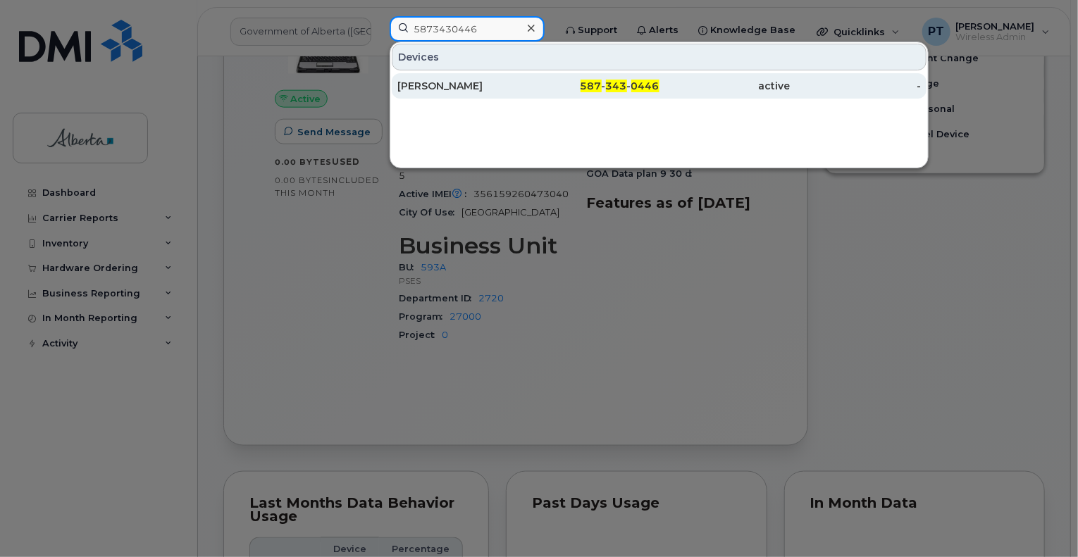
type input "5873430446"
click at [462, 87] on div "[PERSON_NAME]" at bounding box center [462, 86] width 131 height 14
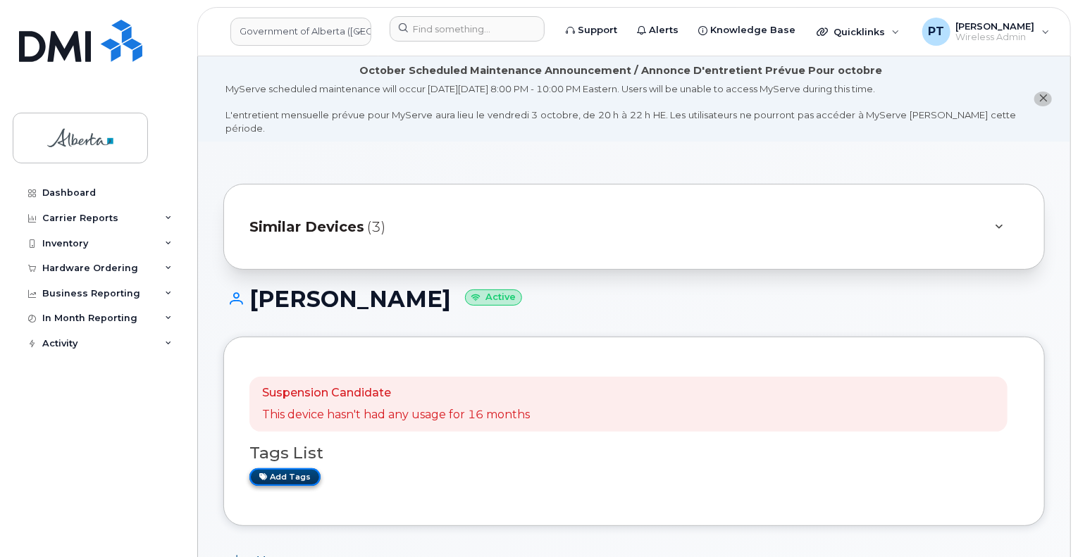
click at [293, 469] on link "Add tags" at bounding box center [284, 478] width 71 height 18
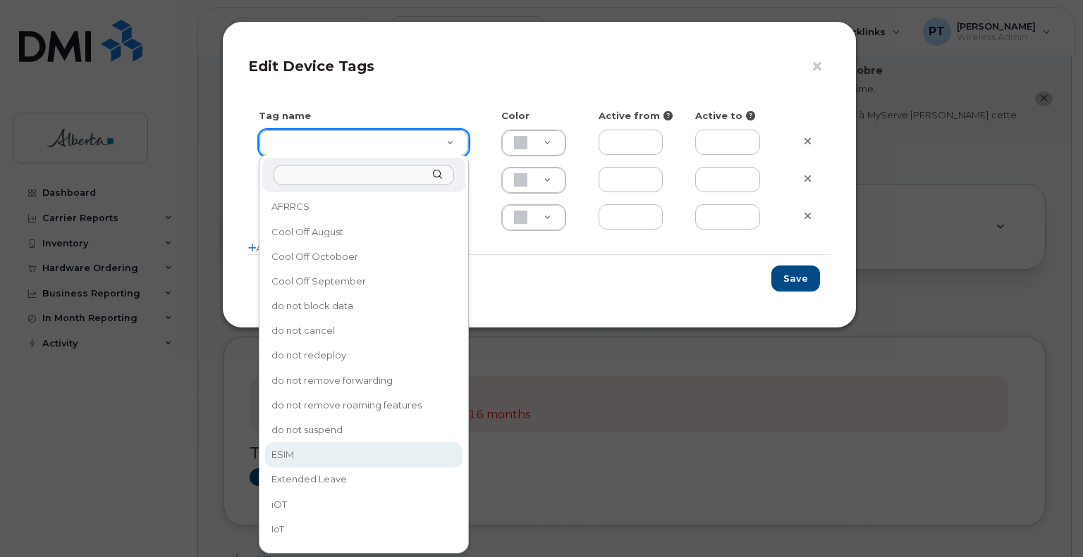
type input "ESIM"
type input "D6CDC1"
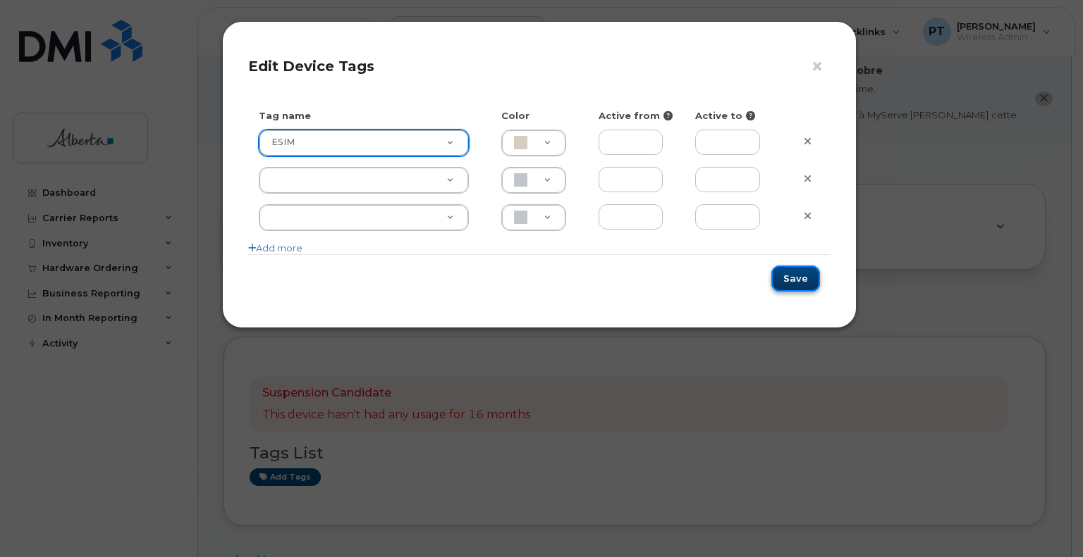
click at [789, 278] on button "Save" at bounding box center [795, 279] width 49 height 26
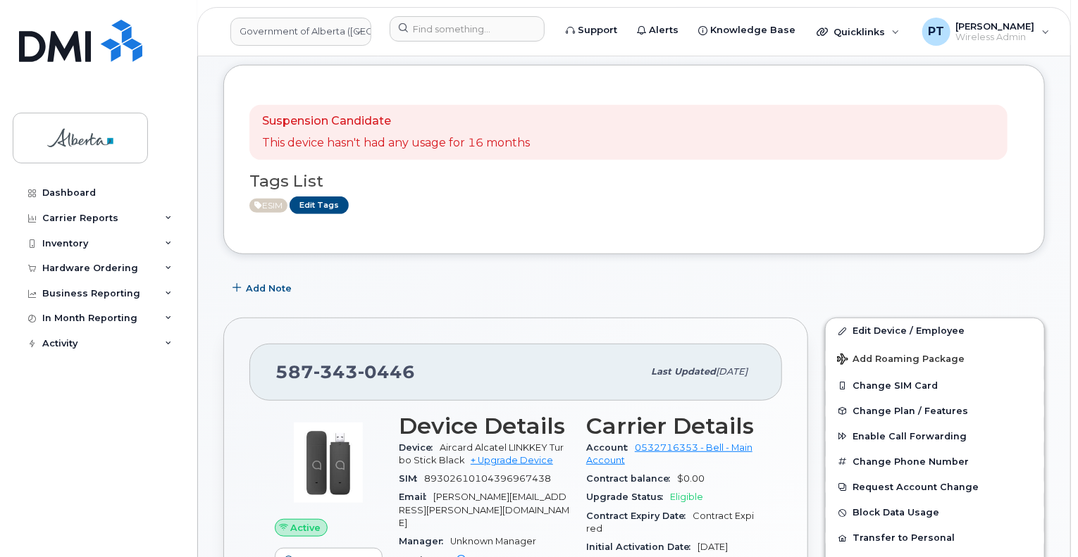
scroll to position [352, 0]
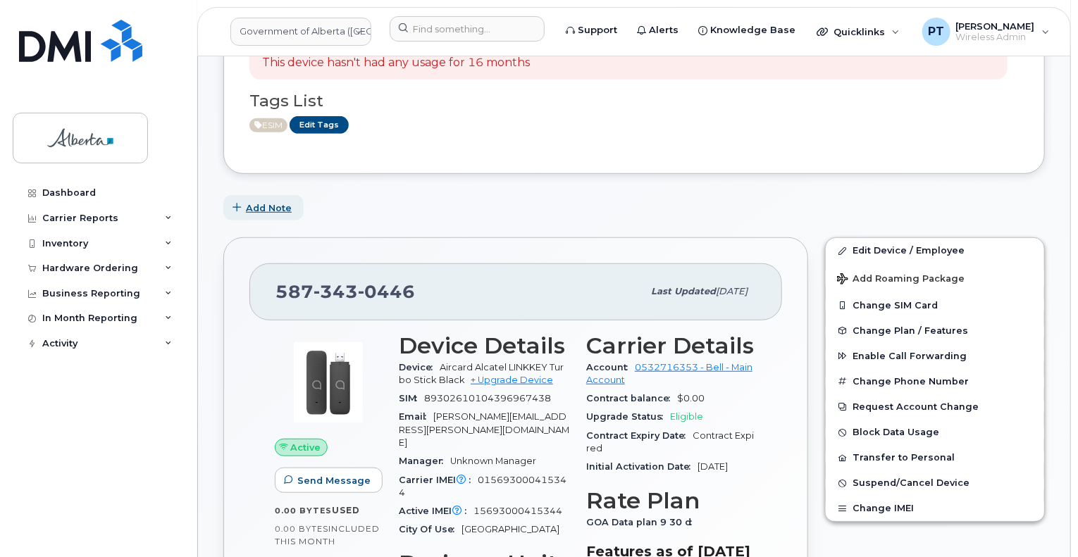
click at [271, 202] on span "Add Note" at bounding box center [269, 208] width 46 height 13
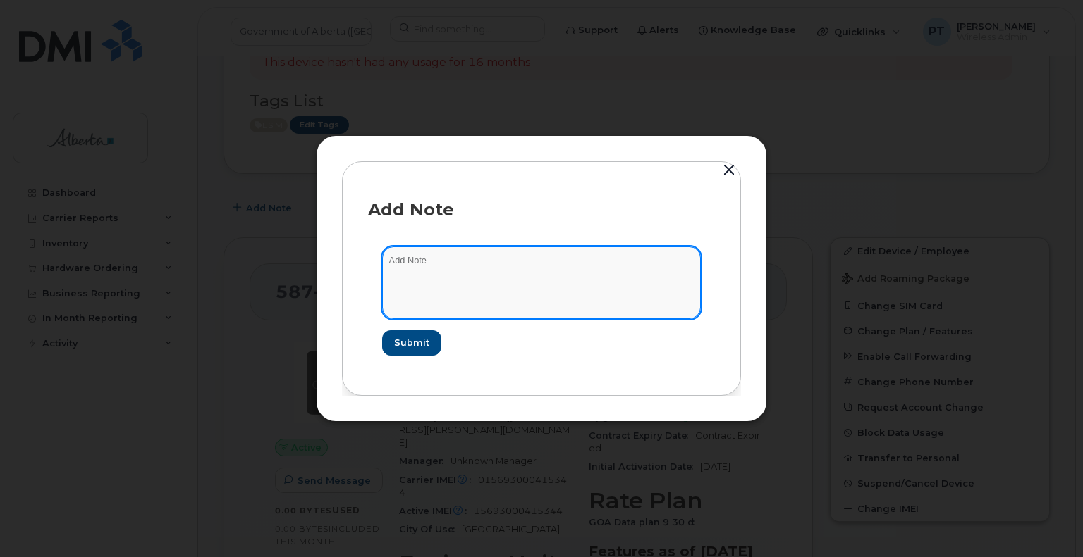
click at [424, 264] on textarea at bounding box center [541, 283] width 319 height 72
paste textarea "SCTASK0856828 Plan New (6) Data Toughbooks - 5873430446 DO NOT DELETE - BEING R…"
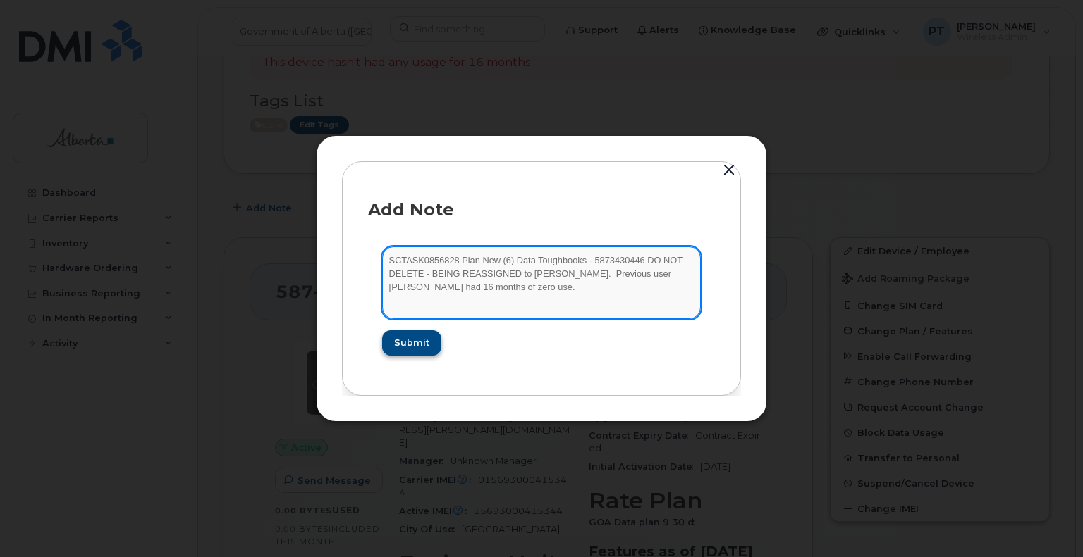
type textarea "SCTASK0856828 Plan New (6) Data Toughbooks - 5873430446 DO NOT DELETE - BEING R…"
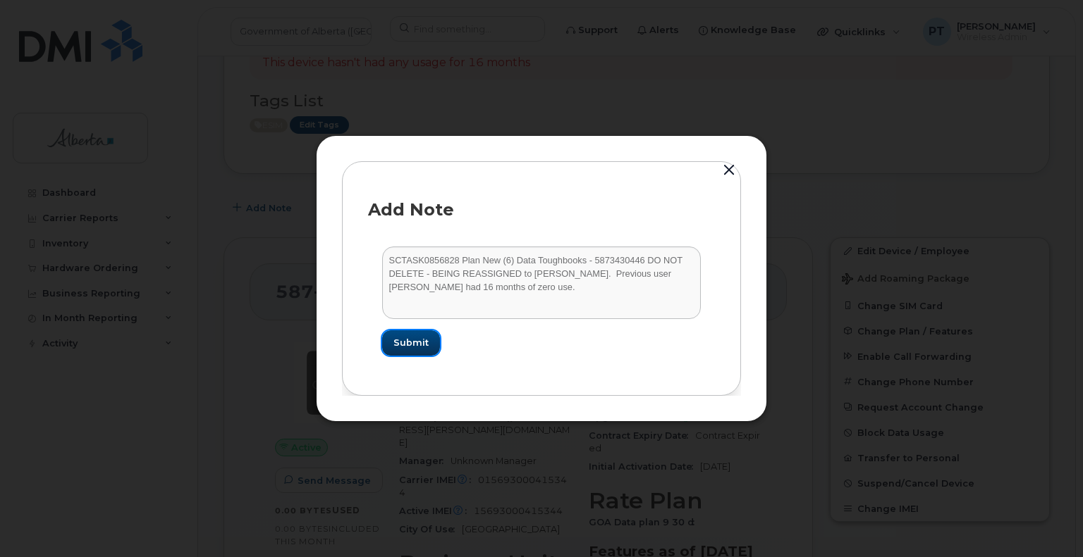
click at [412, 341] on span "Submit" at bounding box center [410, 342] width 35 height 13
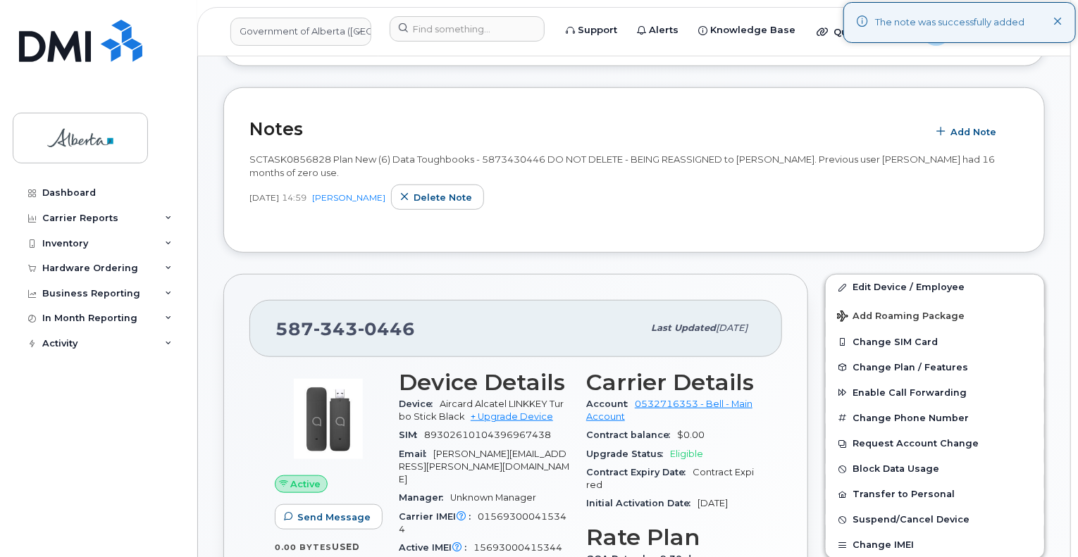
scroll to position [493, 0]
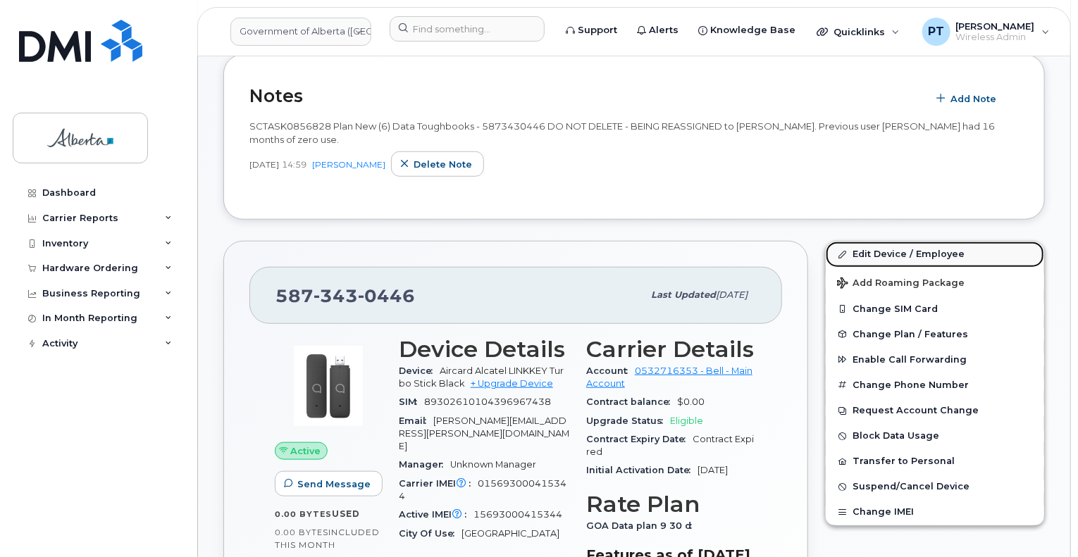
click at [863, 242] on link "Edit Device / Employee" at bounding box center [935, 254] width 218 height 25
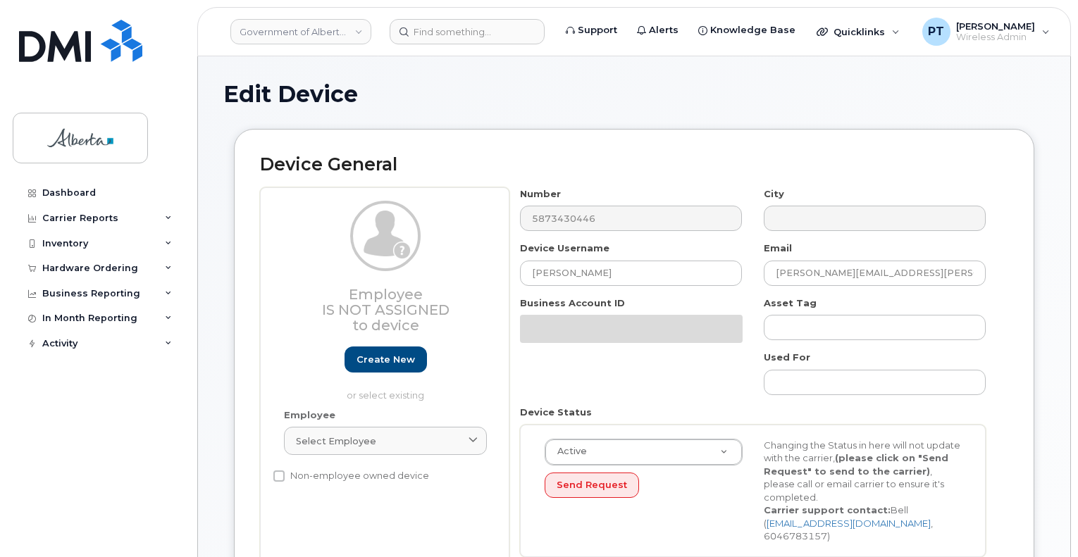
select select "4749737"
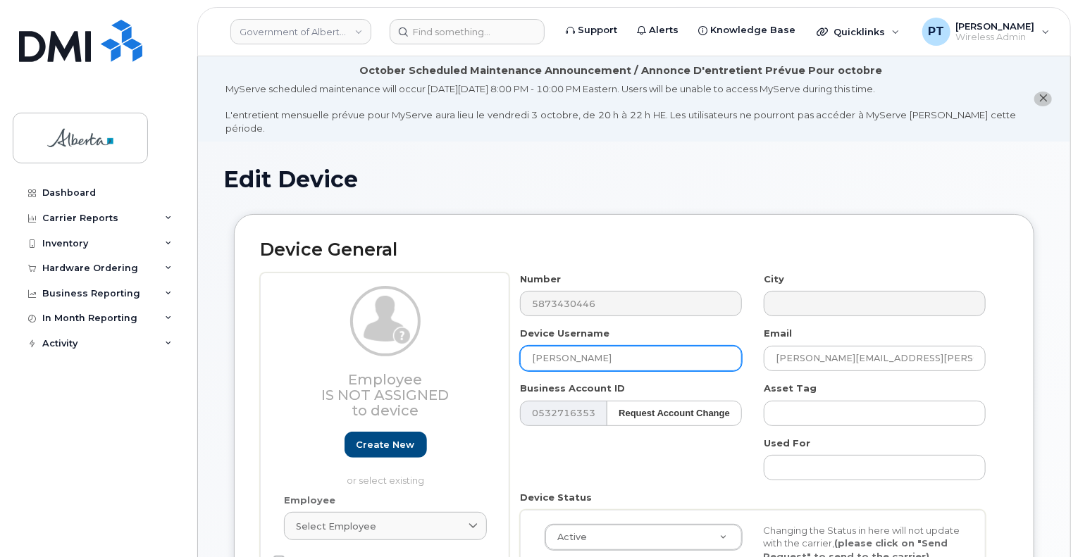
drag, startPoint x: 611, startPoint y: 348, endPoint x: 522, endPoint y: 345, distance: 89.6
click at [522, 347] on input "[PERSON_NAME]" at bounding box center [631, 358] width 222 height 25
paste input "Sukhmandeep Rai"
type input "Sukhmandeep Rai"
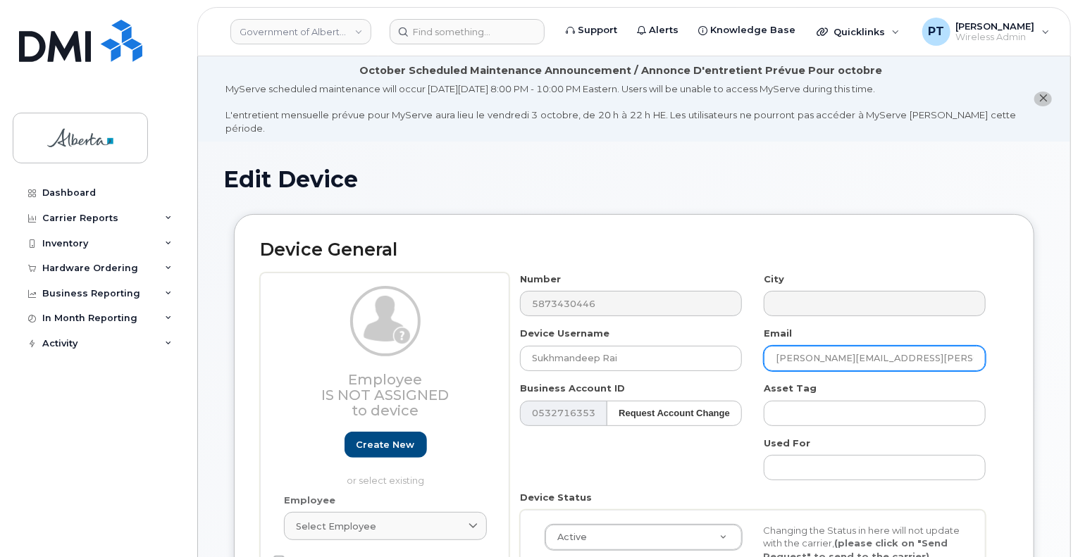
drag, startPoint x: 918, startPoint y: 345, endPoint x: 765, endPoint y: 347, distance: 153.7
click at [765, 347] on input "trevor.r.hansen@gov.ab.ca" at bounding box center [875, 358] width 222 height 25
paste input "Sukhmandeep.Rai"
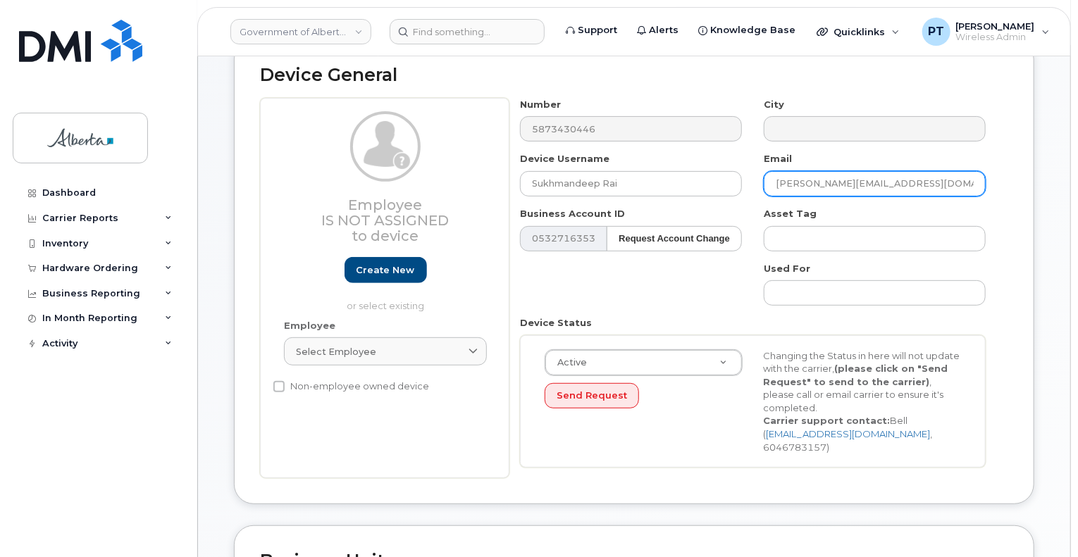
scroll to position [211, 0]
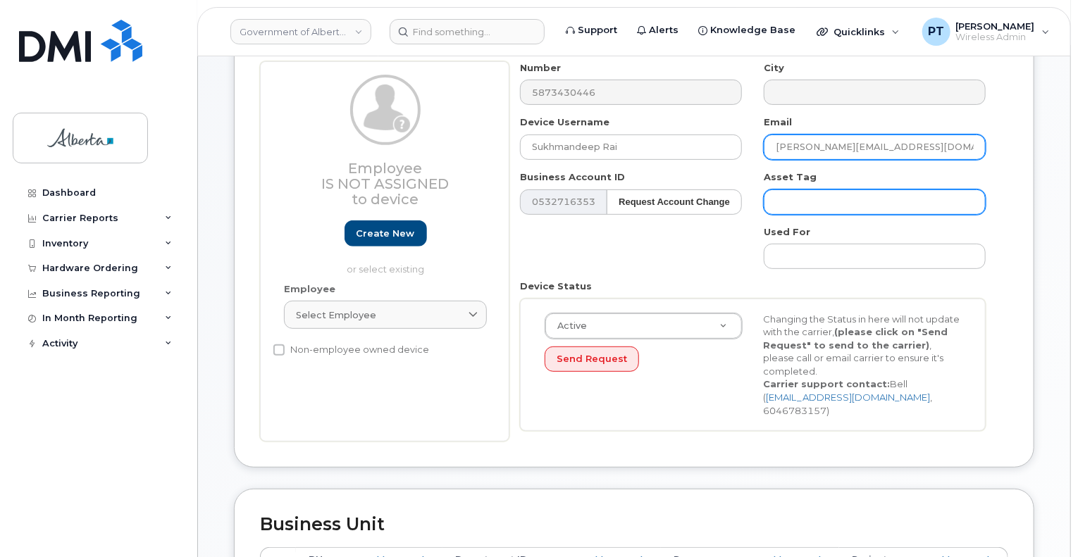
type input "Sukhmandeep.Rai@gov.ab.ca"
click at [829, 190] on input "text" at bounding box center [875, 202] width 222 height 25
click at [839, 190] on input "text" at bounding box center [875, 202] width 222 height 25
paste input "L-170879"
drag, startPoint x: 933, startPoint y: 183, endPoint x: 917, endPoint y: 187, distance: 16.6
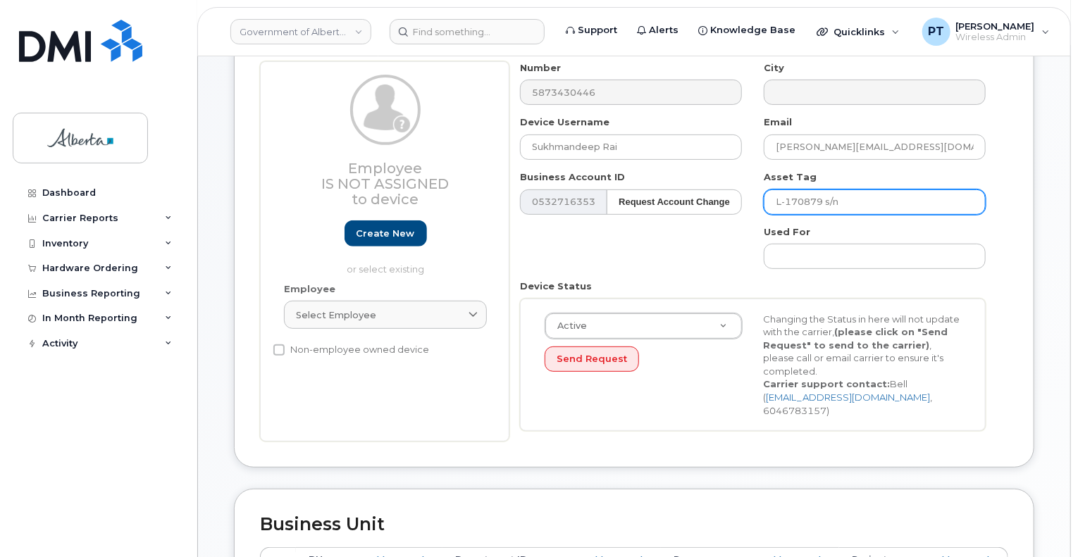
click at [932, 190] on input "L-170879 s/n" at bounding box center [875, 202] width 222 height 25
paste input "5GTTC90068"
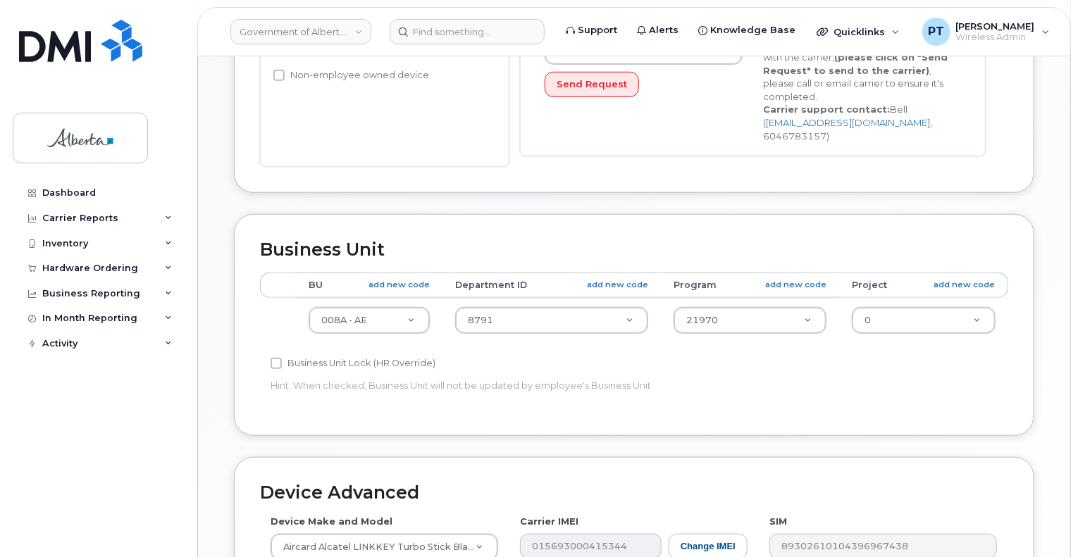
scroll to position [493, 0]
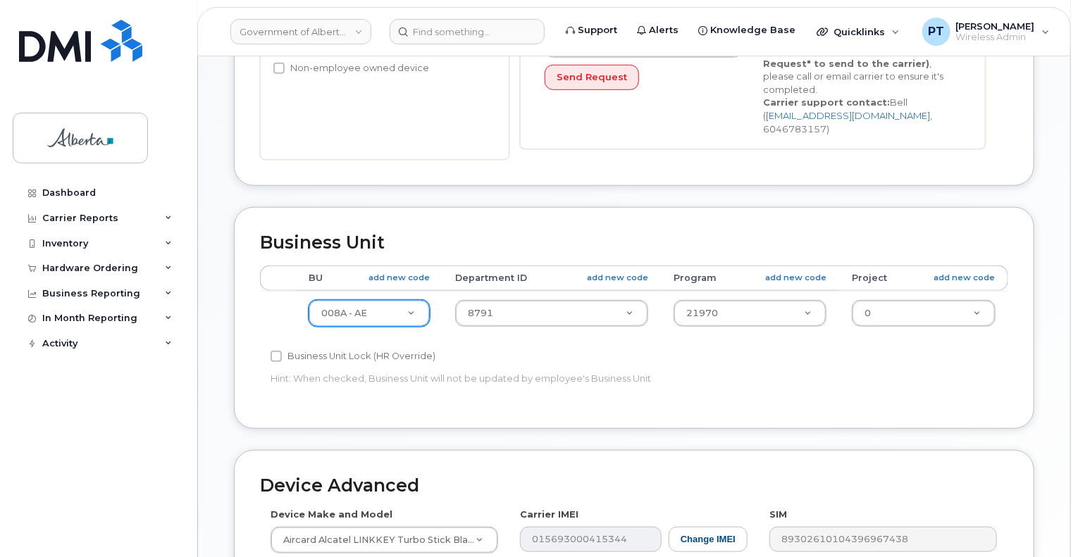
type input "L-170879 s/n 5GTTC90068"
type input "593"
select select "4797682"
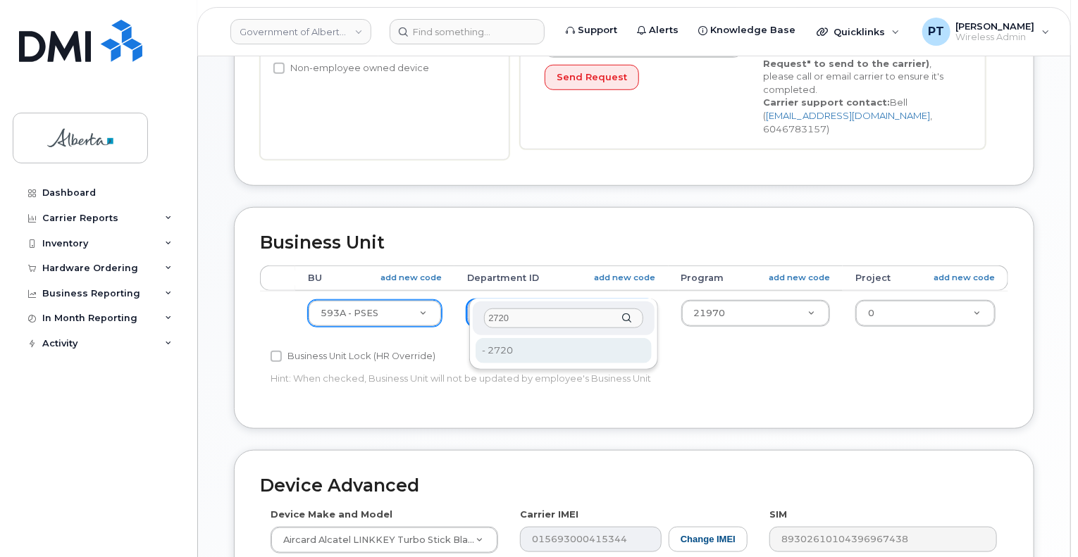
type input "2720"
type input "4752674"
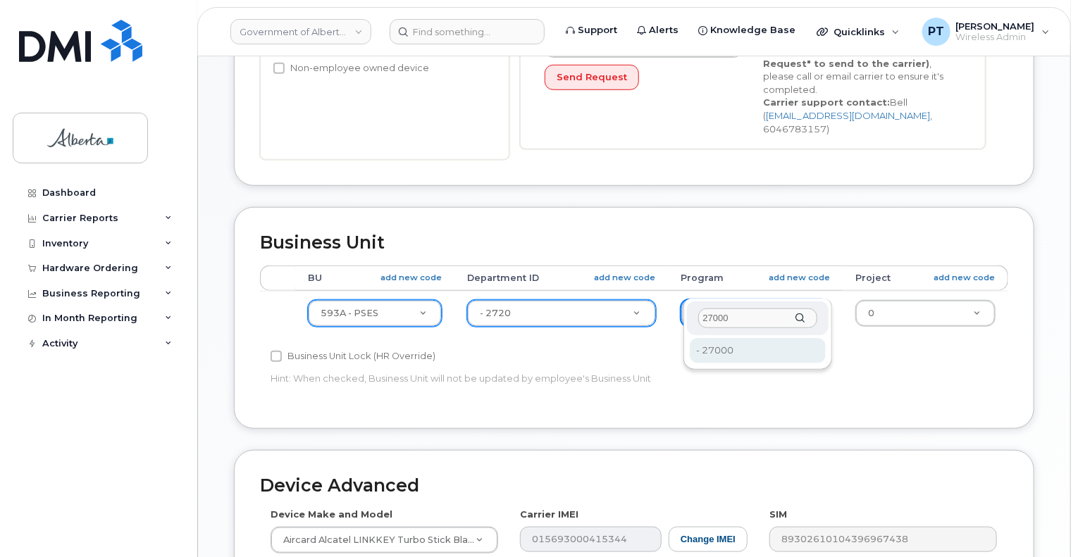
type input "27000"
type input "4206368"
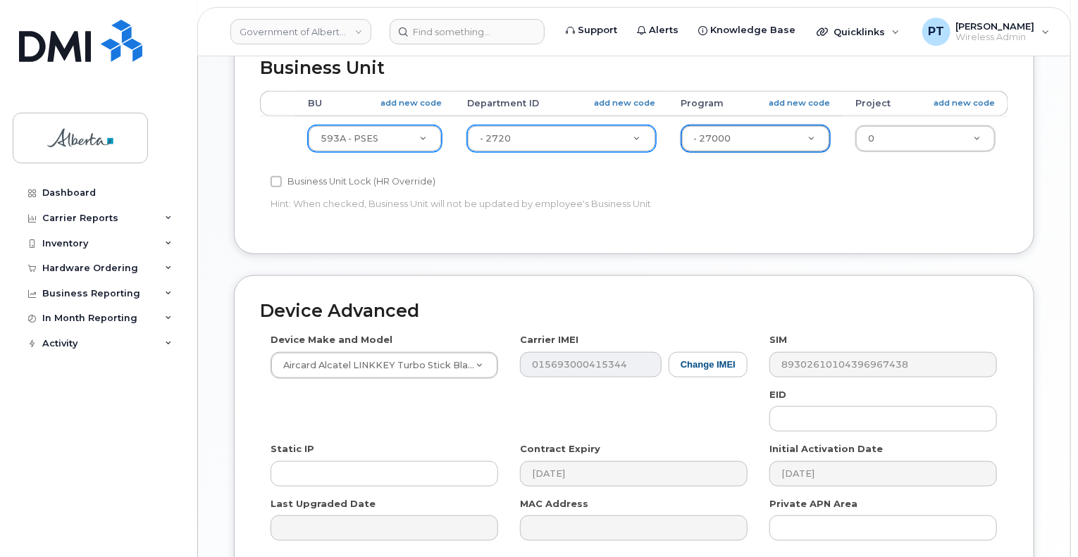
scroll to position [705, 0]
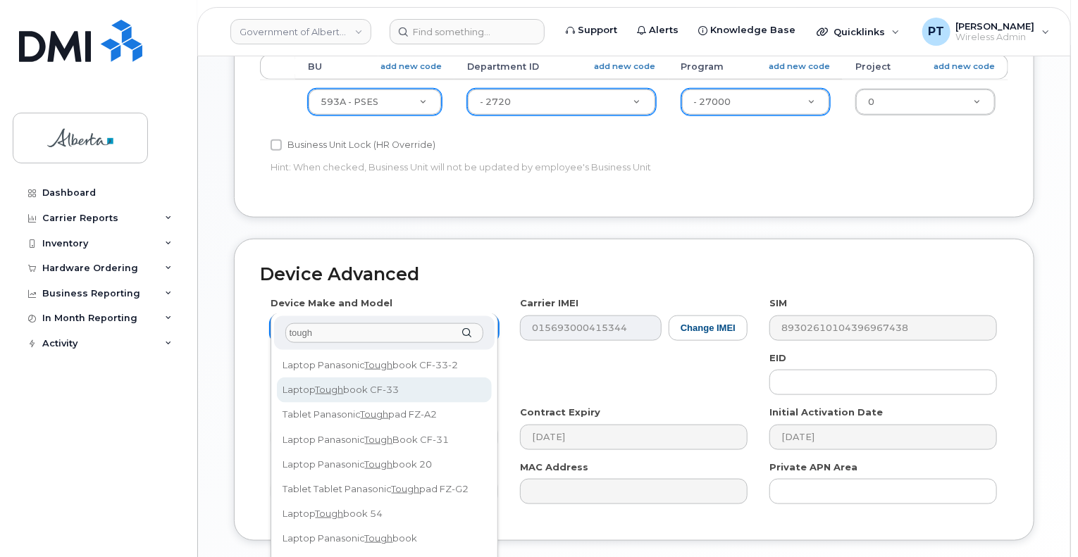
type input "tough"
select select "3005"
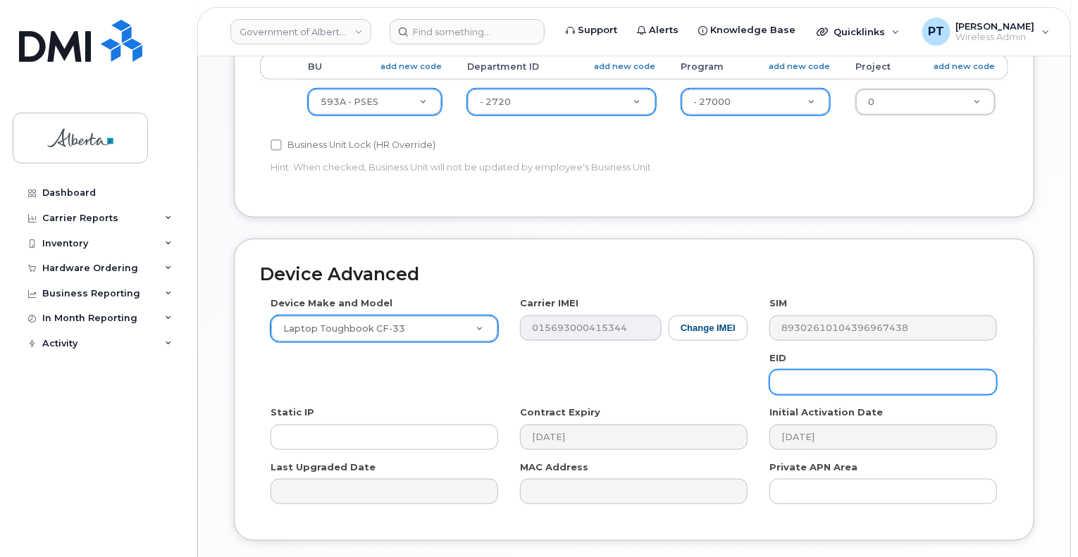
click at [834, 370] on input "text" at bounding box center [884, 382] width 228 height 25
paste input "89049032000001000000222180801884"
type input "89049032000001000000222180801884"
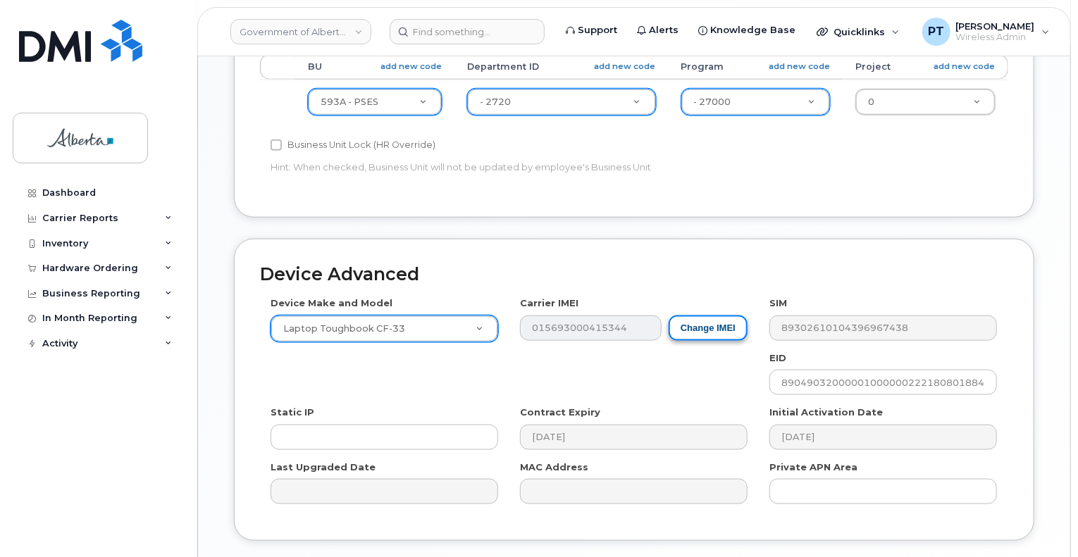
click at [719, 316] on button "Change IMEI" at bounding box center [708, 329] width 79 height 26
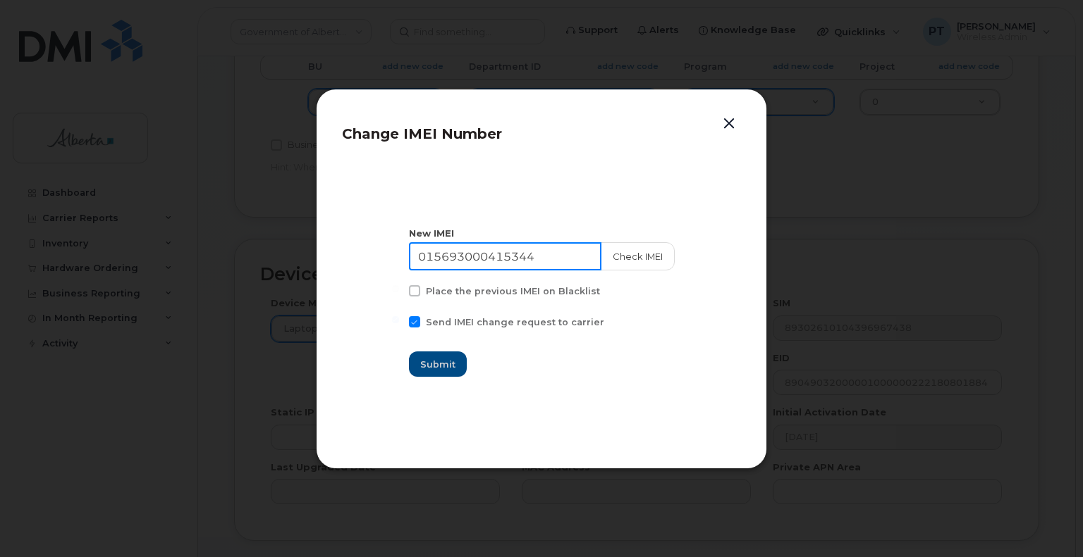
click at [515, 252] on input "015693000415344" at bounding box center [505, 256] width 192 height 28
click at [514, 252] on input "015693000415344" at bounding box center [505, 256] width 192 height 28
paste input "354622790372778"
type input "354622790372778"
click at [650, 256] on button "Check IMEI" at bounding box center [637, 256] width 74 height 28
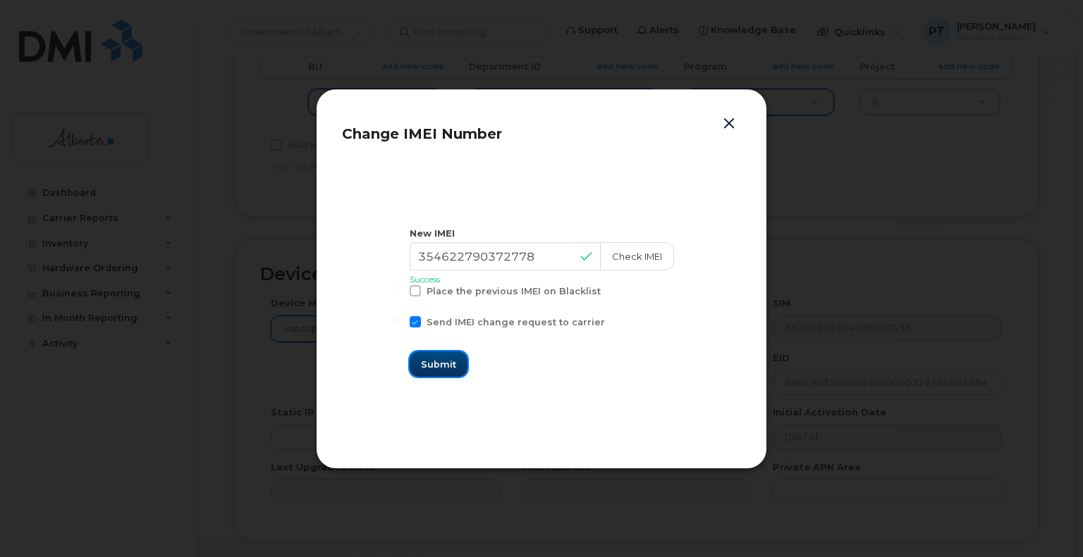
click at [443, 366] on span "Submit" at bounding box center [438, 364] width 35 height 13
type input "354622790372778"
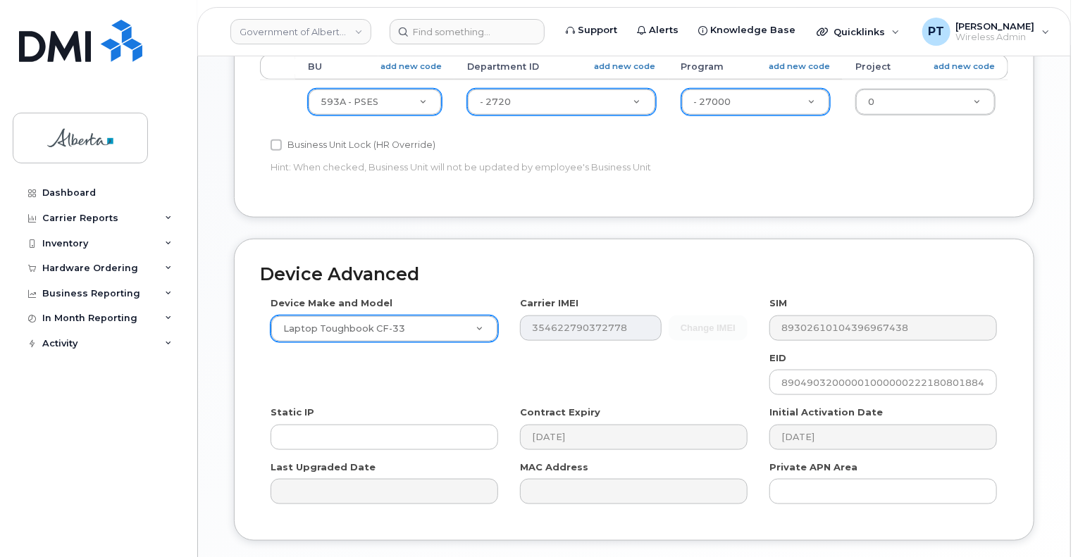
drag, startPoint x: 972, startPoint y: 551, endPoint x: 842, endPoint y: 557, distance: 129.8
type input "Saving..."
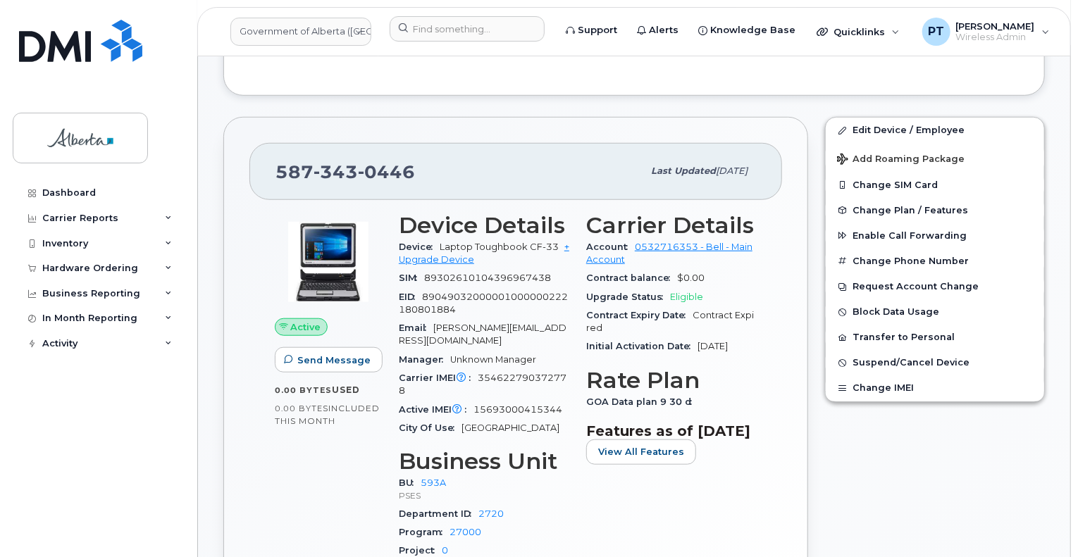
scroll to position [493, 0]
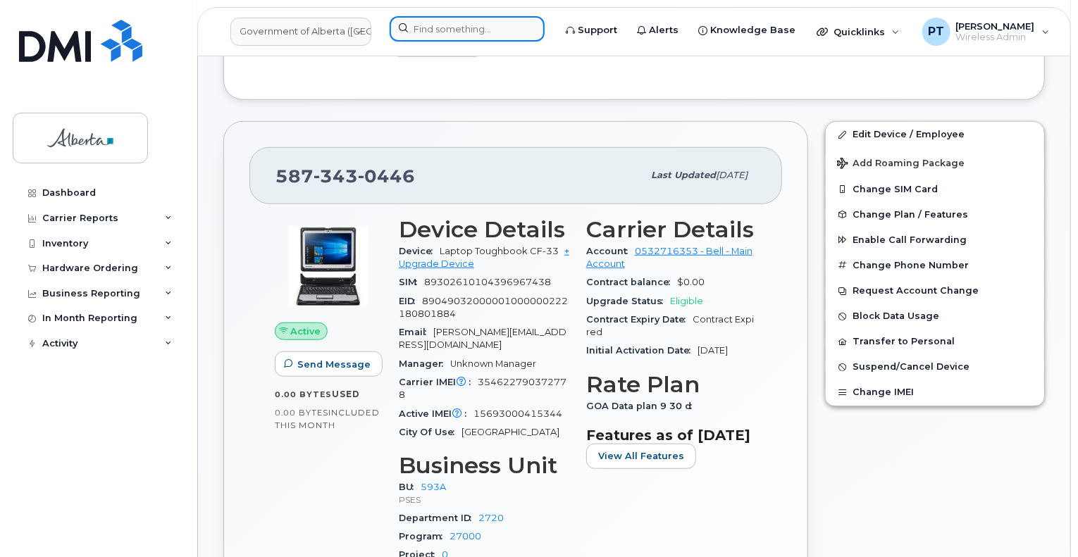
click at [486, 31] on input at bounding box center [467, 28] width 155 height 25
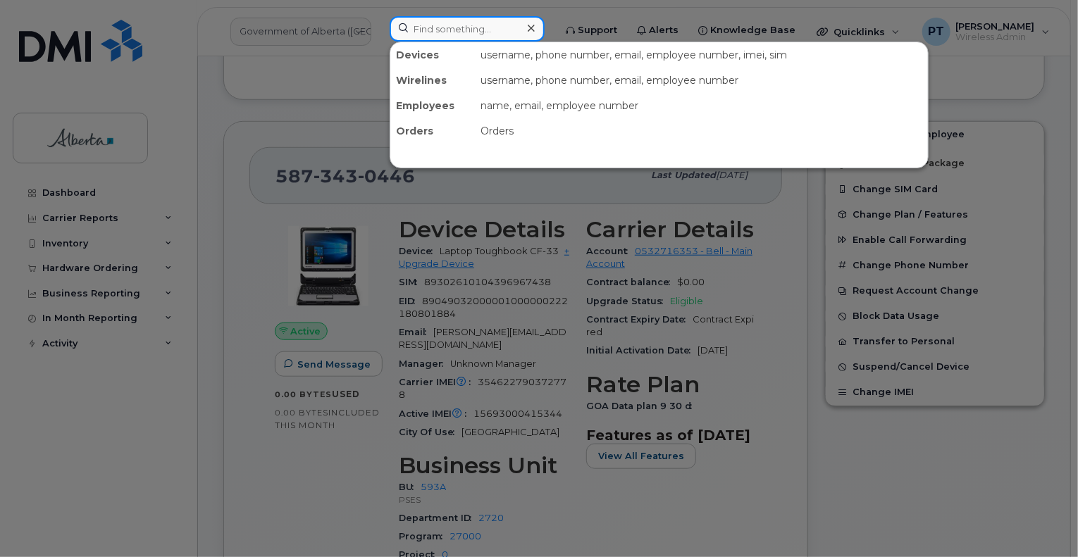
paste input "7802851738"
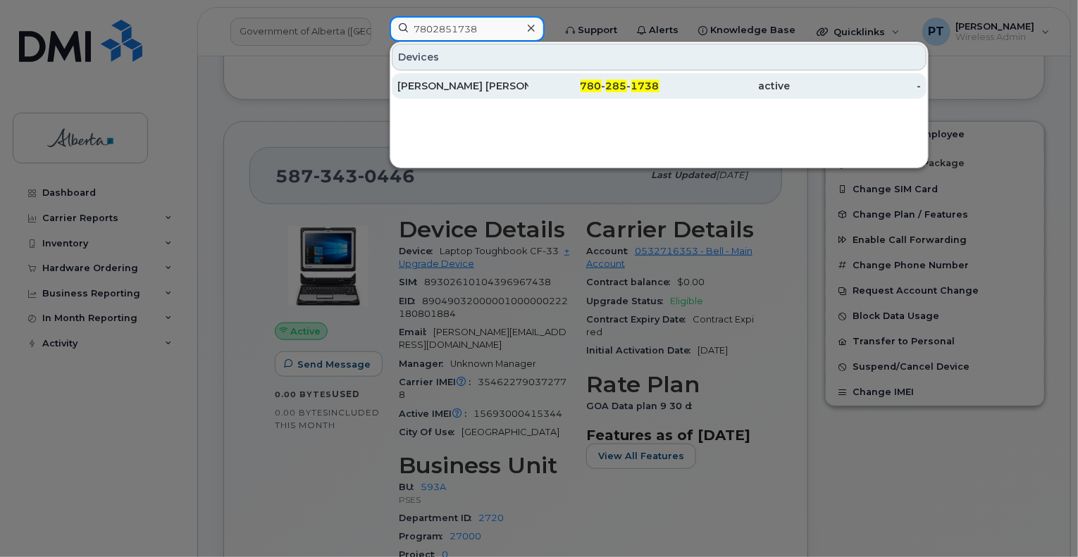
type input "7802851738"
click at [407, 84] on div "[PERSON_NAME] [PERSON_NAME]" at bounding box center [462, 86] width 131 height 14
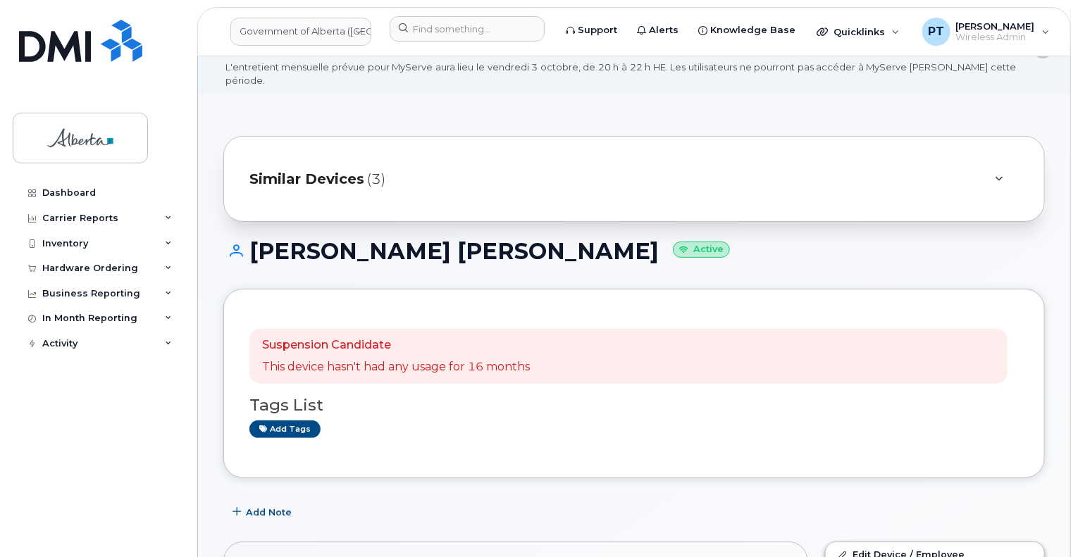
scroll to position [70, 0]
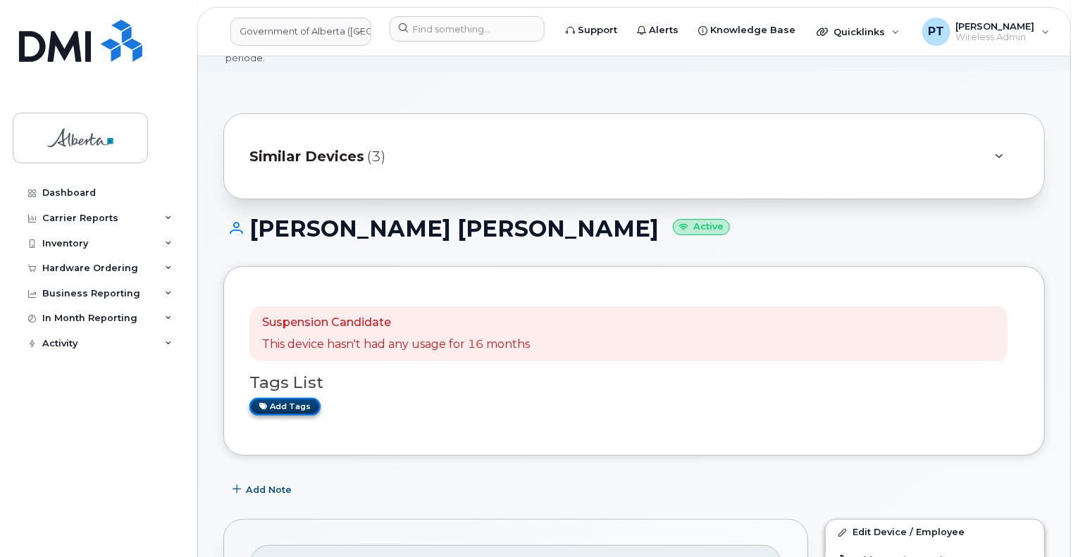
click at [289, 398] on link "Add tags" at bounding box center [284, 407] width 71 height 18
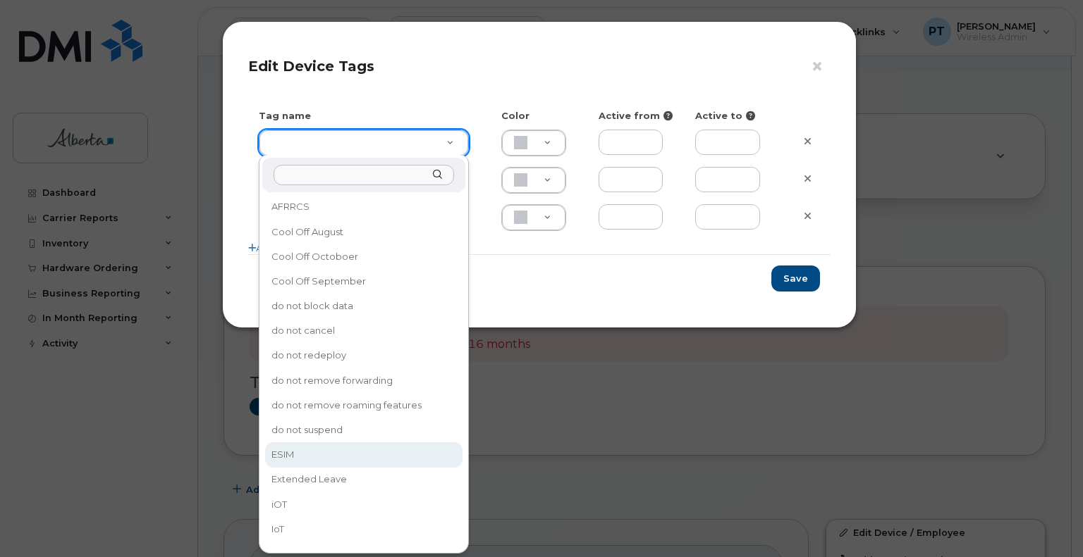
drag, startPoint x: 366, startPoint y: 137, endPoint x: 272, endPoint y: 447, distance: 323.5
type input "ESIM"
type input "D6CDC1"
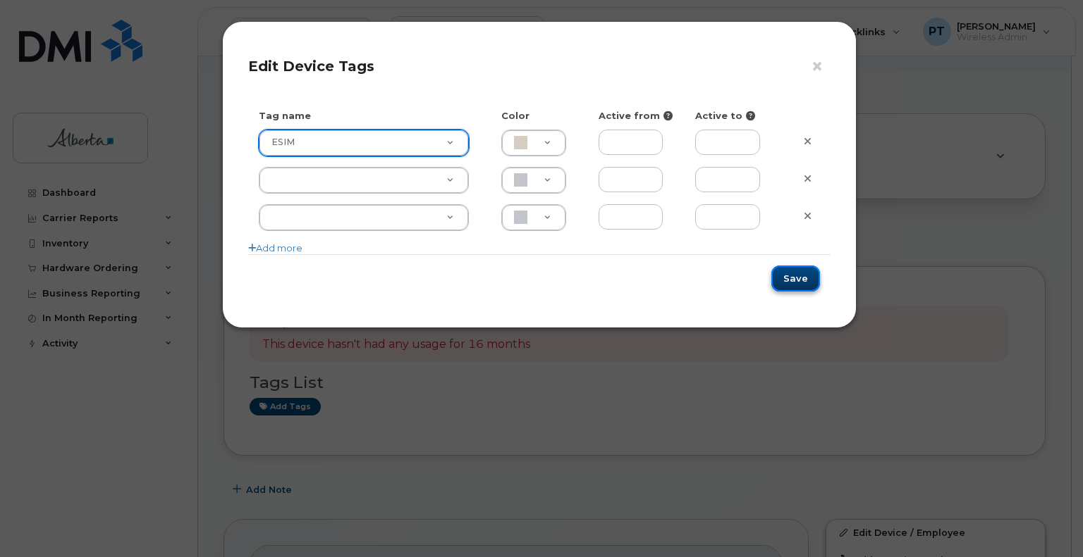
click at [779, 274] on button "Save" at bounding box center [795, 279] width 49 height 26
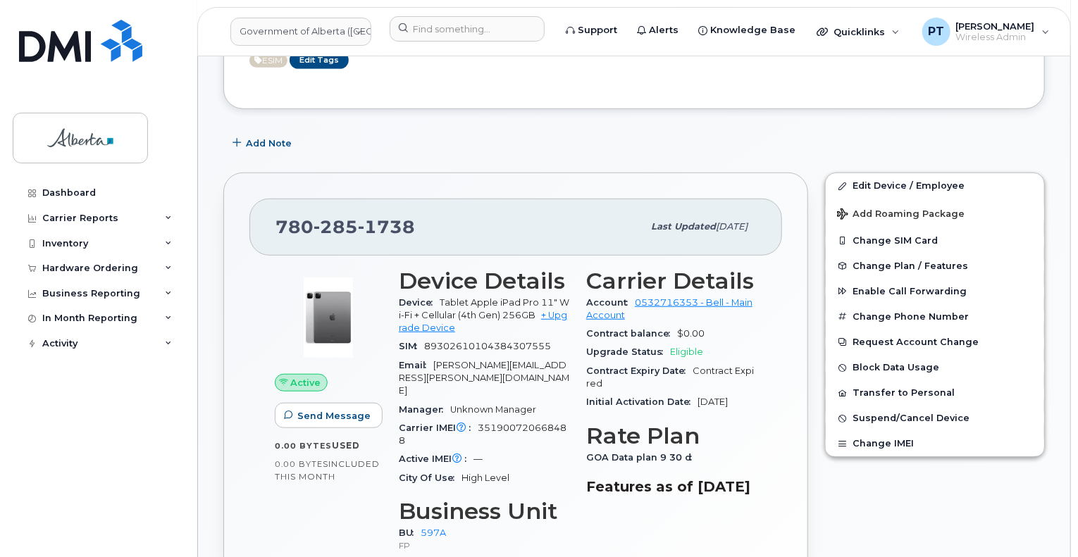
scroll to position [423, 0]
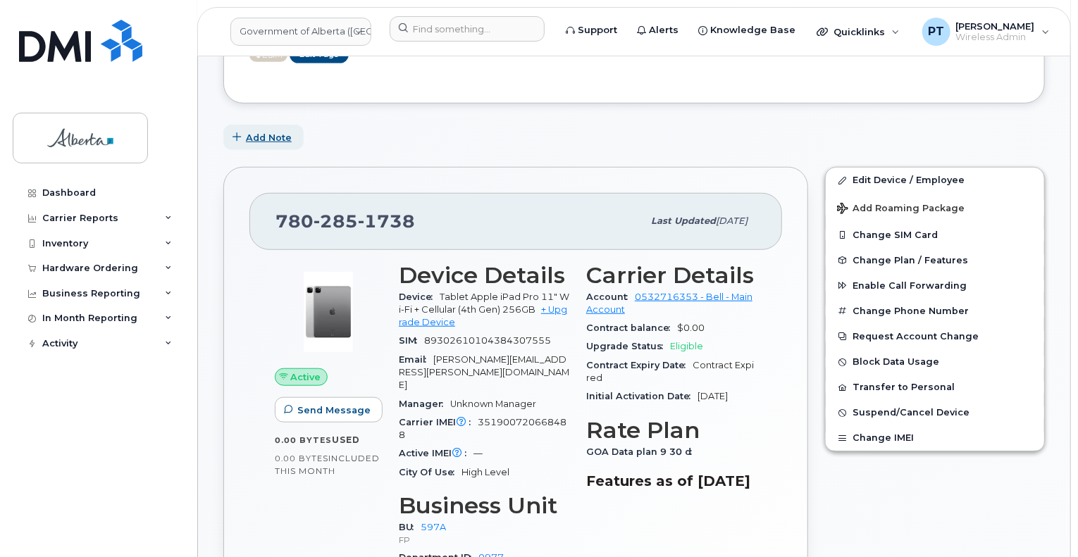
click at [277, 131] on span "Add Note" at bounding box center [269, 137] width 46 height 13
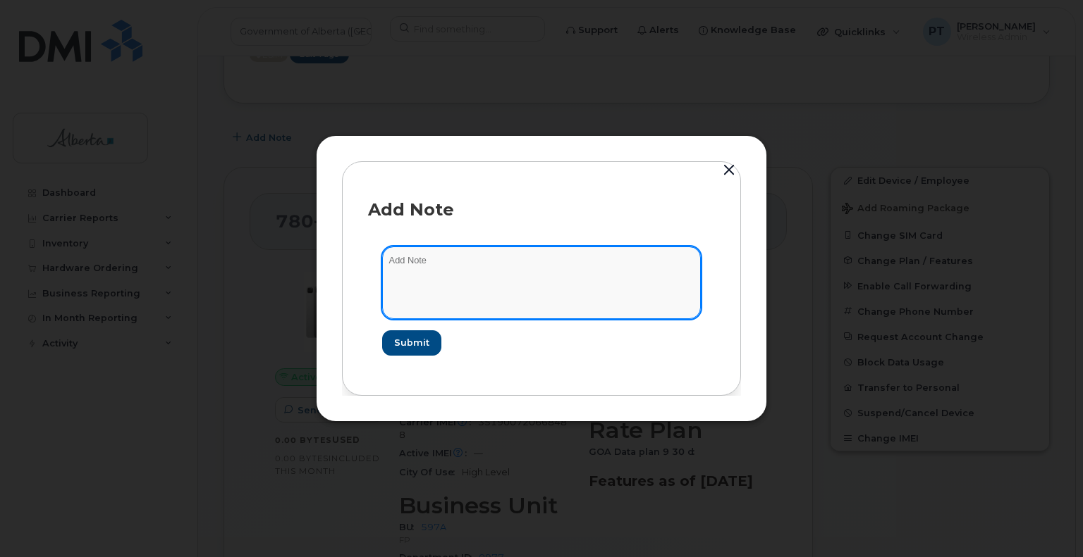
click at [397, 256] on textarea at bounding box center [541, 283] width 319 height 72
paste textarea "SCTASK0856828 Plan New (6) Data Toughbooks - 7802851738 DO NOT DELETE - BEING R…"
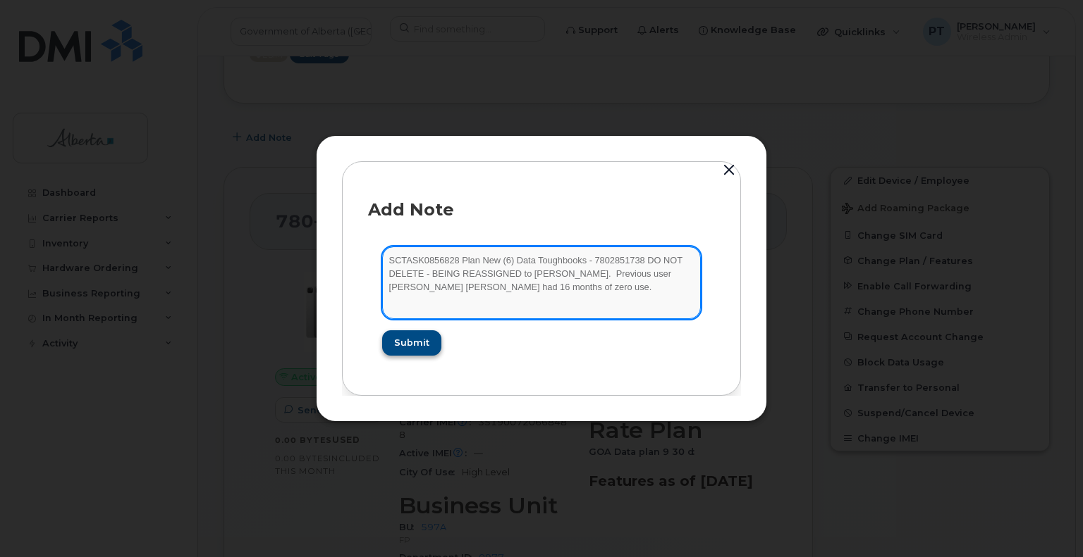
type textarea "SCTASK0856828 Plan New (6) Data Toughbooks - 7802851738 DO NOT DELETE - BEING R…"
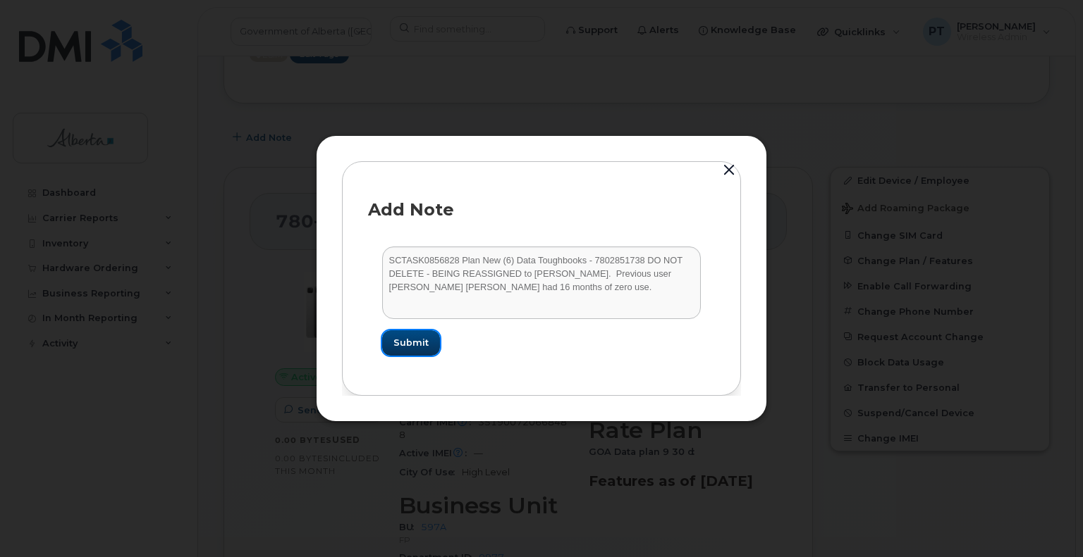
click at [407, 345] on span "Submit" at bounding box center [410, 342] width 35 height 13
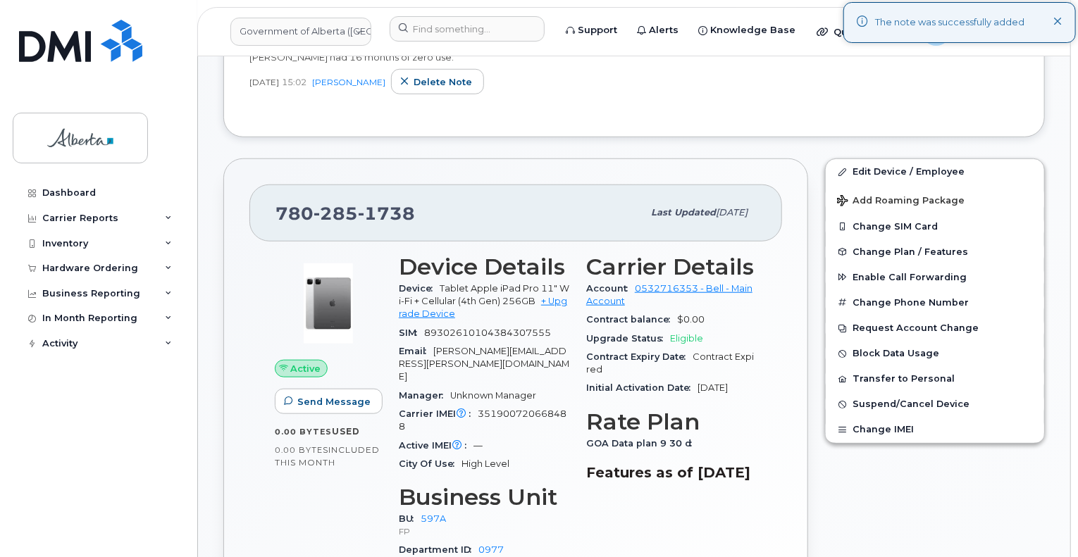
scroll to position [634, 0]
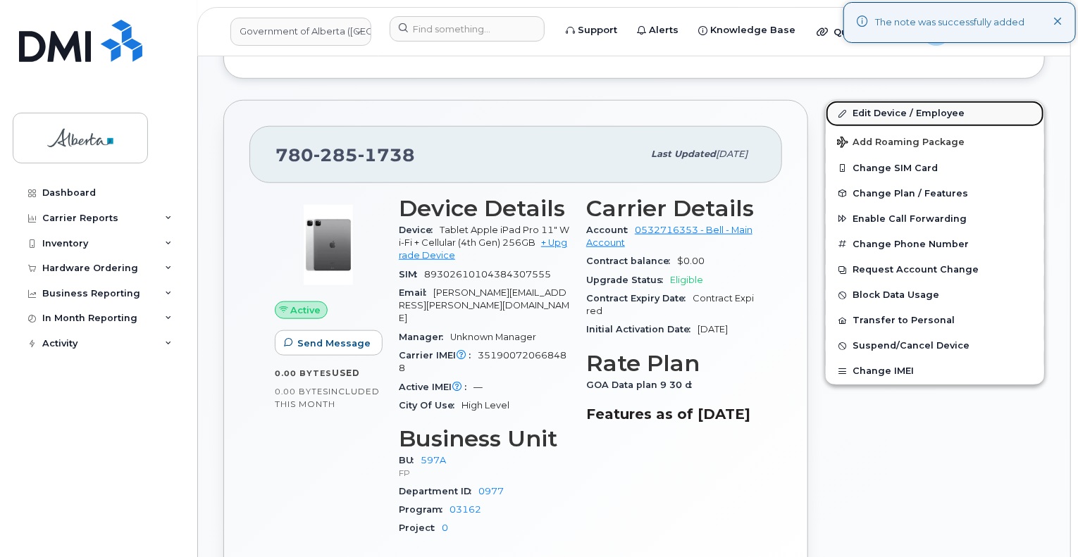
drag, startPoint x: 882, startPoint y: 97, endPoint x: 850, endPoint y: 105, distance: 33.5
click at [882, 101] on link "Edit Device / Employee" at bounding box center [935, 113] width 218 height 25
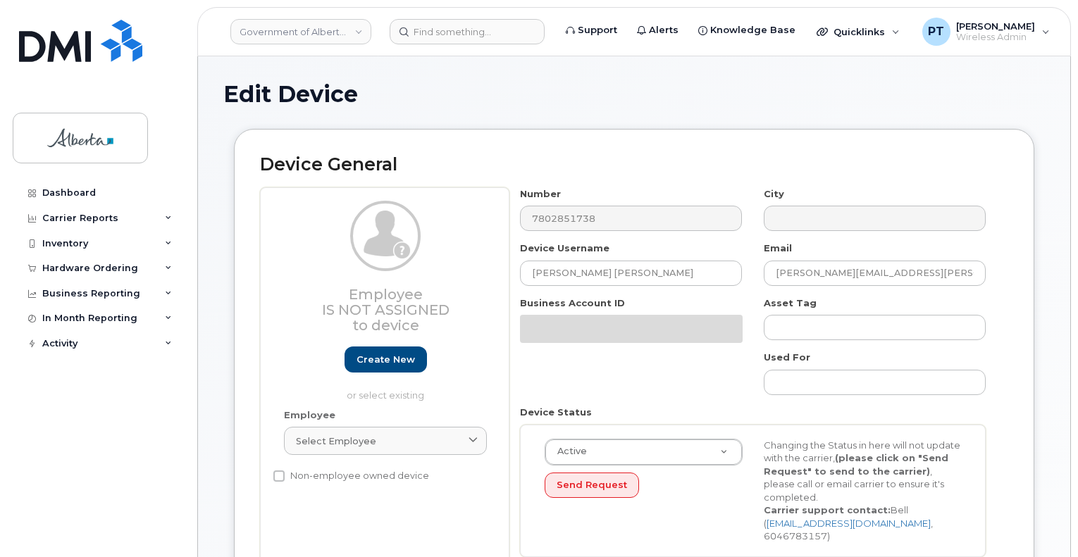
select select "4797726"
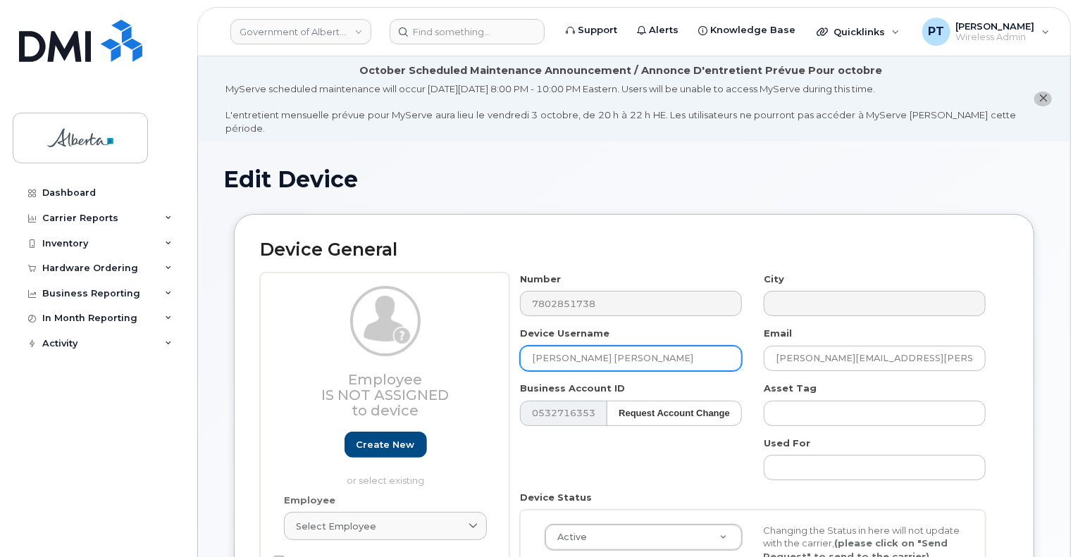
drag, startPoint x: 613, startPoint y: 341, endPoint x: 524, endPoint y: 350, distance: 90.0
click at [524, 350] on input "Bentley Fawcett" at bounding box center [631, 358] width 222 height 25
paste input "Quoc Truong"
type input "Quoc Truong"
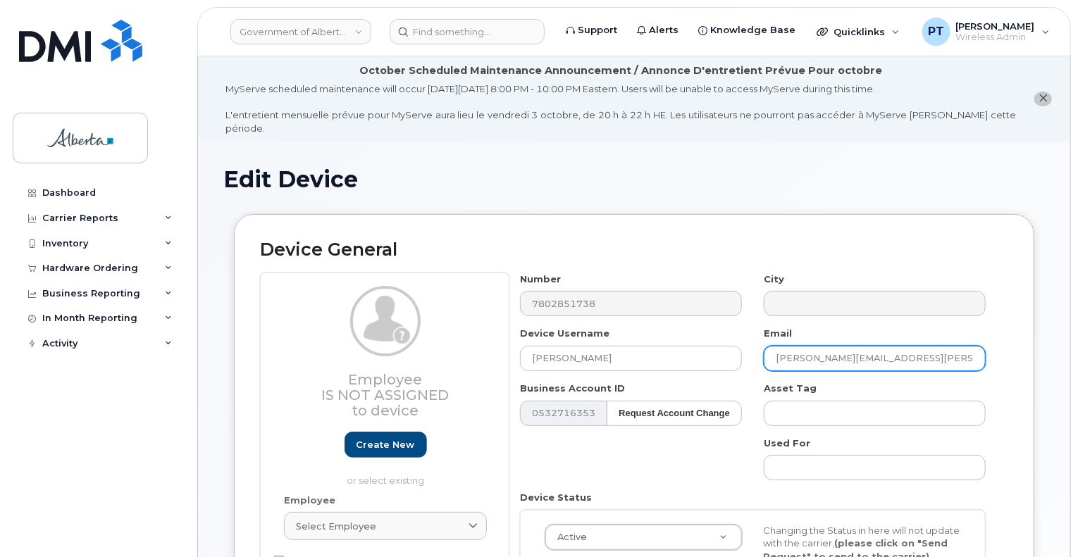
drag, startPoint x: 925, startPoint y: 344, endPoint x: 753, endPoint y: 340, distance: 172.0
click at [764, 346] on input "Bentley.Fawcett@gov.ab.ca" at bounding box center [875, 358] width 222 height 25
paste input "Quoc.Truong"
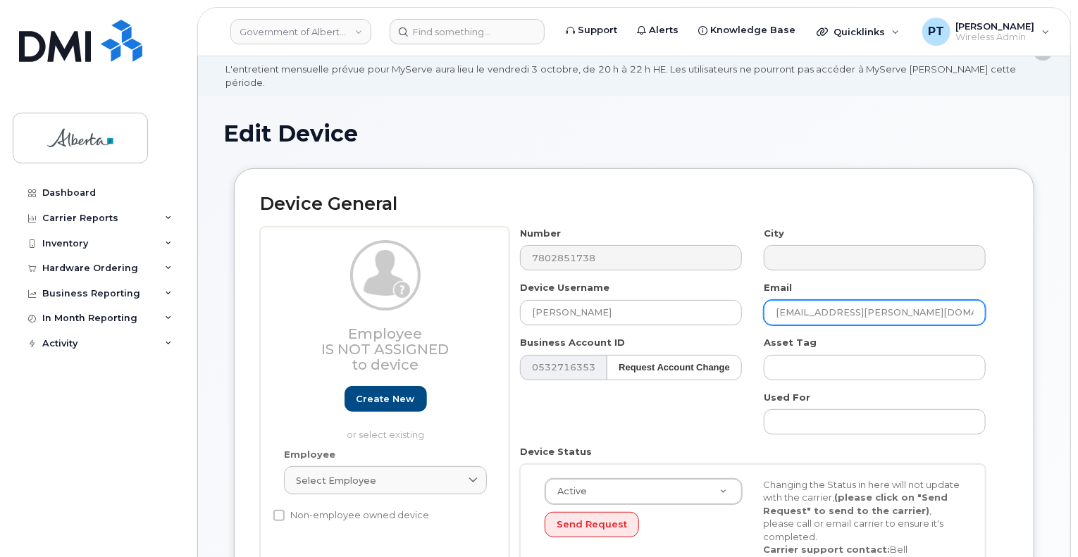
scroll to position [70, 0]
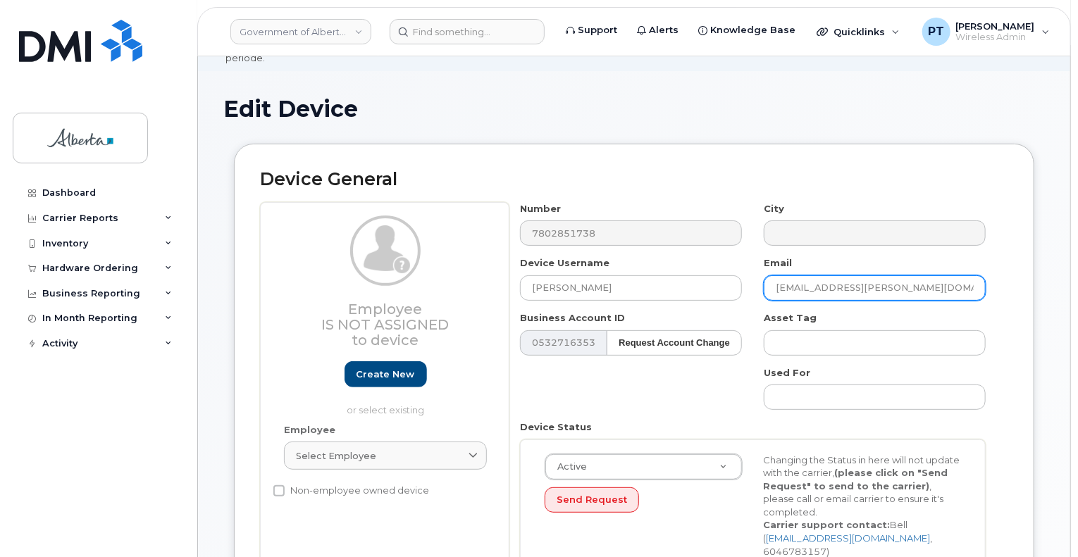
type input "Quoc.Truong@gov.ab.ca"
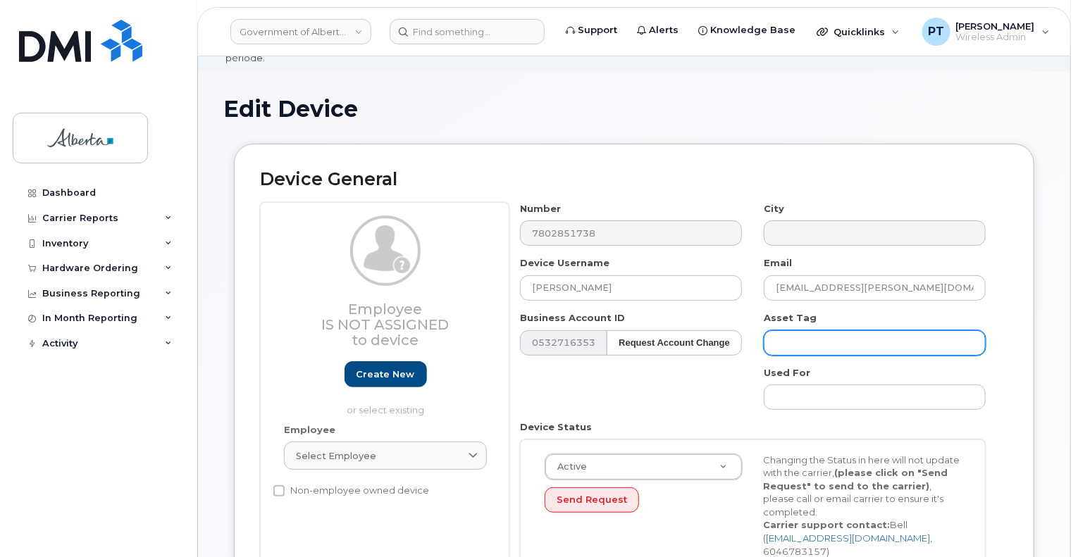
click at [817, 335] on input "text" at bounding box center [875, 343] width 222 height 25
paste input "L-170868"
click at [909, 336] on input "L-170868 s/n" at bounding box center [875, 343] width 222 height 25
paste input "5GTTC90033"
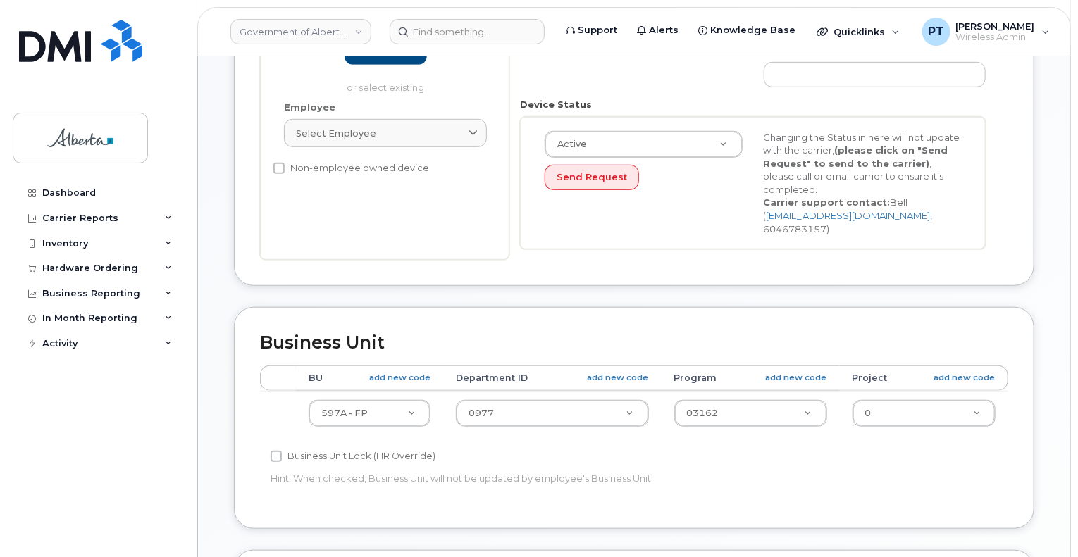
scroll to position [423, 0]
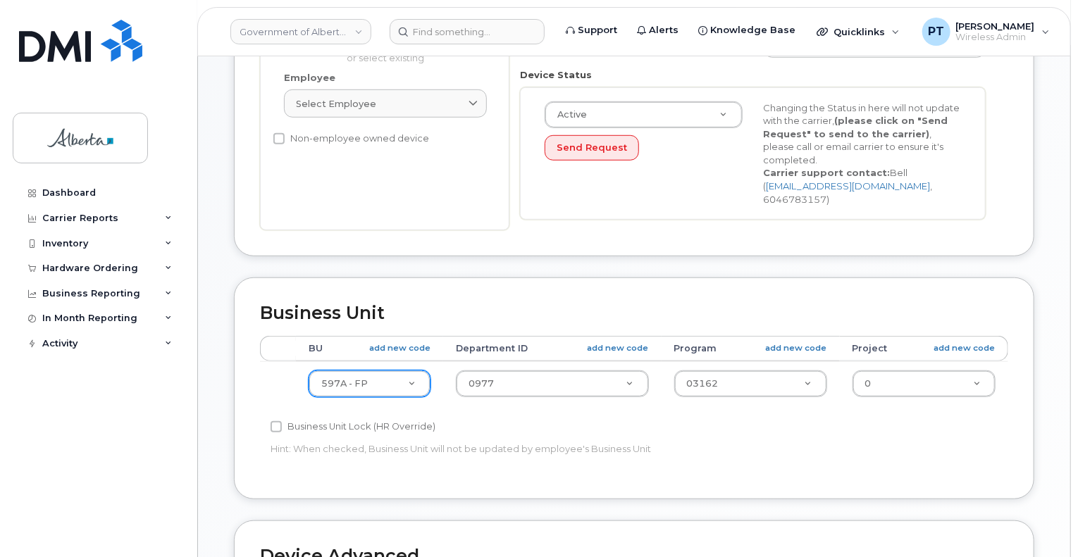
type input "L-170868 s/n 5GTTC90033"
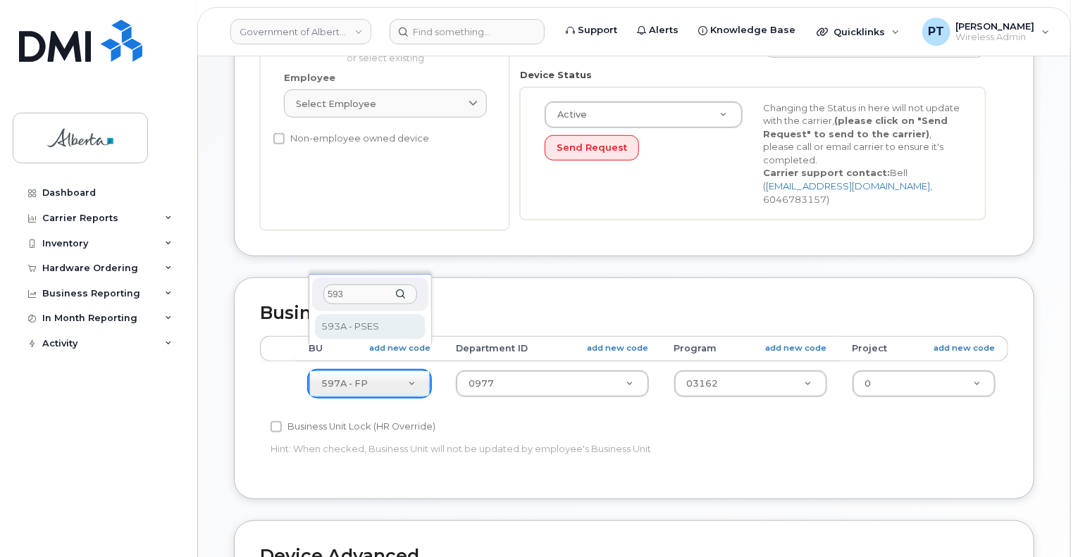
type input "593"
select select "4797682"
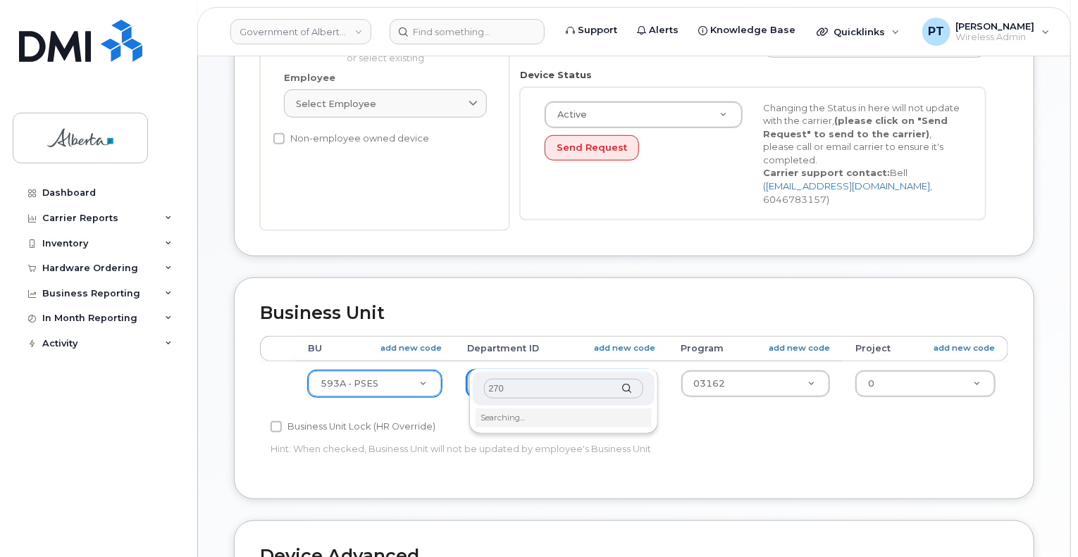
type input "2700"
click at [497, 388] on input "2700" at bounding box center [563, 389] width 159 height 20
drag, startPoint x: 505, startPoint y: 392, endPoint x: 492, endPoint y: 381, distance: 17.0
click at [505, 391] on input "text" at bounding box center [563, 389] width 159 height 20
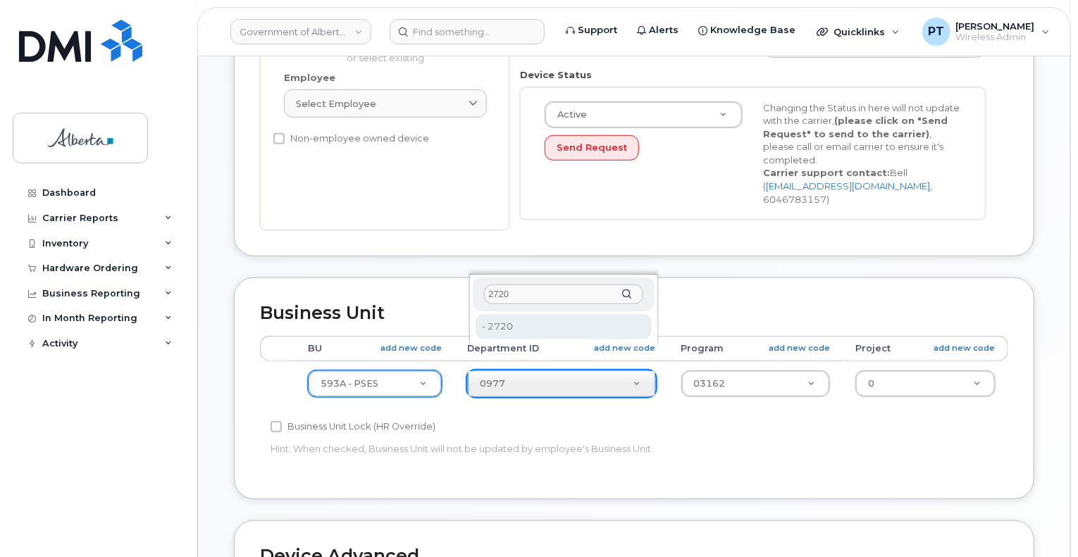
type input "2720"
type input "4752674"
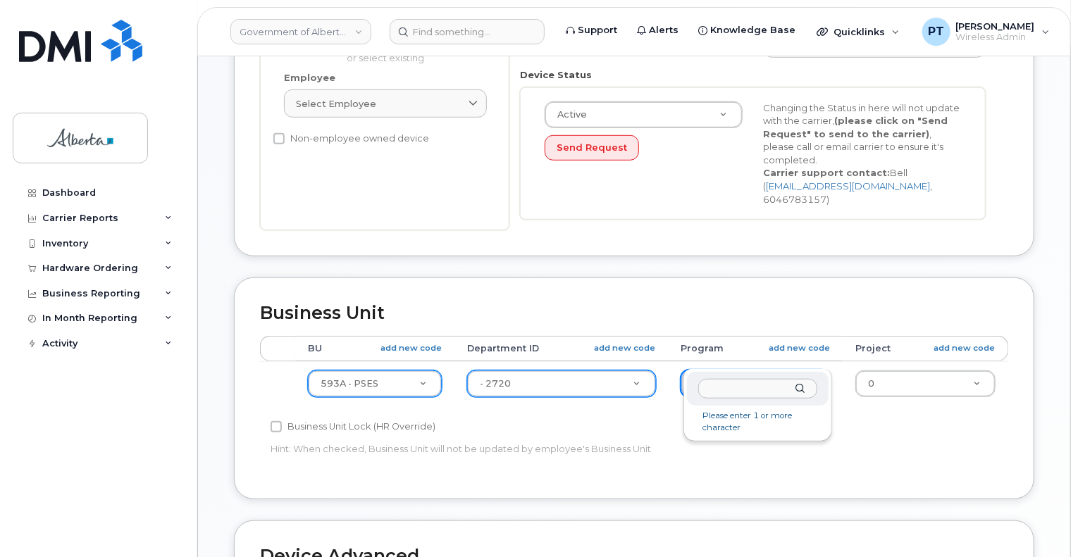
drag, startPoint x: 705, startPoint y: 352, endPoint x: 690, endPoint y: 347, distance: 15.6
type input "2700"
type input "4206368"
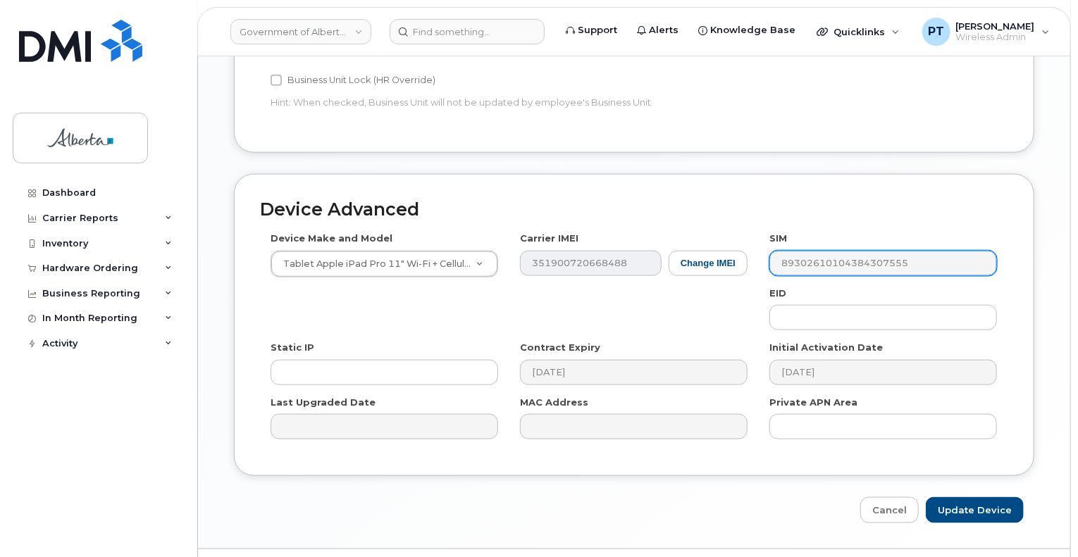
scroll to position [775, 0]
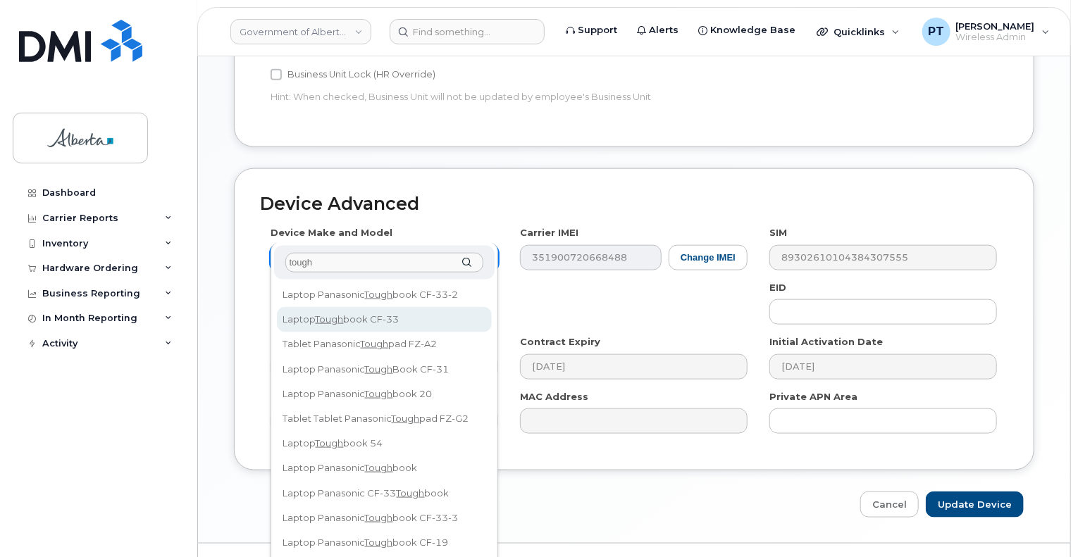
type input "tough"
select select "3005"
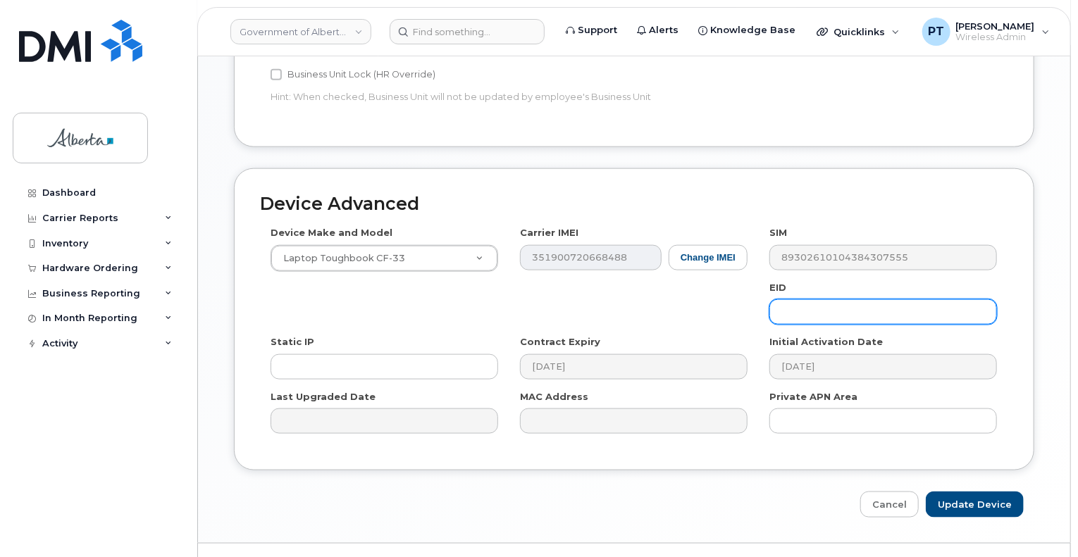
click at [810, 300] on input "text" at bounding box center [884, 312] width 228 height 25
paste input "89049032000001000000222180762502"
type input "89049032000001000000222180762502"
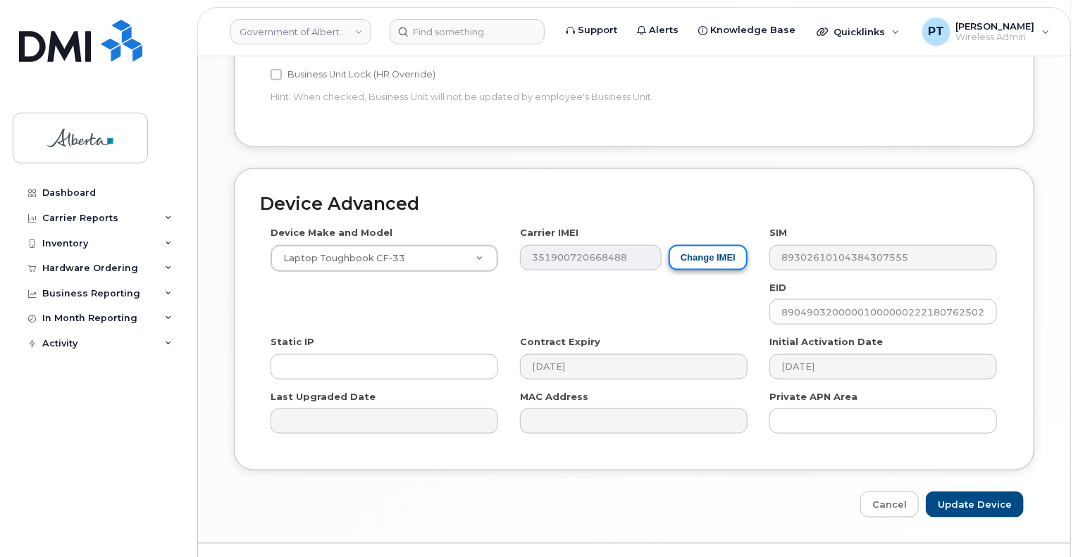
click at [682, 245] on button "Change IMEI" at bounding box center [708, 258] width 79 height 26
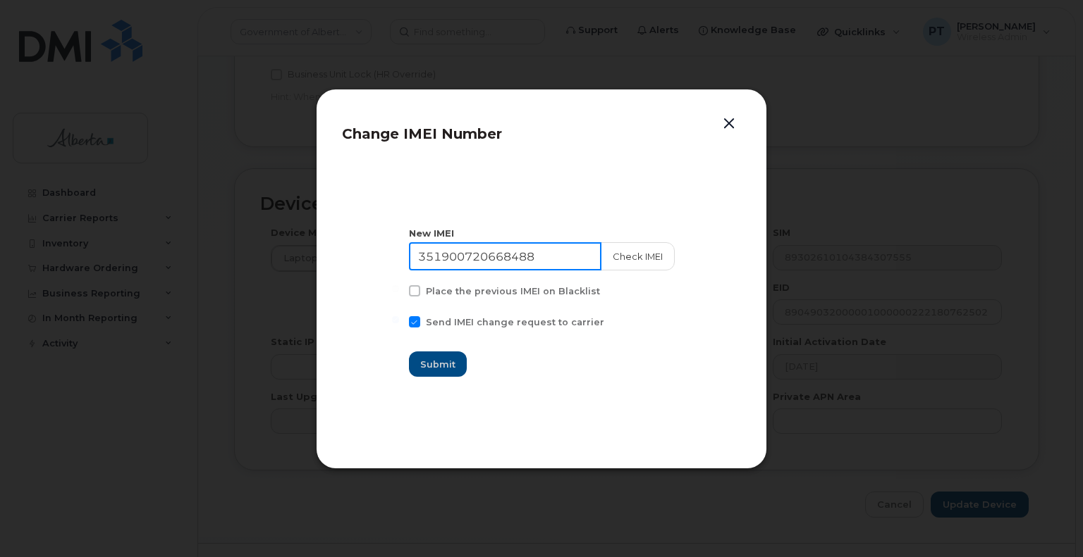
click at [507, 261] on input "351900720668488" at bounding box center [505, 256] width 192 height 28
paste input "4622790476561"
type input "354622790476561"
click at [618, 252] on button "Check IMEI" at bounding box center [637, 256] width 74 height 28
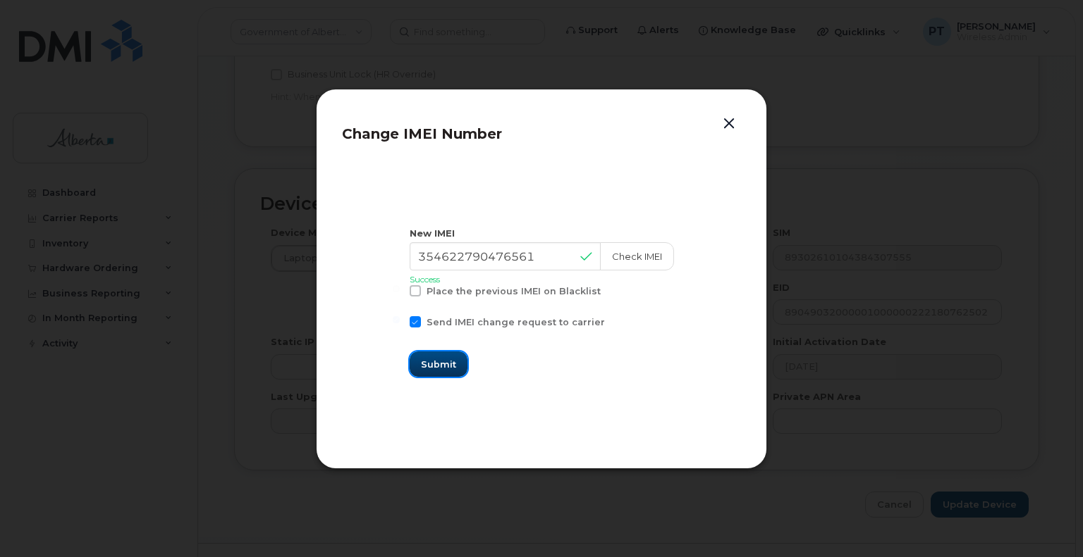
click at [428, 364] on button "Submit" at bounding box center [438, 364] width 58 height 25
type input "354622790476561"
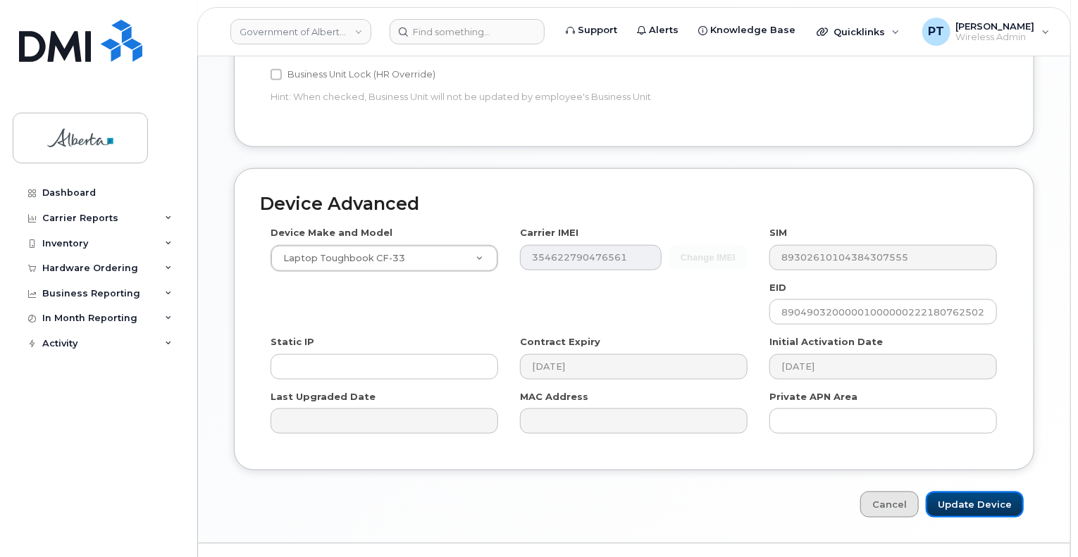
drag, startPoint x: 956, startPoint y: 476, endPoint x: 939, endPoint y: 486, distance: 19.9
click at [956, 492] on input "Update Device" at bounding box center [975, 505] width 98 height 26
type input "Saving..."
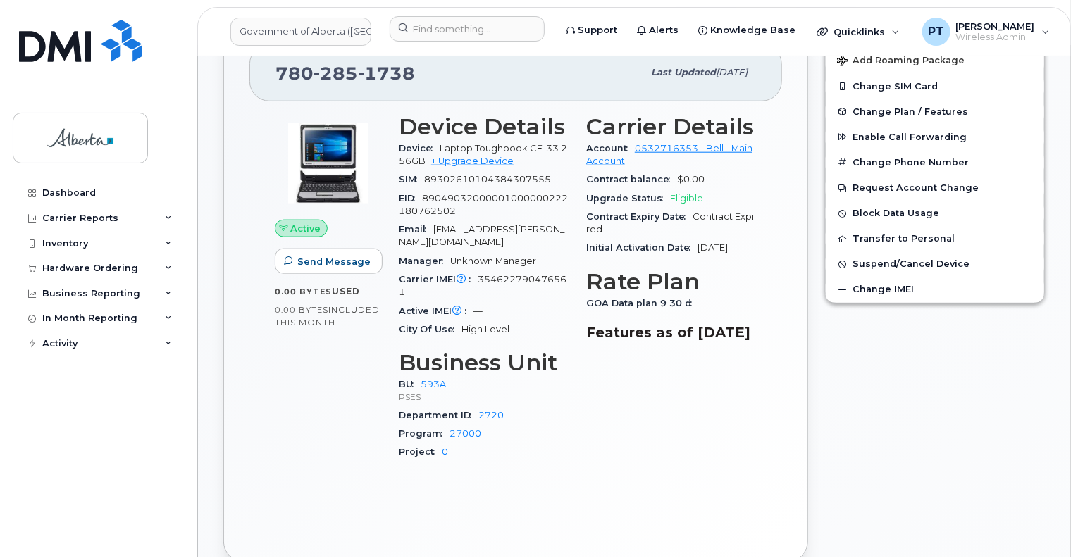
scroll to position [705, 0]
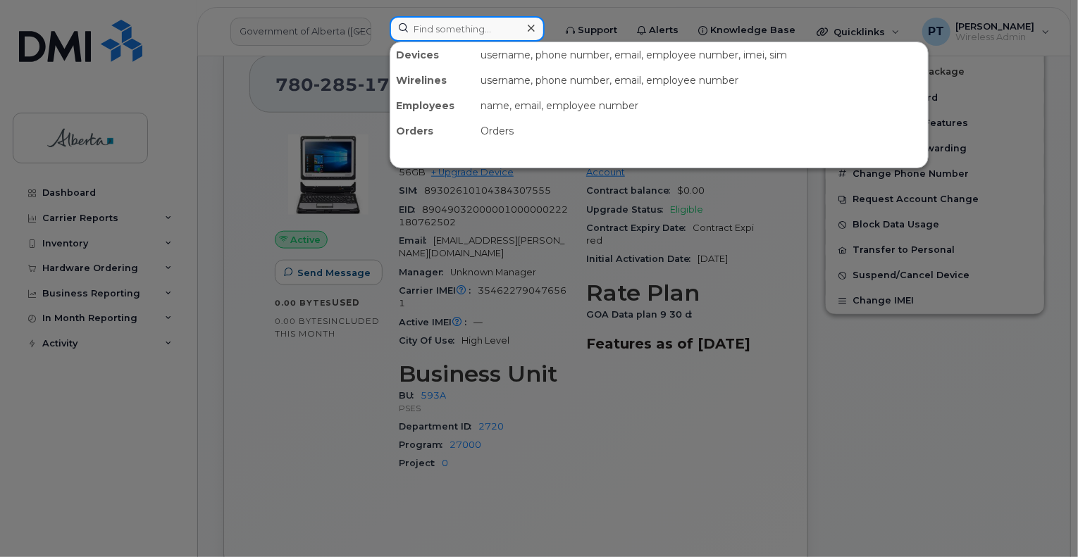
click at [445, 30] on input at bounding box center [467, 28] width 155 height 25
paste input "4035974279"
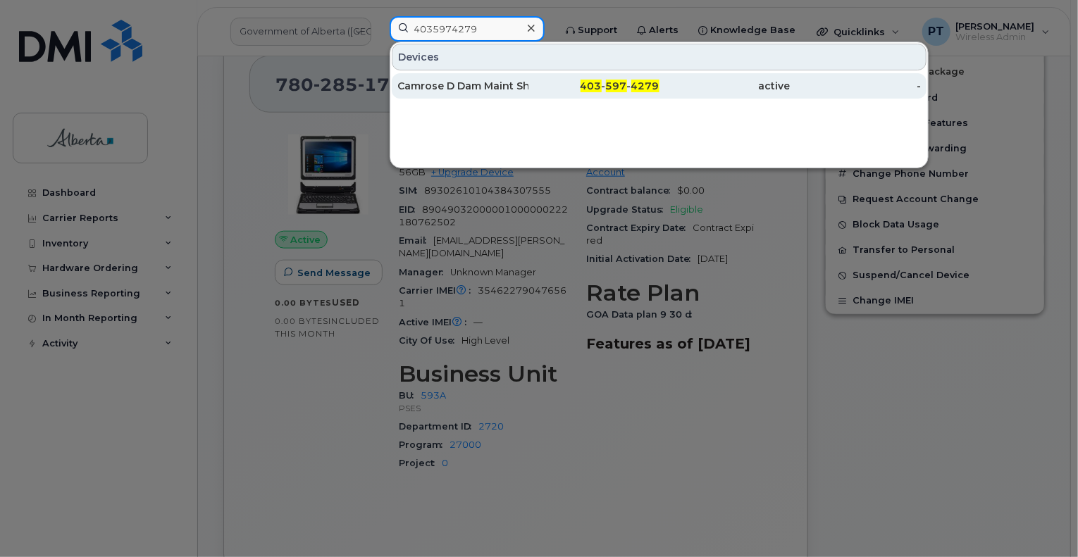
type input "4035974279"
click at [434, 83] on div "Camrose D Dam Maint Shop Security" at bounding box center [462, 86] width 131 height 14
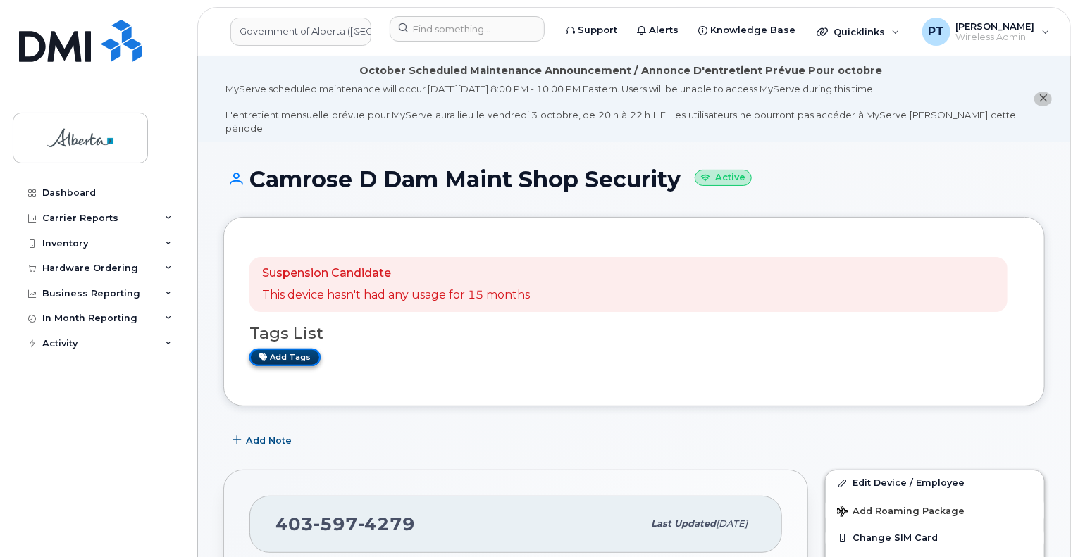
click at [292, 349] on link "Add tags" at bounding box center [284, 358] width 71 height 18
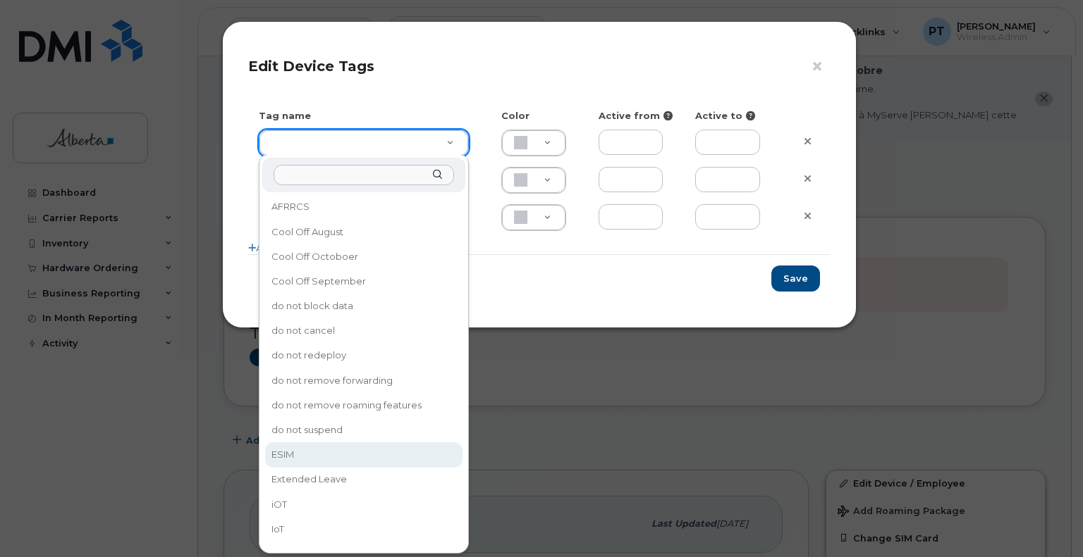
type input "ESIM"
type input "D6CDC1"
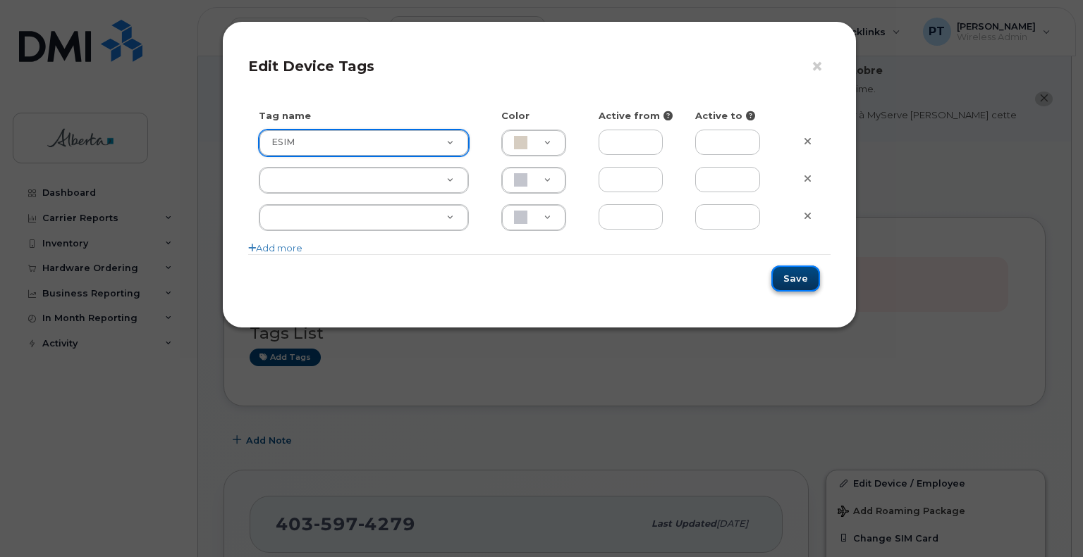
click at [801, 274] on button "Save" at bounding box center [795, 279] width 49 height 26
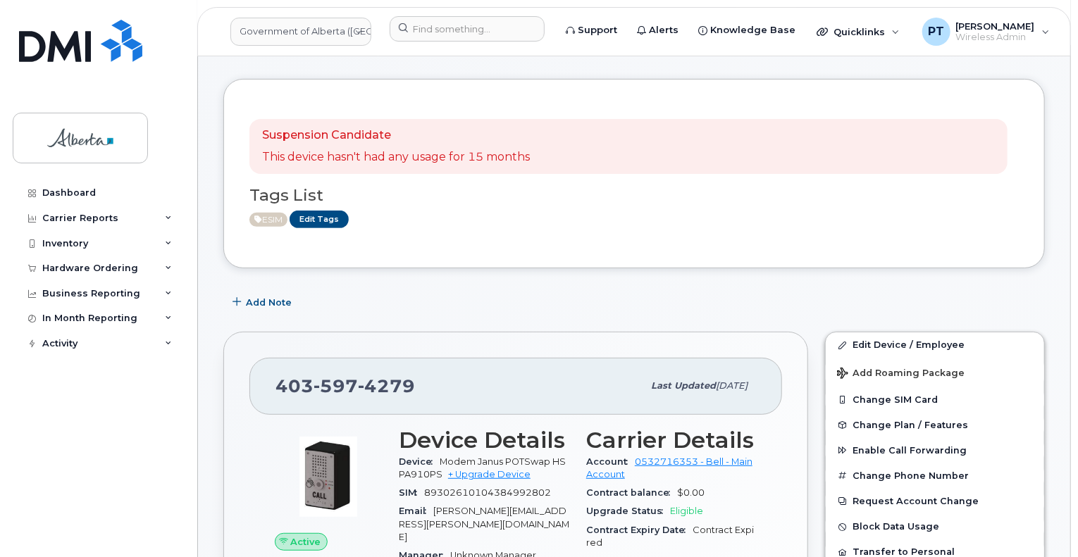
scroll to position [141, 0]
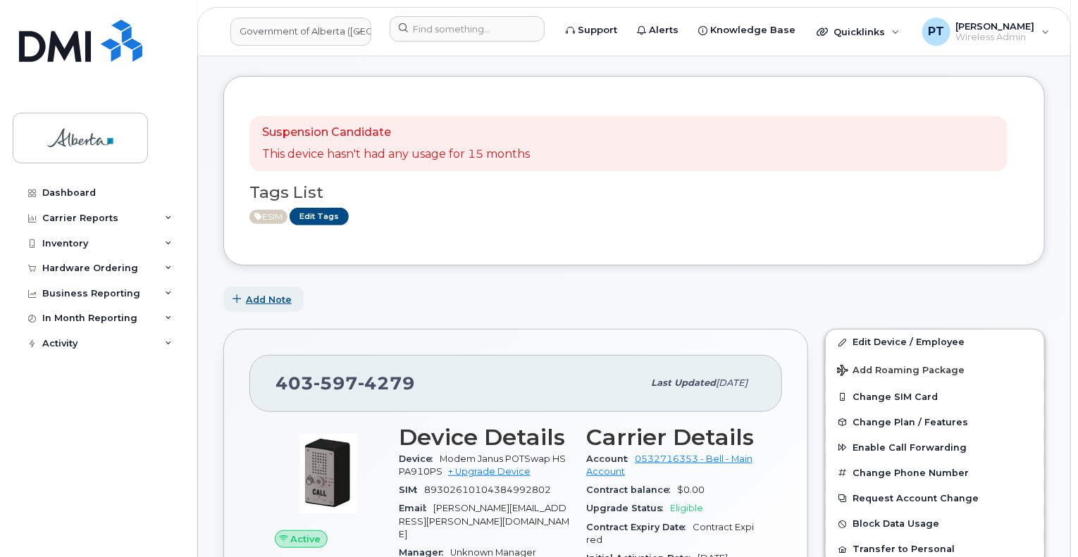
click at [261, 293] on span "Add Note" at bounding box center [269, 299] width 46 height 13
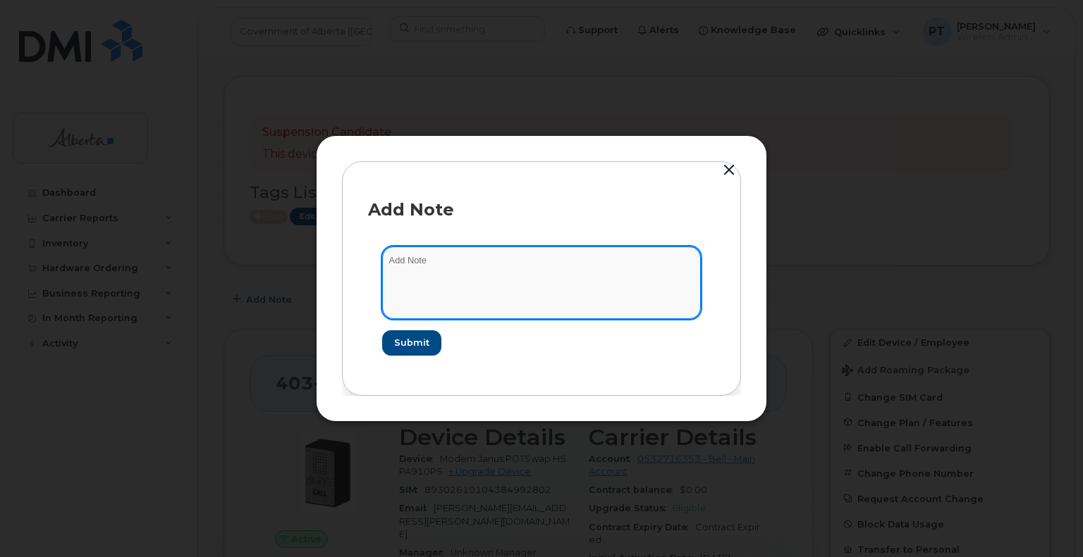
paste textarea "SCTASK0856828 Plan New (6) Data Toughbooks - 4035974279 DO NOT DELETE - BEING R…"
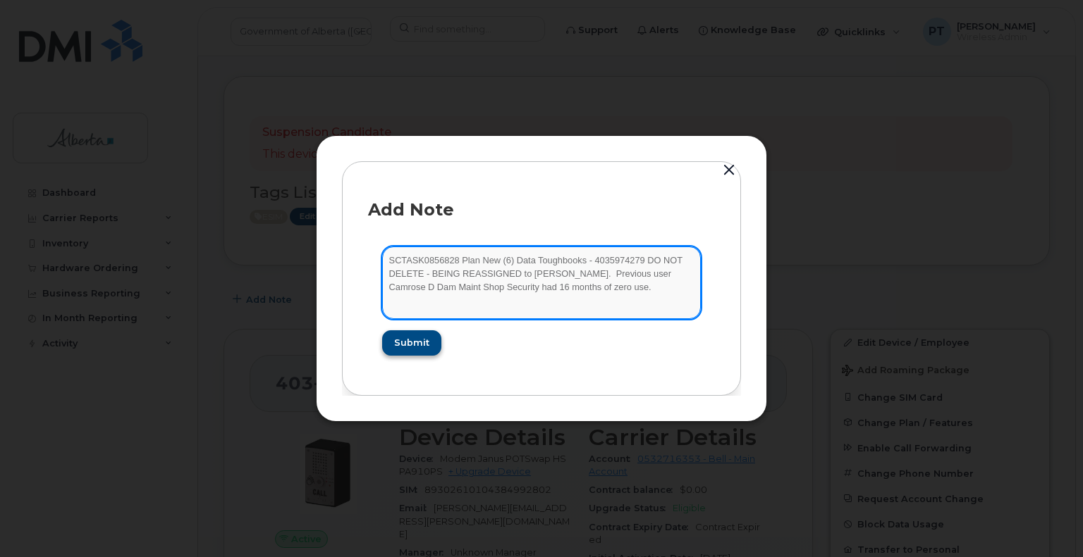
type textarea "SCTASK0856828 Plan New (6) Data Toughbooks - 4035974279 DO NOT DELETE - BEING R…"
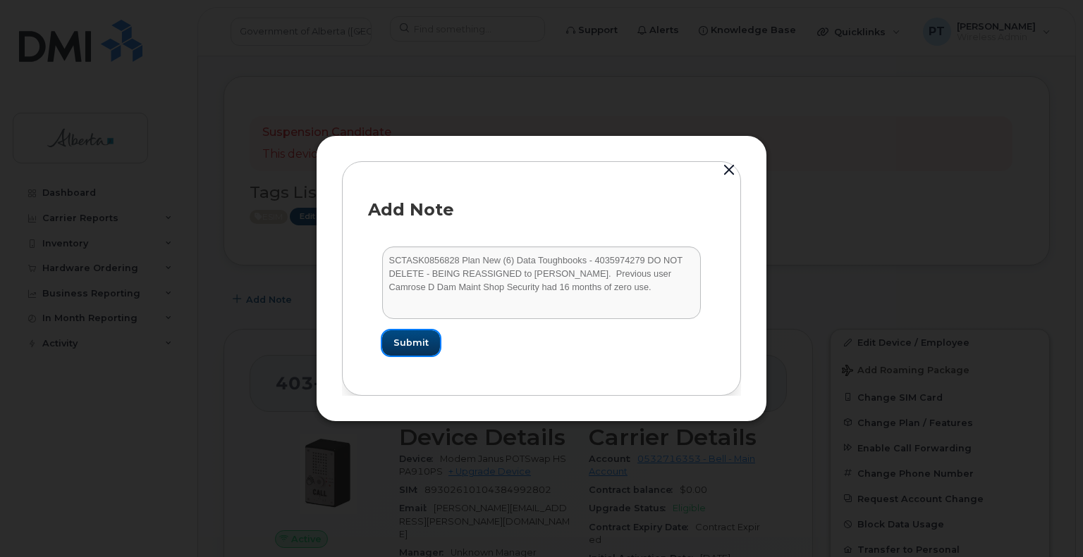
click at [404, 335] on button "Submit" at bounding box center [411, 343] width 58 height 25
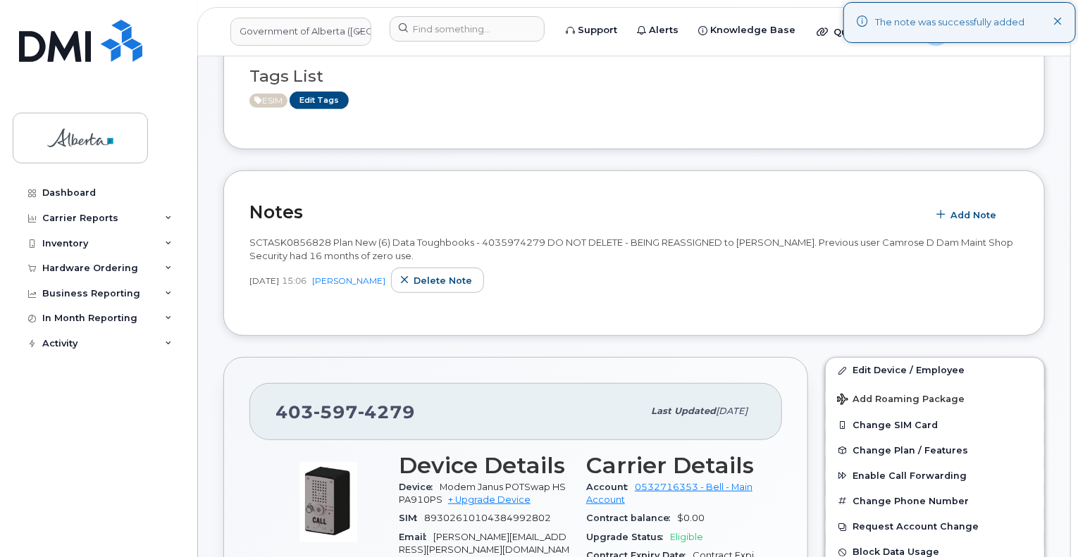
scroll to position [282, 0]
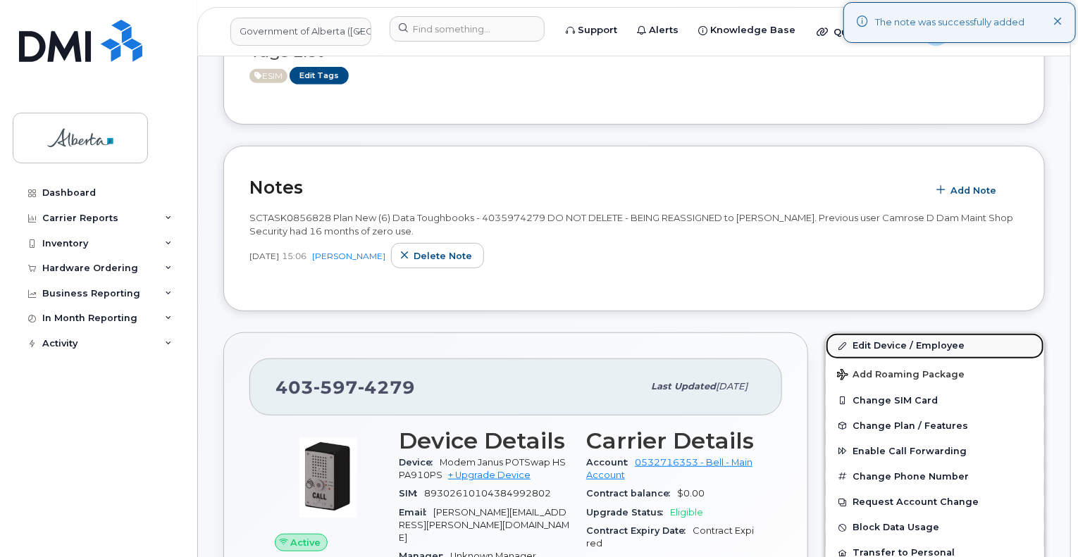
click at [870, 333] on link "Edit Device / Employee" at bounding box center [935, 345] width 218 height 25
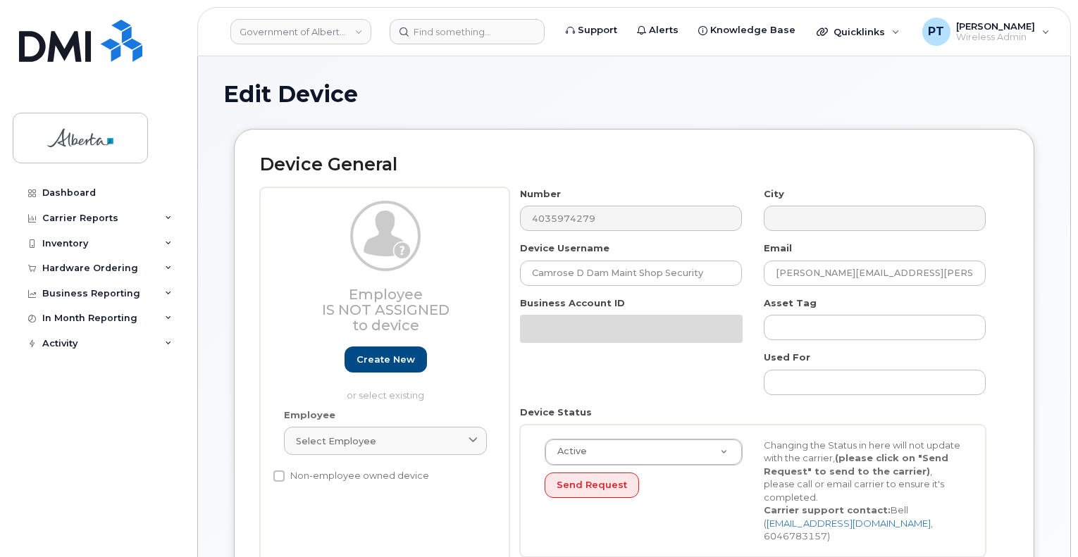
select select "4120336"
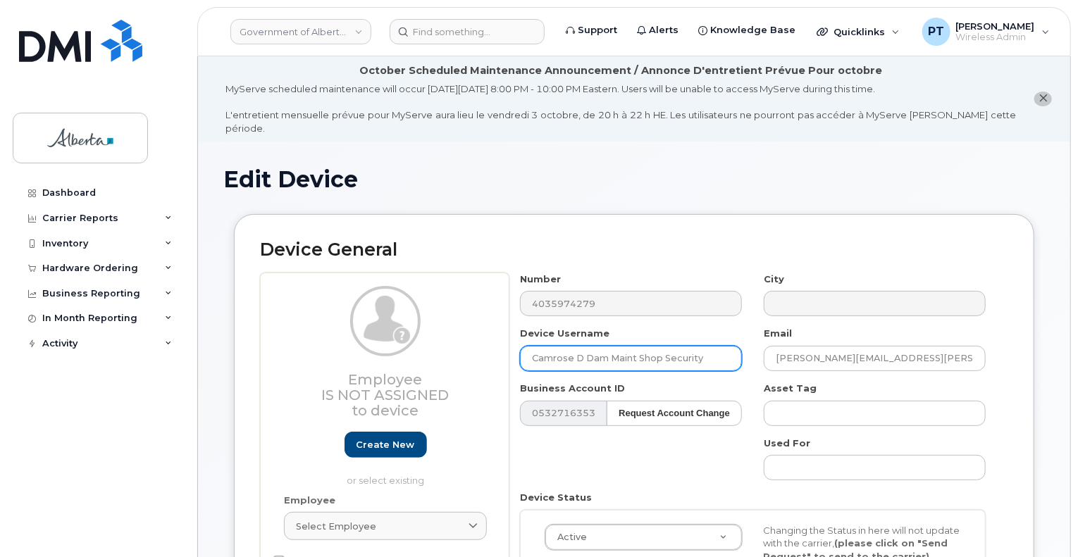
drag, startPoint x: 708, startPoint y: 343, endPoint x: 496, endPoint y: 356, distance: 211.8
click at [495, 356] on div "Employee Is not assigned to device Create new or select existing Employee Selec…" at bounding box center [634, 463] width 748 height 381
paste input "Jason Valleau"
type input "Jason Valleau"
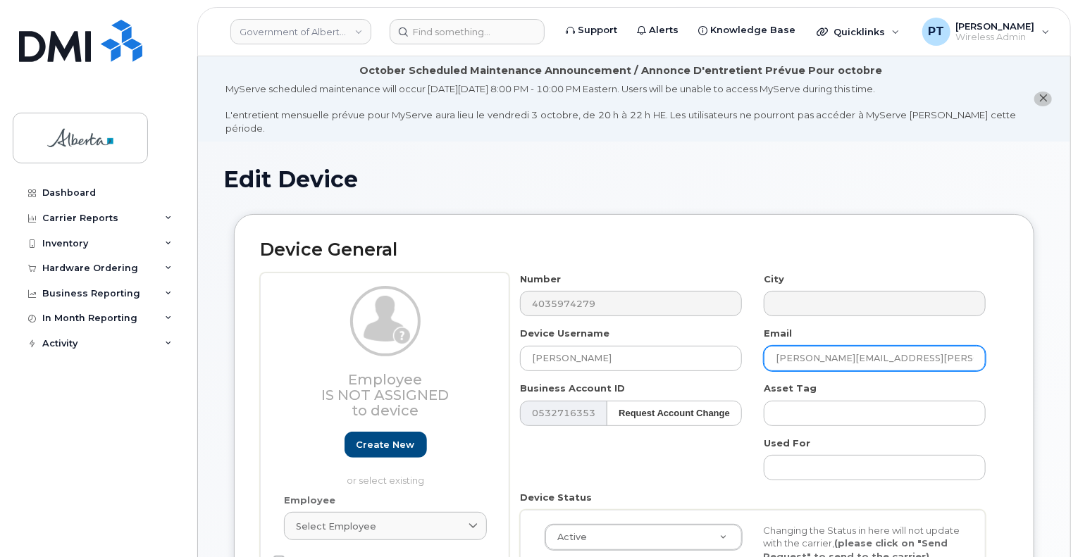
drag, startPoint x: 911, startPoint y: 345, endPoint x: 760, endPoint y: 345, distance: 150.8
click at [760, 345] on div "Email Jared.Williams@gov.ab.ca" at bounding box center [875, 349] width 244 height 44
paste input "son.Valleau"
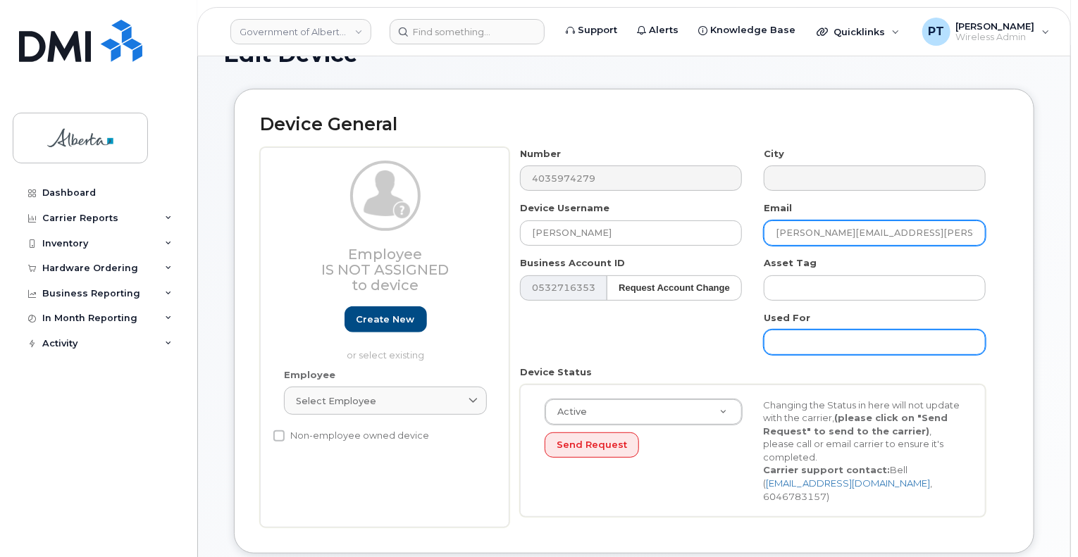
scroll to position [141, 0]
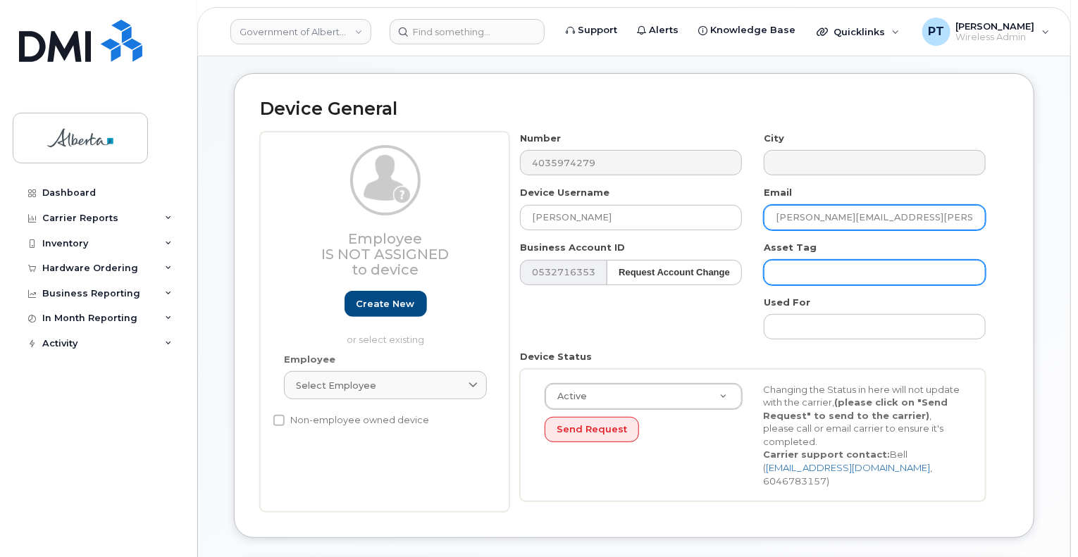
type input "Jason.Valleau@gov.ab.ca"
click at [811, 260] on input "text" at bounding box center [875, 272] width 222 height 25
click at [798, 260] on input "text" at bounding box center [875, 272] width 222 height 25
paste input "L-170874"
click at [860, 260] on input "L-170874 s/n" at bounding box center [875, 272] width 222 height 25
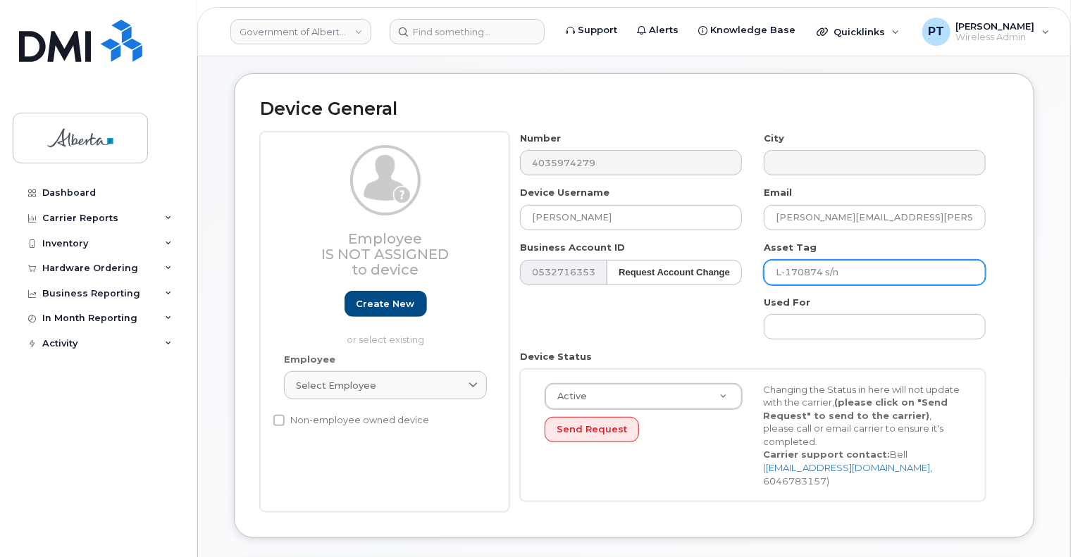
paste input "5GTTC89979"
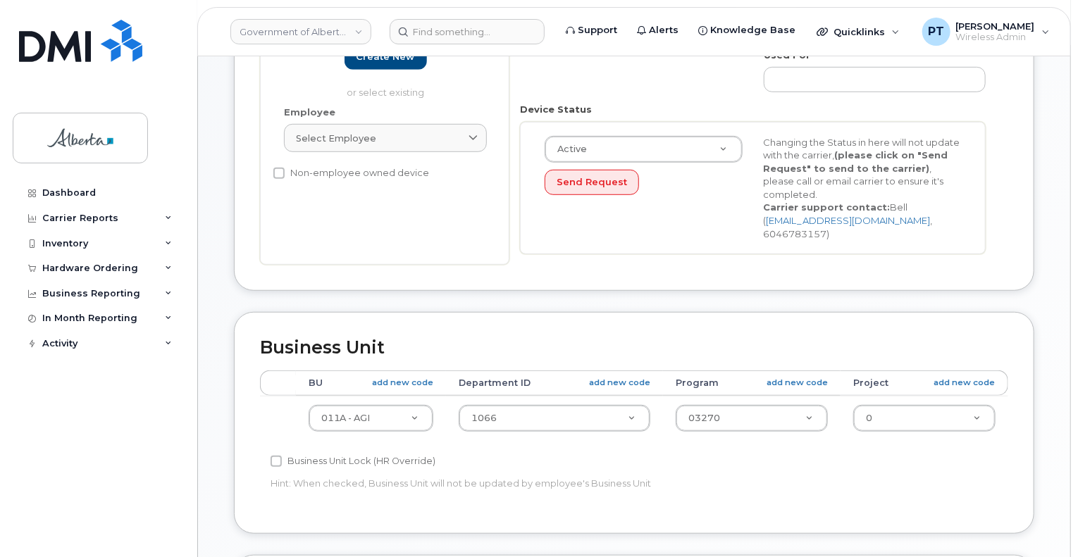
scroll to position [423, 0]
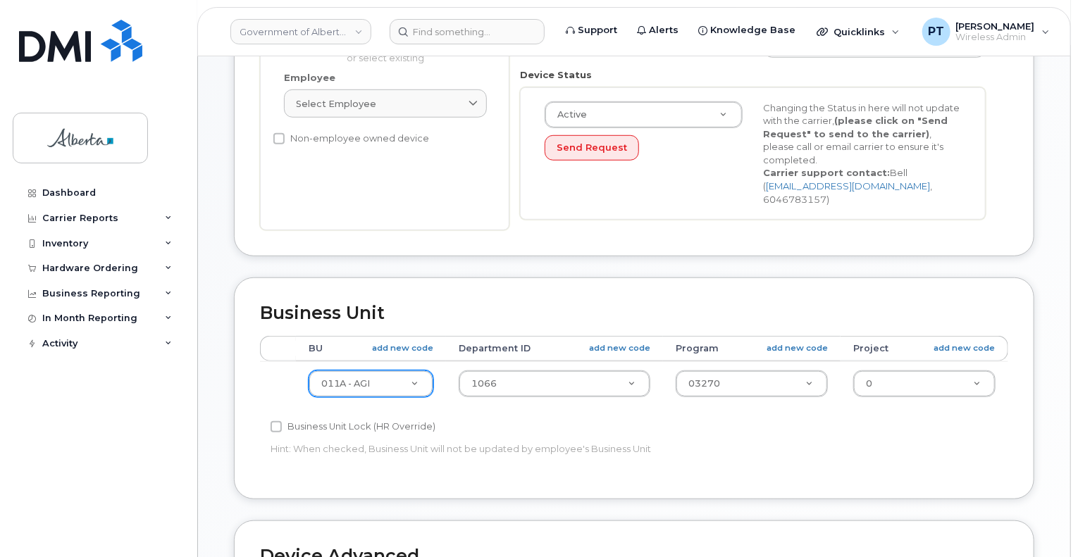
type input "L-170874 s/n 5GTTC89979"
type input "2"
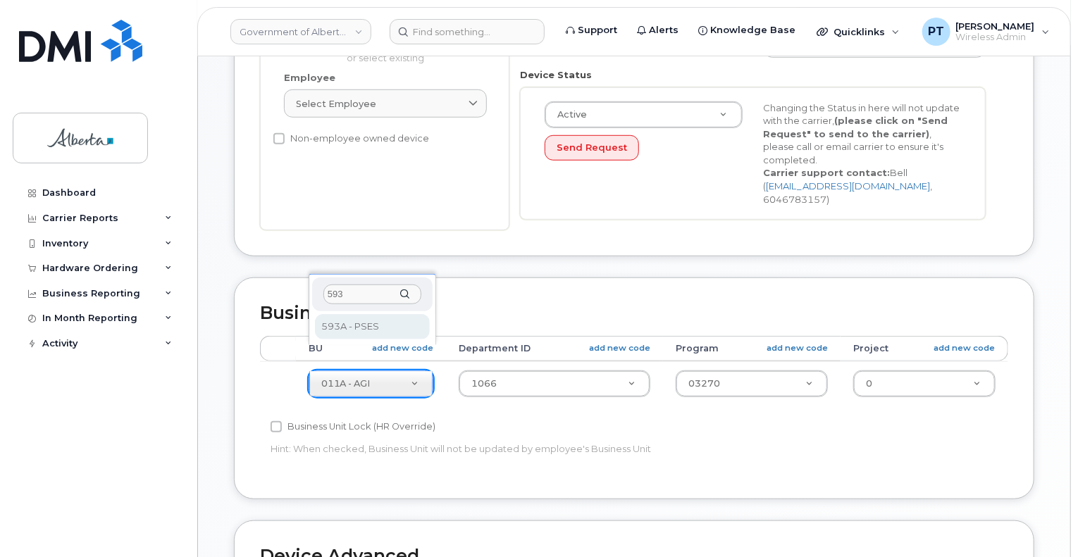
type input "593"
select select "4797682"
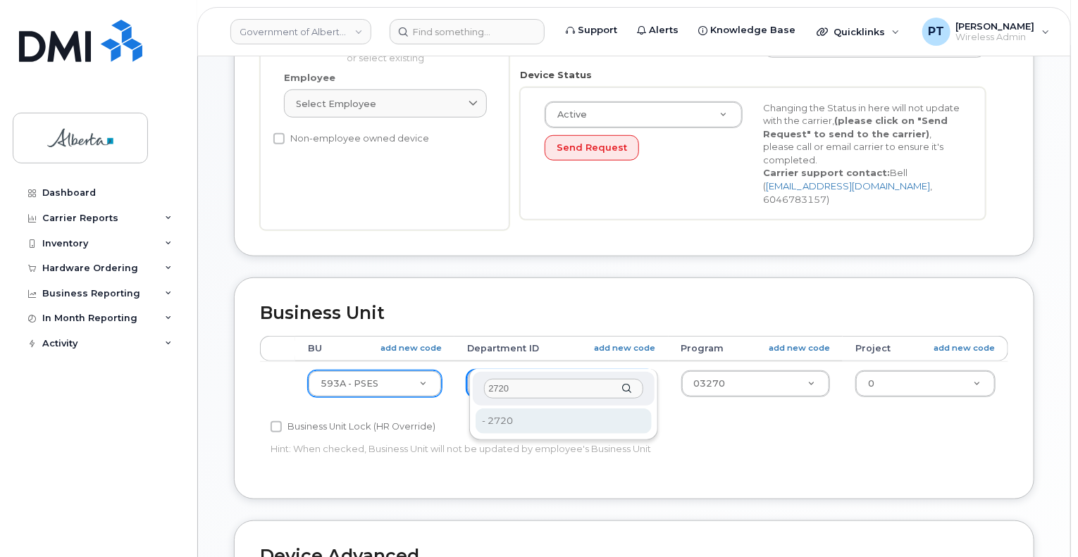
type input "2720"
drag, startPoint x: 521, startPoint y: 419, endPoint x: 589, endPoint y: 409, distance: 69.1
type input "4752674"
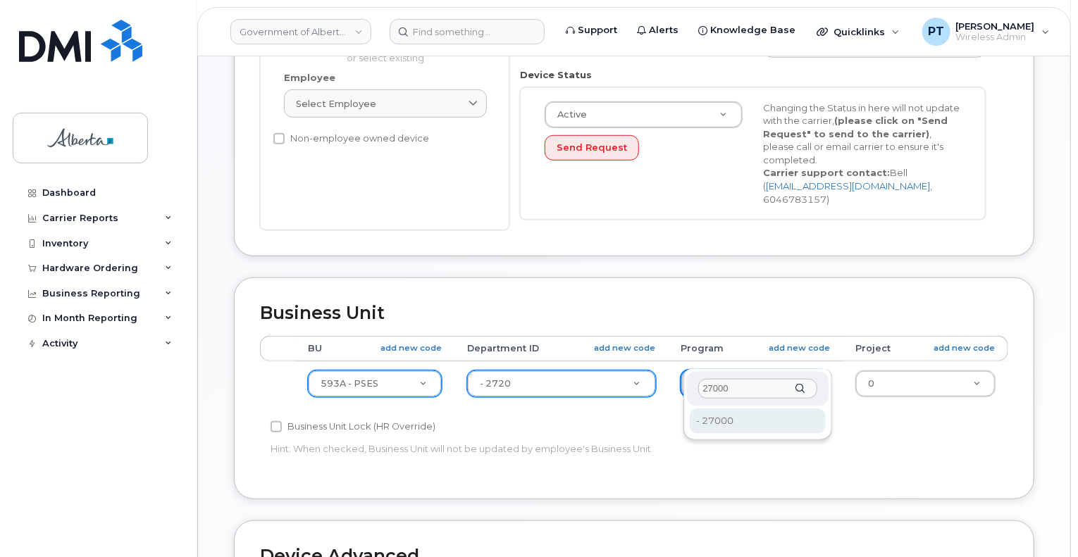
type input "27000"
type input "4206368"
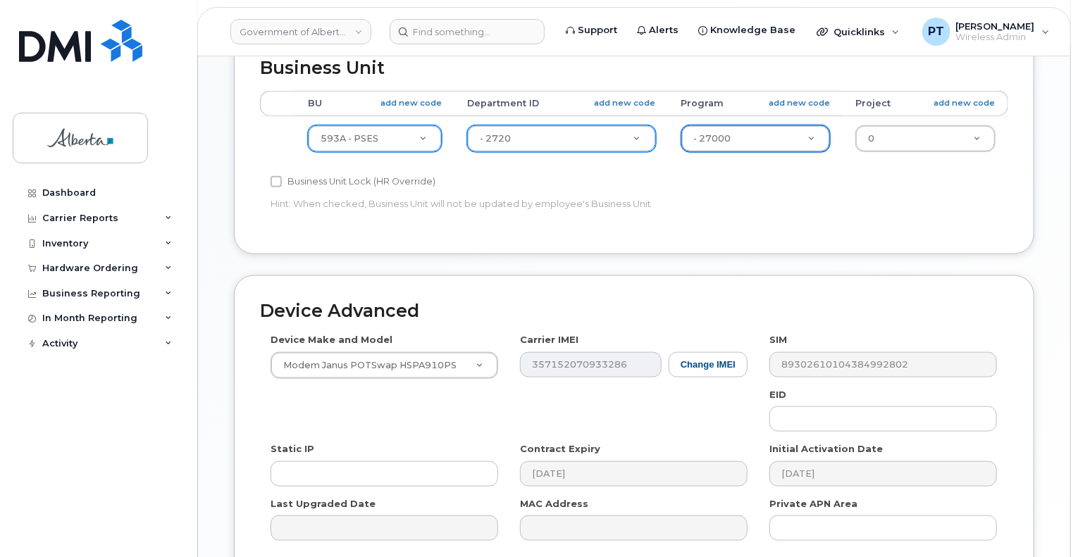
scroll to position [705, 0]
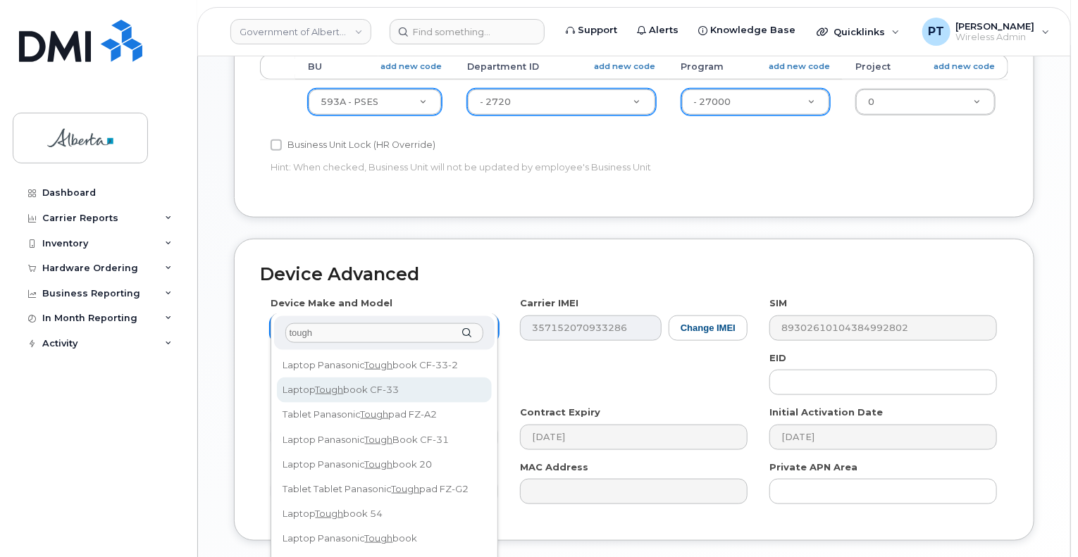
type input "tough"
select select "3005"
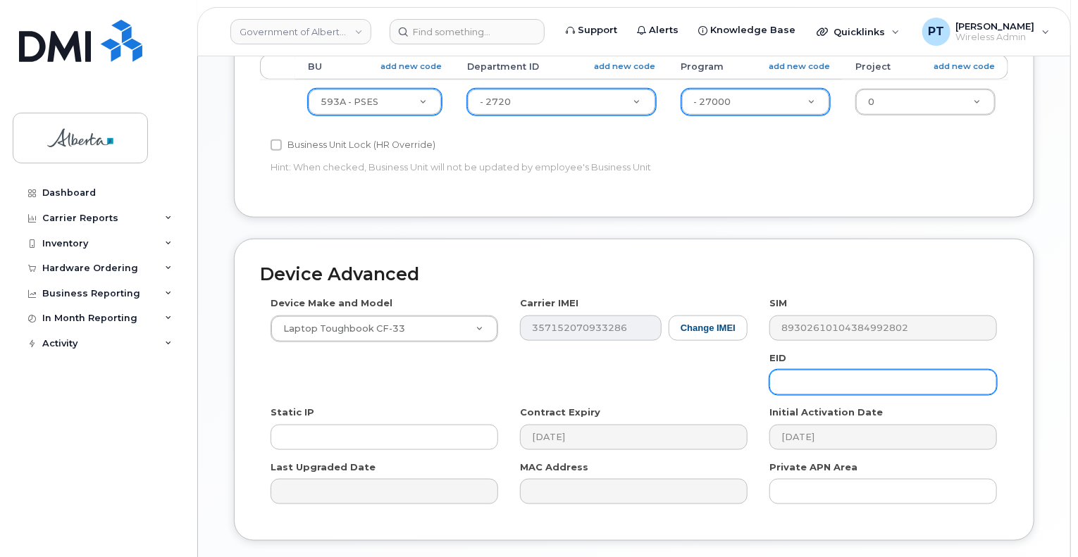
click at [871, 370] on input "text" at bounding box center [884, 382] width 228 height 25
paste input "89049032000001000000222180762211"
type input "89049032000001000000222180762211"
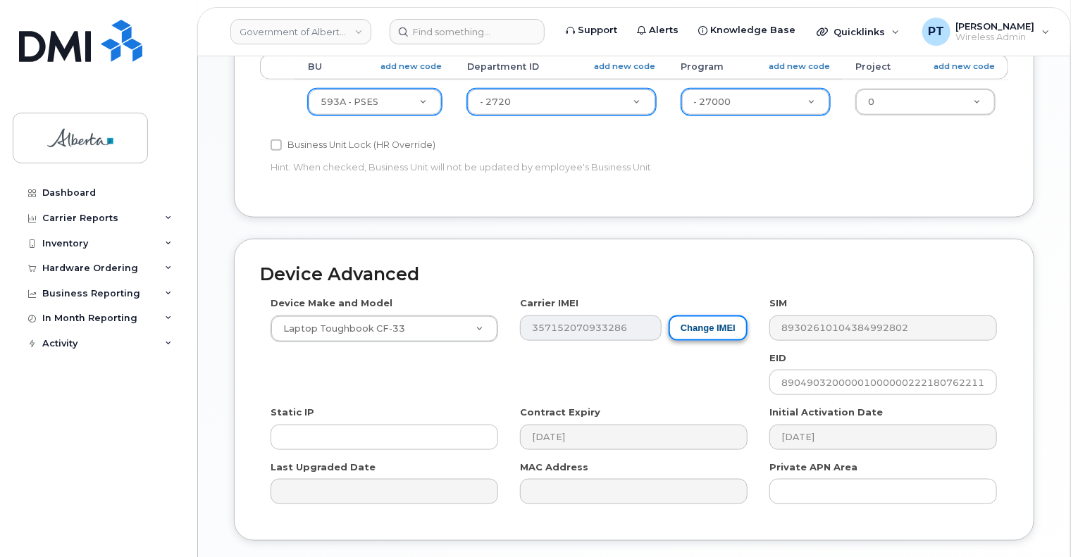
drag, startPoint x: 592, startPoint y: 304, endPoint x: 722, endPoint y: 295, distance: 130.7
click at [722, 316] on button "Change IMEI" at bounding box center [708, 329] width 79 height 26
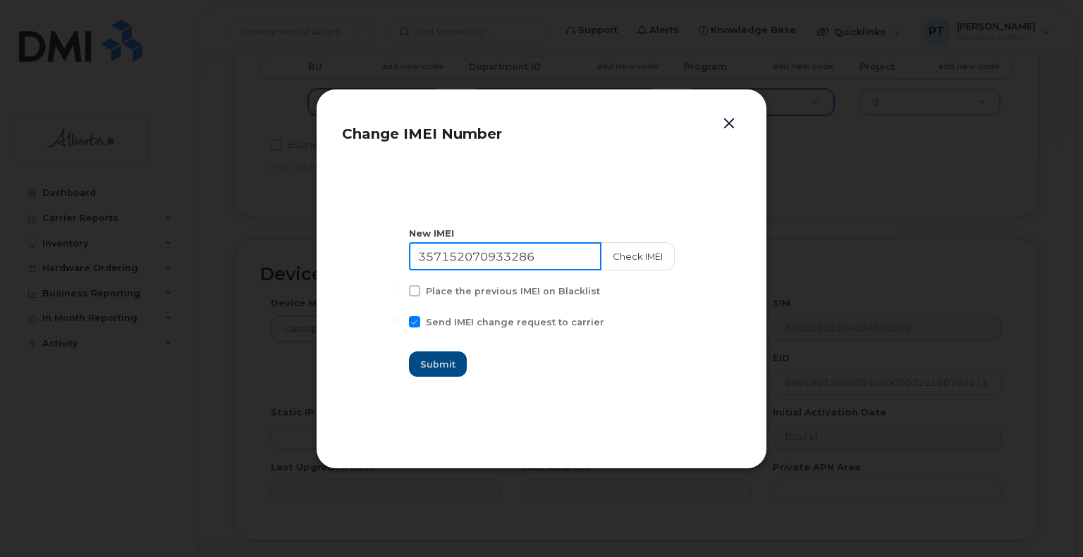
click at [482, 267] on input "357152070933286" at bounding box center [505, 256] width 192 height 28
paste input "462279047673"
type input "354622790476736"
click at [624, 257] on button "Check IMEI" at bounding box center [637, 256] width 74 height 28
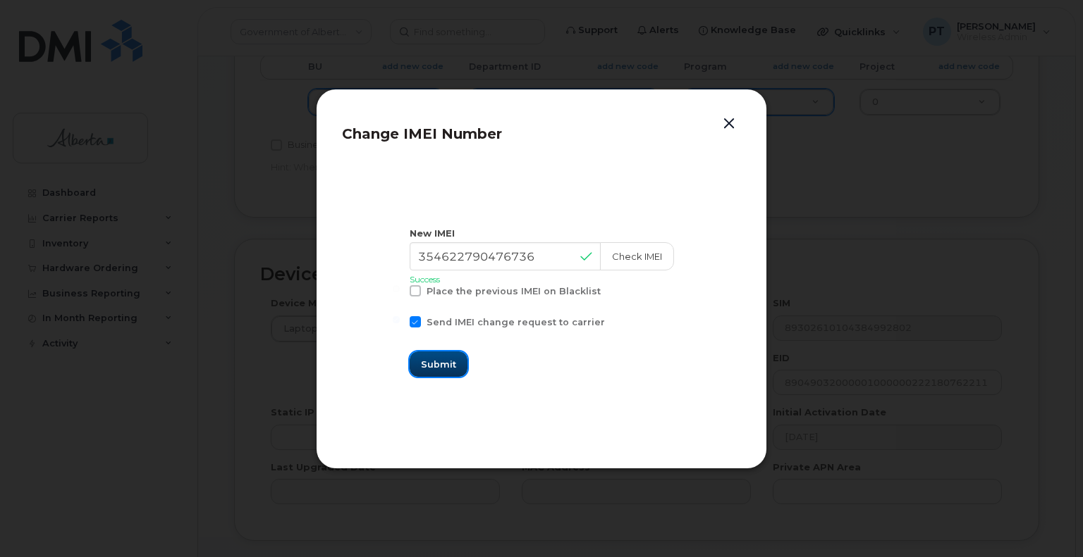
click at [446, 370] on span "Submit" at bounding box center [438, 364] width 35 height 13
type input "354622790476736"
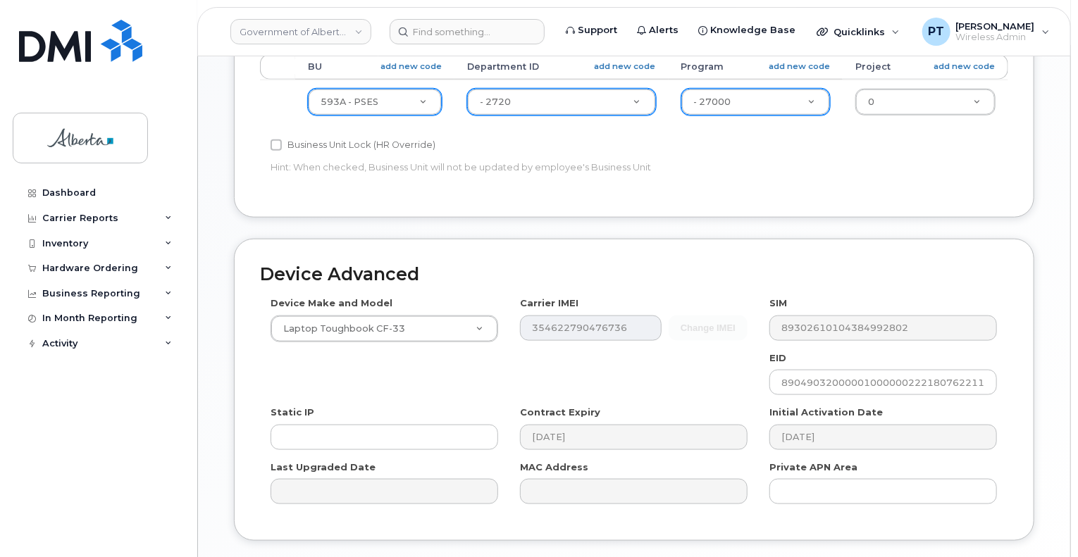
scroll to position [775, 0]
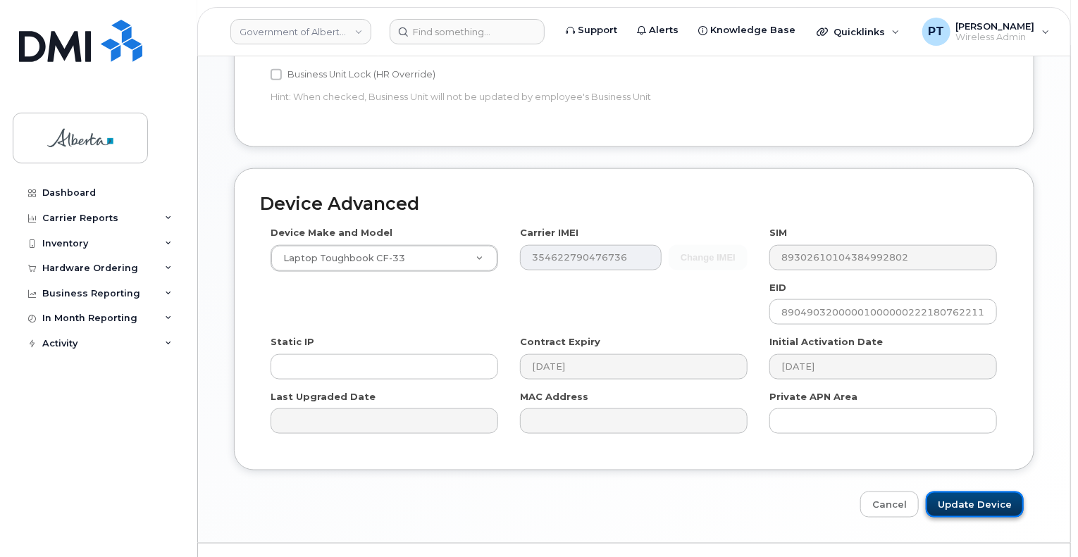
click at [985, 492] on input "Update Device" at bounding box center [975, 505] width 98 height 26
type input "Saving..."
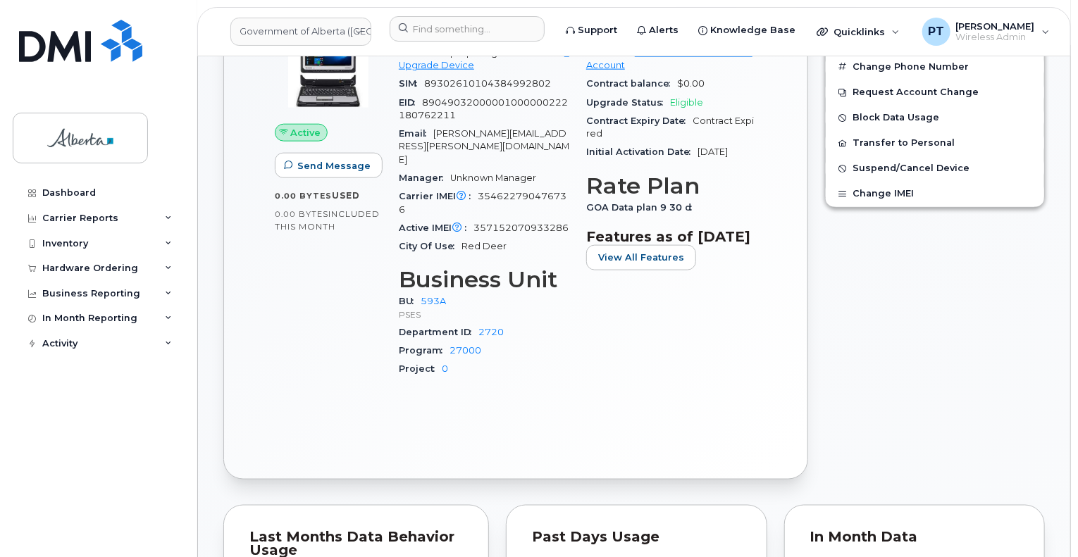
scroll to position [846, 0]
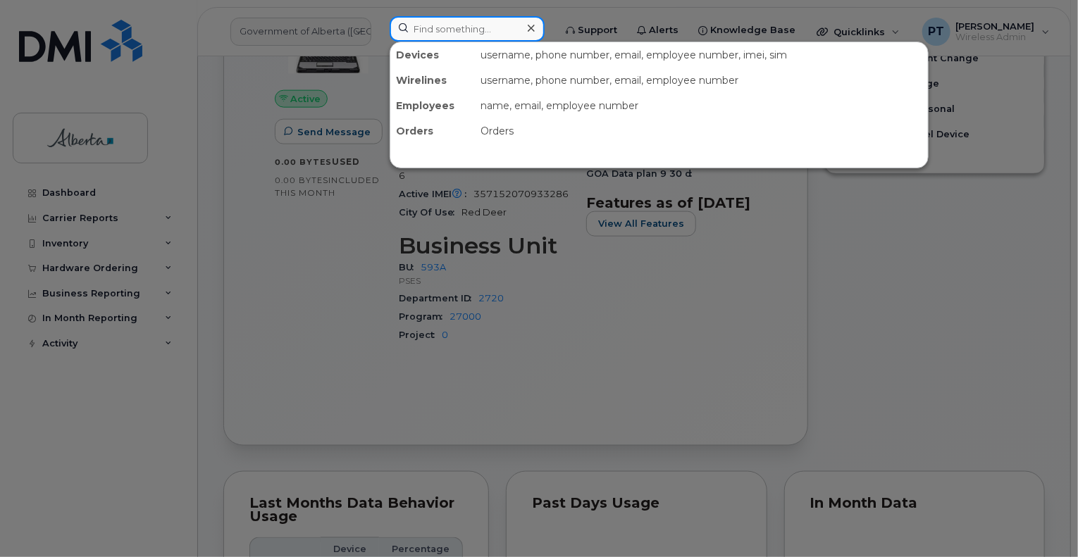
click at [454, 27] on input at bounding box center [467, 28] width 155 height 25
paste input "4035976549"
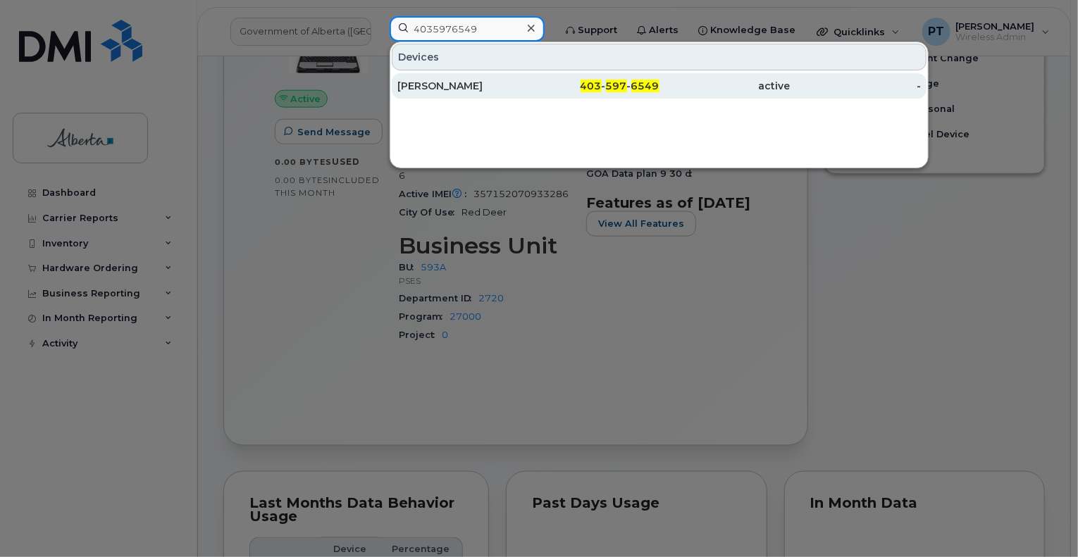
type input "4035976549"
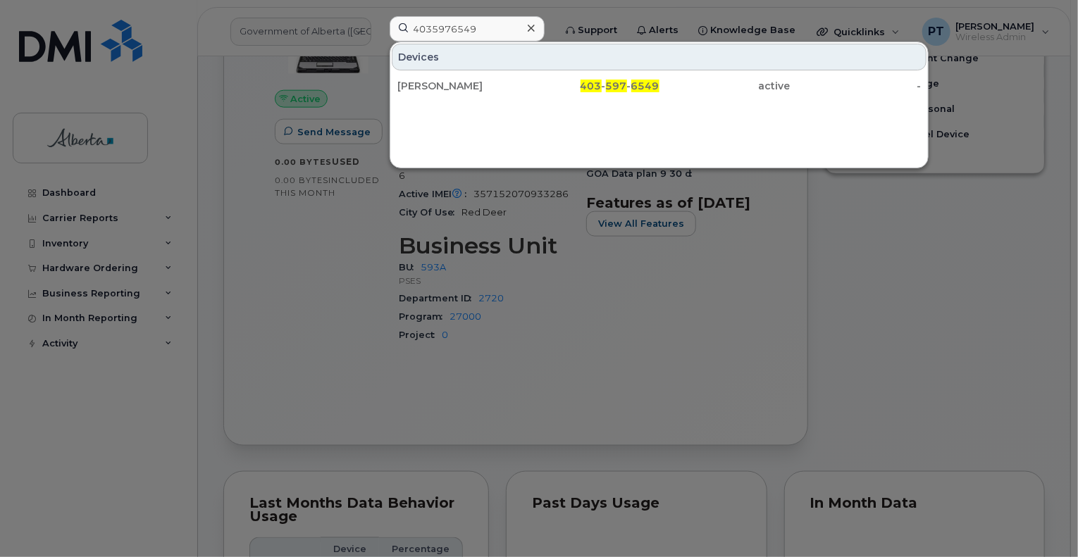
drag, startPoint x: 434, startPoint y: 84, endPoint x: 593, endPoint y: 199, distance: 196.4
click at [434, 84] on div "[PERSON_NAME]" at bounding box center [462, 86] width 131 height 14
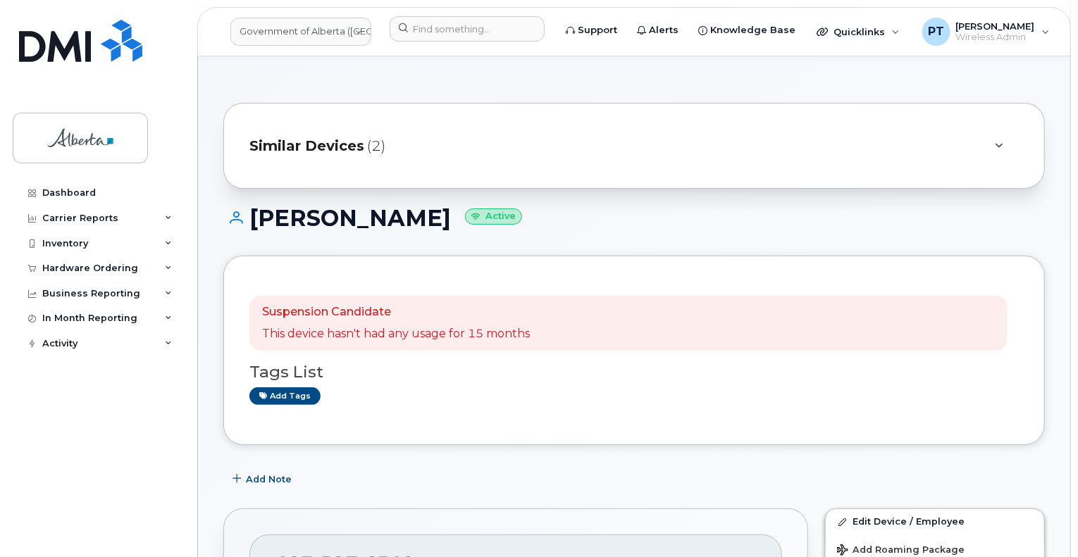
scroll to position [211, 0]
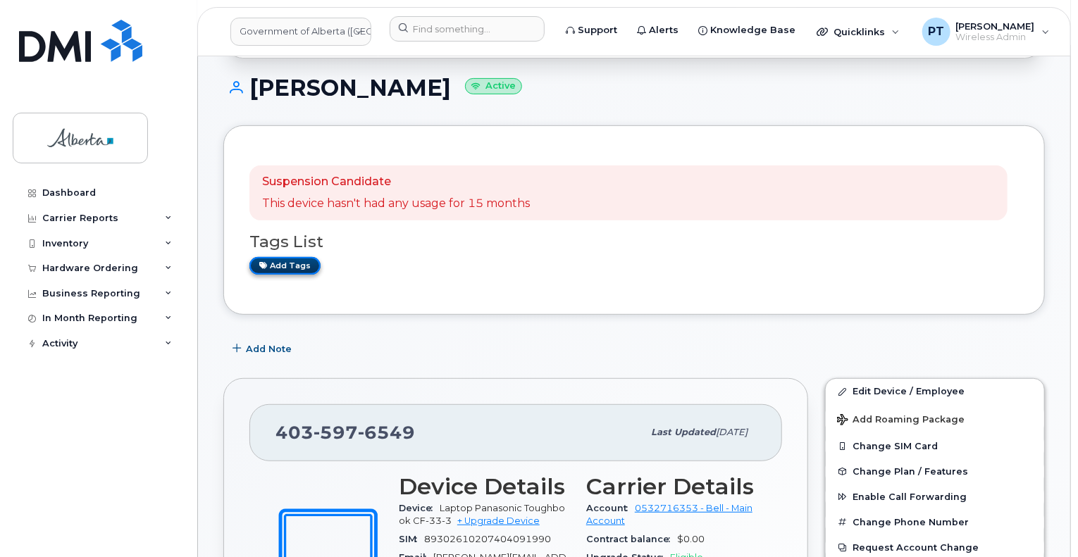
click at [292, 257] on link "Add tags" at bounding box center [284, 266] width 71 height 18
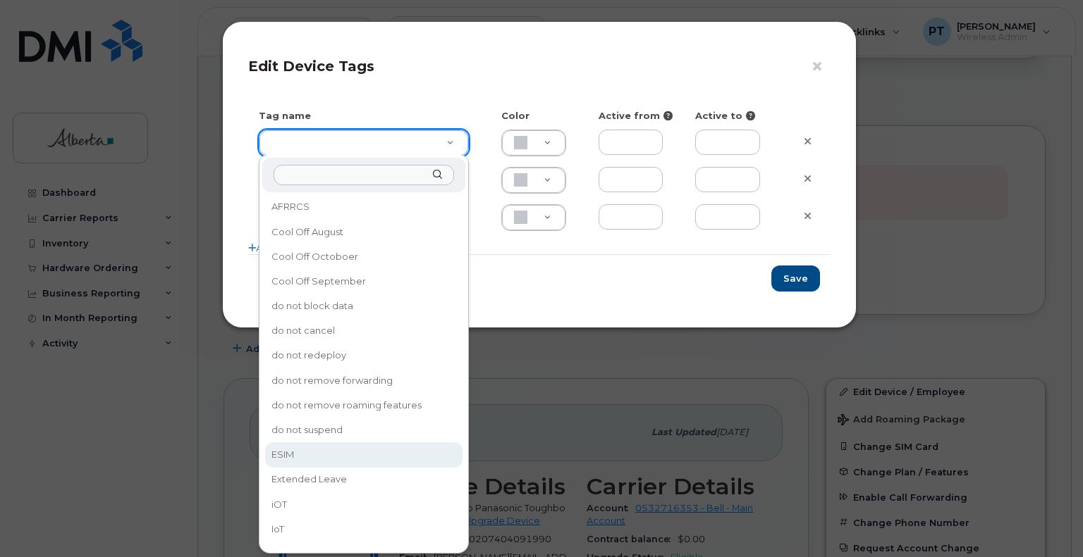
type input "ESIM"
type input "D6CDC1"
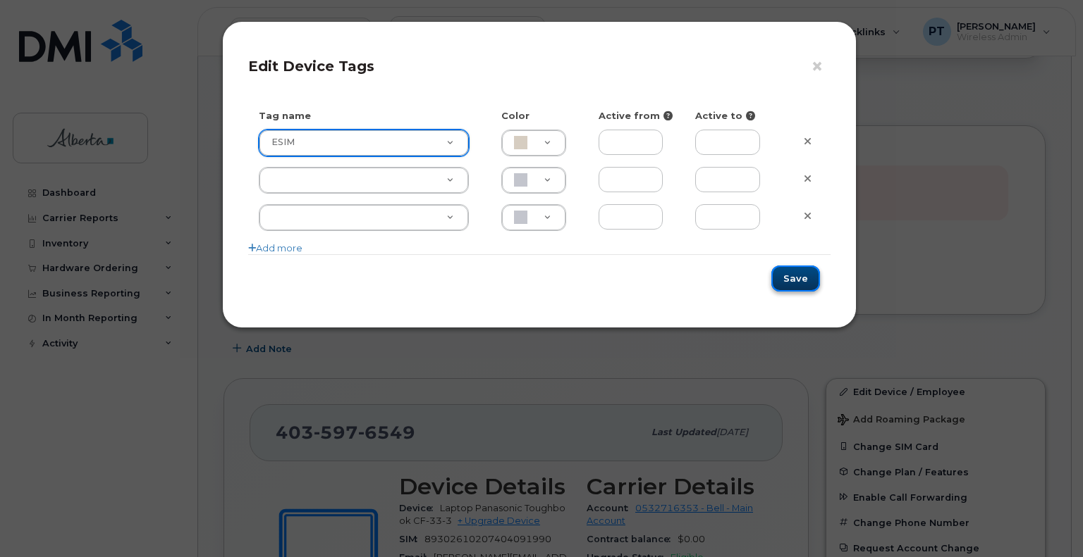
click at [798, 281] on button "Save" at bounding box center [795, 279] width 49 height 26
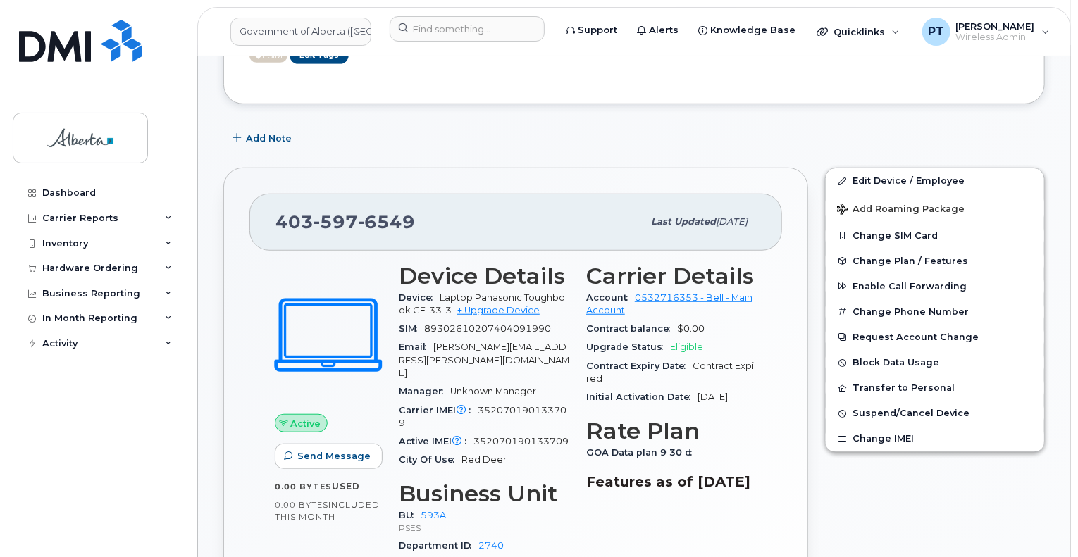
scroll to position [423, 0]
click at [275, 131] on span "Add Note" at bounding box center [269, 137] width 46 height 13
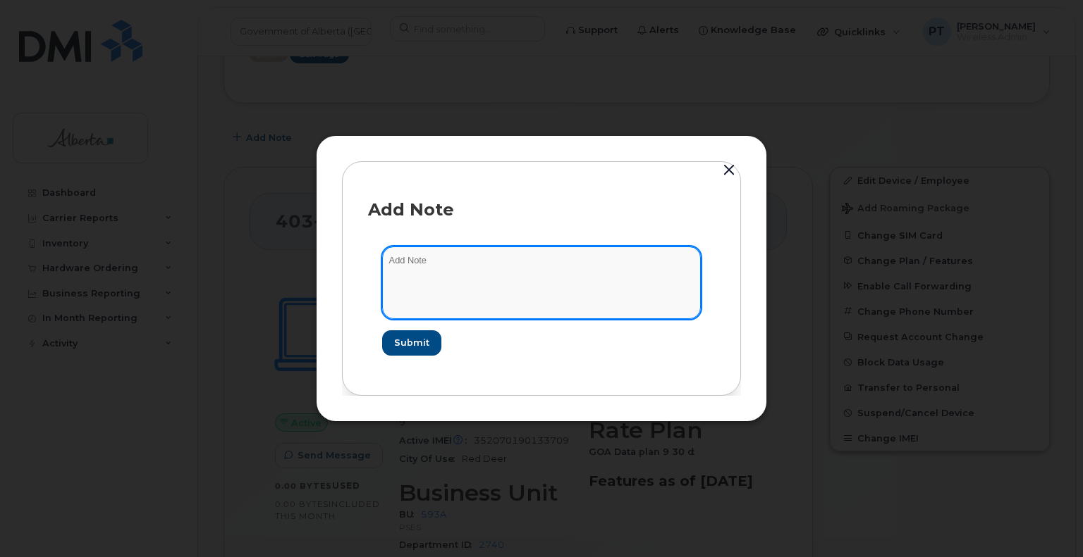
click at [394, 253] on textarea at bounding box center [541, 283] width 319 height 72
paste textarea "SCTASK0856828 Plan New (6) Data Toughbooks - 4035976549 DO NOT DELETE - BEING R…"
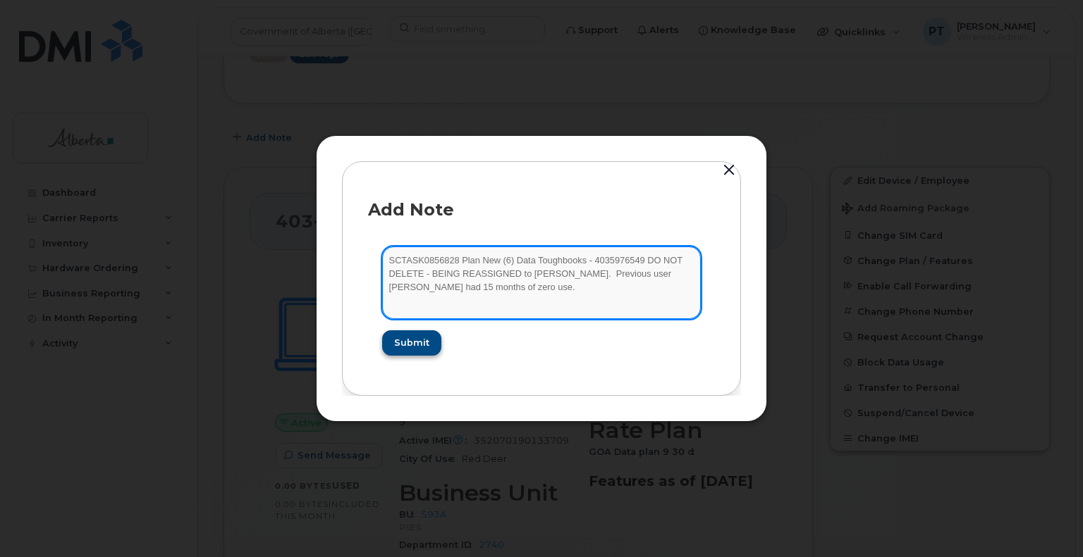
type textarea "SCTASK0856828 Plan New (6) Data Toughbooks - 4035976549 DO NOT DELETE - BEING R…"
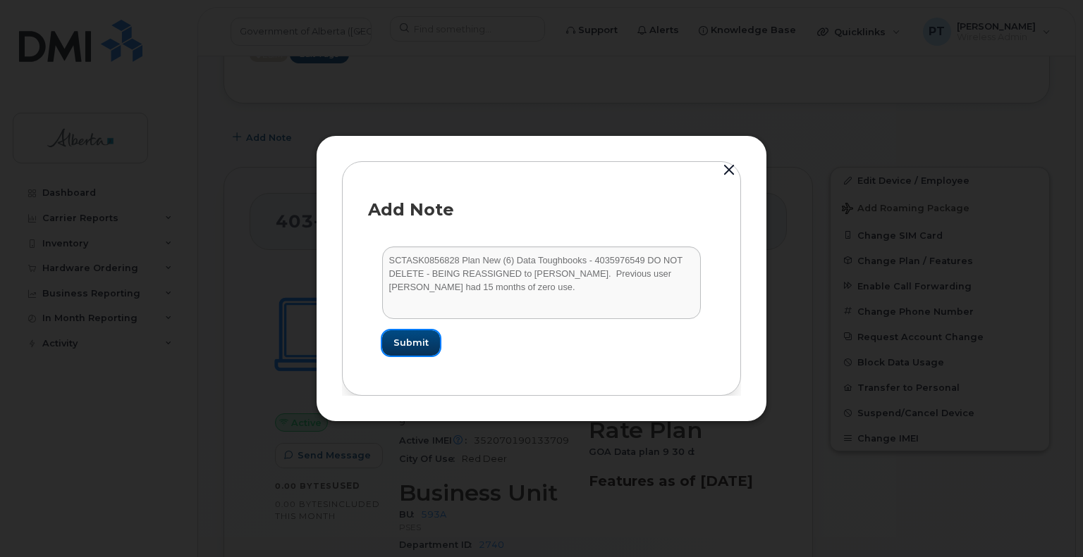
click at [417, 345] on span "Submit" at bounding box center [410, 342] width 35 height 13
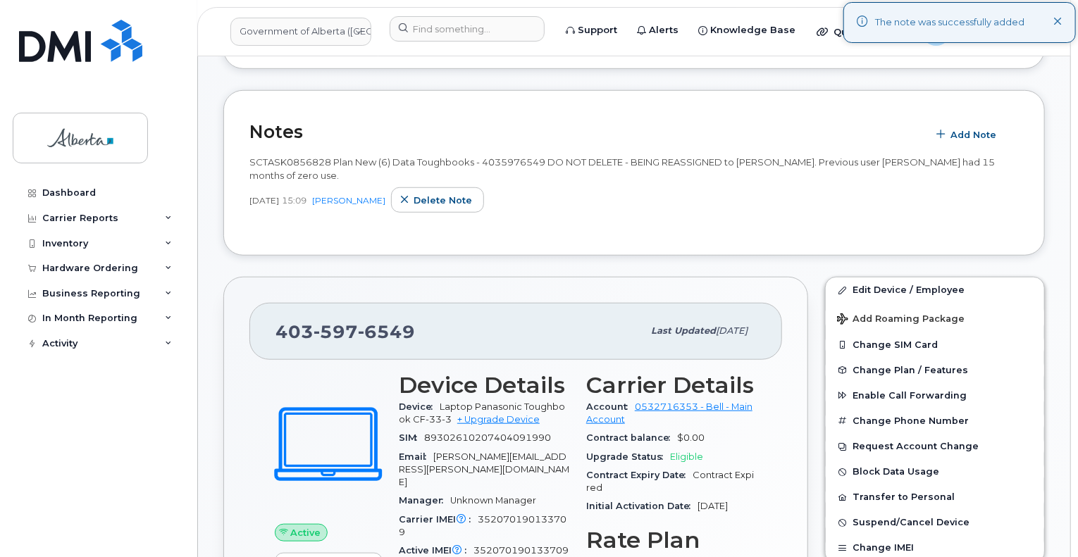
scroll to position [493, 0]
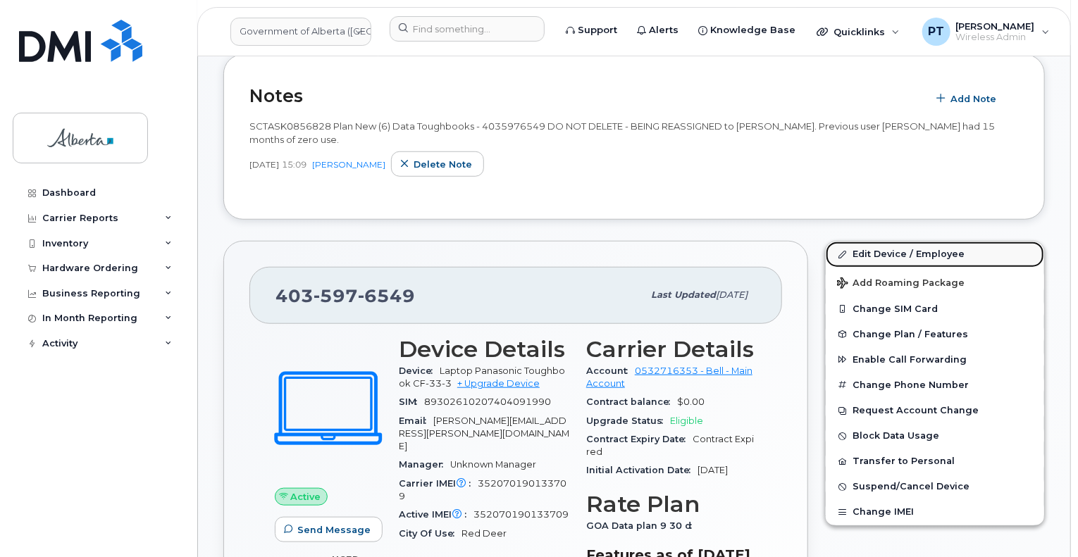
drag, startPoint x: 911, startPoint y: 236, endPoint x: 1023, endPoint y: 246, distance: 113.2
click at [911, 242] on link "Edit Device / Employee" at bounding box center [935, 254] width 218 height 25
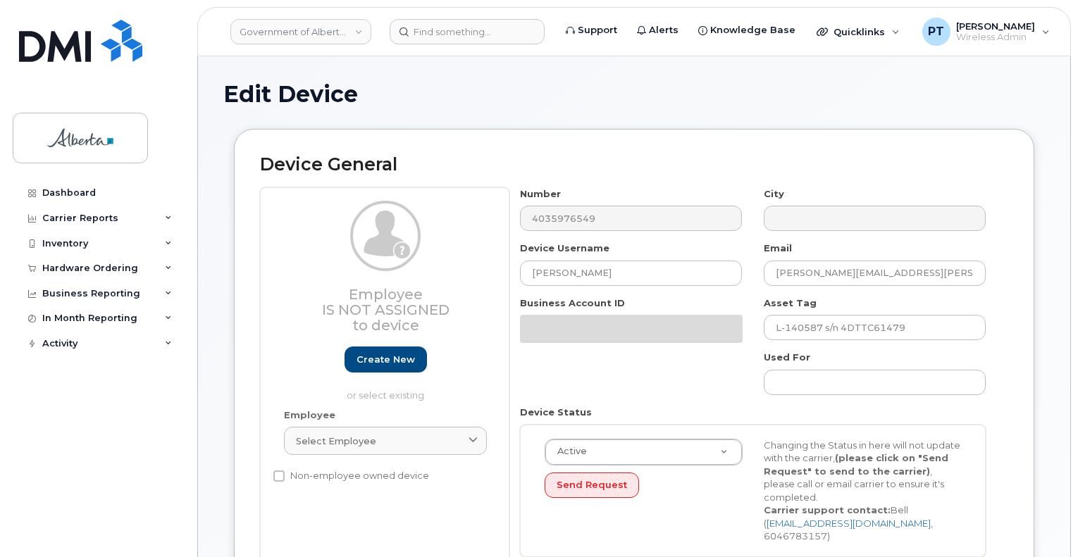
select select "4797682"
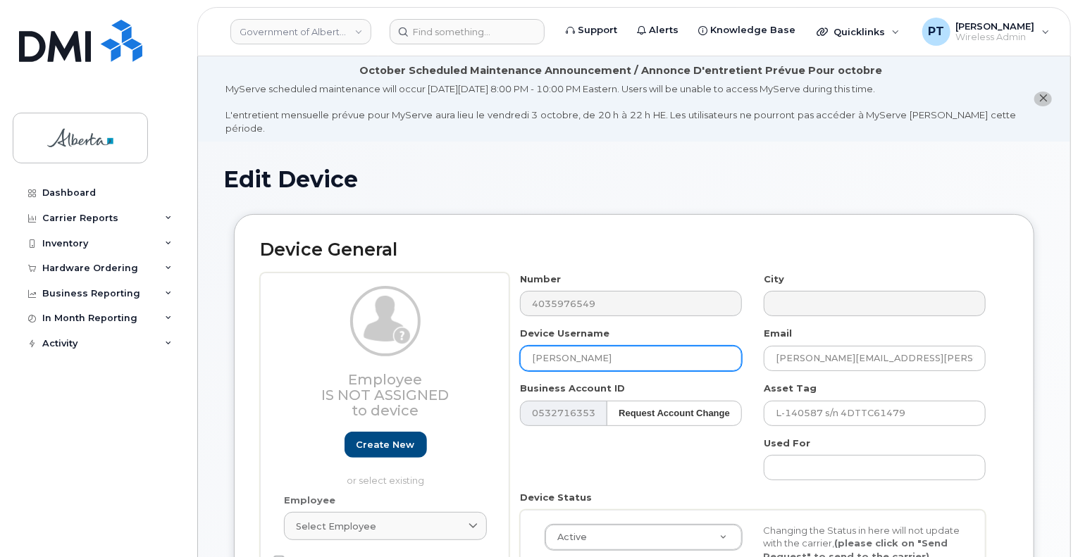
drag, startPoint x: 640, startPoint y: 343, endPoint x: 483, endPoint y: 352, distance: 156.7
click at [484, 352] on div "Employee Is not assigned to device Create new or select existing Employee Selec…" at bounding box center [634, 463] width 748 height 381
paste input "[PERSON_NAME]"
type input "[PERSON_NAME]"
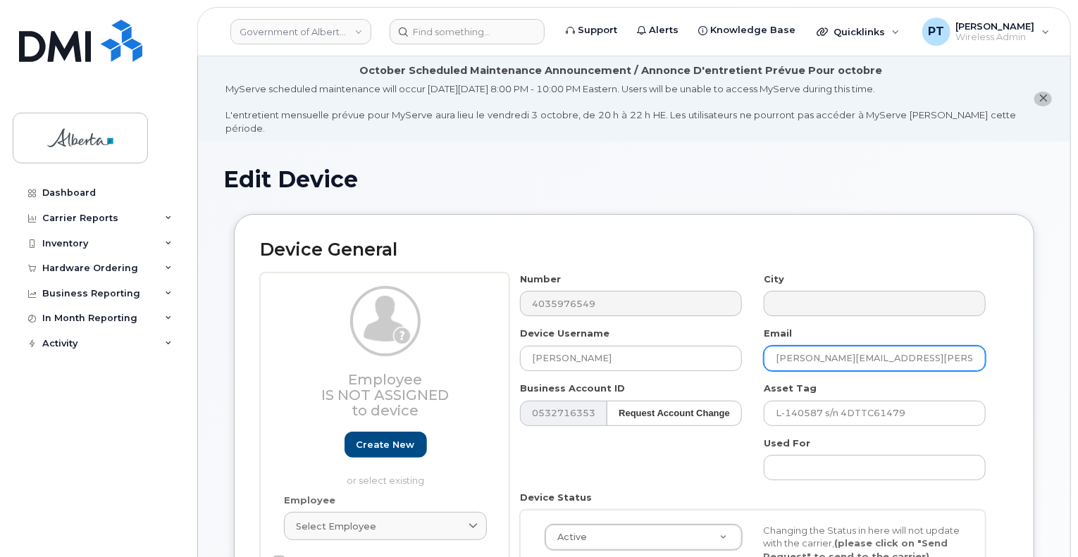
drag, startPoint x: 915, startPoint y: 346, endPoint x: 755, endPoint y: 352, distance: 159.4
click at [755, 352] on div "Email [PERSON_NAME][EMAIL_ADDRESS][PERSON_NAME][DOMAIN_NAME]" at bounding box center [875, 349] width 244 height 44
paste input "[PERSON_NAME].[PERSON_NAME]"
type input "[PERSON_NAME][EMAIL_ADDRESS][PERSON_NAME][DOMAIN_NAME]"
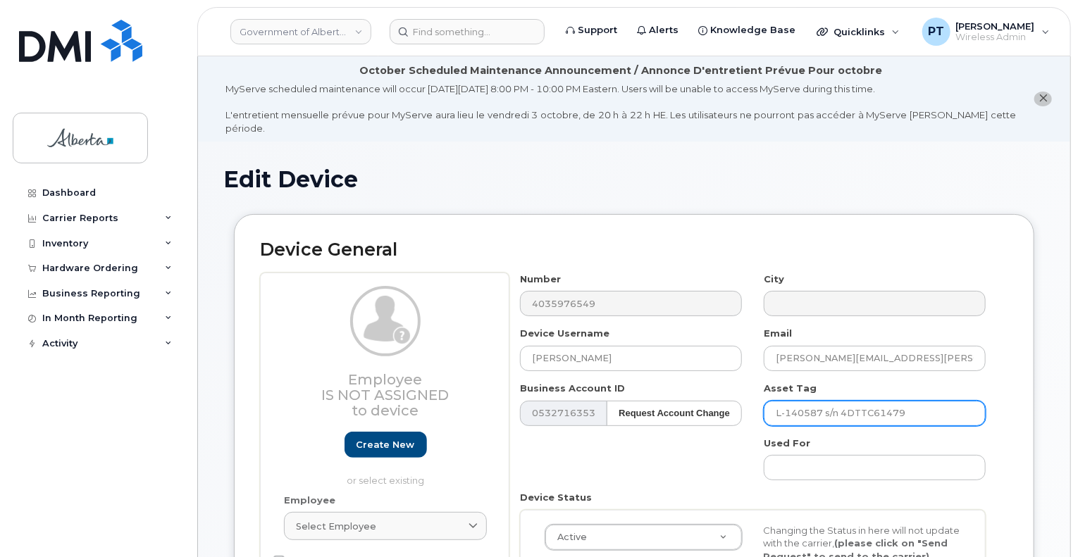
click at [934, 401] on input "L-140587 s/n 4DTTC61479" at bounding box center [875, 413] width 222 height 25
drag, startPoint x: 925, startPoint y: 397, endPoint x: 746, endPoint y: 409, distance: 179.5
click at [746, 409] on div "Number 4035976549 City Device Username [PERSON_NAME] Email [PERSON_NAME][EMAIL_…" at bounding box center [754, 463] width 488 height 381
paste input "70875"
click at [902, 401] on input "L-170875 s/n" at bounding box center [875, 413] width 222 height 25
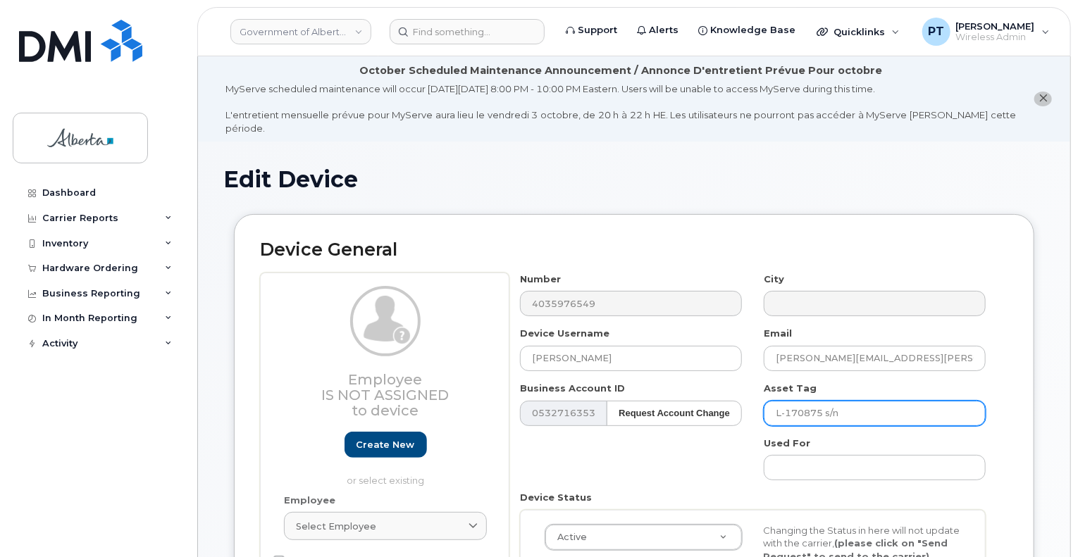
paste input "5GTTC90080"
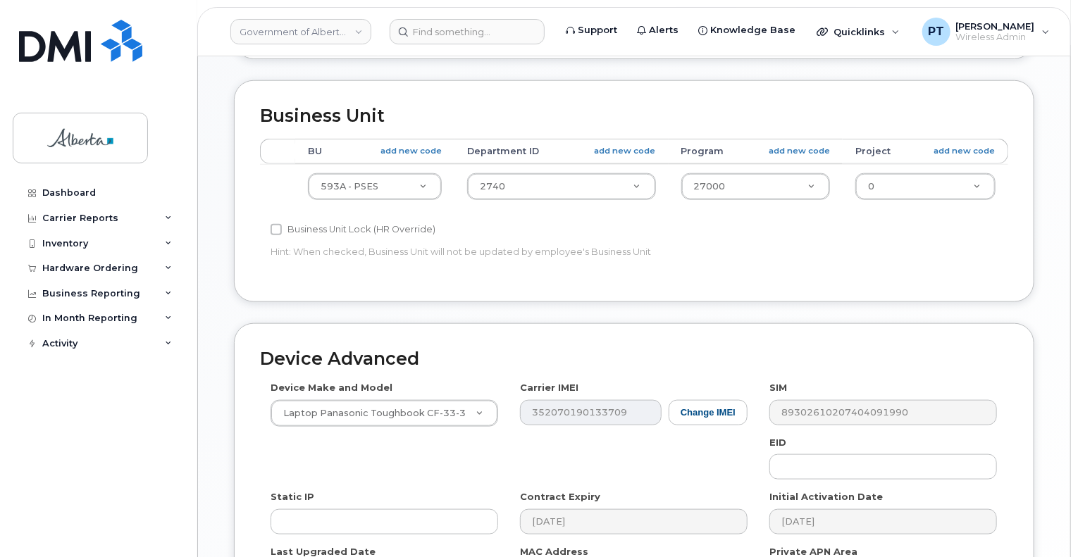
scroll to position [634, 0]
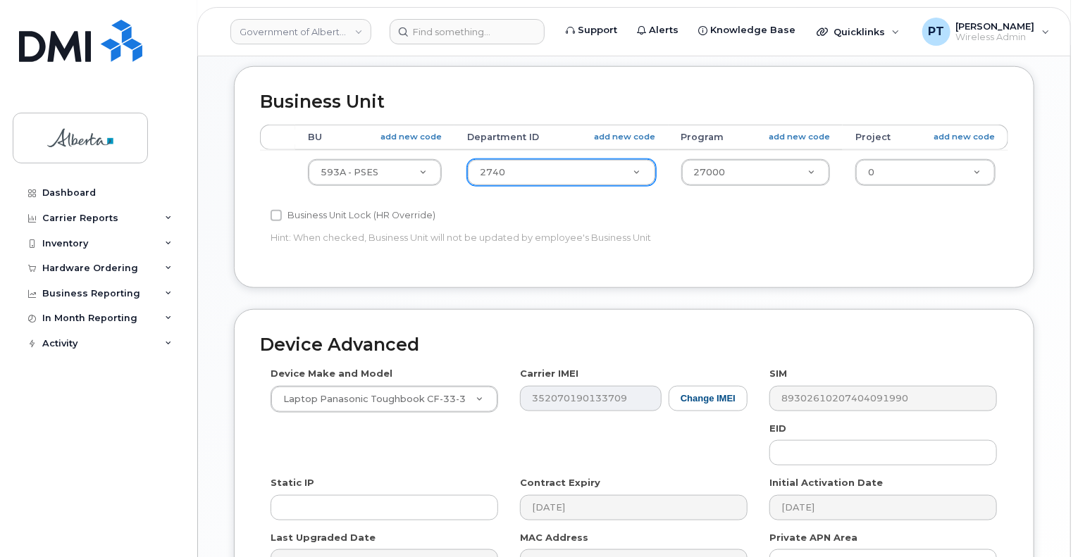
type input "L-170875 s/n 5GTTC90080"
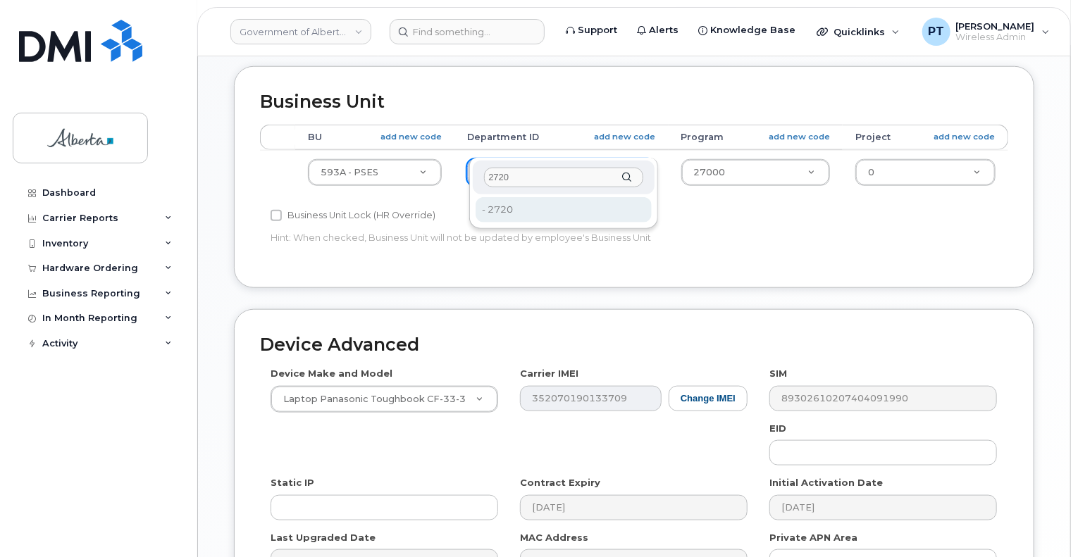
type input "2720"
drag, startPoint x: 503, startPoint y: 214, endPoint x: 519, endPoint y: 206, distance: 17.3
type input "4752674"
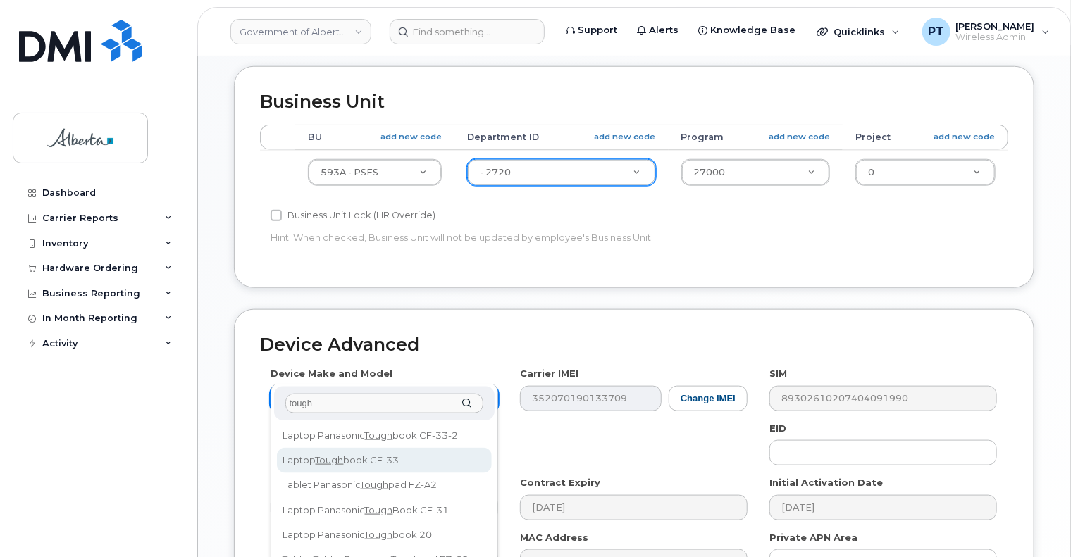
type input "tough"
select select "3005"
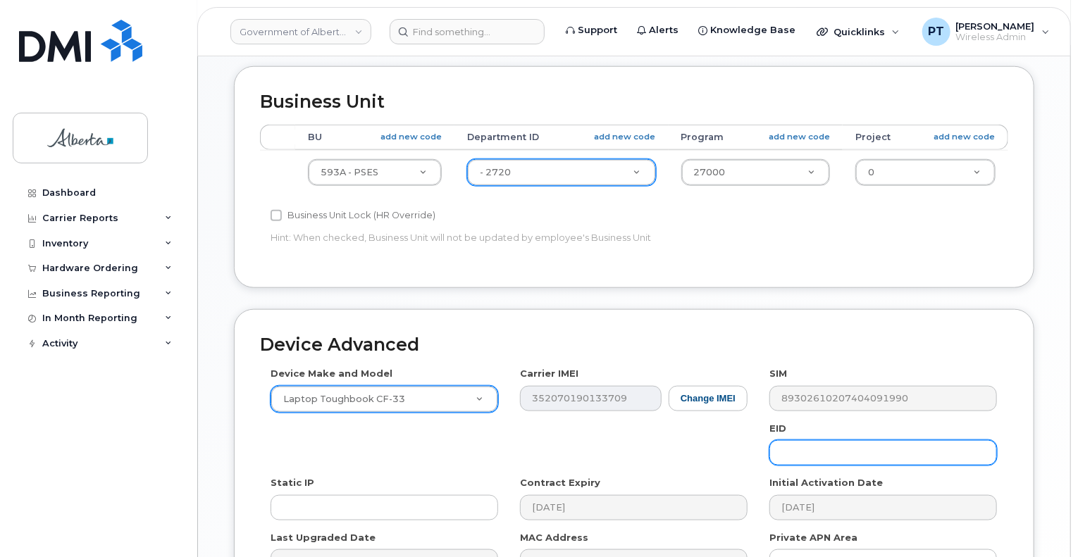
click at [800, 440] on input "text" at bounding box center [884, 452] width 228 height 25
paste input "89049032000001000000222180796743"
type input "89049032000001000000222180796743"
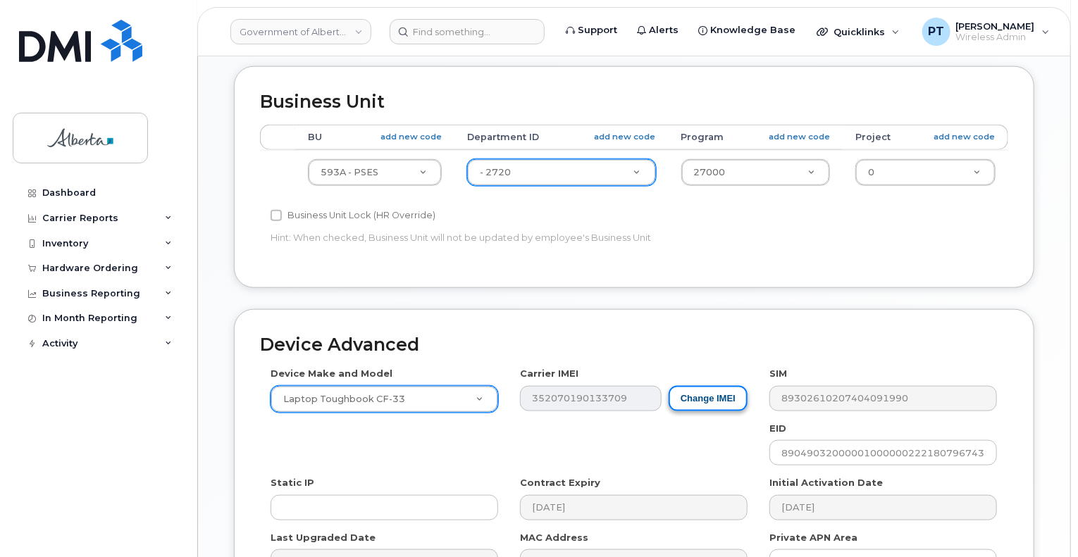
click at [722, 386] on button "Change IMEI" at bounding box center [708, 399] width 79 height 26
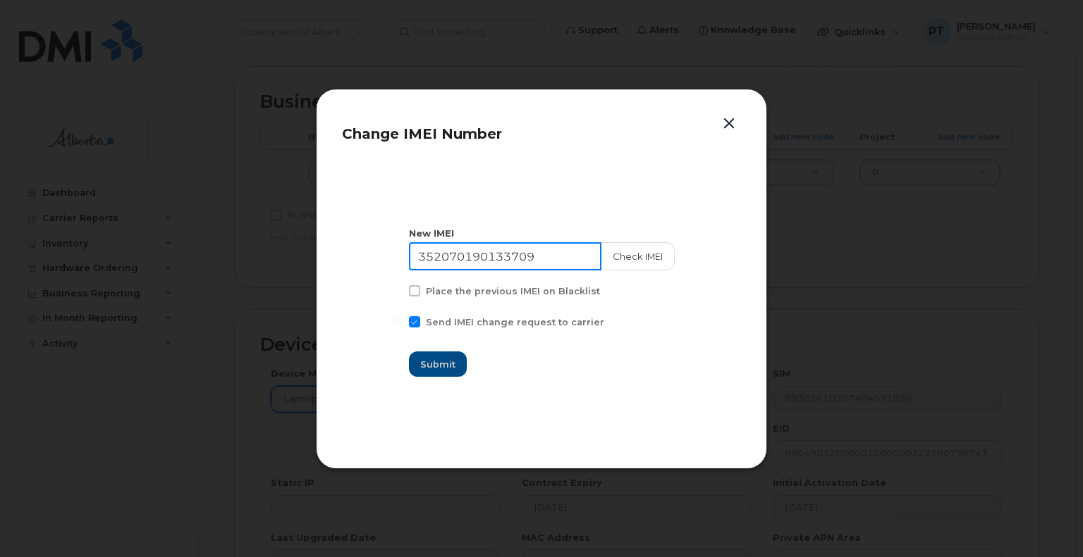
click at [510, 257] on input "352070190133709" at bounding box center [505, 256] width 192 height 28
paste input "4622790476504"
type input "354622790476504"
click at [623, 260] on button "Check IMEI" at bounding box center [637, 256] width 74 height 28
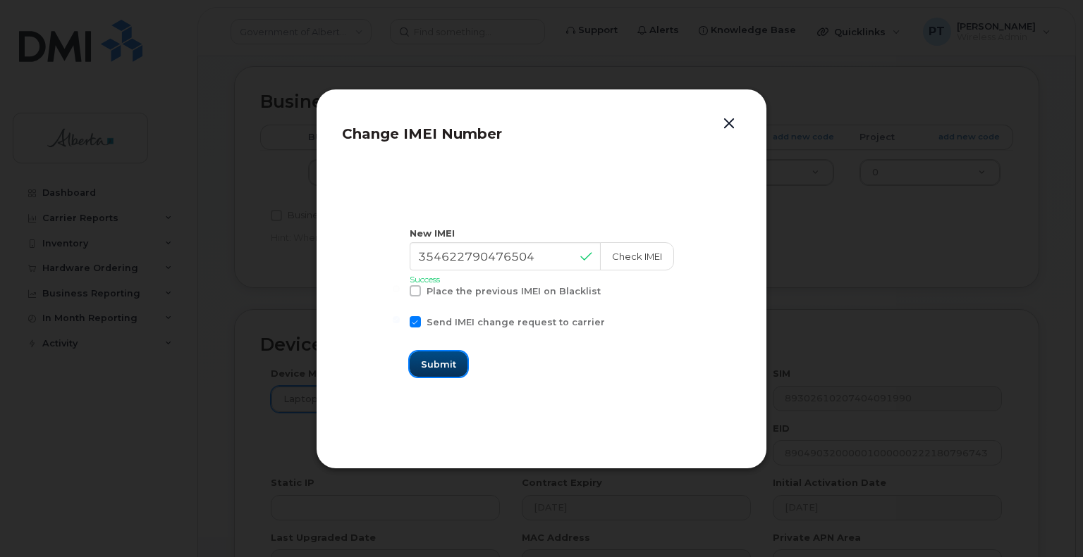
click at [453, 363] on span "Submit" at bounding box center [438, 364] width 35 height 13
type input "354622790476504"
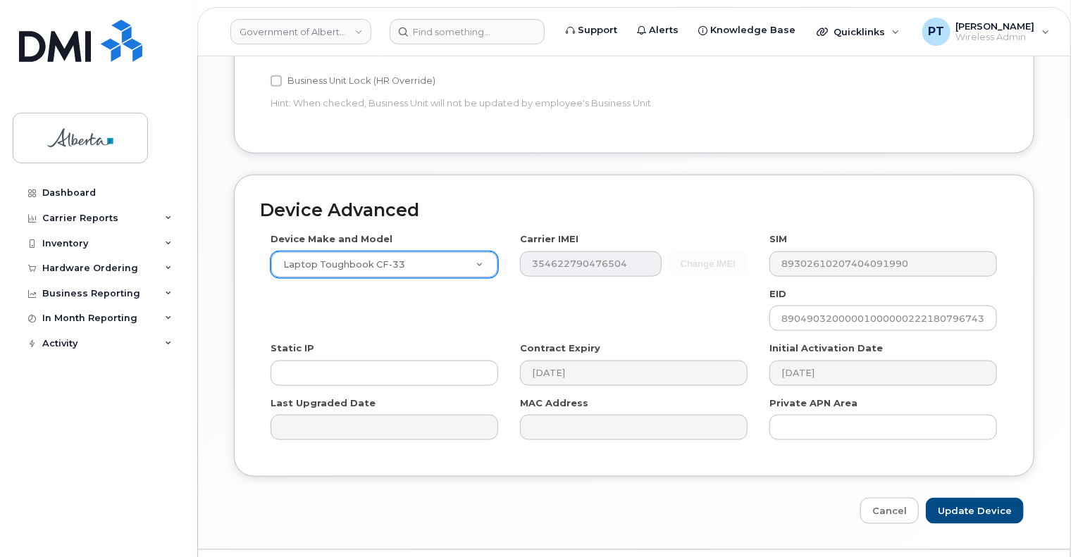
scroll to position [777, 0]
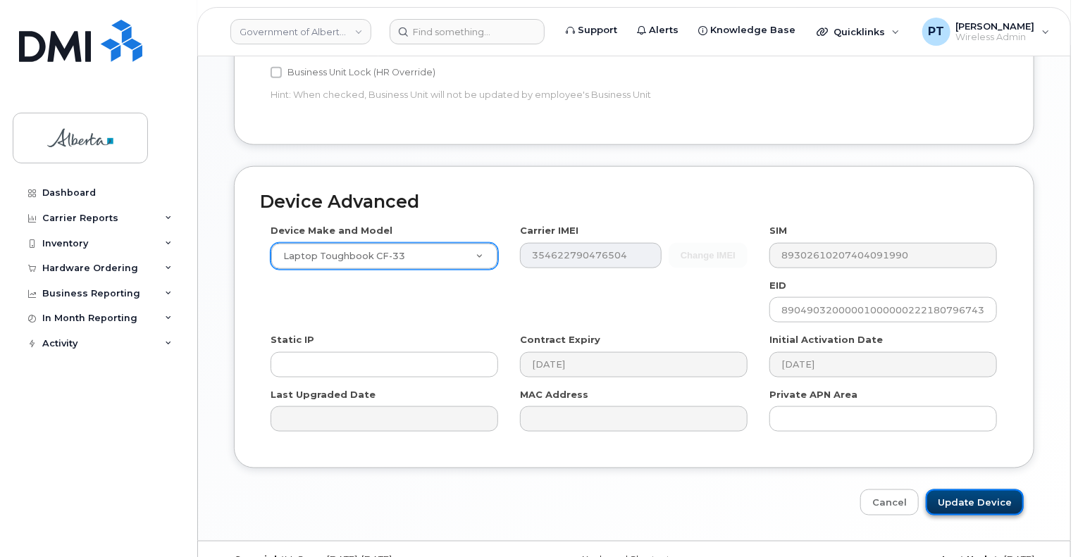
click at [961, 490] on input "Update Device" at bounding box center [975, 503] width 98 height 26
type input "Saving..."
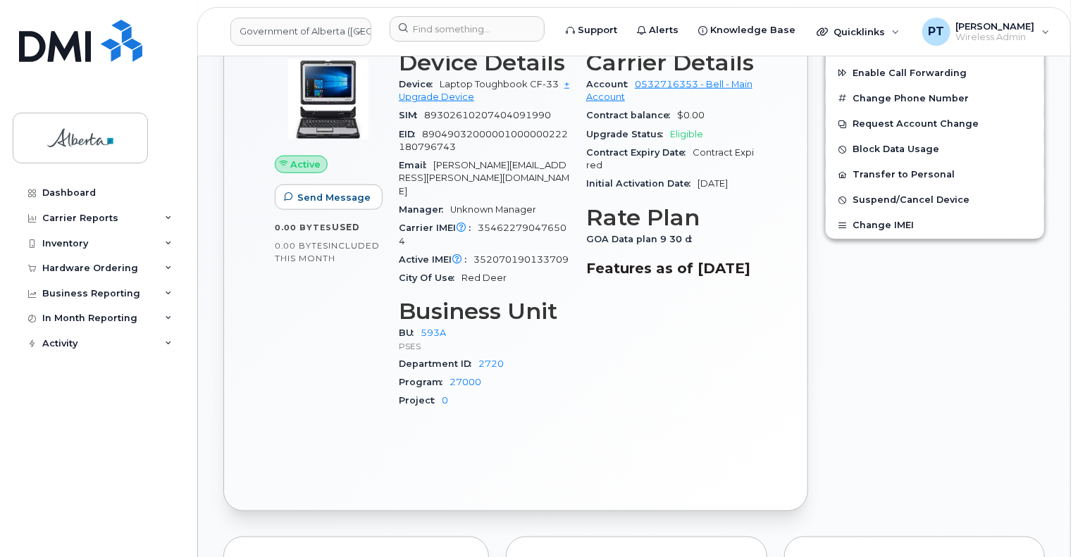
scroll to position [705, 0]
